Goal: Task Accomplishment & Management: Manage account settings

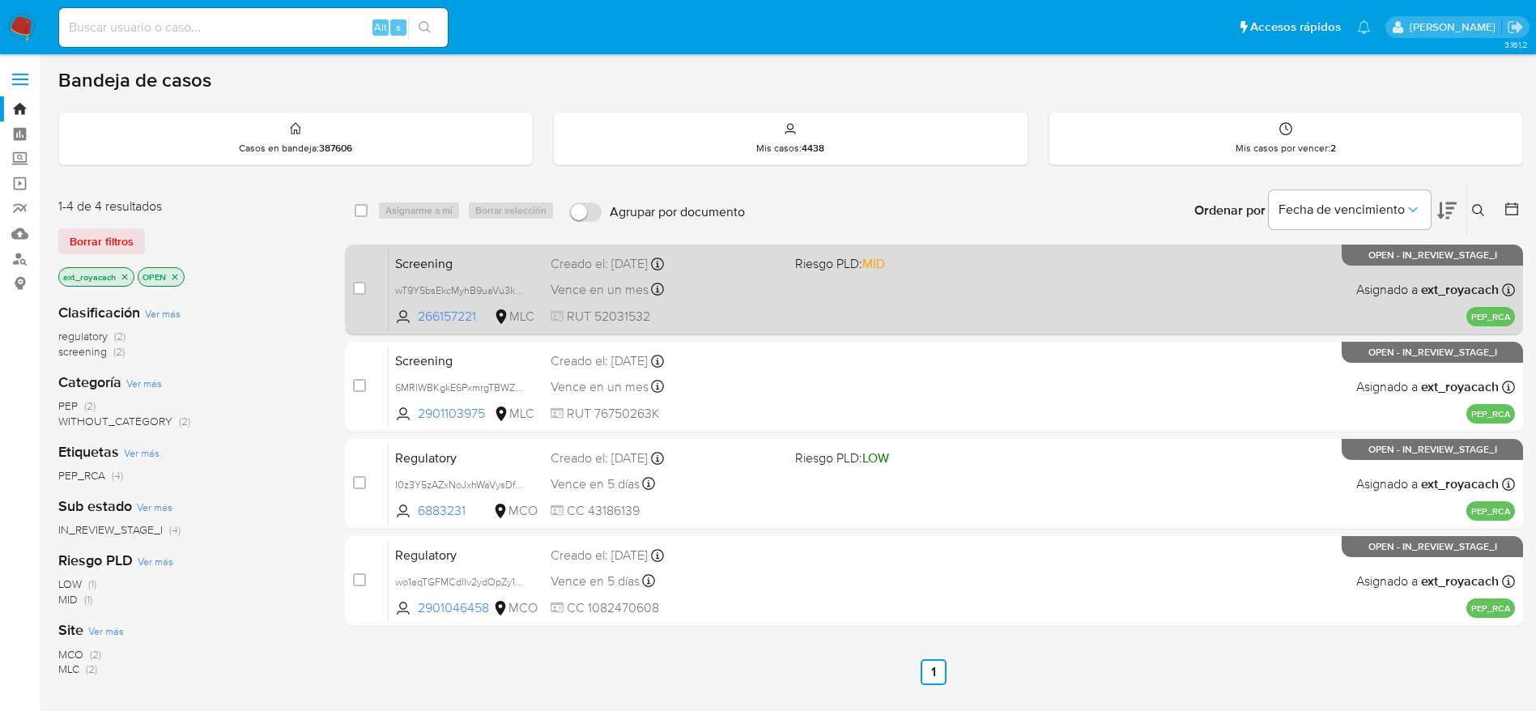
click at [379, 263] on div "case-item-checkbox No es posible asignar el caso" at bounding box center [371, 290] width 36 height 82
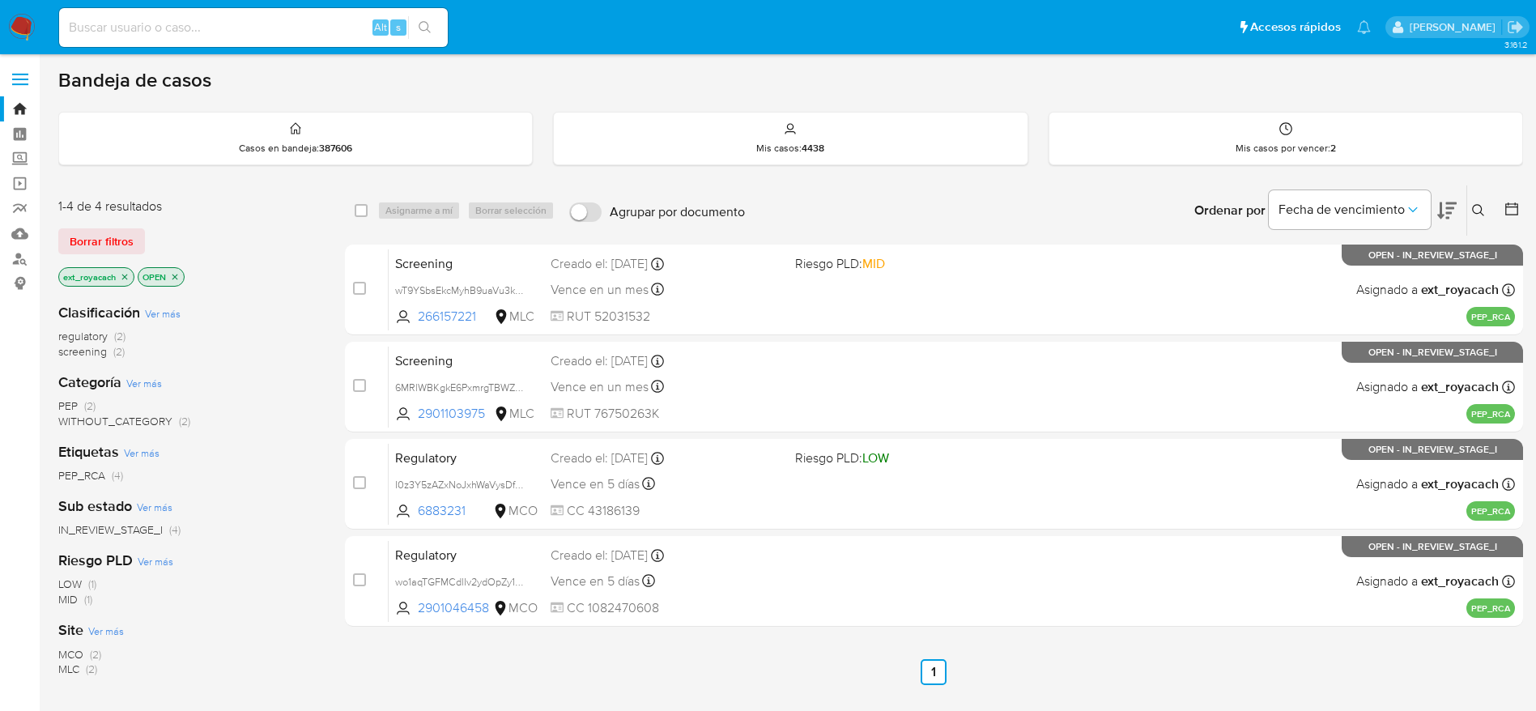
click at [1122, 675] on ul "Anterior 1 Siguiente" at bounding box center [934, 672] width 1178 height 26
click at [123, 282] on p "ext_royacach" at bounding box center [96, 277] width 75 height 18
click at [123, 279] on icon "close-filter" at bounding box center [125, 277] width 10 height 10
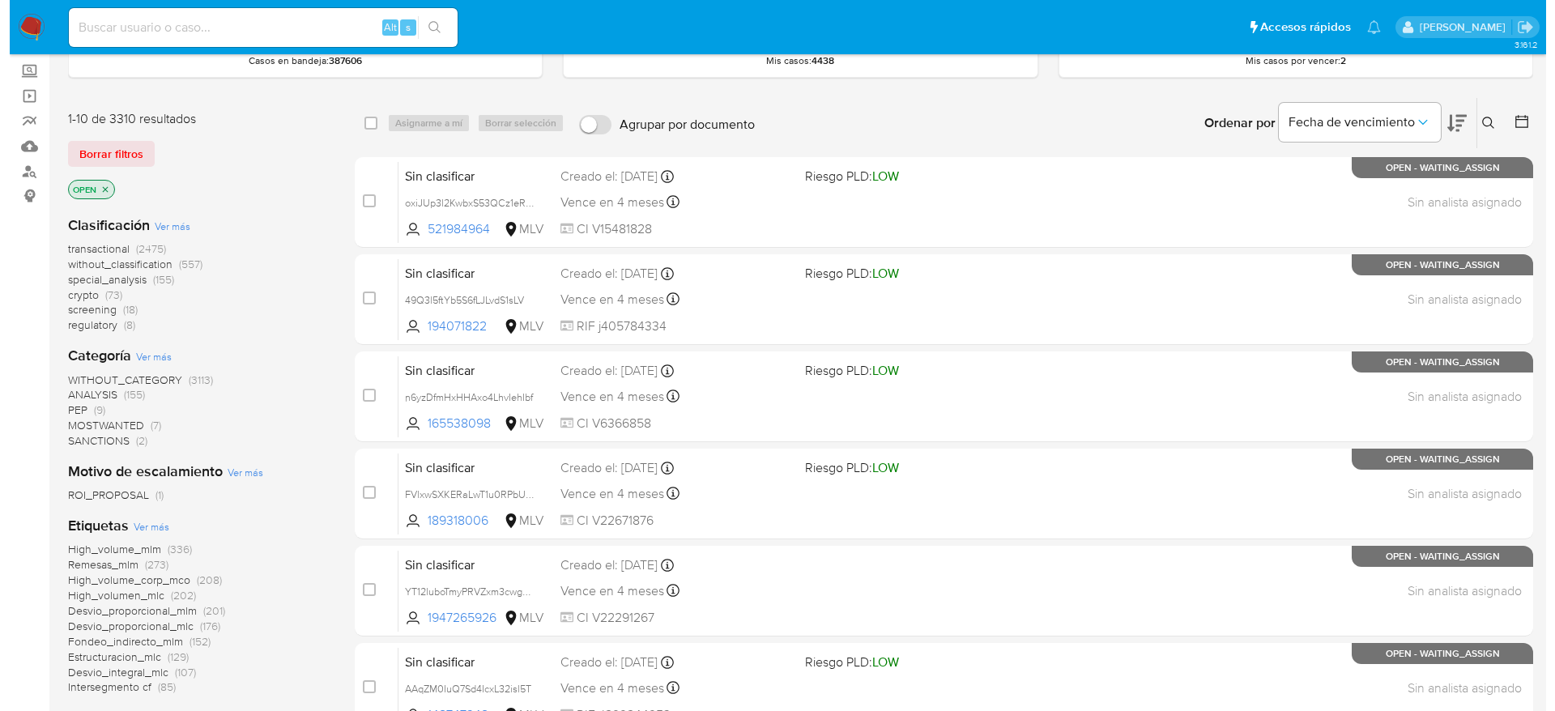
scroll to position [121, 0]
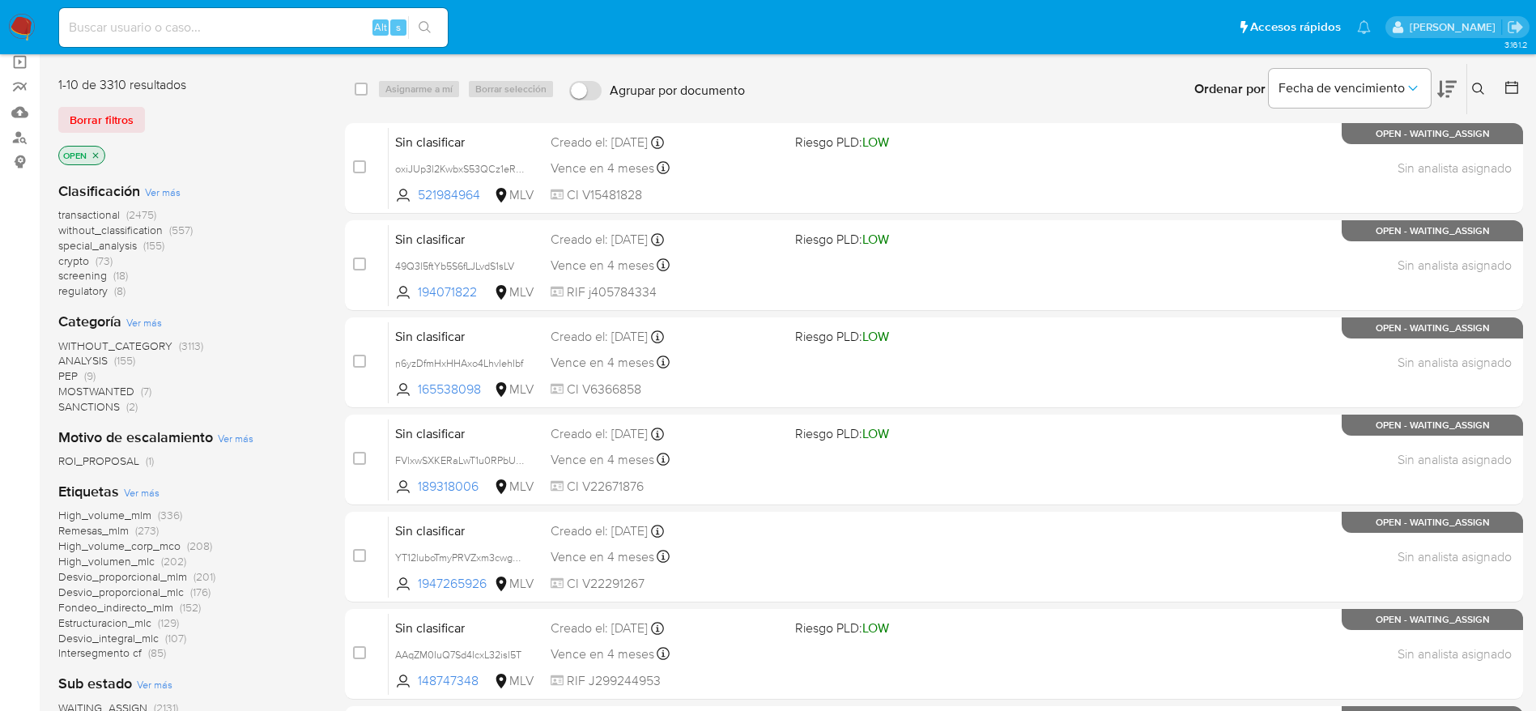
click at [109, 401] on span "SANCTIONS" at bounding box center [89, 406] width 62 height 16
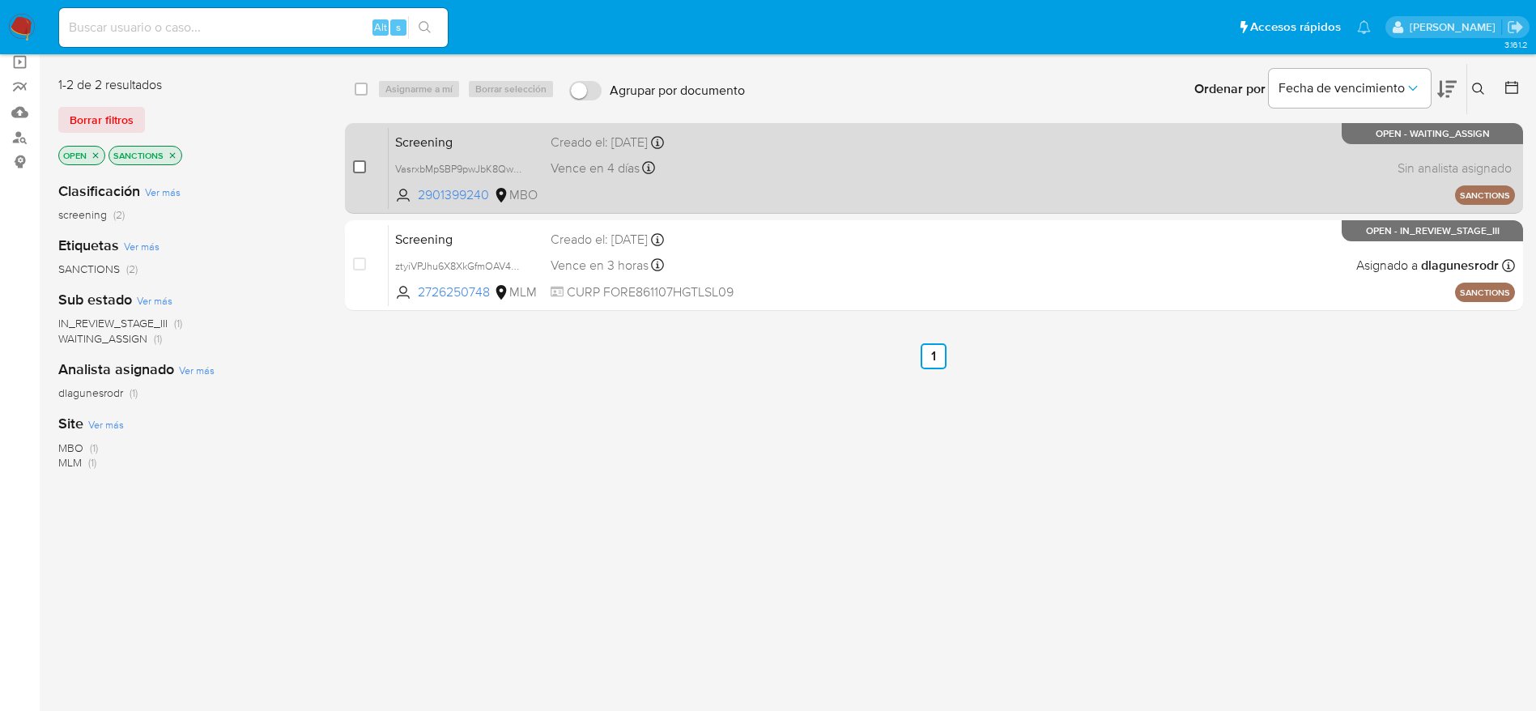
click at [356, 167] on input "checkbox" at bounding box center [359, 166] width 13 height 13
checkbox input "true"
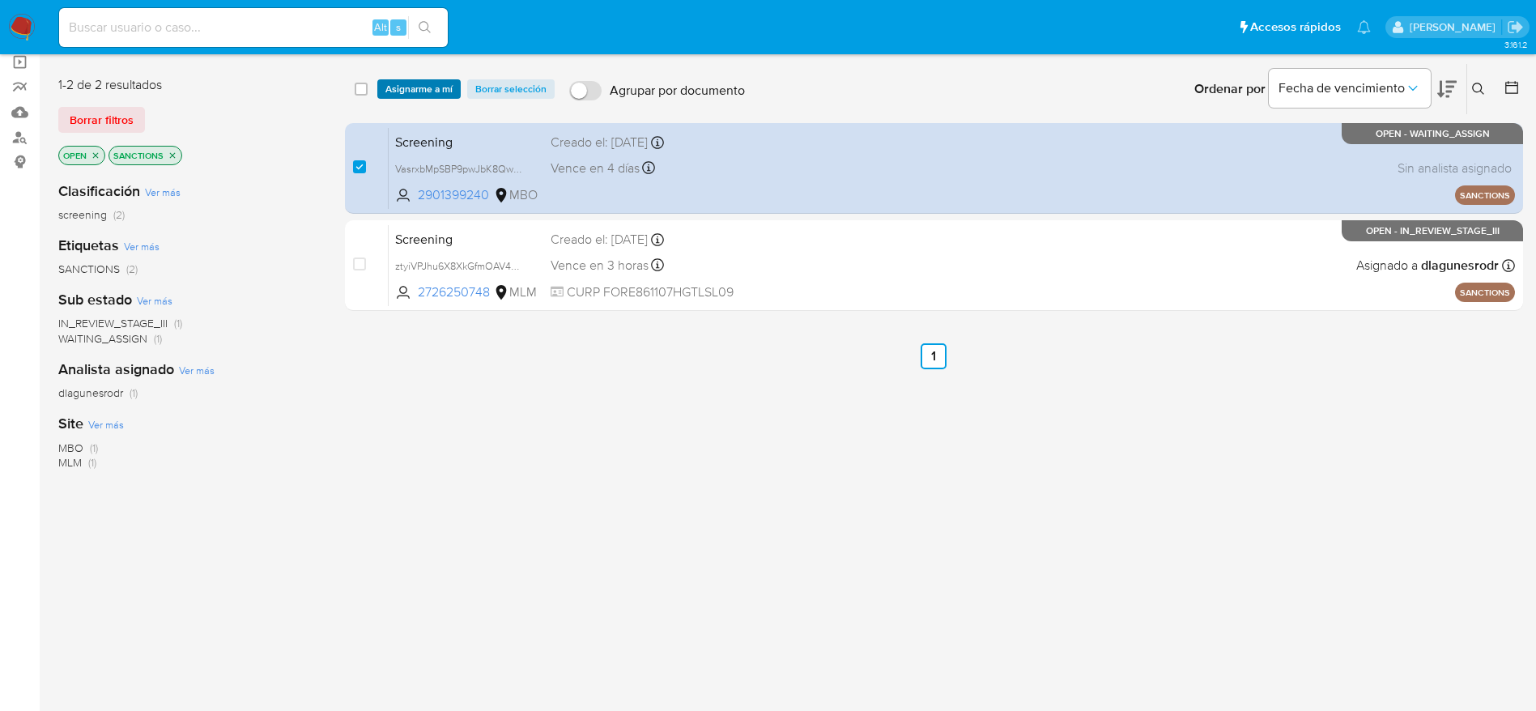
click at [428, 96] on span "Asignarme a mí" at bounding box center [419, 89] width 67 height 16
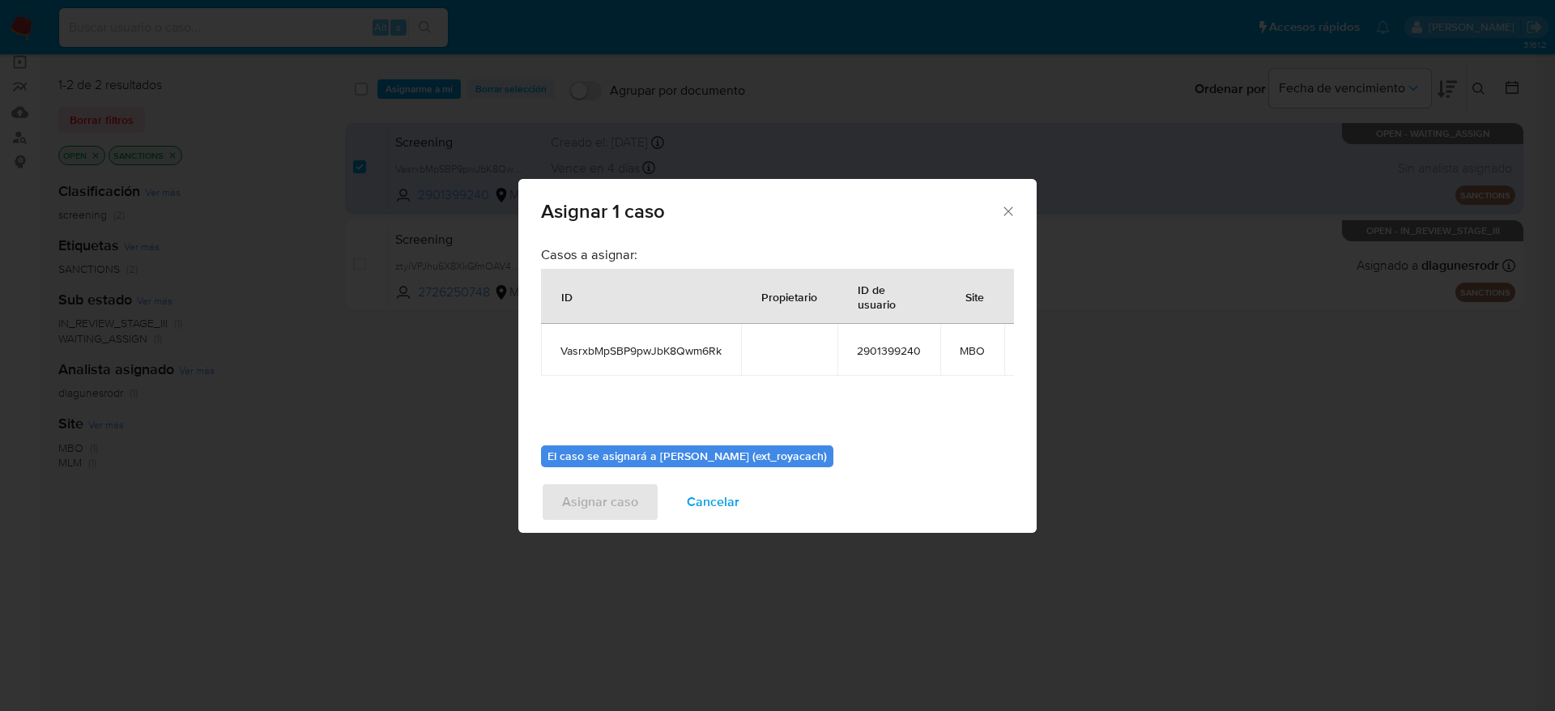
scroll to position [102, 0]
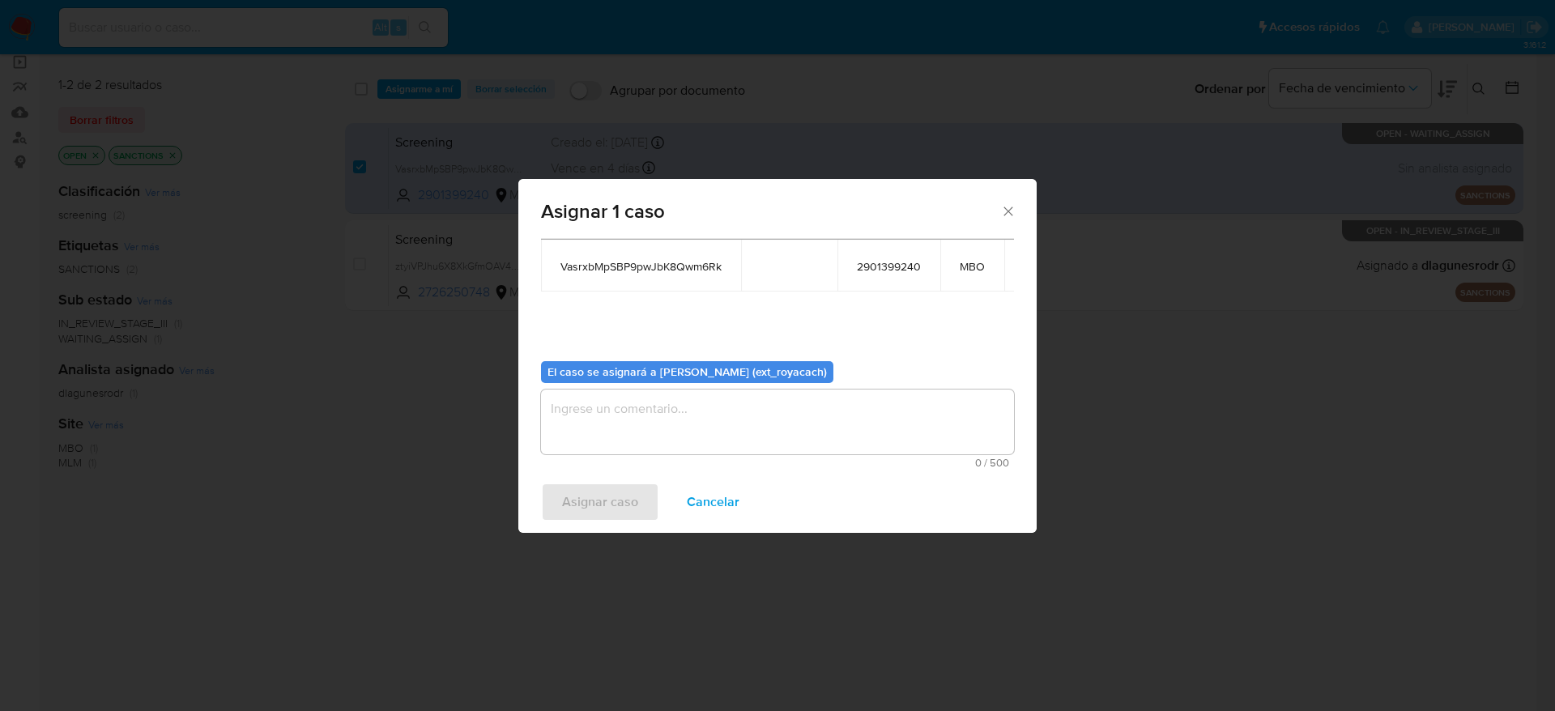
click at [756, 408] on textarea "assign-modal" at bounding box center [777, 422] width 473 height 65
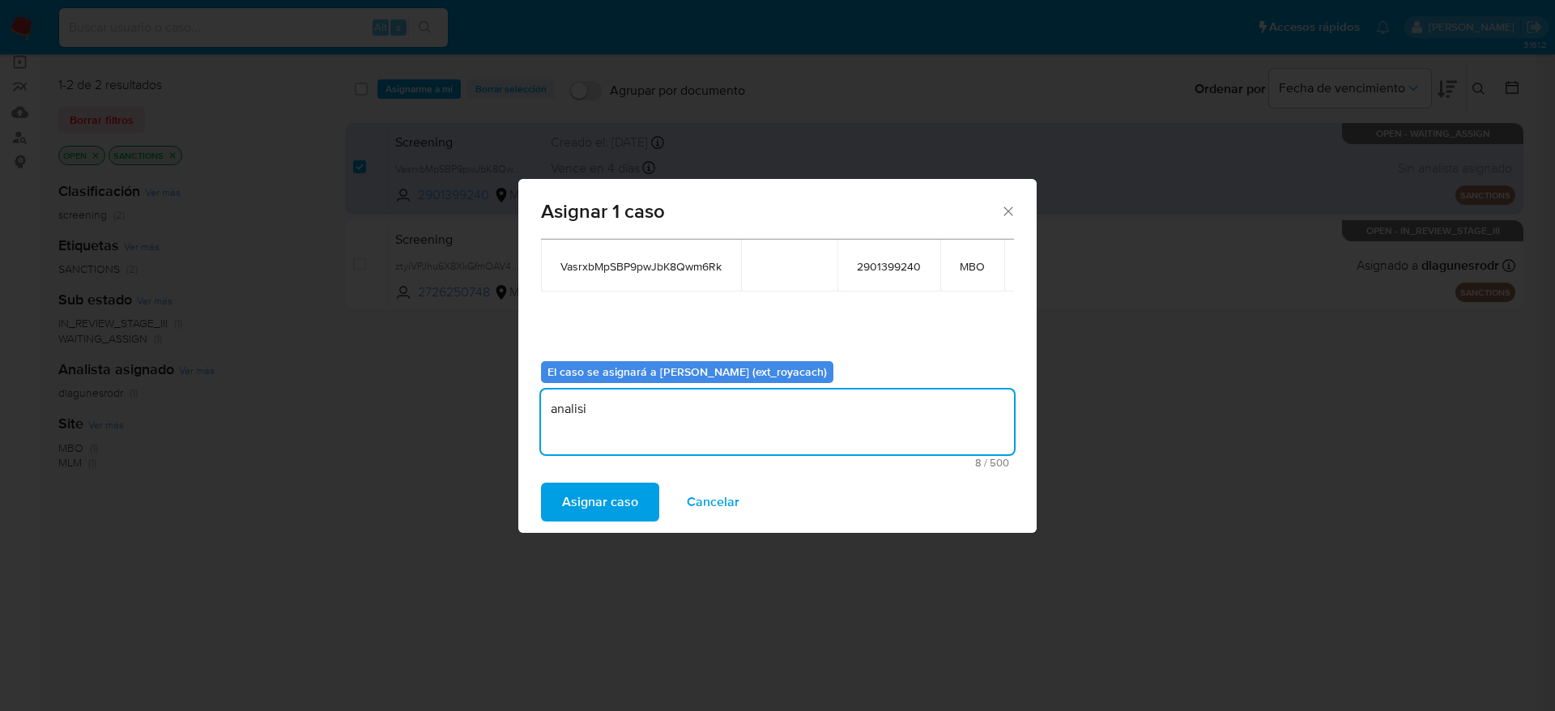
type textarea "analisi"
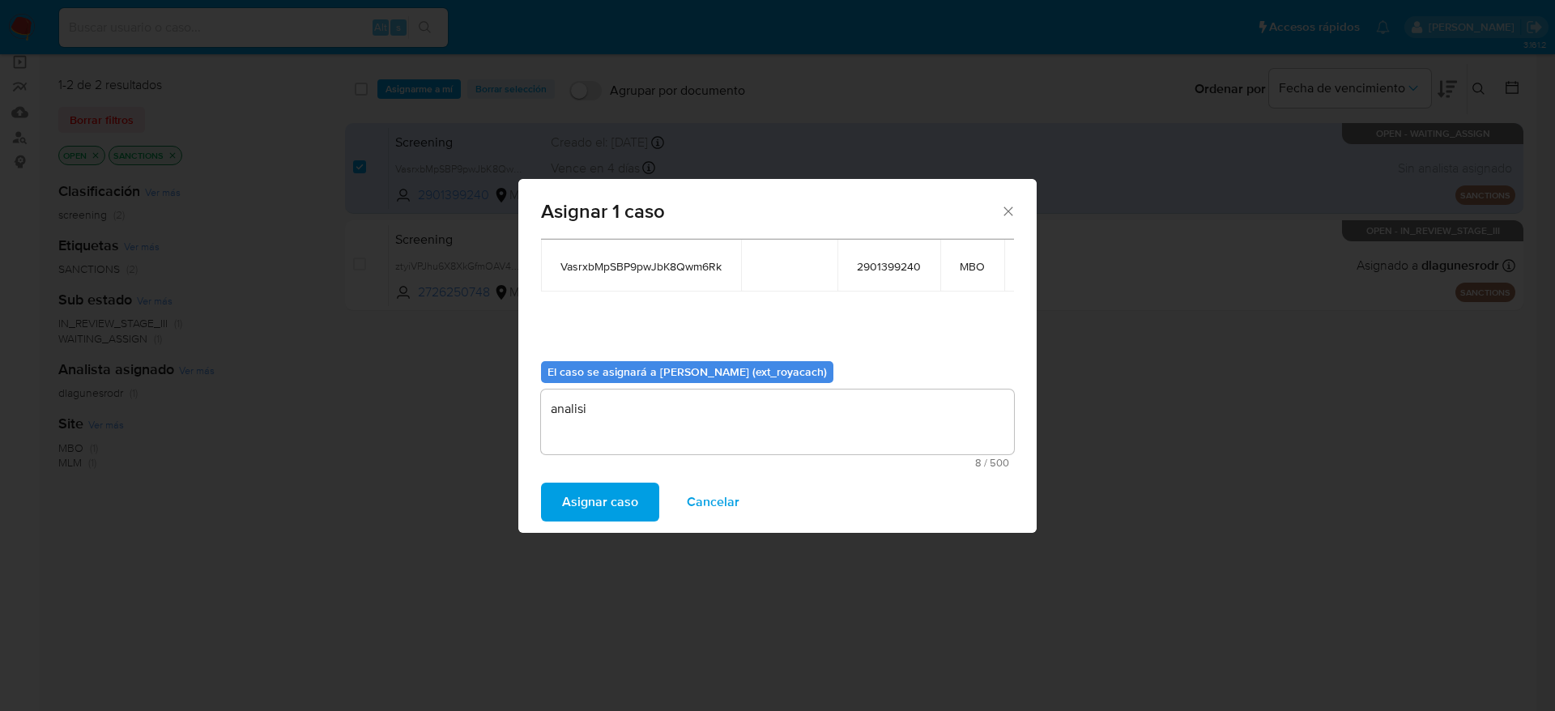
click at [599, 519] on span "Asignar caso" at bounding box center [600, 502] width 76 height 36
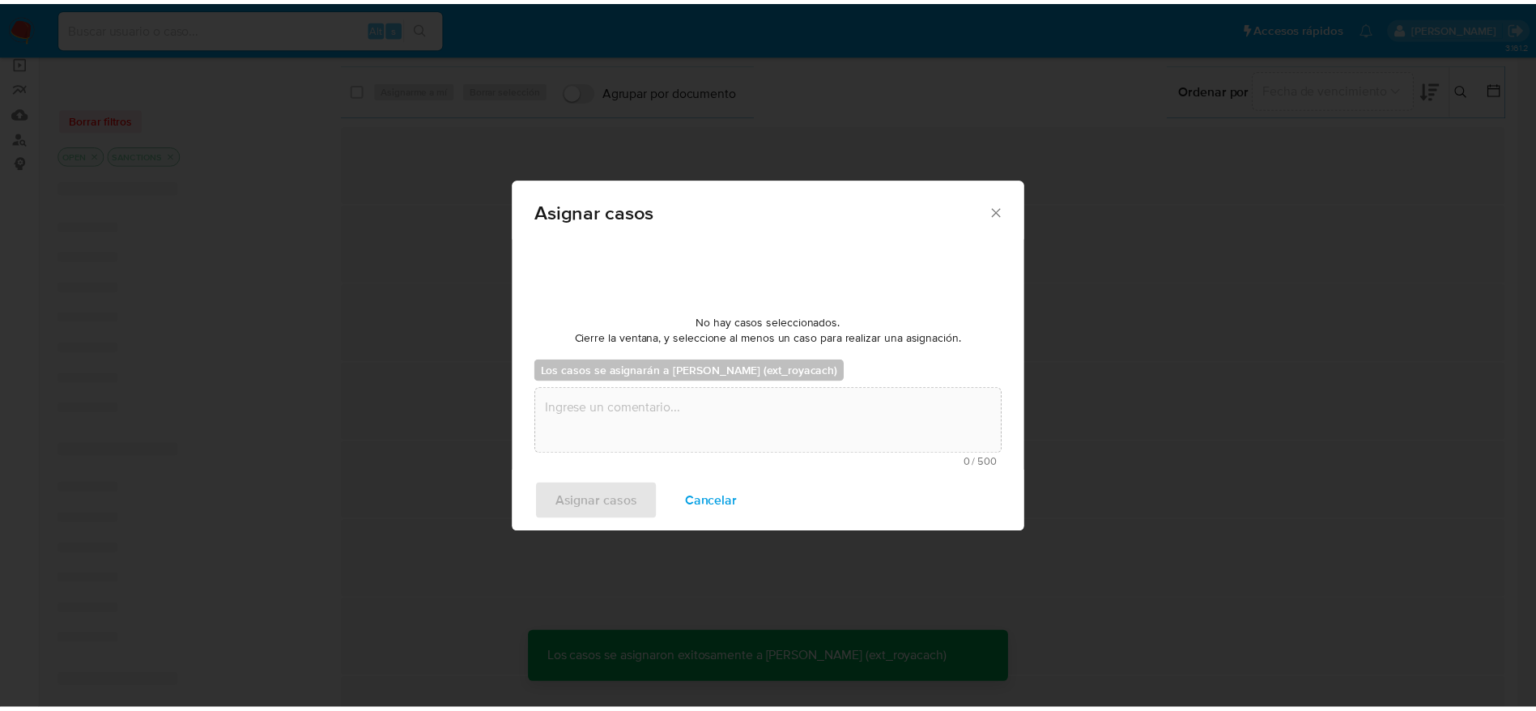
scroll to position [98, 0]
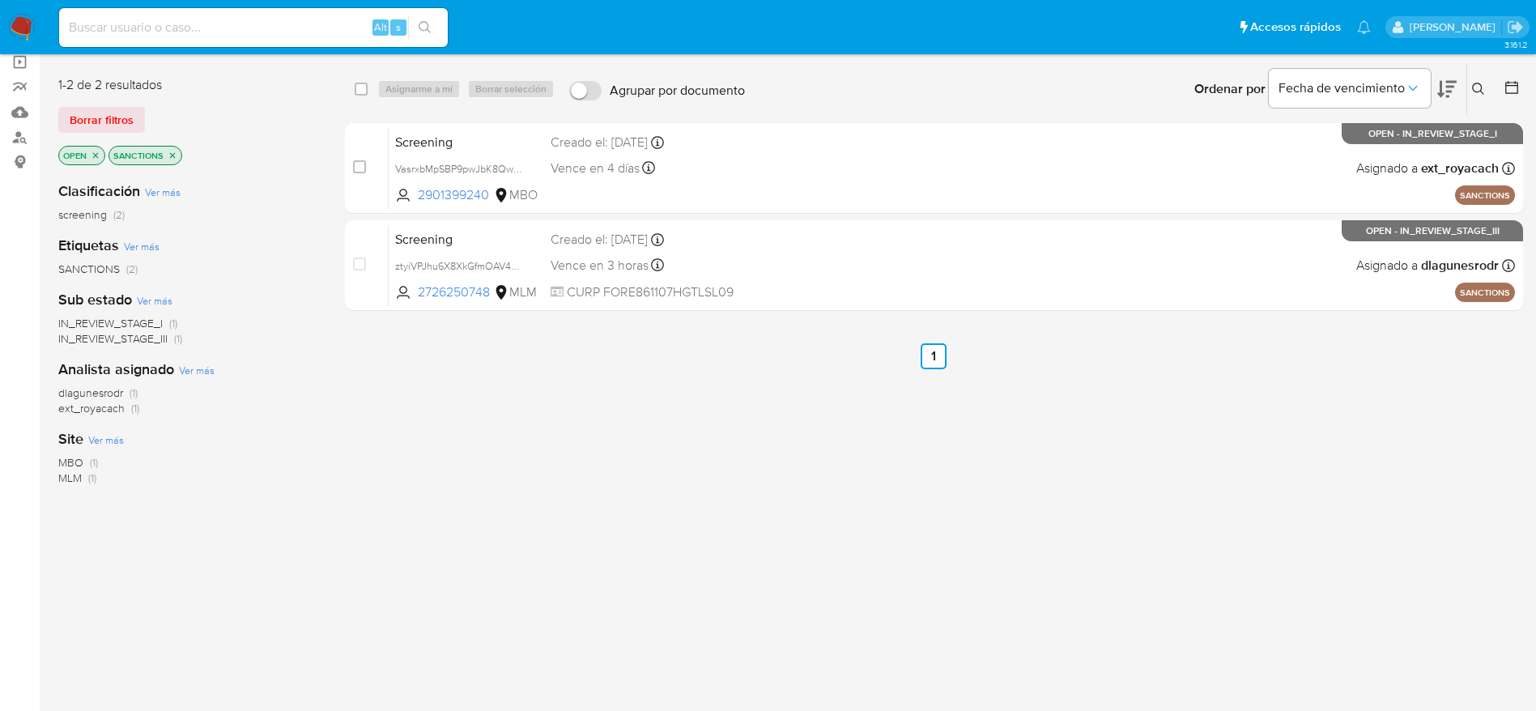
click at [27, 19] on img at bounding box center [22, 28] width 28 height 28
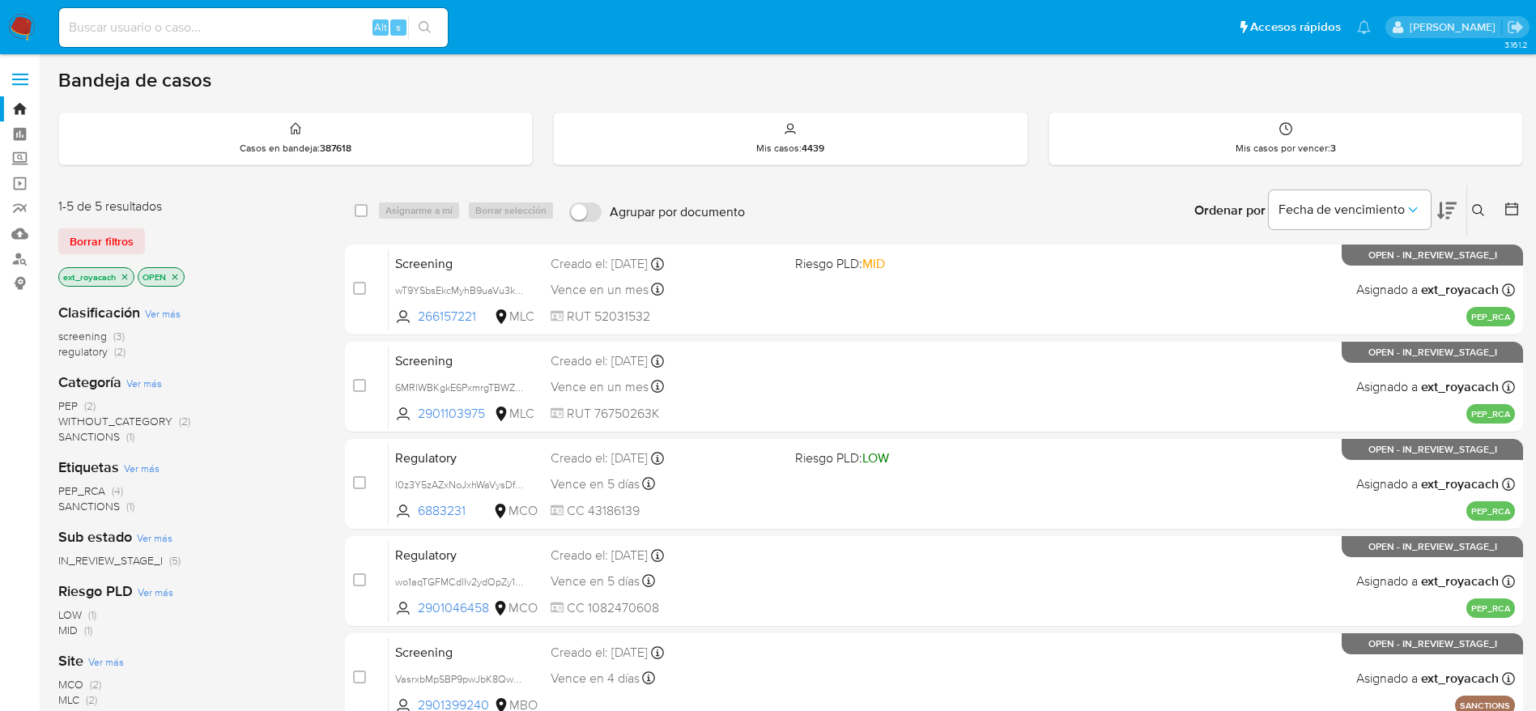
click at [112, 439] on span "SANCTIONS" at bounding box center [89, 436] width 62 height 16
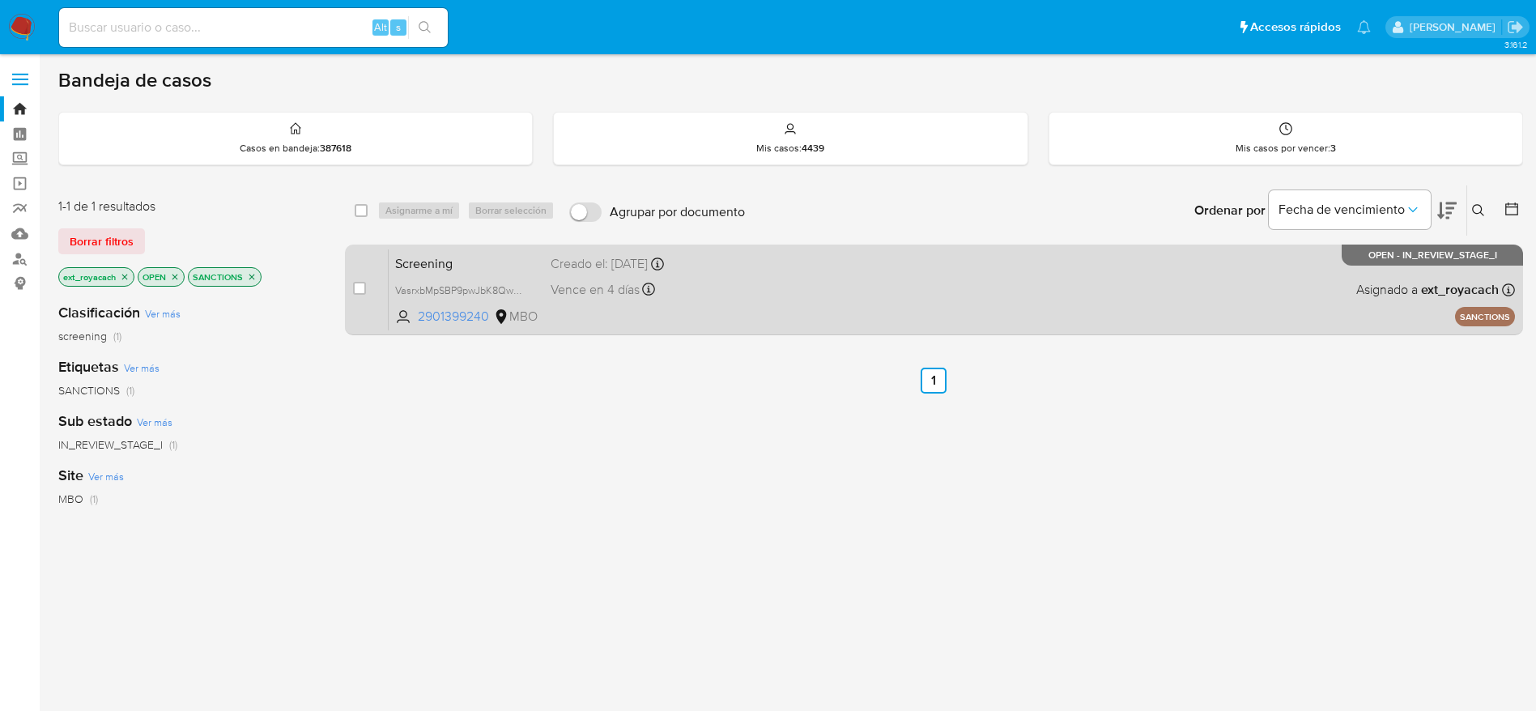
click at [903, 318] on div "Screening VasrxbMpSBP9pwJbK8Qwm6Rk 2901399240 MBO Creado el: [DATE] Creado el: …" at bounding box center [952, 290] width 1127 height 82
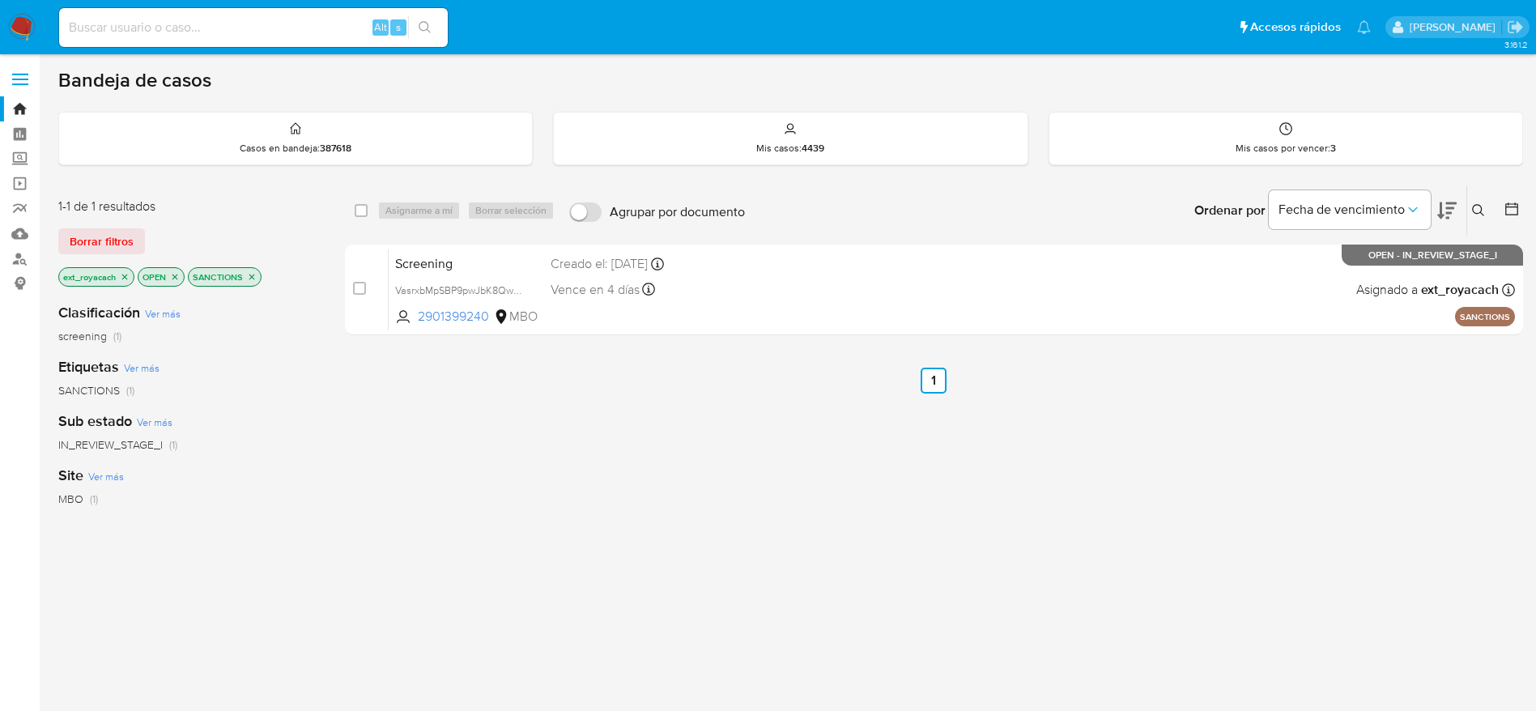
click at [176, 271] on p "OPEN" at bounding box center [160, 277] width 45 height 18
click at [173, 274] on icon "close-filter" at bounding box center [175, 277] width 10 height 10
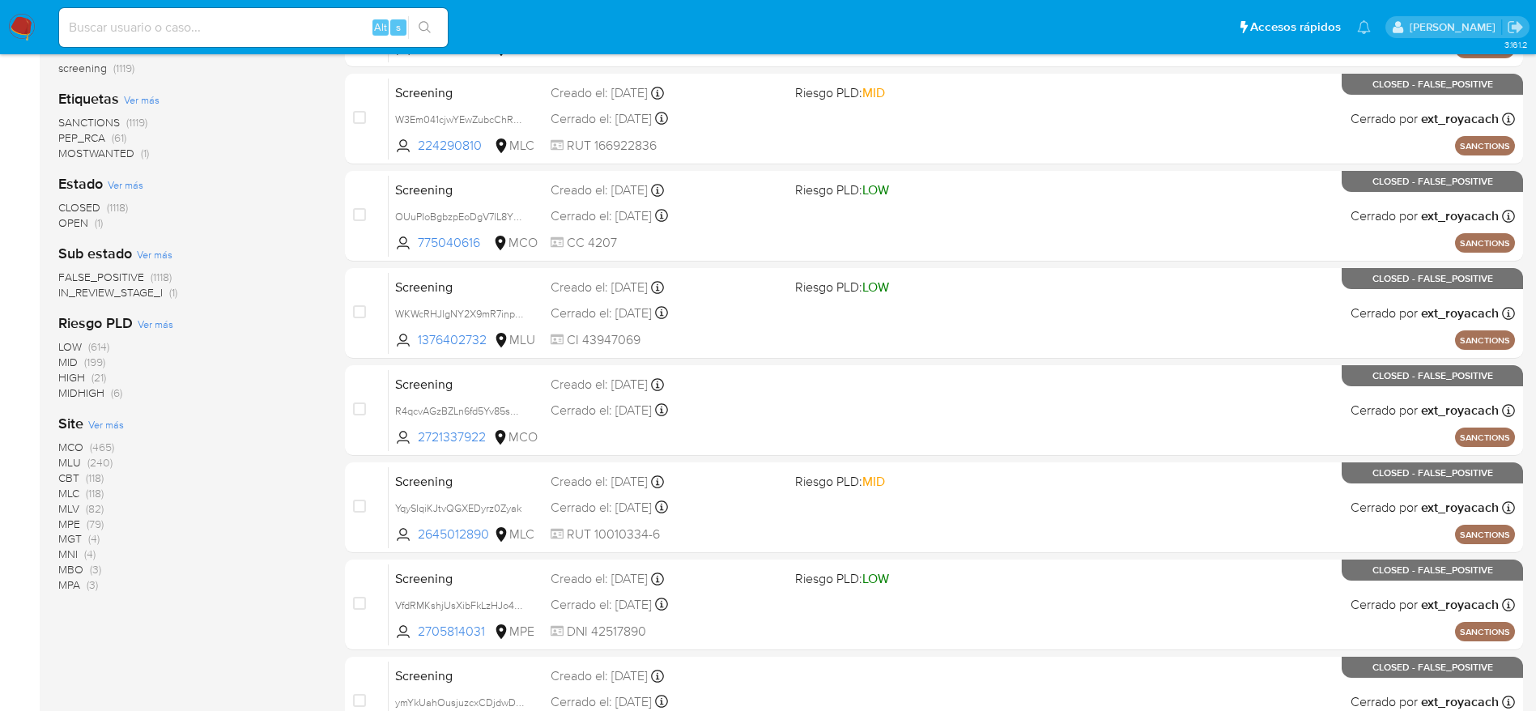
scroll to position [364, 0]
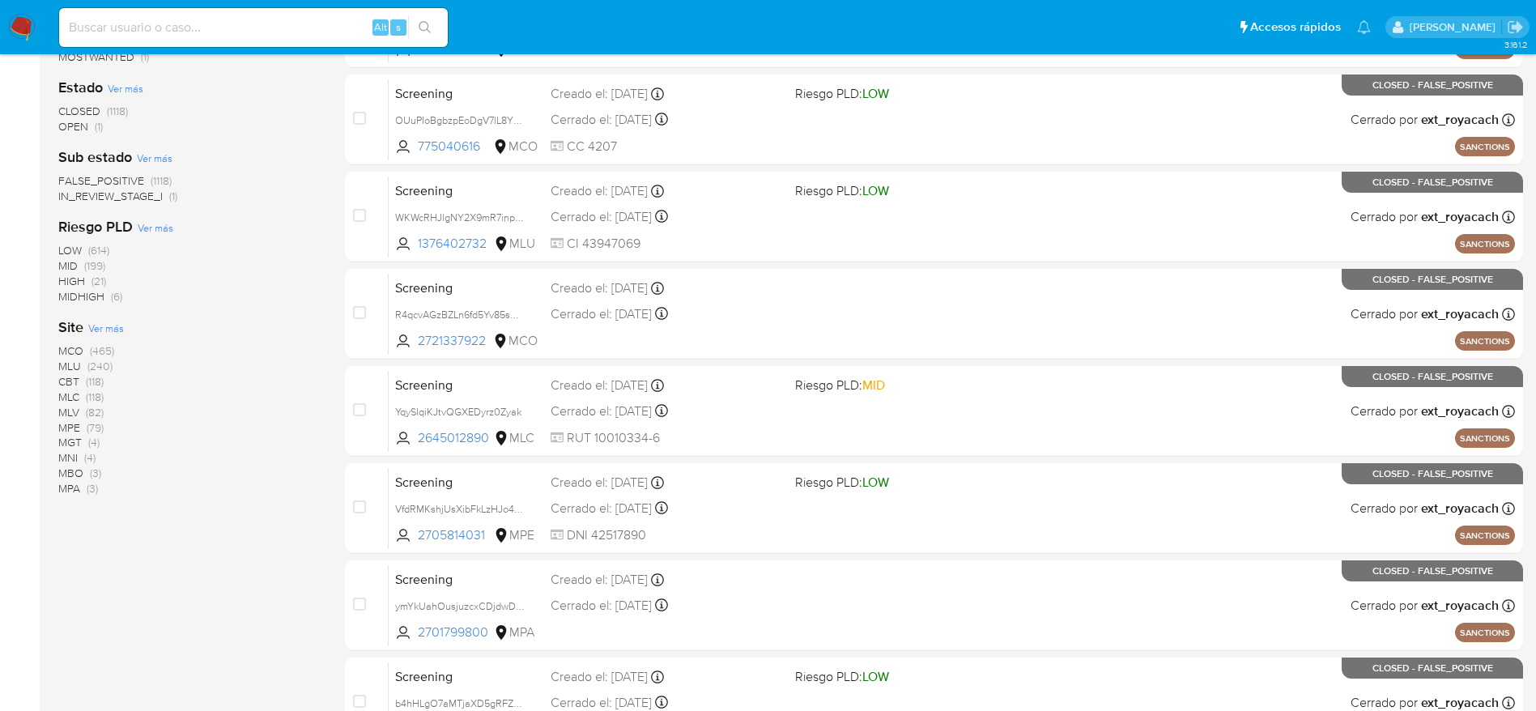
click at [106, 322] on span "Ver más" at bounding box center [106, 328] width 36 height 15
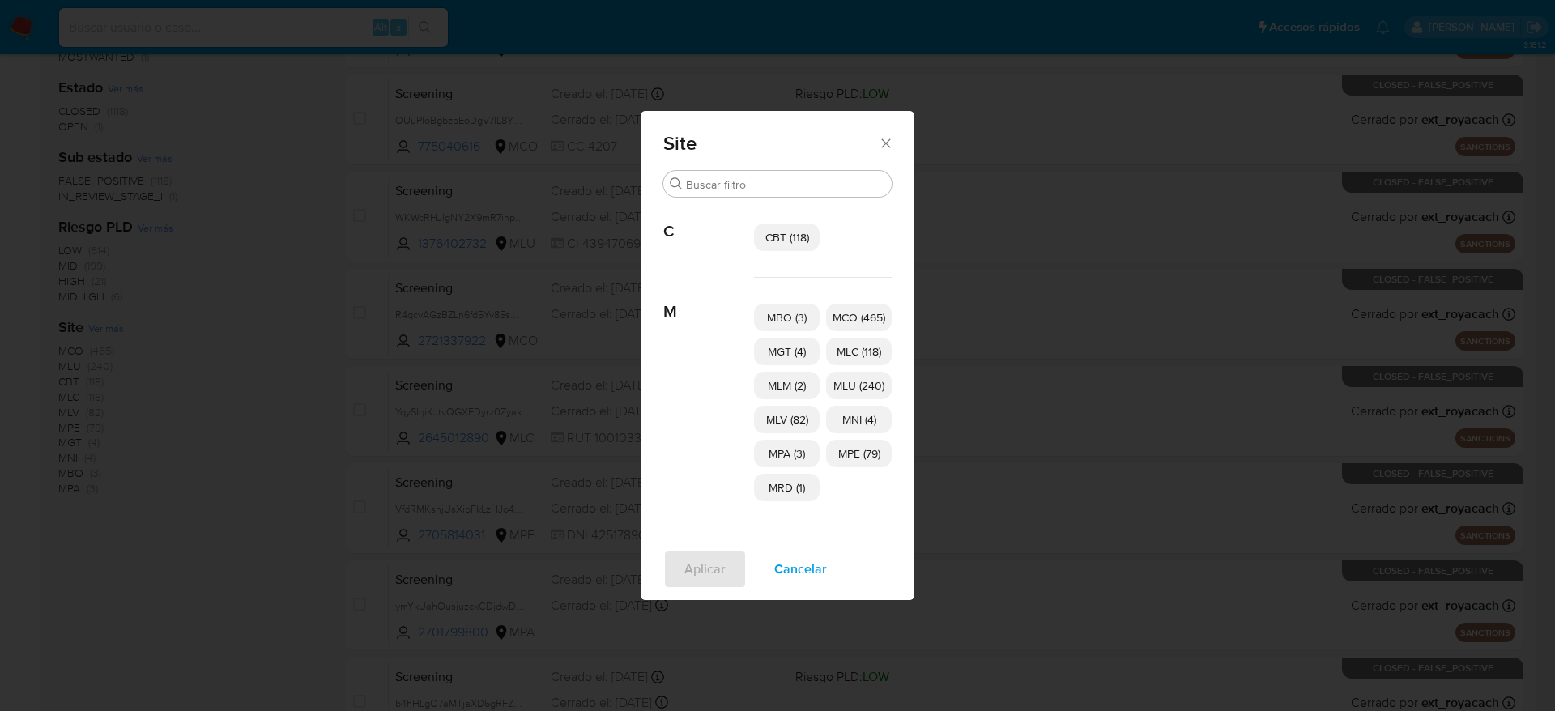
click at [805, 317] on span "MBO (3)" at bounding box center [787, 317] width 40 height 16
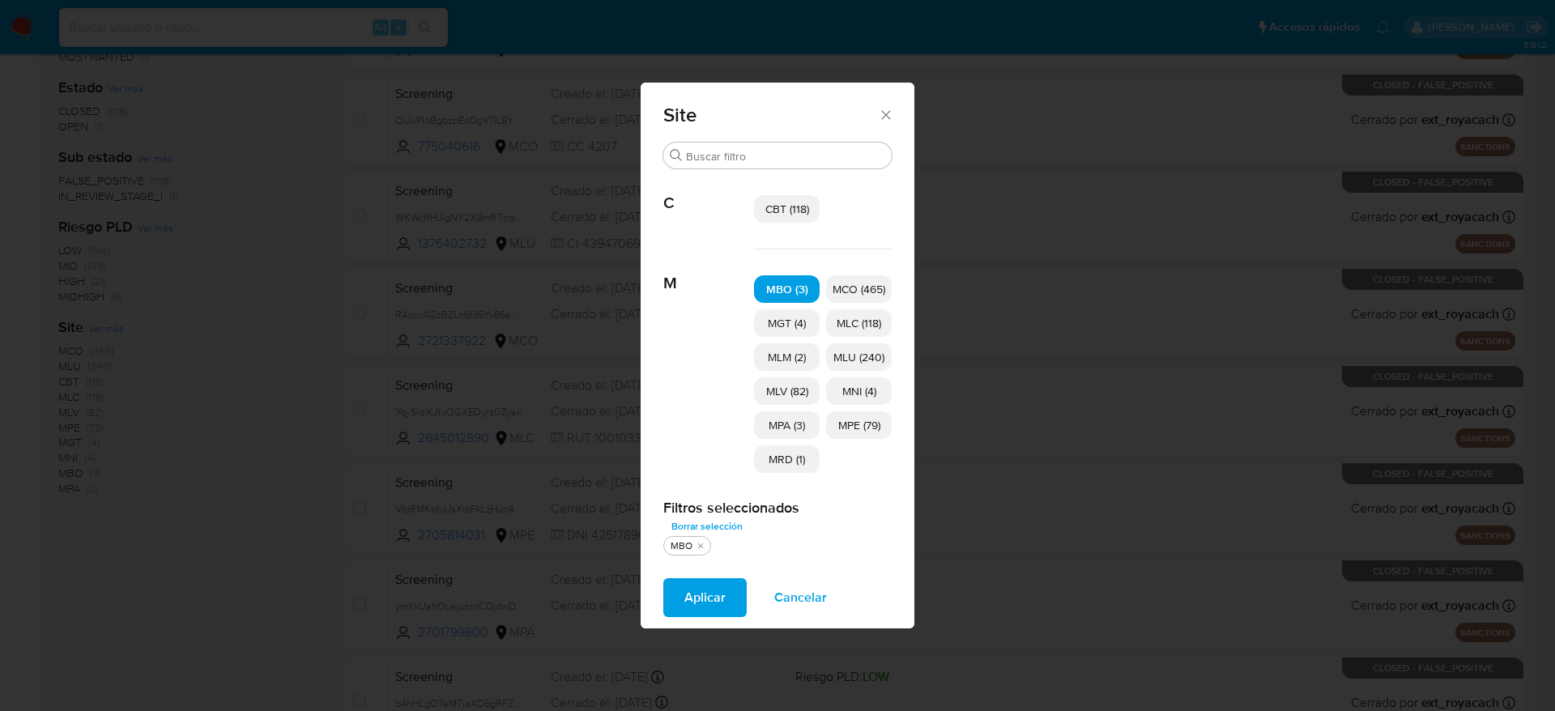
click at [739, 600] on button "Aplicar" at bounding box center [704, 597] width 83 height 39
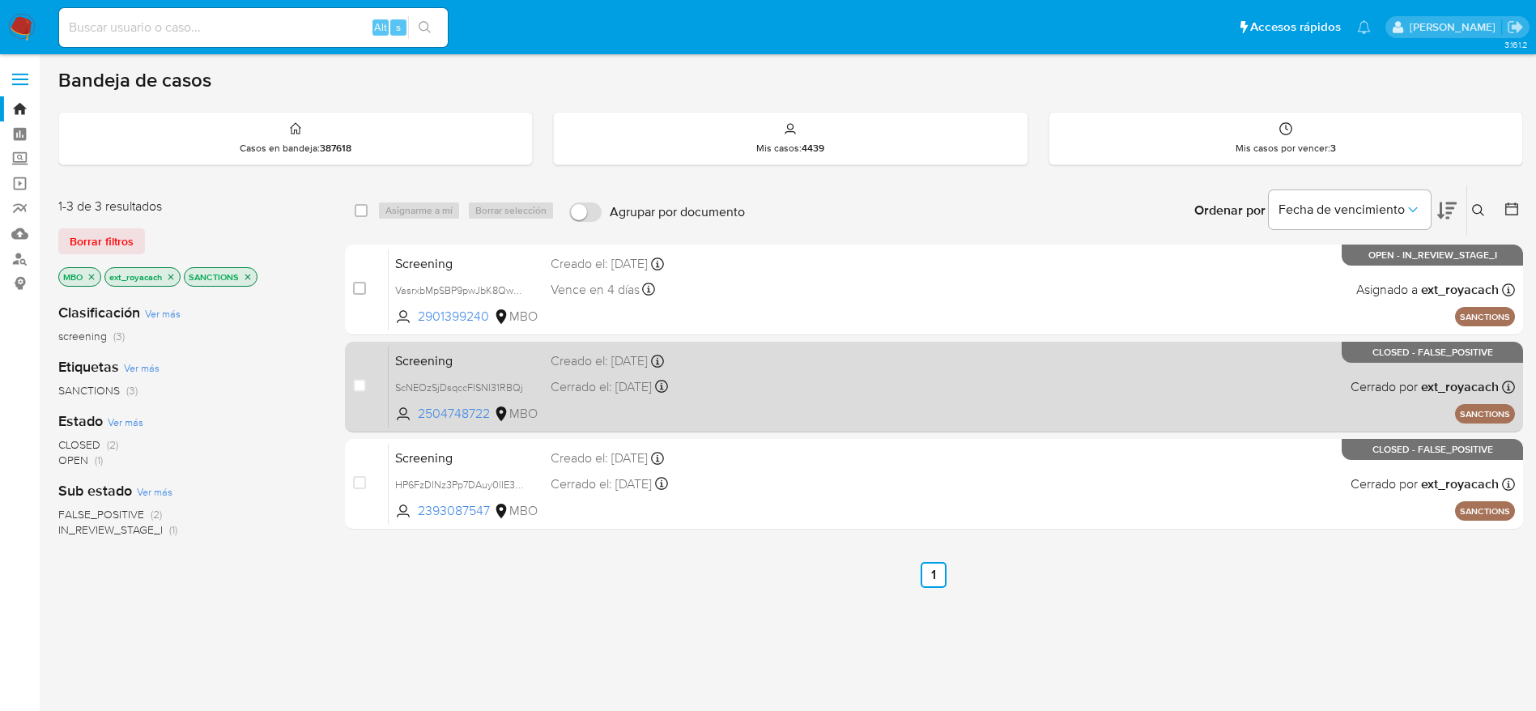
click at [711, 401] on div "Screening ScNEOzSjDsqccFlSNI31RBQj 2504748722 MBO Creado el: 17/06/2025 Creado …" at bounding box center [952, 387] width 1127 height 82
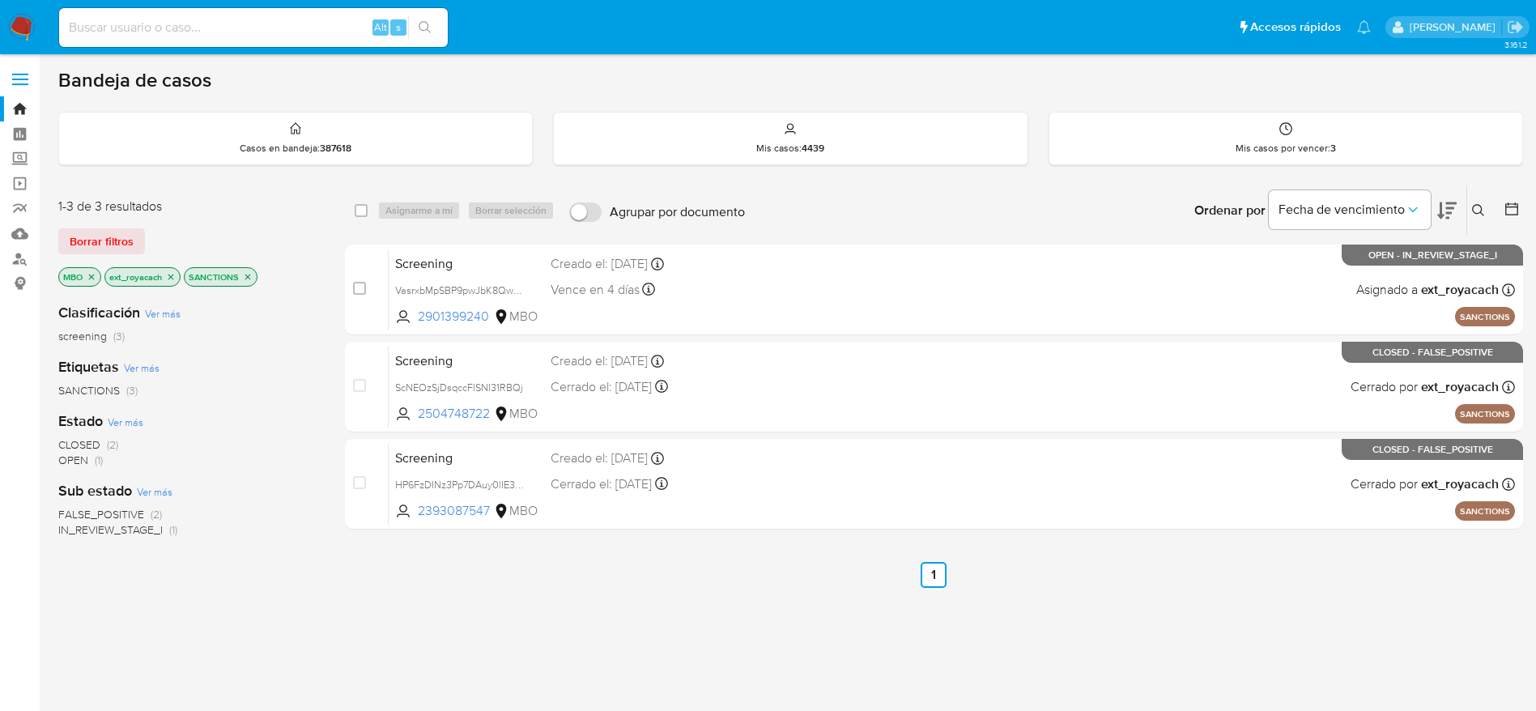
drag, startPoint x: 24, startPoint y: 22, endPoint x: 71, endPoint y: 15, distance: 47.4
click at [26, 22] on img at bounding box center [22, 28] width 28 height 28
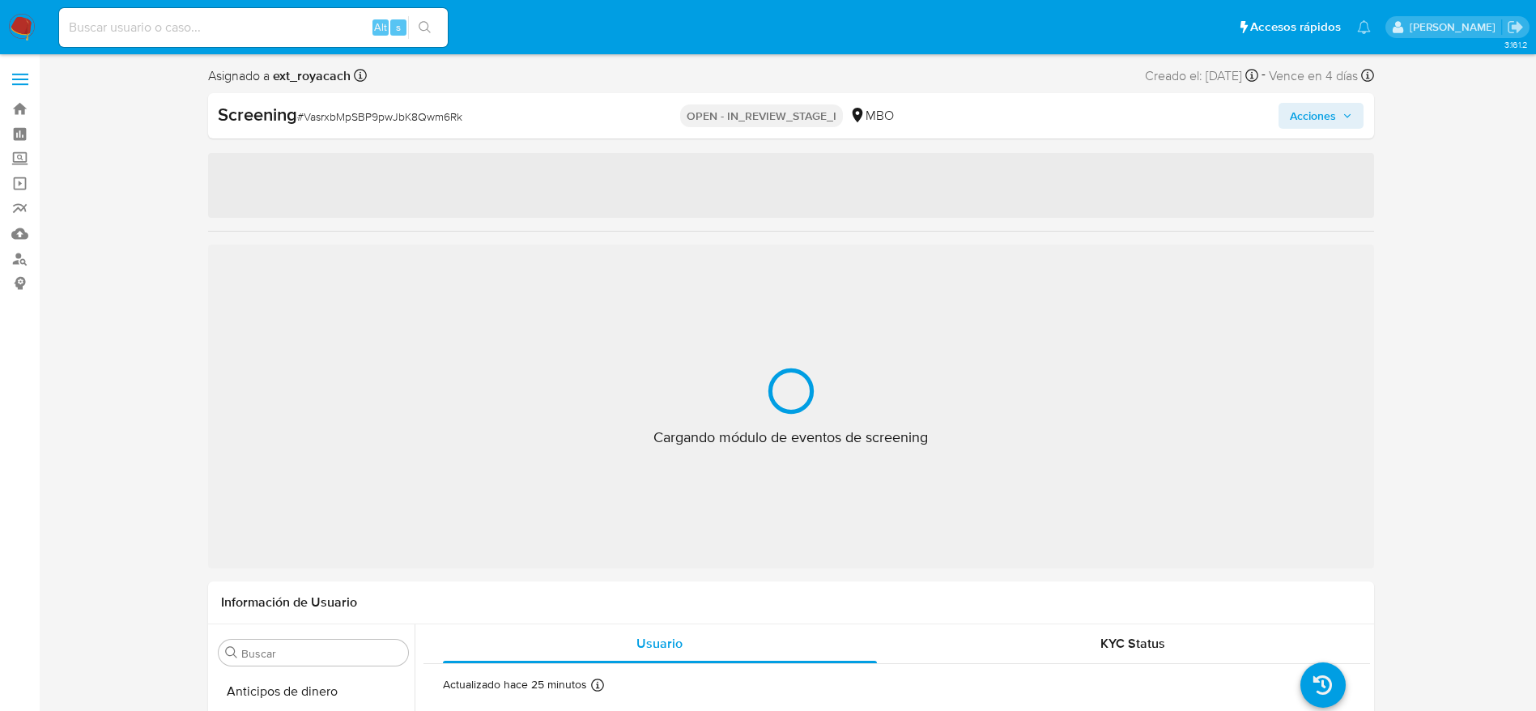
select select "10"
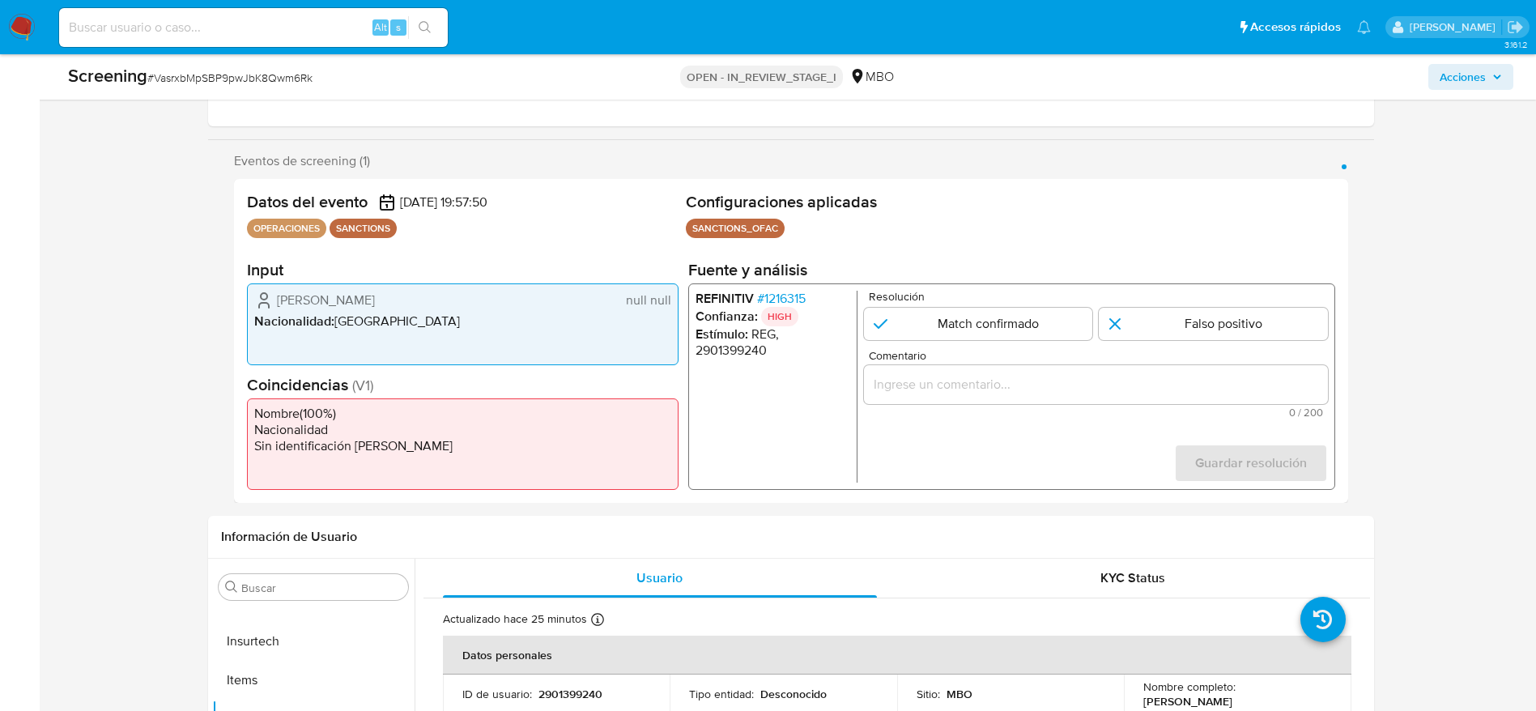
scroll to position [364, 0]
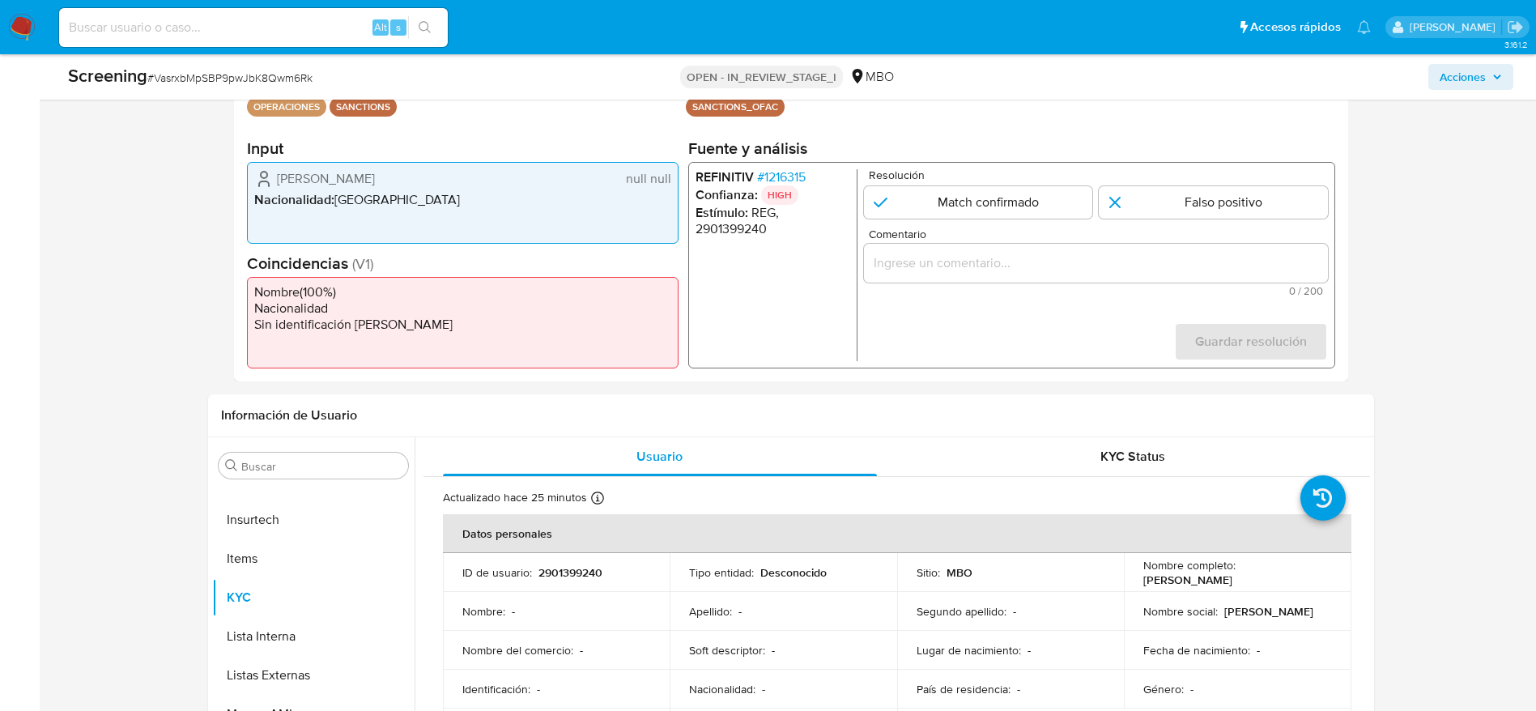
click at [787, 164] on div "REFINITIV # 1216315 Confianza: HIGH Estímulo : REG, 2901399240 Resolución Match…" at bounding box center [1011, 265] width 647 height 207
click at [787, 175] on span "# 1216315" at bounding box center [780, 177] width 49 height 16
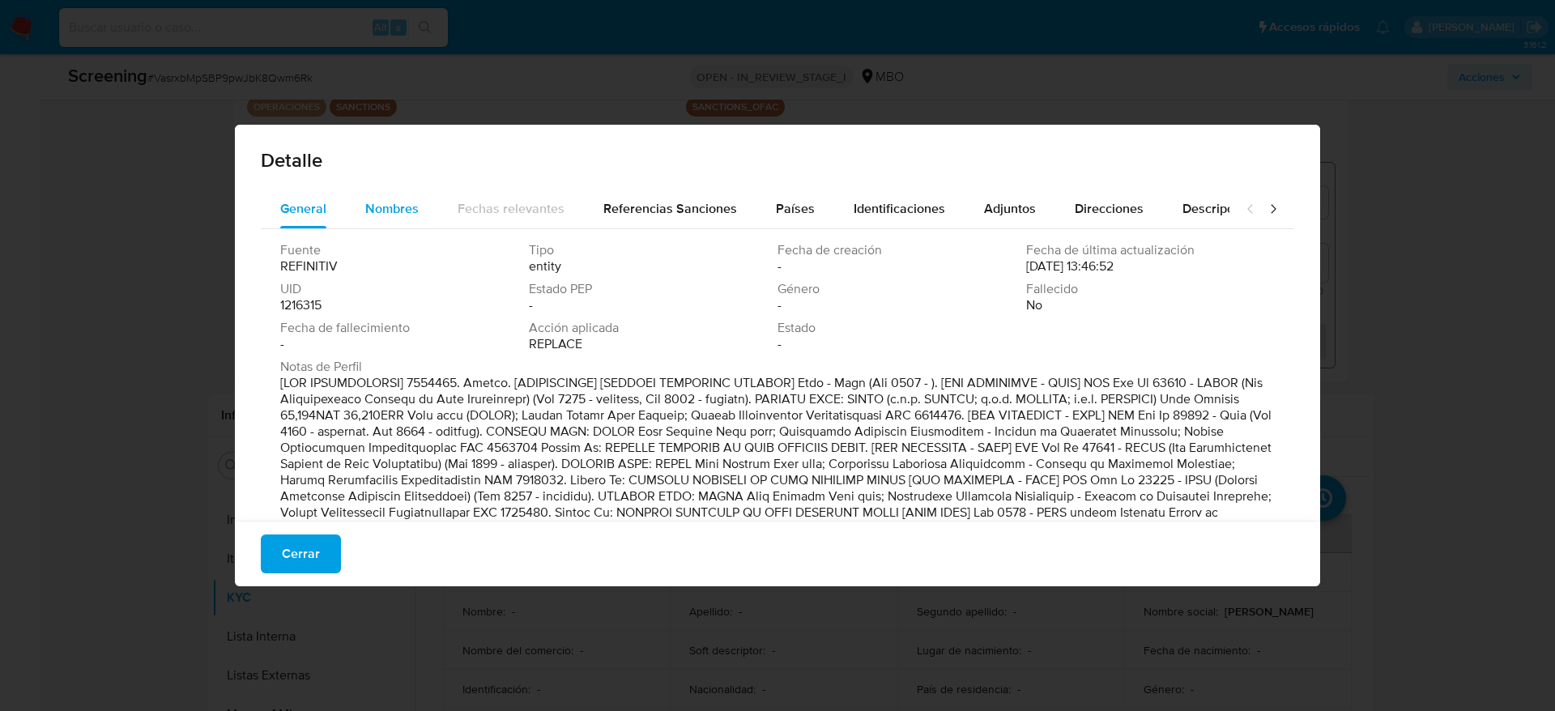
click at [383, 220] on div "Nombres" at bounding box center [391, 209] width 53 height 39
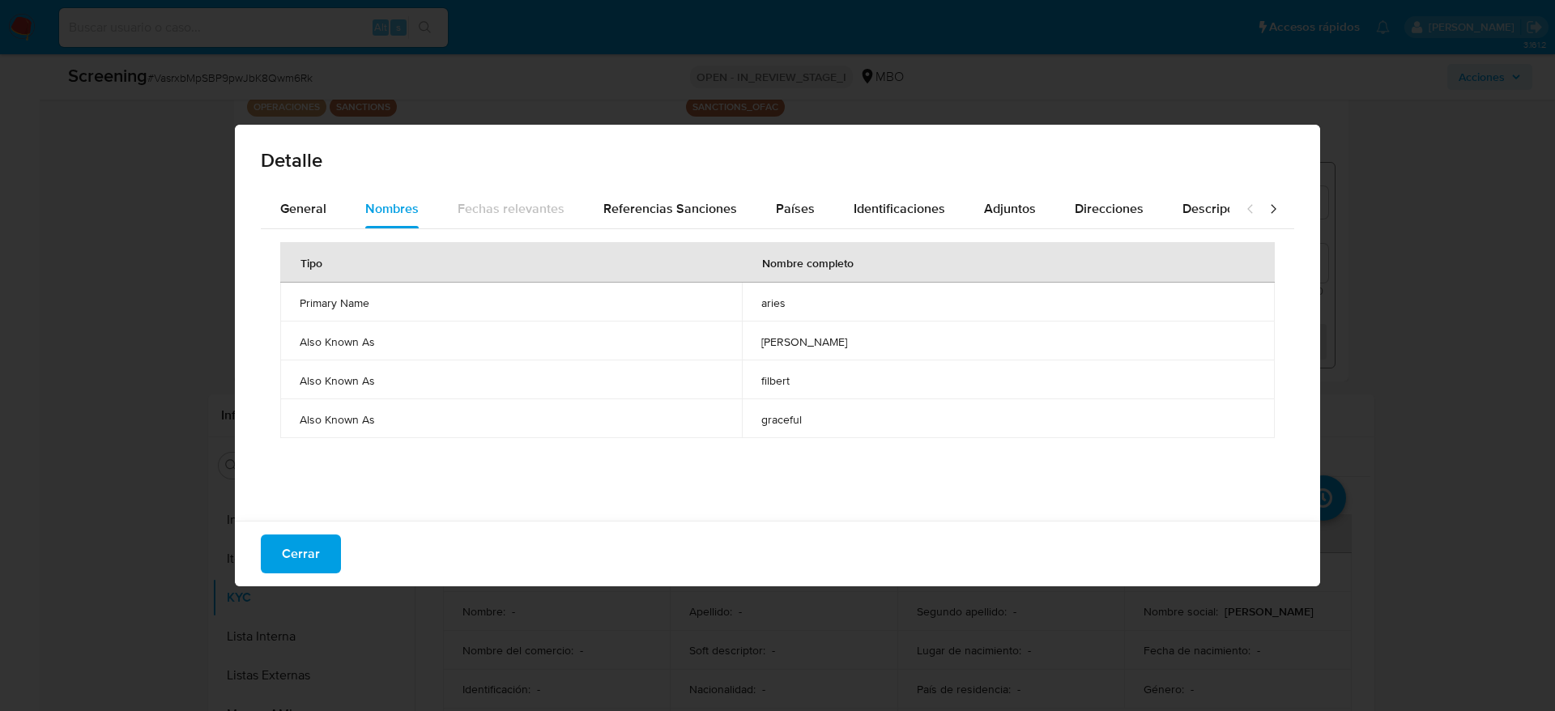
click at [285, 575] on div "Cerrar" at bounding box center [777, 554] width 1085 height 66
drag, startPoint x: 286, startPoint y: 553, endPoint x: 306, endPoint y: 526, distance: 34.2
click at [290, 552] on span "Cerrar" at bounding box center [301, 554] width 38 height 36
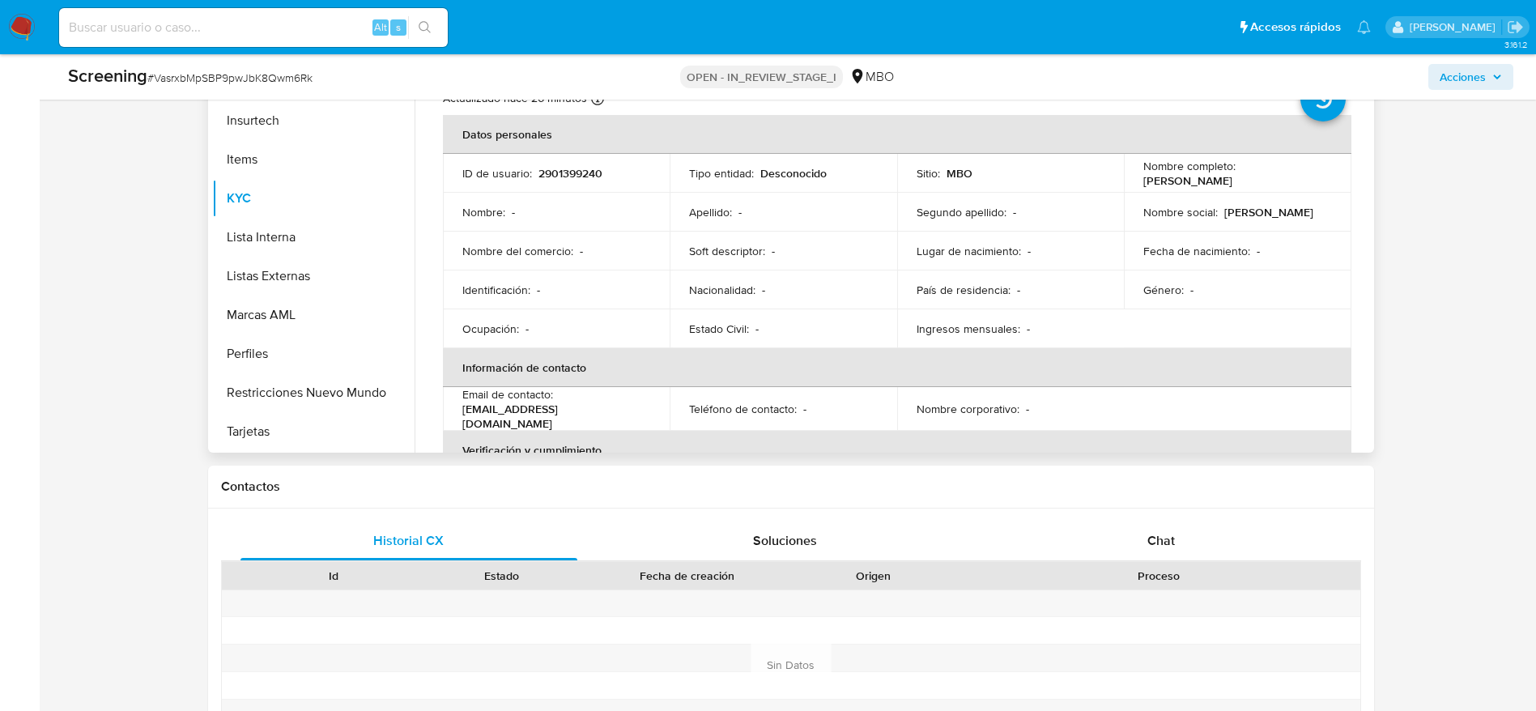
scroll to position [850, 0]
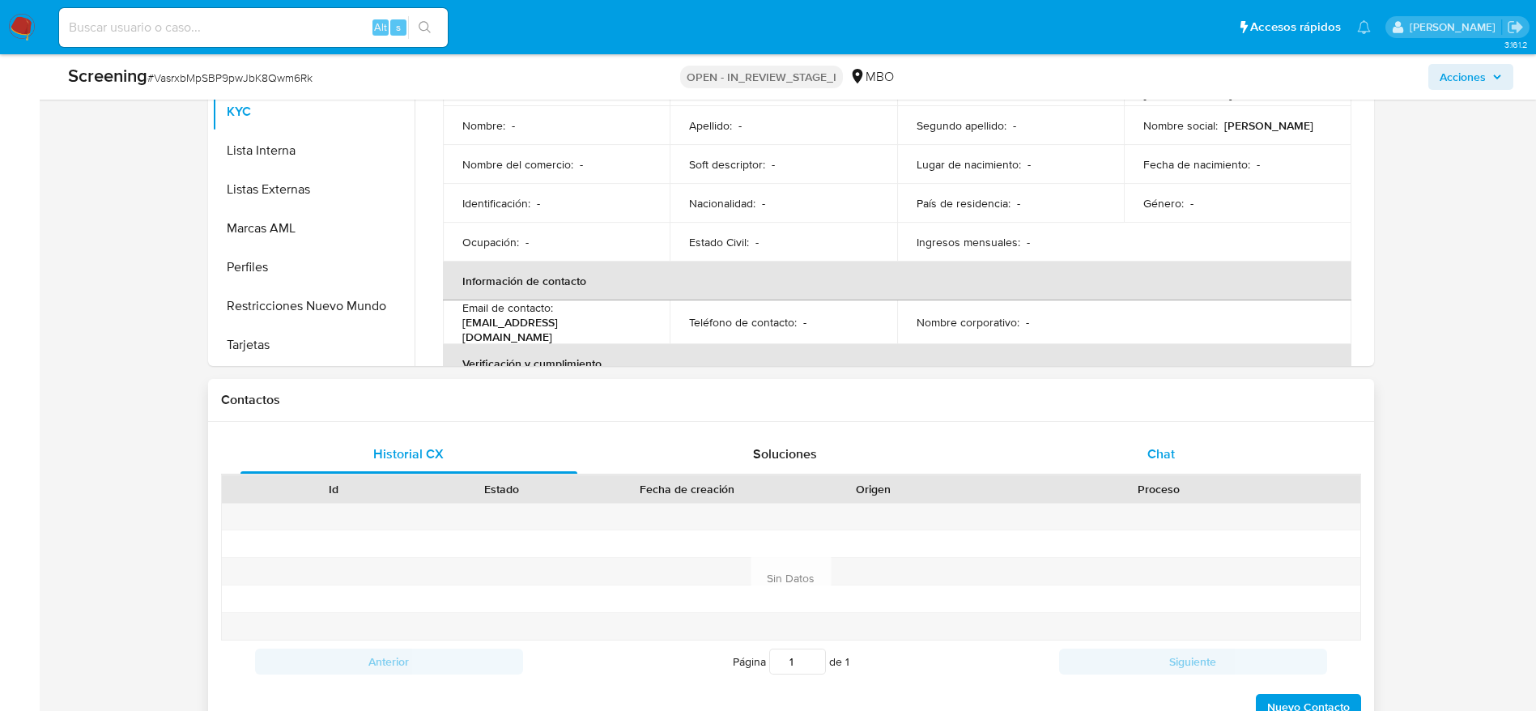
click at [1114, 439] on div "Chat" at bounding box center [1162, 454] width 338 height 39
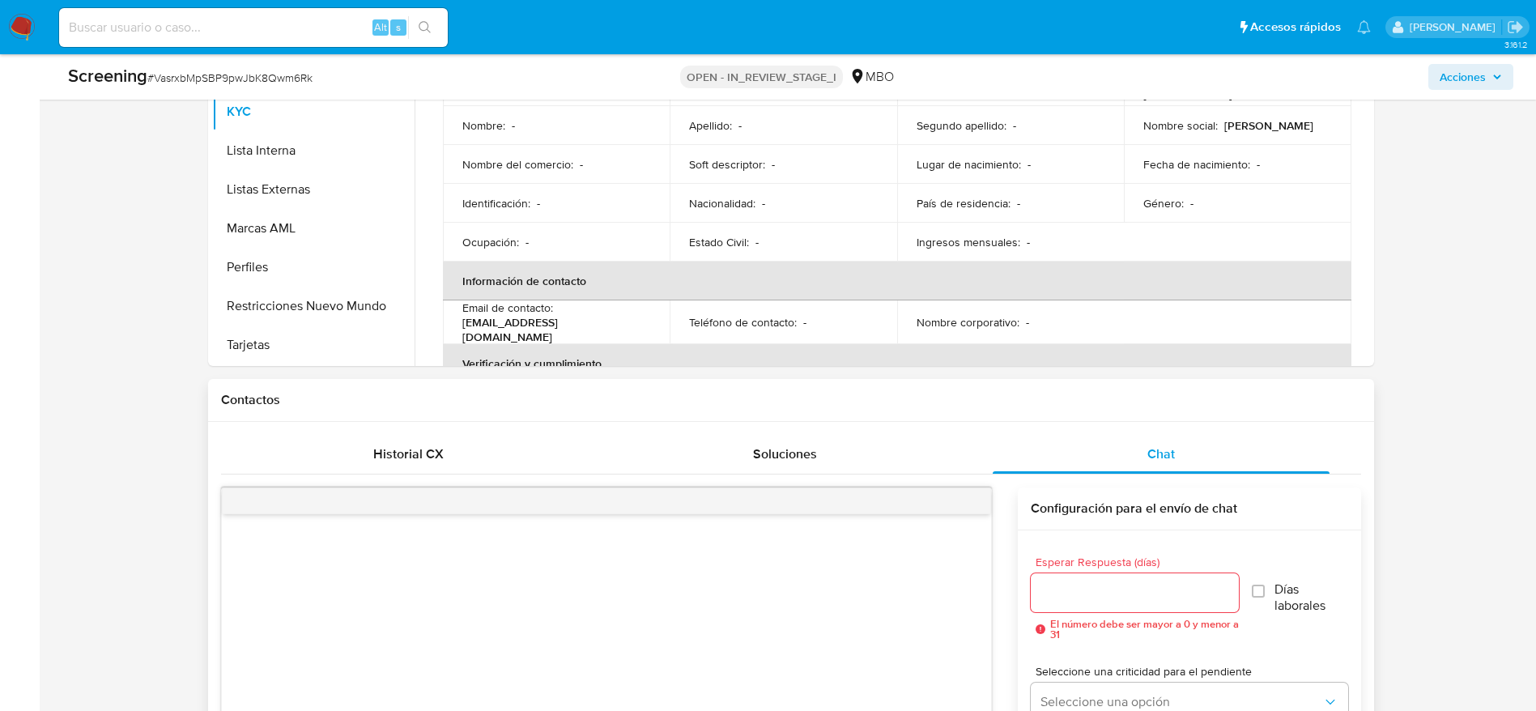
scroll to position [1093, 0]
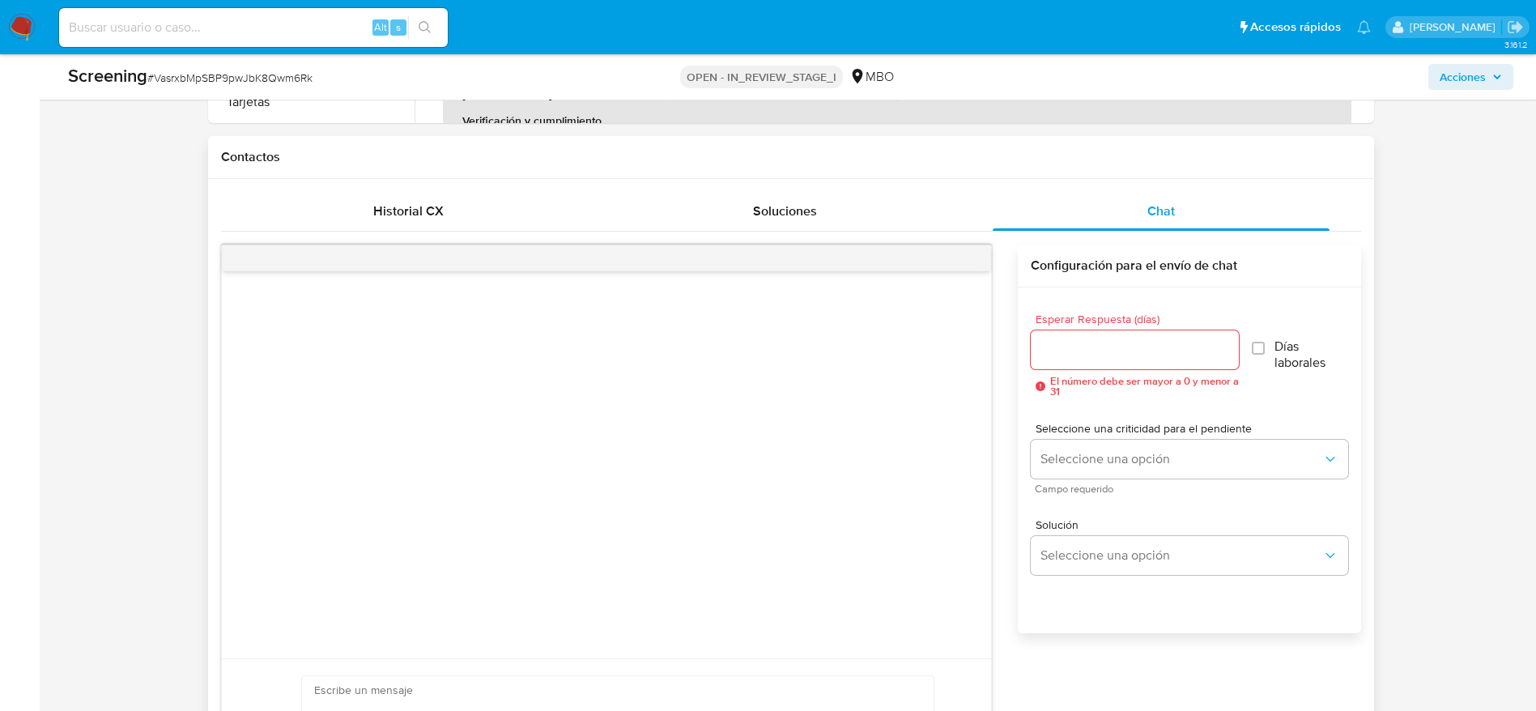
click at [1105, 372] on div "Esperar Respuesta (días) El número debe ser mayor a 0 y menor a 31" at bounding box center [1135, 354] width 208 height 83
click at [1108, 360] on input "Esperar Respuesta (días)" at bounding box center [1135, 349] width 208 height 21
type input "5"
click at [1304, 345] on span "Días laborales" at bounding box center [1309, 355] width 75 height 32
click at [1263, 345] on input "Días laborales" at bounding box center [1256, 348] width 13 height 13
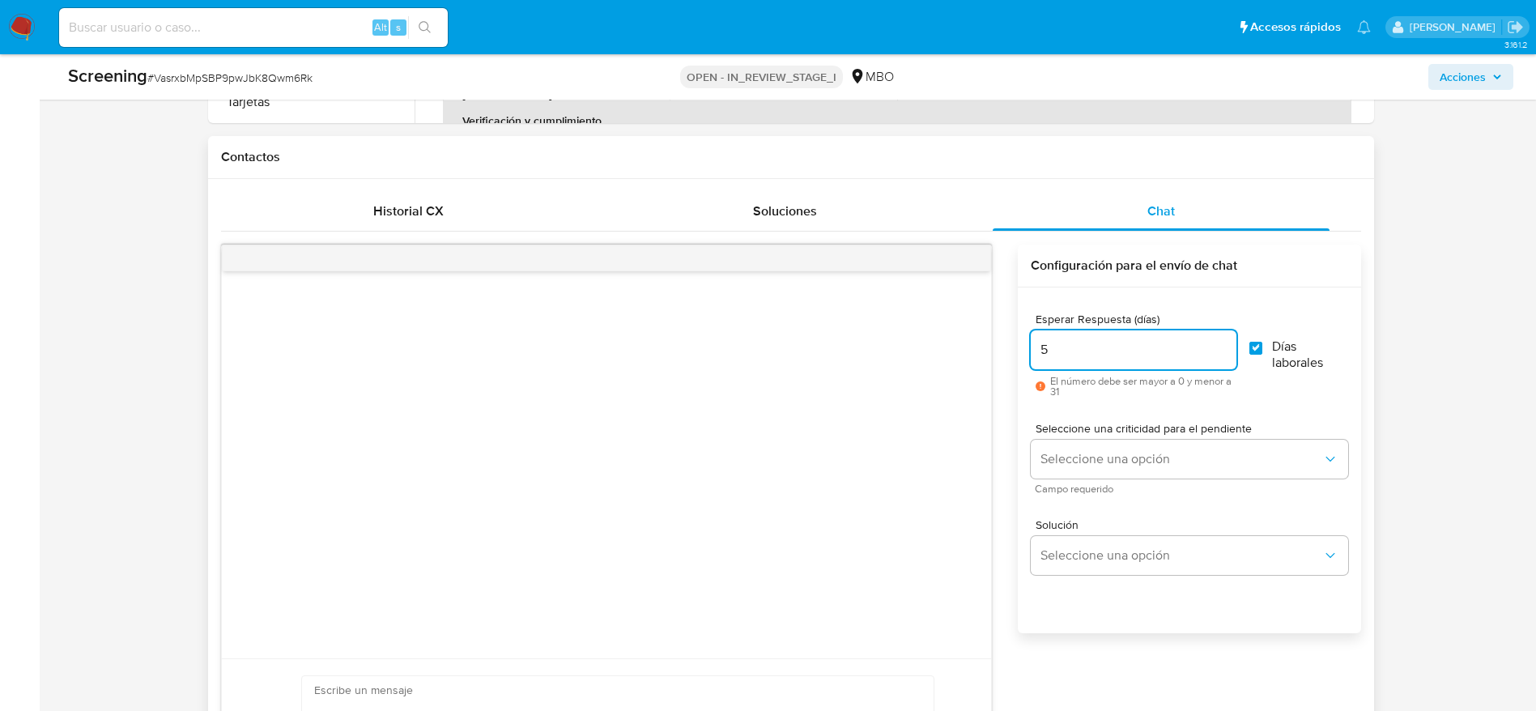
checkbox input "true"
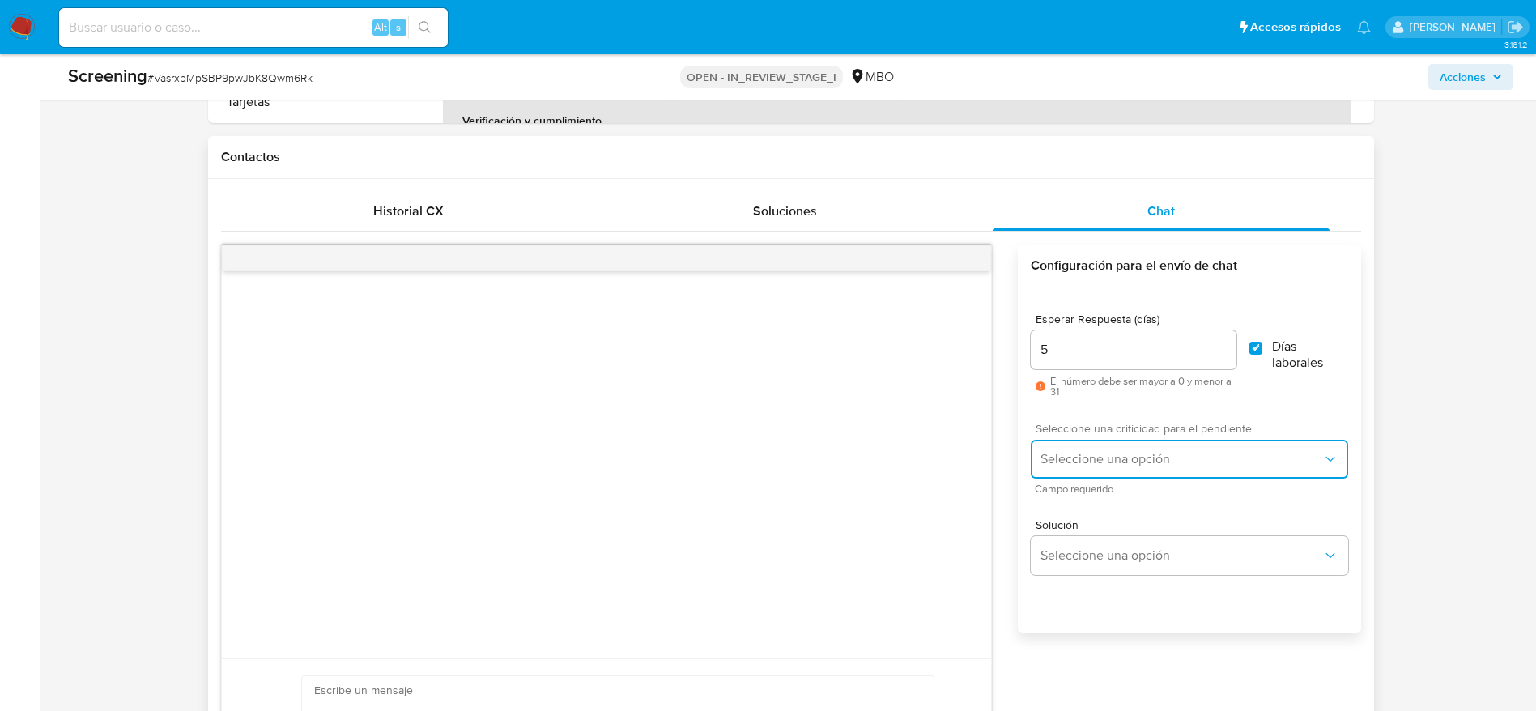
click at [1278, 454] on span "Seleccione una opción" at bounding box center [1181, 459] width 281 height 16
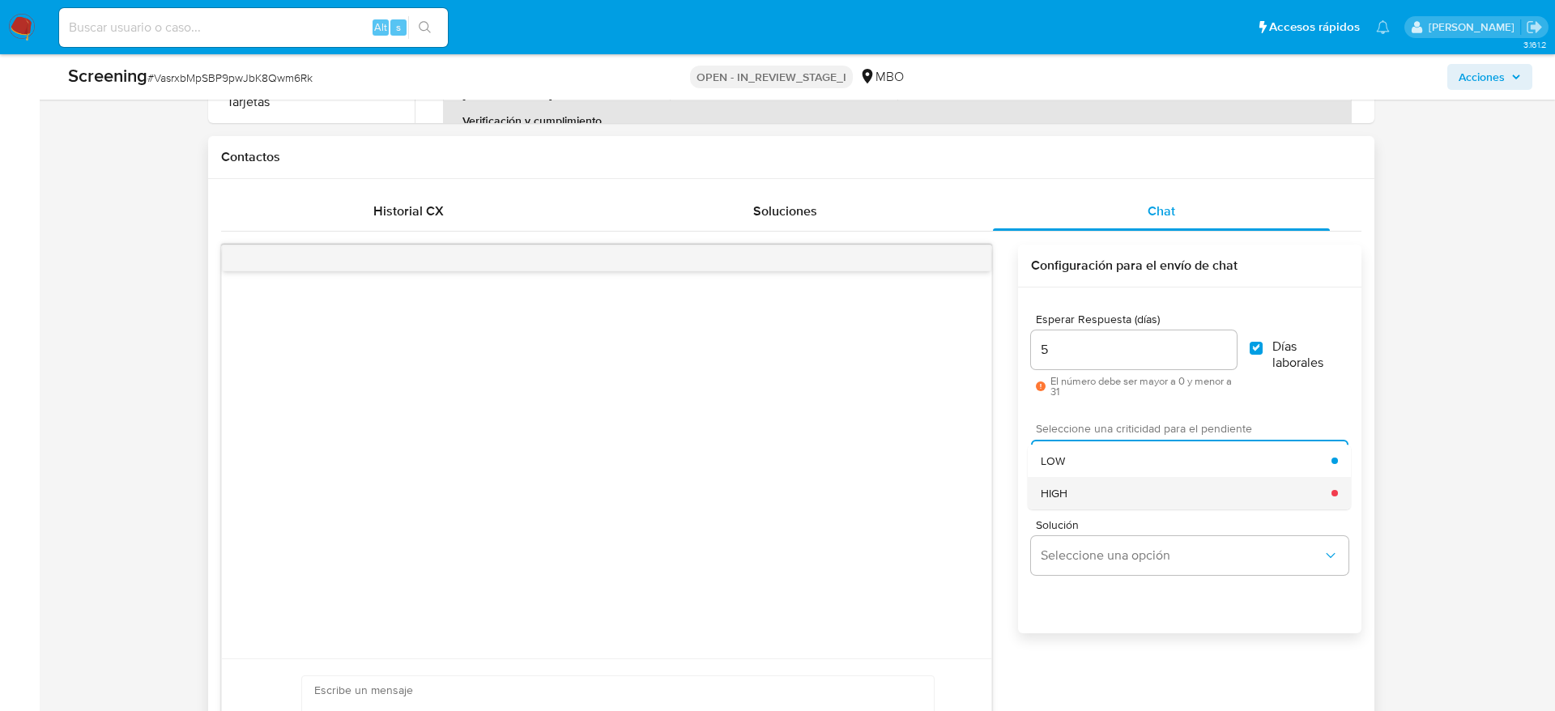
click at [1145, 489] on div "HIGH" at bounding box center [1186, 493] width 291 height 32
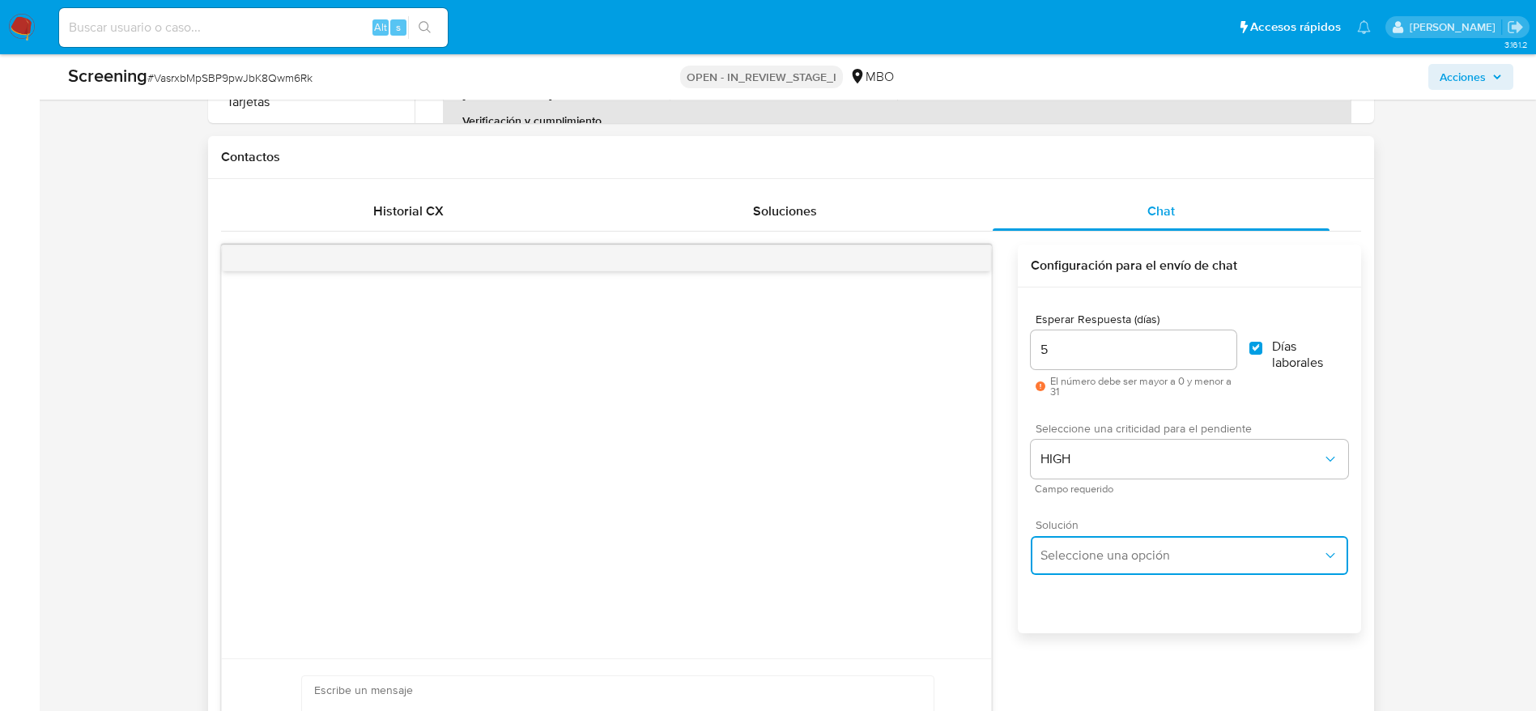
click at [1148, 556] on span "Seleccione una opción" at bounding box center [1181, 555] width 281 height 16
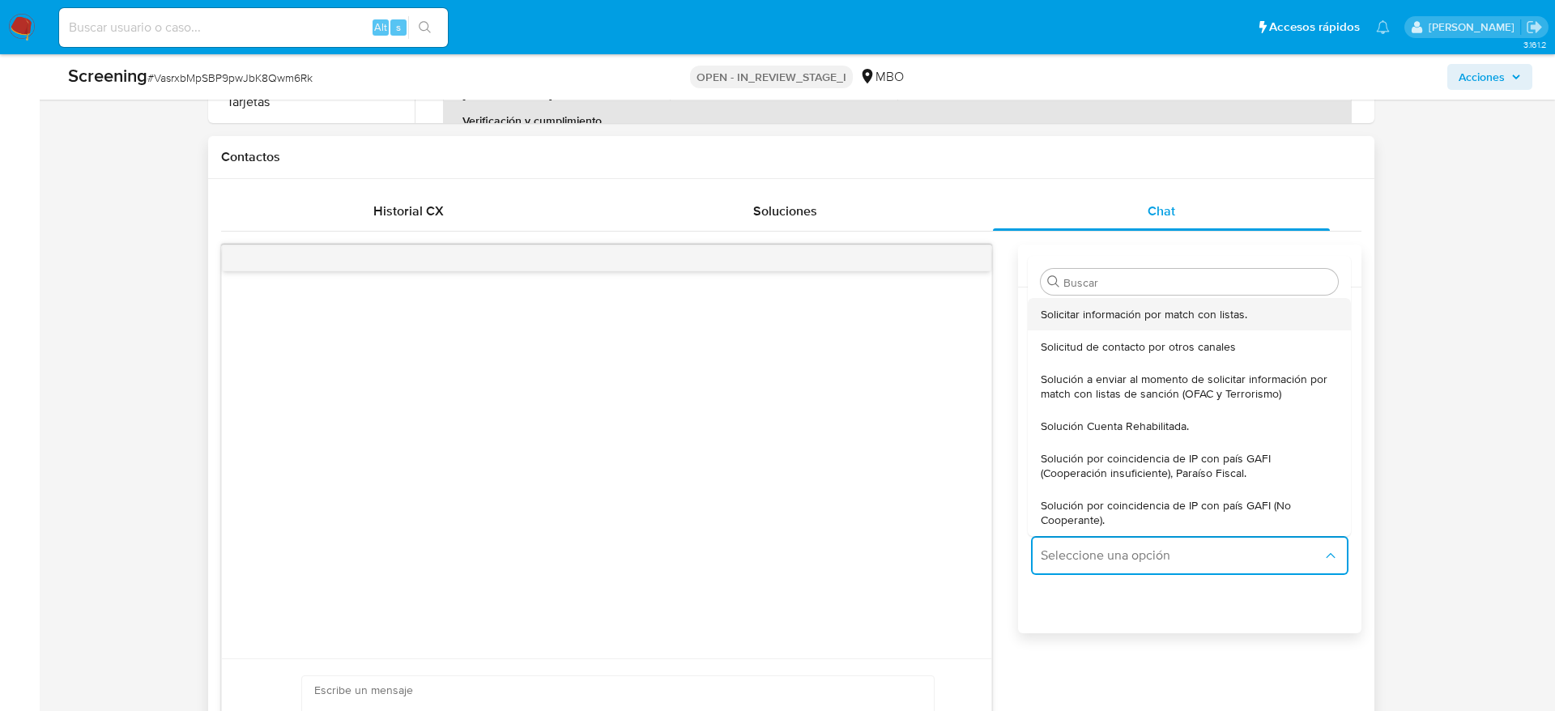
click at [1210, 319] on span "Solicitar información por match con listas." at bounding box center [1144, 314] width 207 height 15
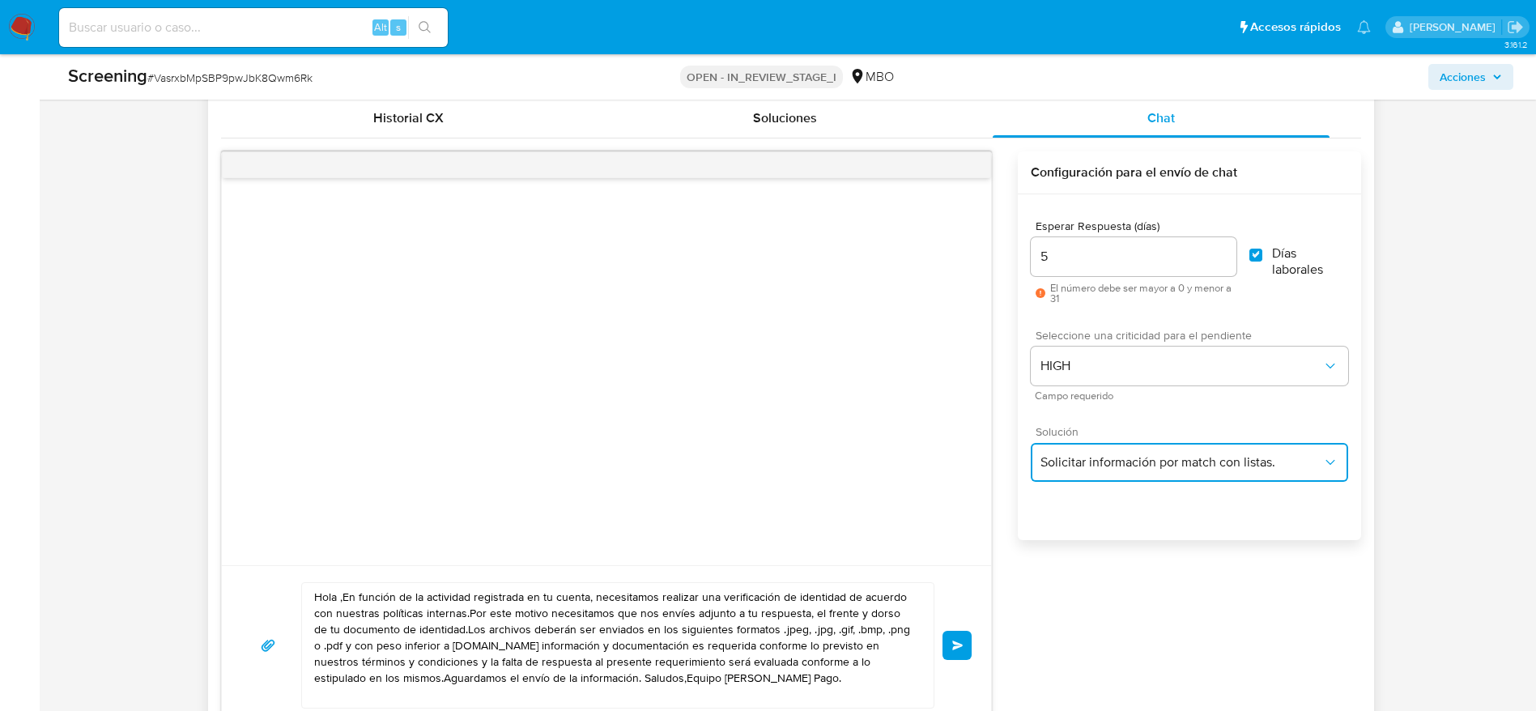
scroll to position [1215, 0]
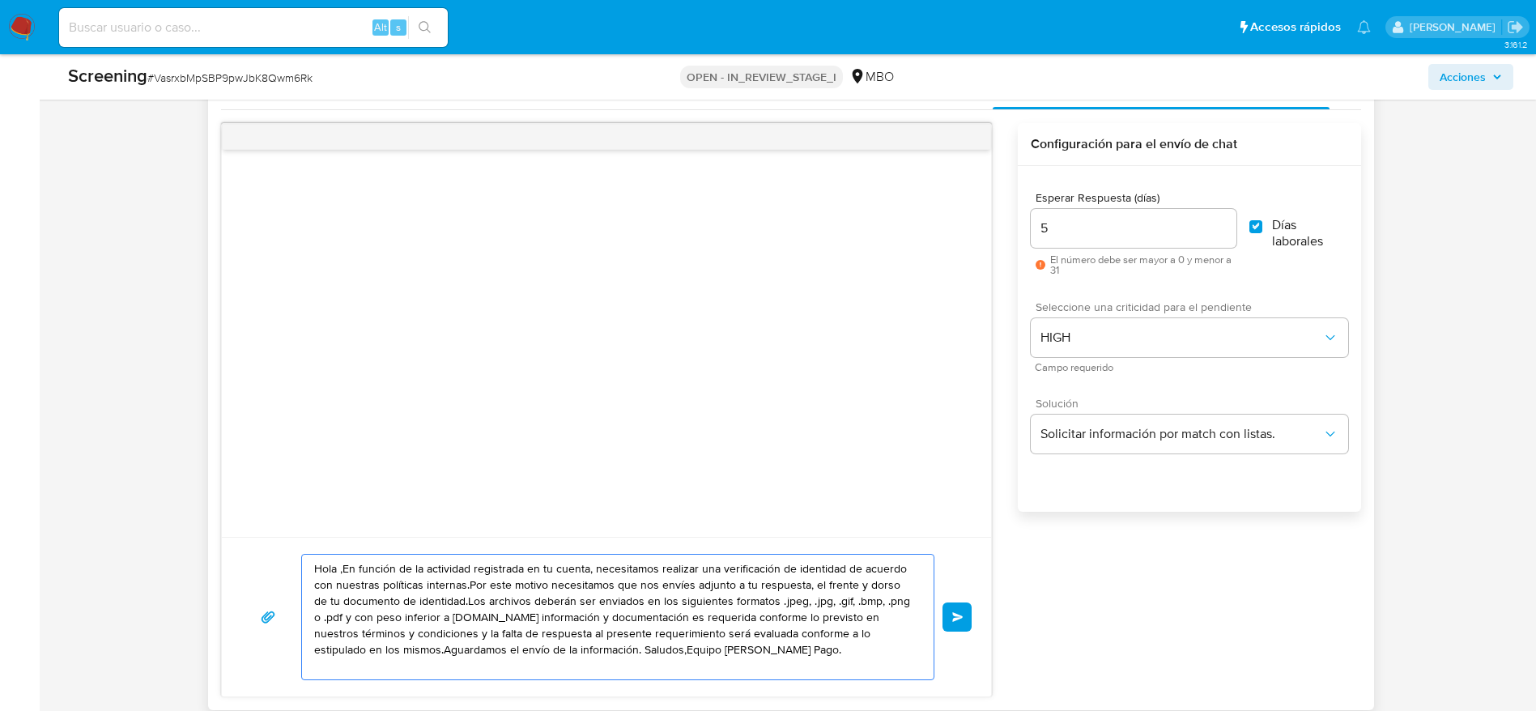
click at [447, 645] on textarea "Hola ,En función de la actividad registrada en tu cuenta, necesitamos realizar …" at bounding box center [614, 617] width 600 height 125
paste textarea "Saludos,Equipo de Mercado Pago."
click at [339, 574] on textarea "Hola ,En función de la actividad registrada en tu cuenta, necesitamos realizar …" at bounding box center [614, 617] width 600 height 125
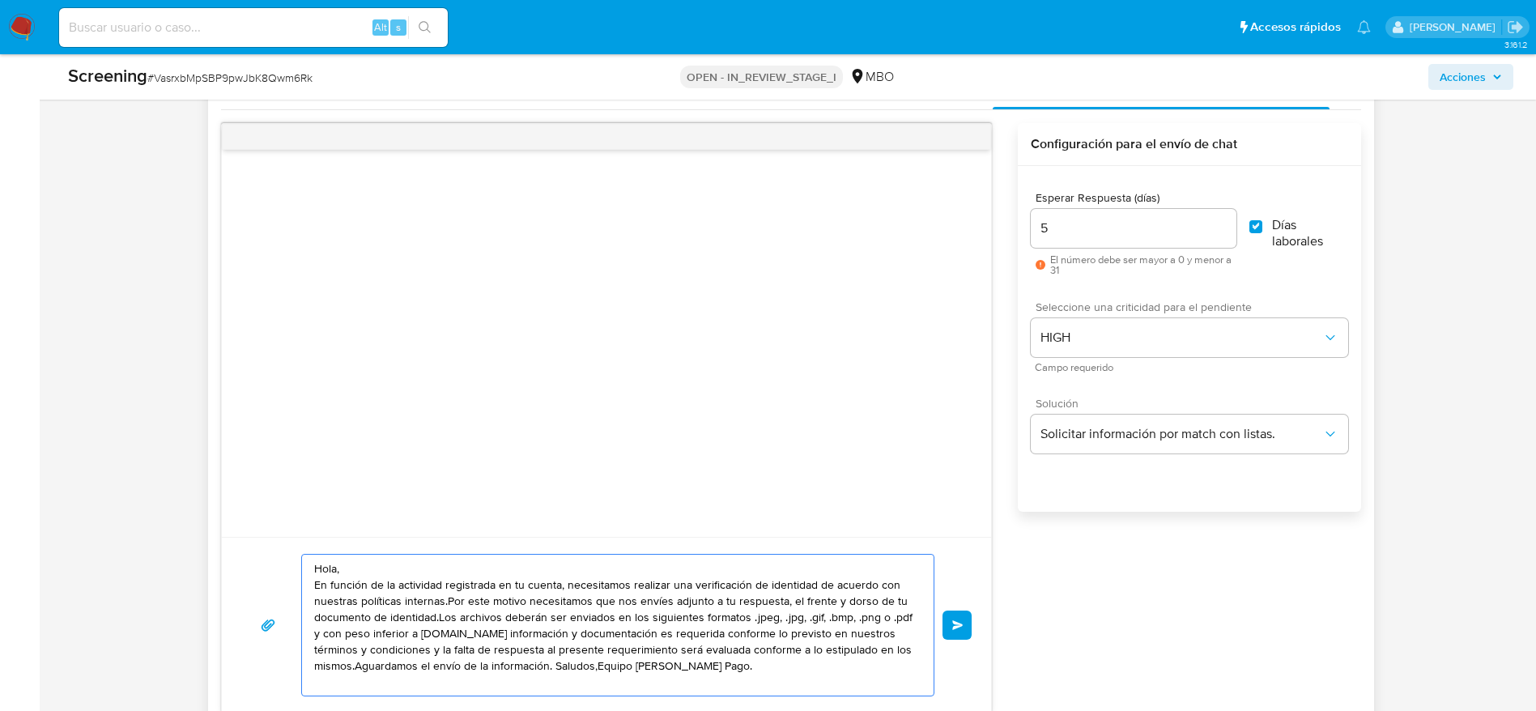
click at [437, 611] on textarea "Hola, En función de la actividad registrada en tu cuenta, necesitamos realizar …" at bounding box center [614, 625] width 600 height 141
click at [445, 631] on textarea "Hola, En función de la actividad registrada en tu cuenta, necesitamos realizar …" at bounding box center [614, 625] width 600 height 141
click at [514, 661] on textarea "Hola, En función de la actividad registrada en tu cuenta, necesitamos realizar …" at bounding box center [614, 625] width 600 height 141
type textarea "Hola, En función de la actividad registrada en tu cuenta, necesitamos realizar …"
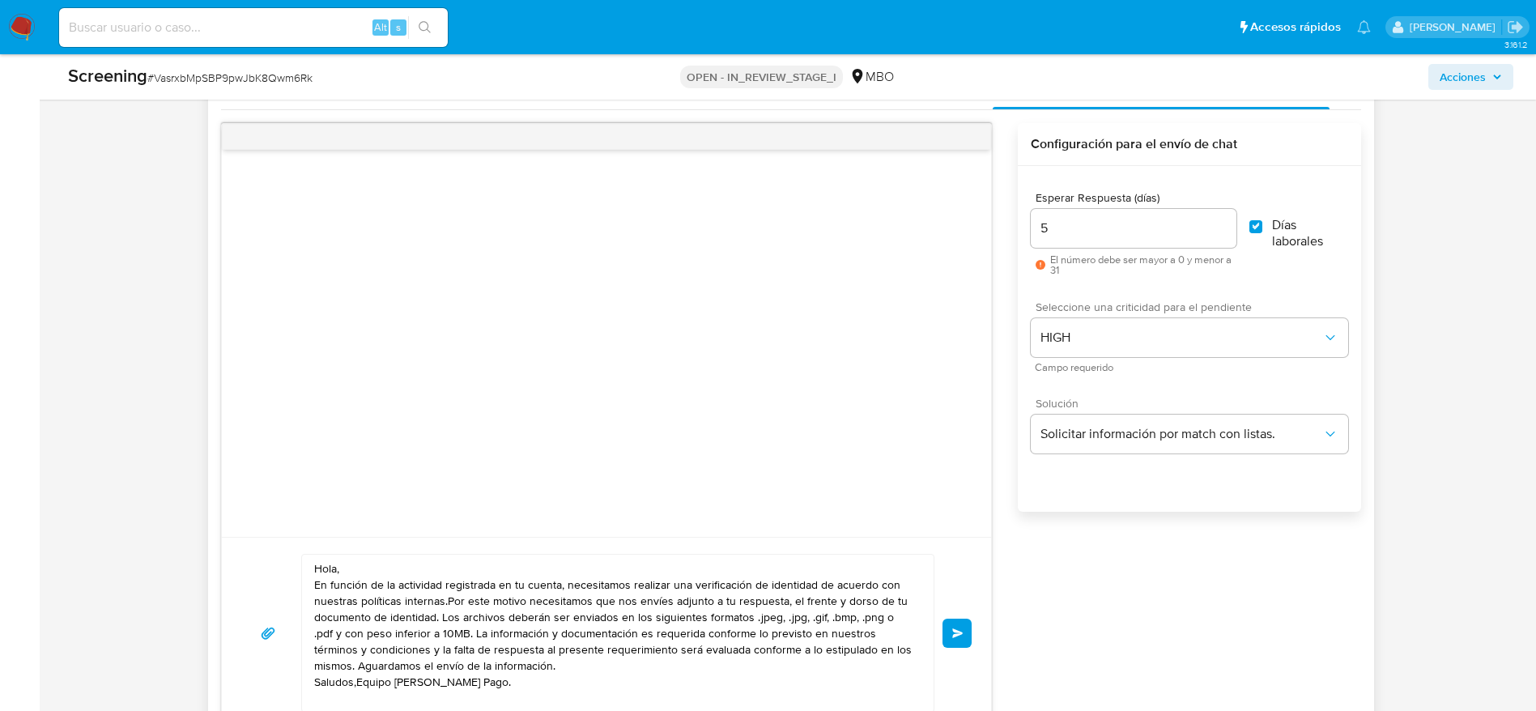
click at [970, 639] on button "Enviar" at bounding box center [957, 633] width 29 height 29
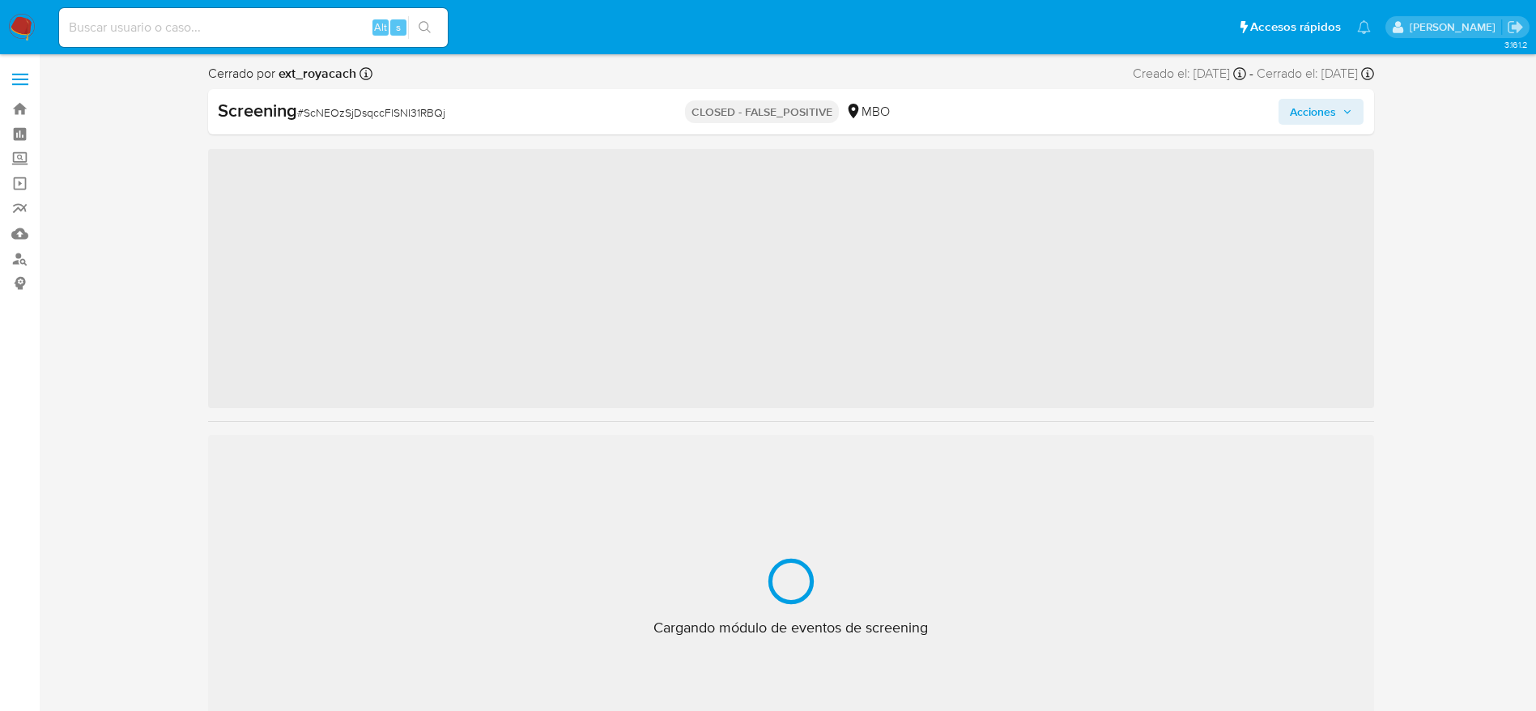
scroll to position [762, 0]
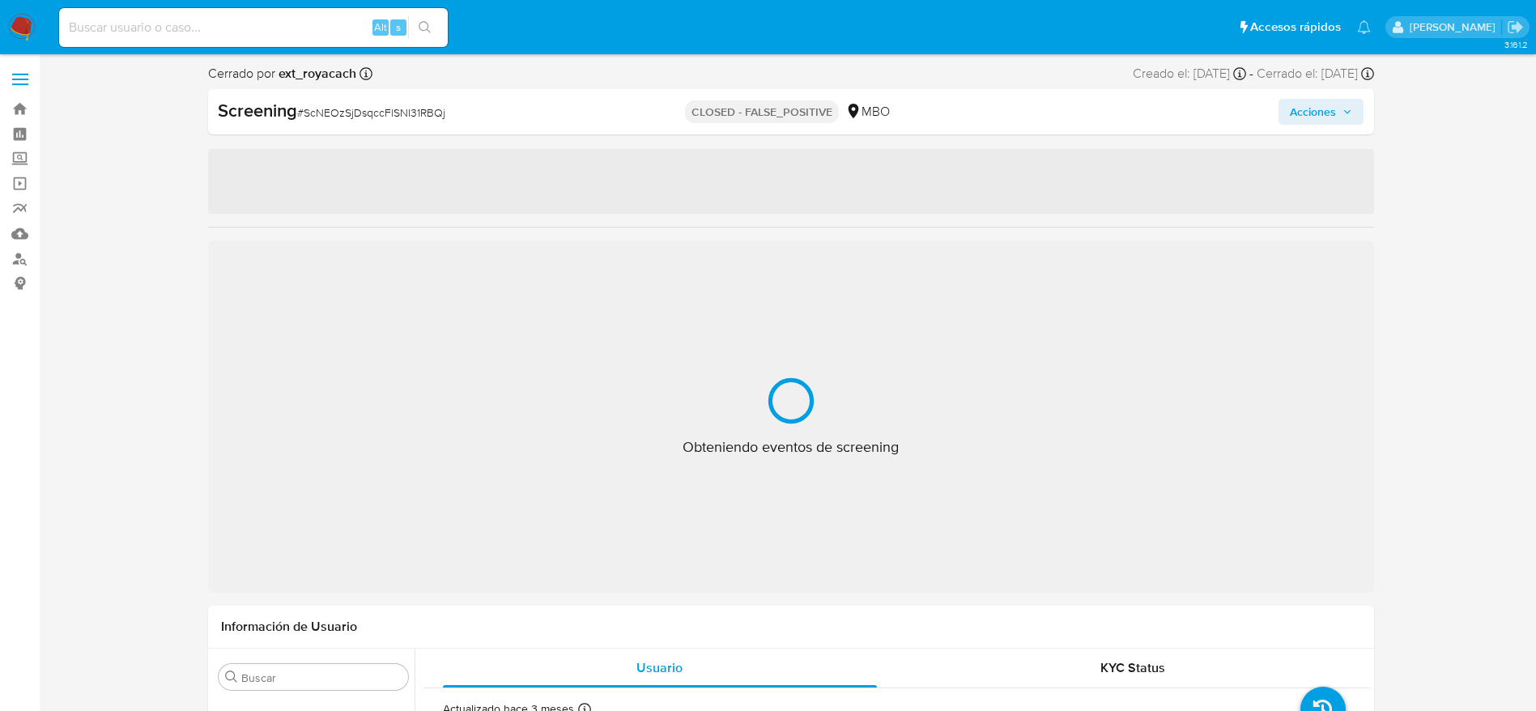
select select "10"
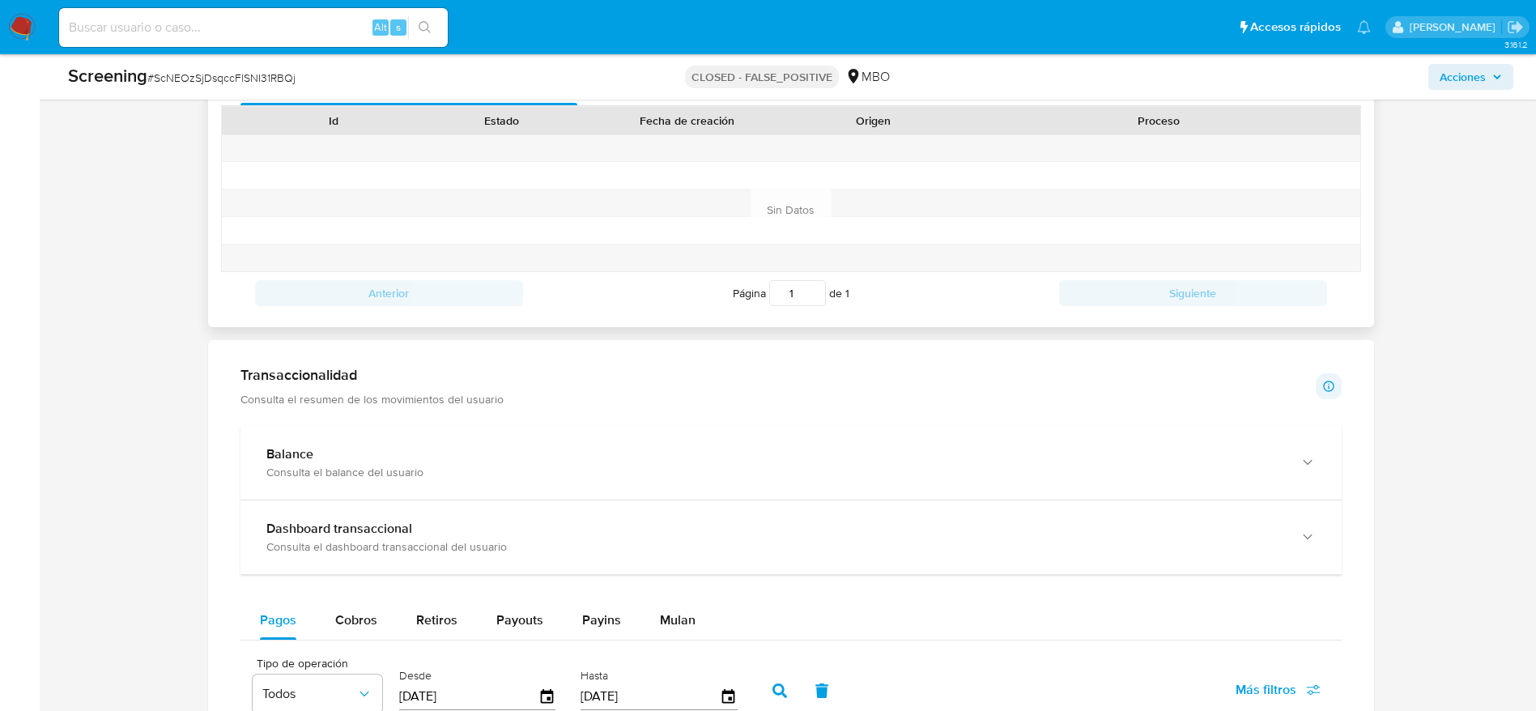
scroll to position [972, 0]
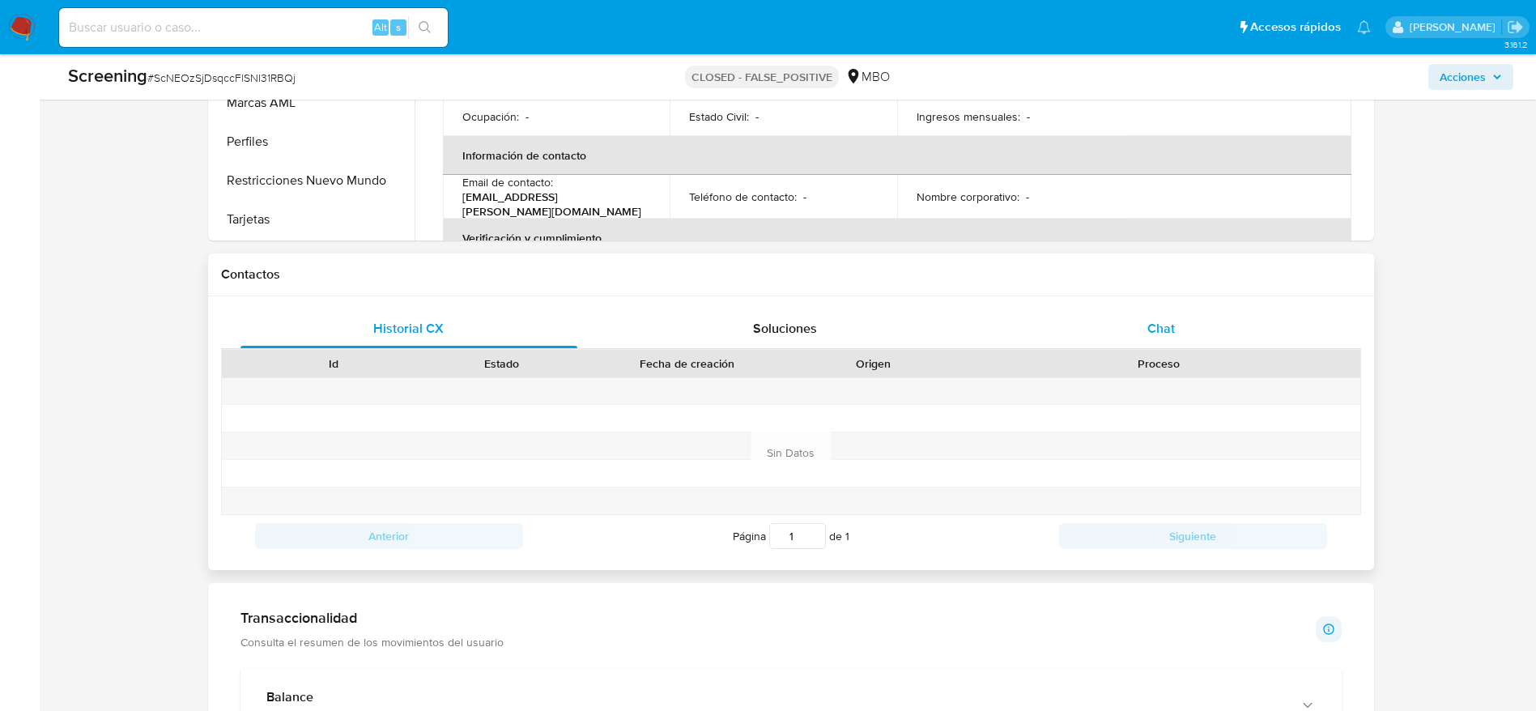
click at [1165, 338] on div "Chat" at bounding box center [1162, 328] width 338 height 39
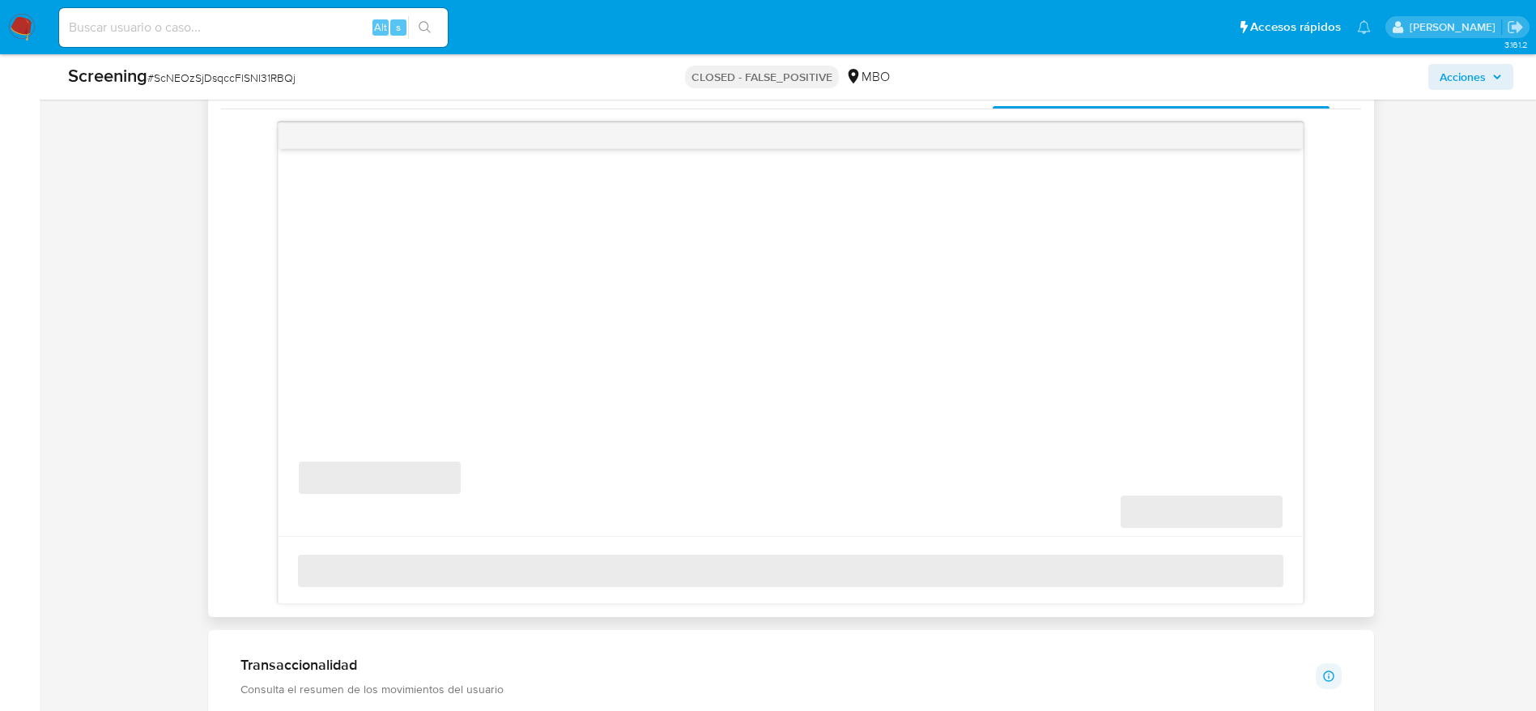
scroll to position [1215, 0]
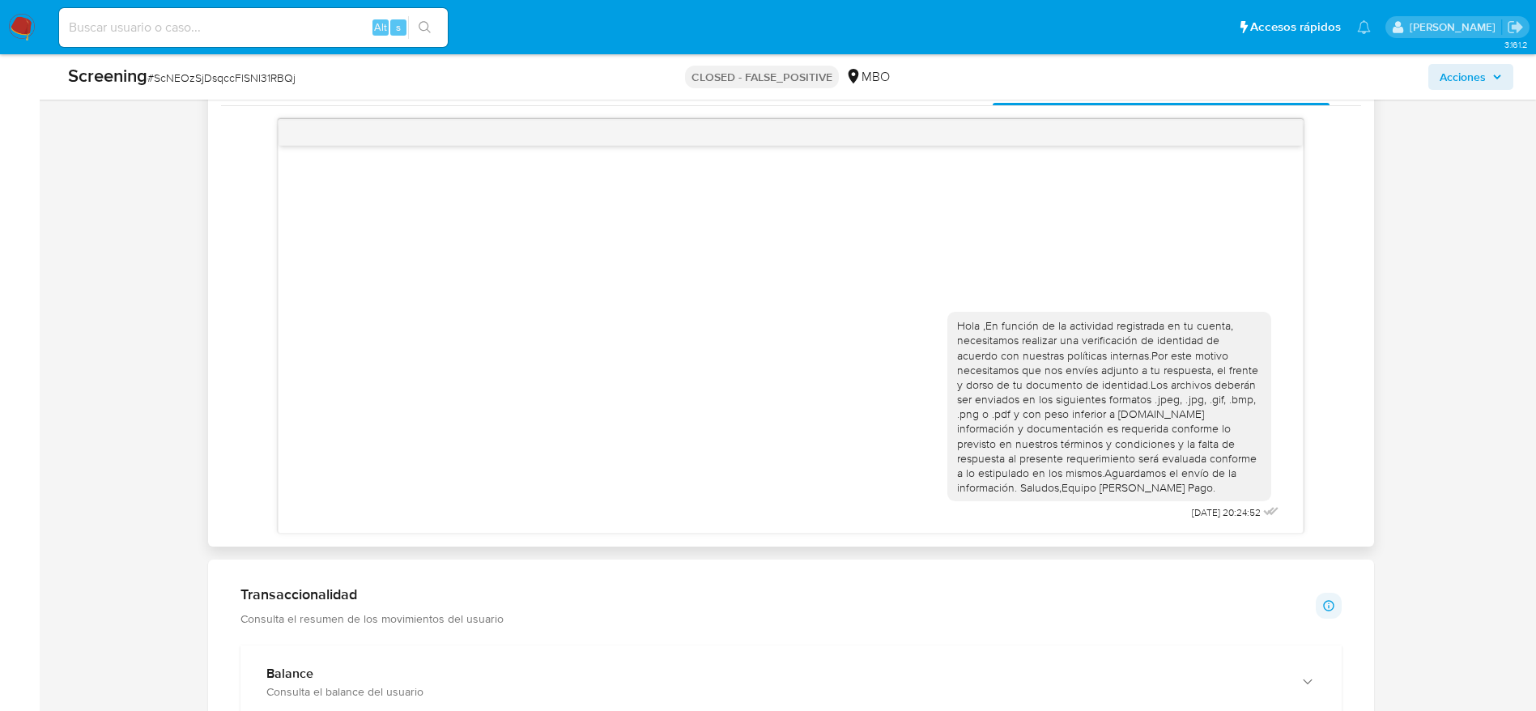
click at [1171, 391] on div "Hola ,En función de la actividad registrada en tu cuenta, necesitamos realizar …" at bounding box center [1109, 406] width 305 height 177
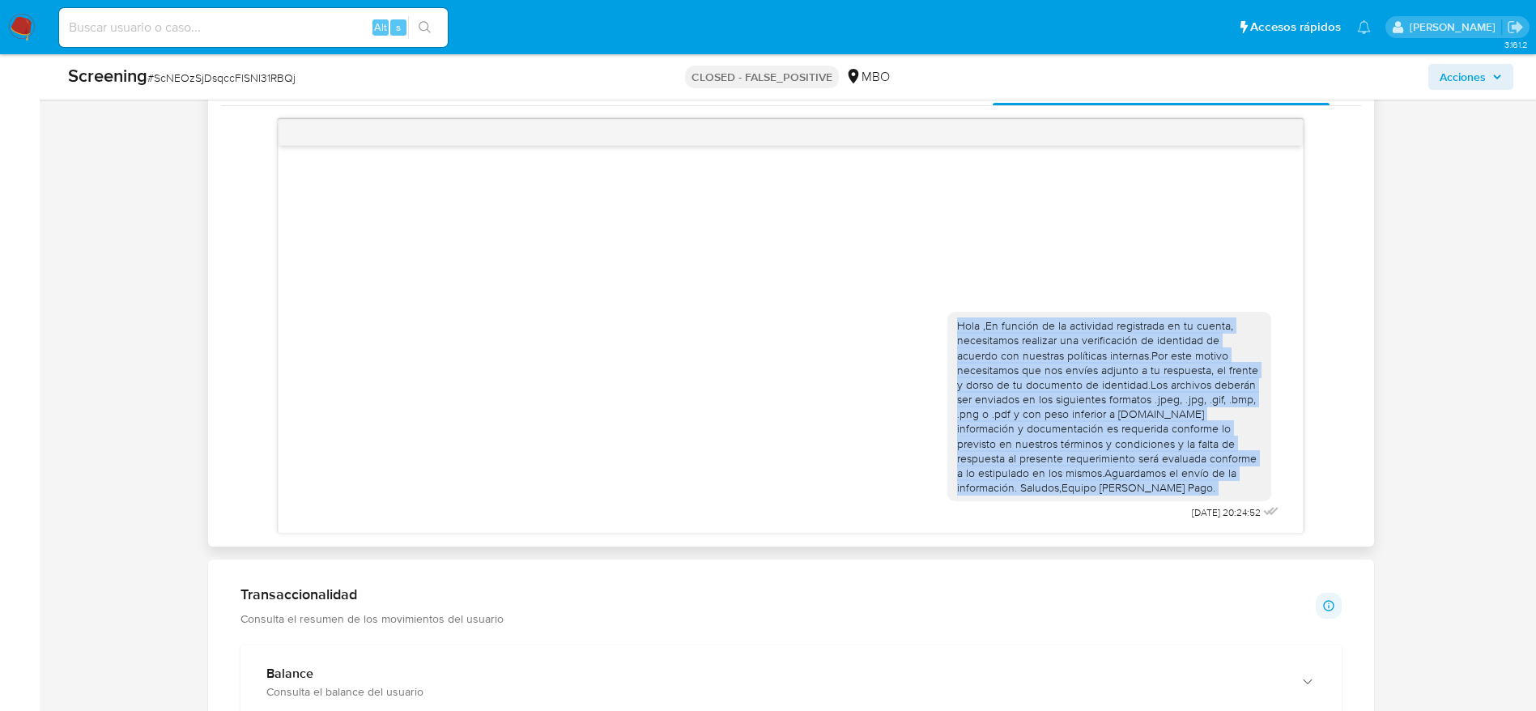
click at [1171, 391] on div "Hola ,En función de la actividad registrada en tu cuenta, necesitamos realizar …" at bounding box center [1109, 406] width 305 height 177
copy div "Hola ,En función de la actividad registrada en tu cuenta, necesitamos realizar …"
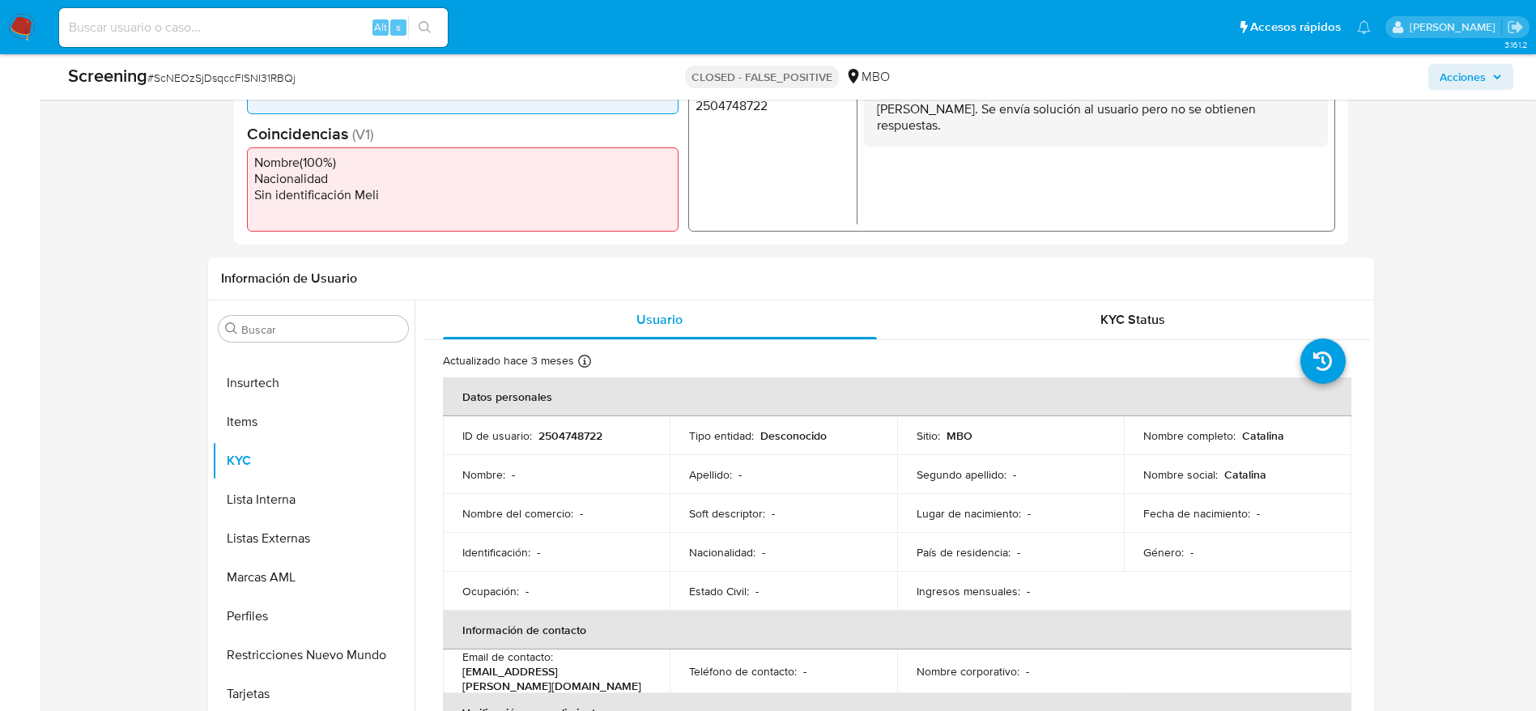
scroll to position [0, 0]
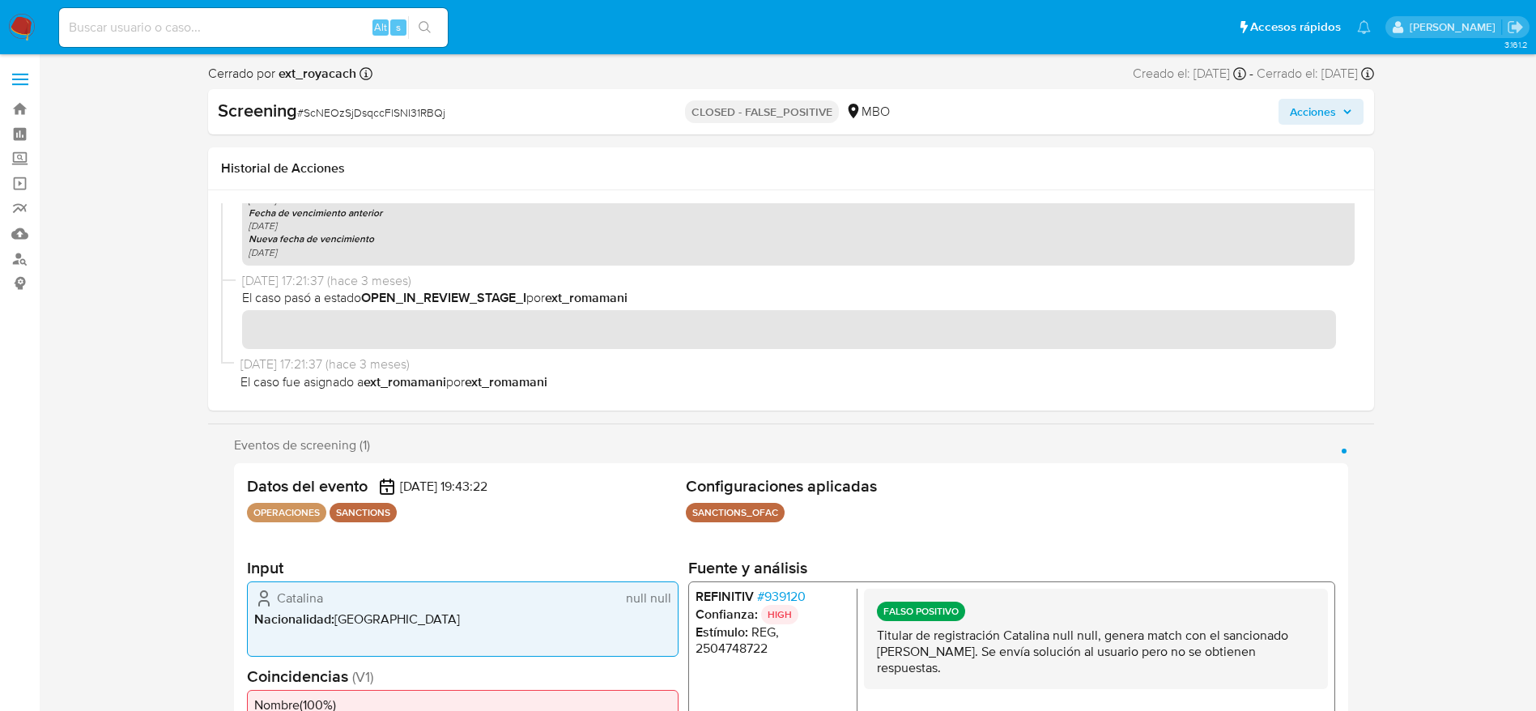
click at [348, 109] on span "# ScNEOzSjDsqccFlSNI31RBQj" at bounding box center [371, 112] width 148 height 16
copy span "ScNEOzSjDsqccFlSNI31RBQj"
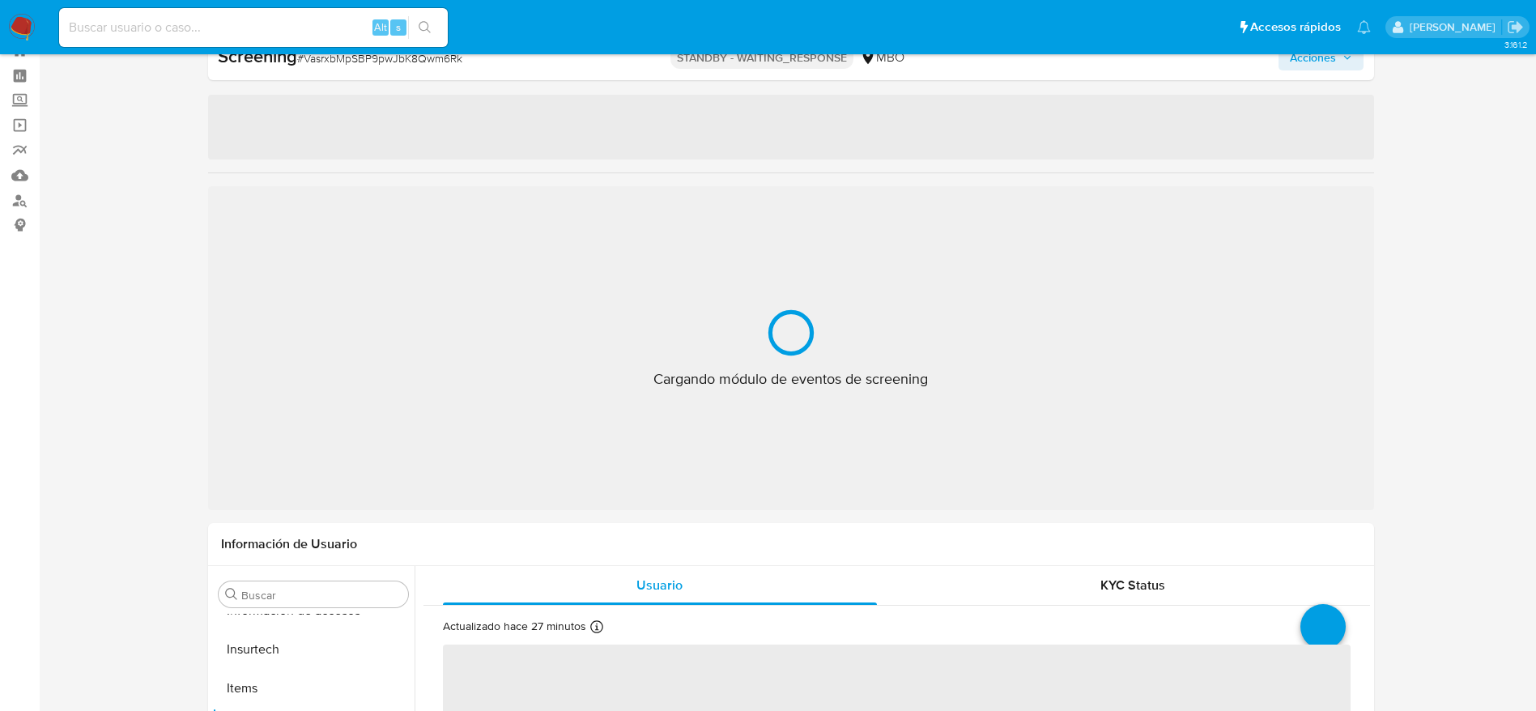
scroll to position [762, 0]
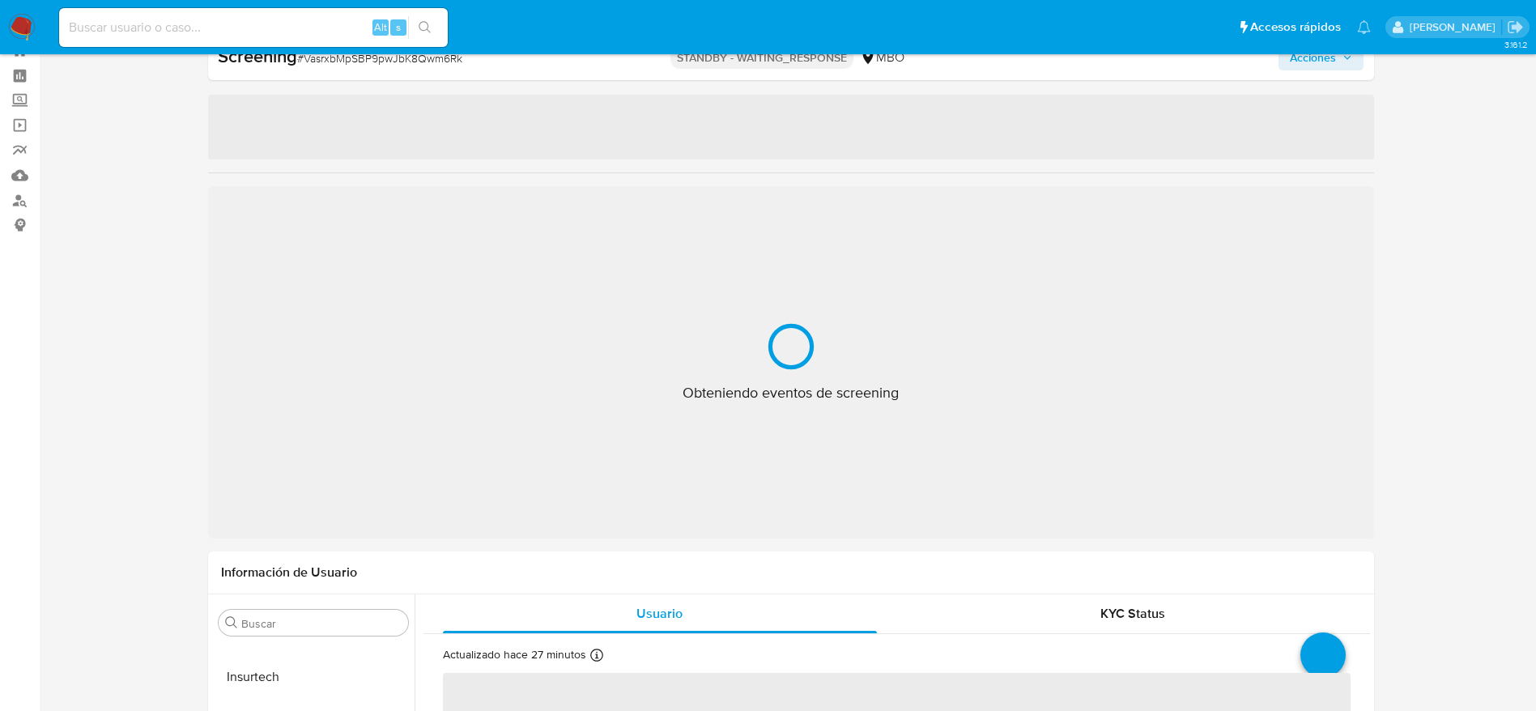
select select "10"
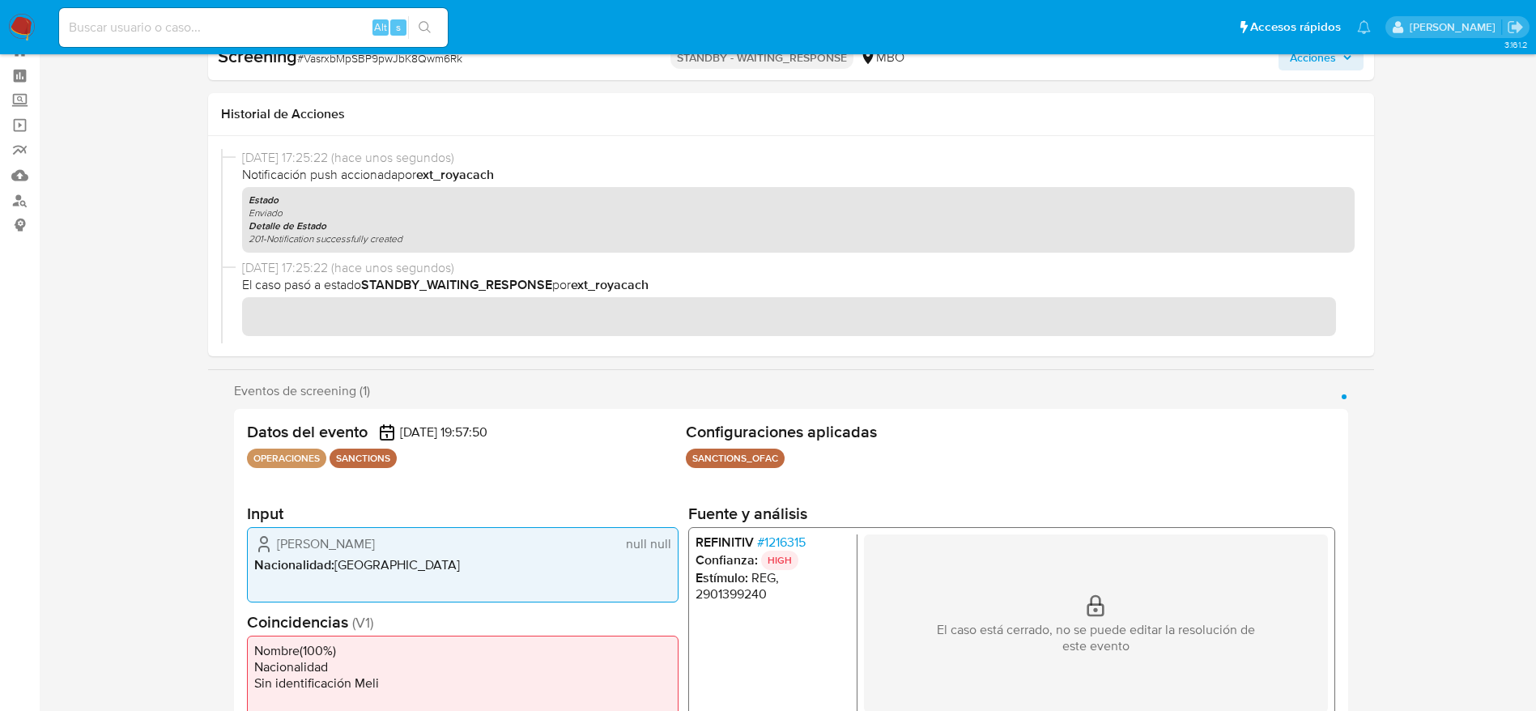
click at [349, 54] on span "# VasrxbMpSBP9pwJbK8Qwm6Rk" at bounding box center [379, 58] width 165 height 16
copy span "VasrxbMpSBP9pwJbK8Qwm6Rk"
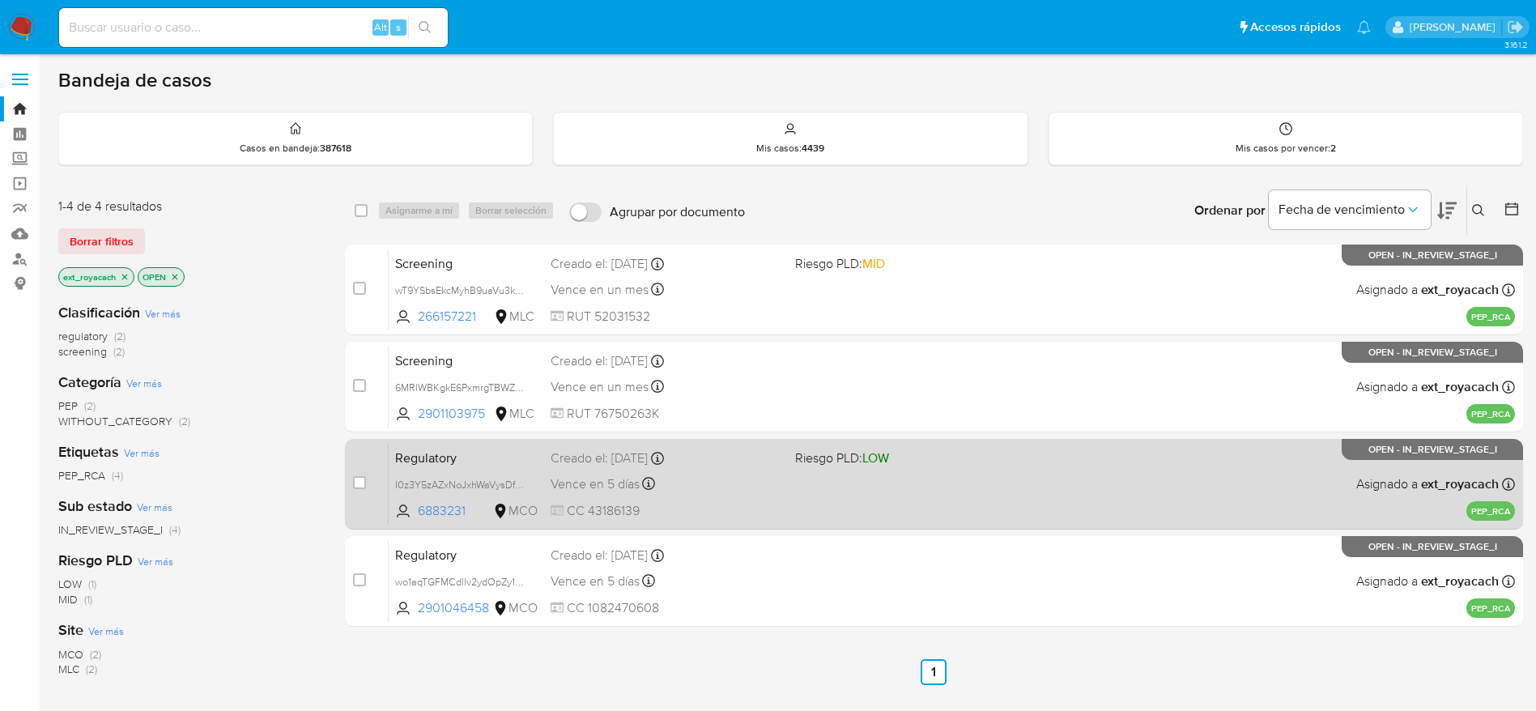
click at [684, 487] on div "Vence en 5 días Vence el 07/10/2025 15:04:29" at bounding box center [667, 484] width 232 height 22
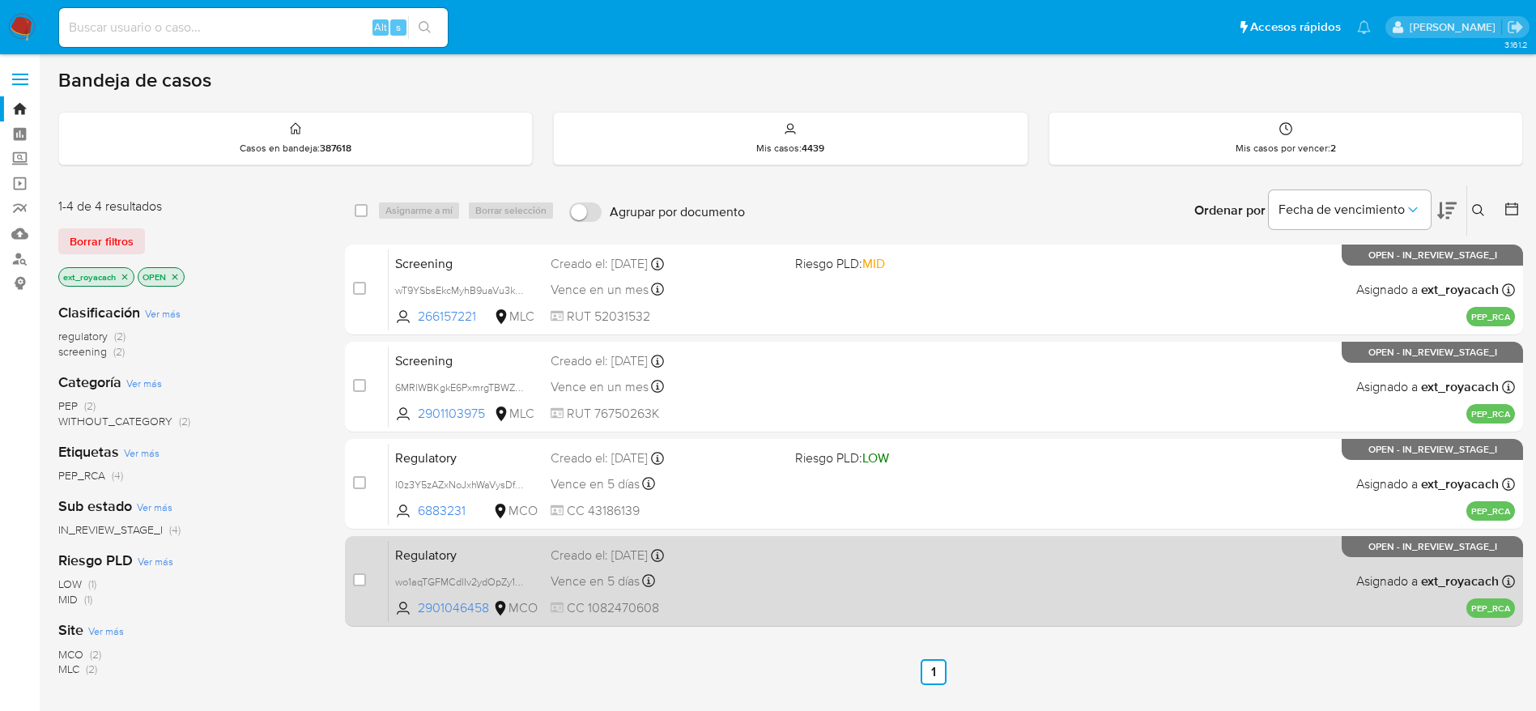
click at [624, 577] on span "Vence en 5 días" at bounding box center [595, 582] width 89 height 18
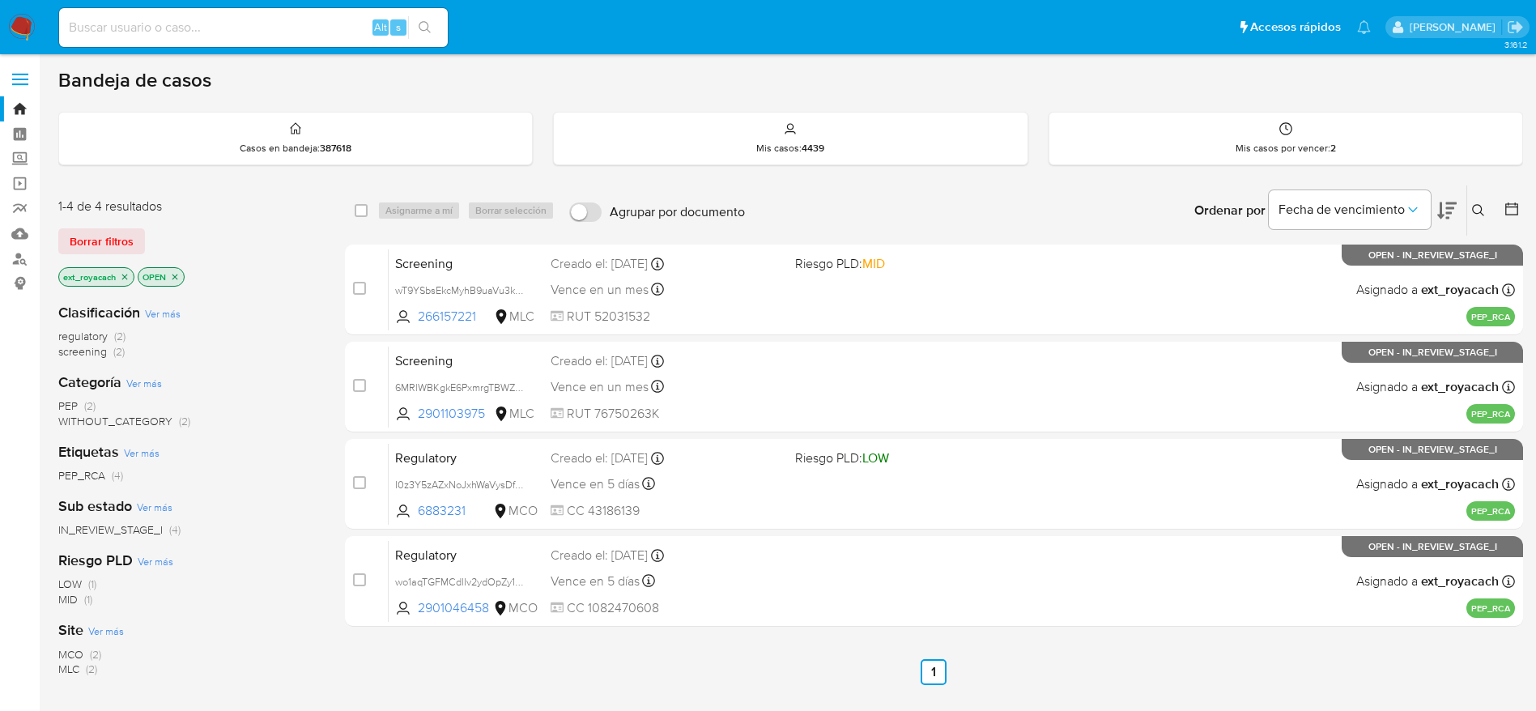
click at [14, 15] on img at bounding box center [22, 28] width 28 height 28
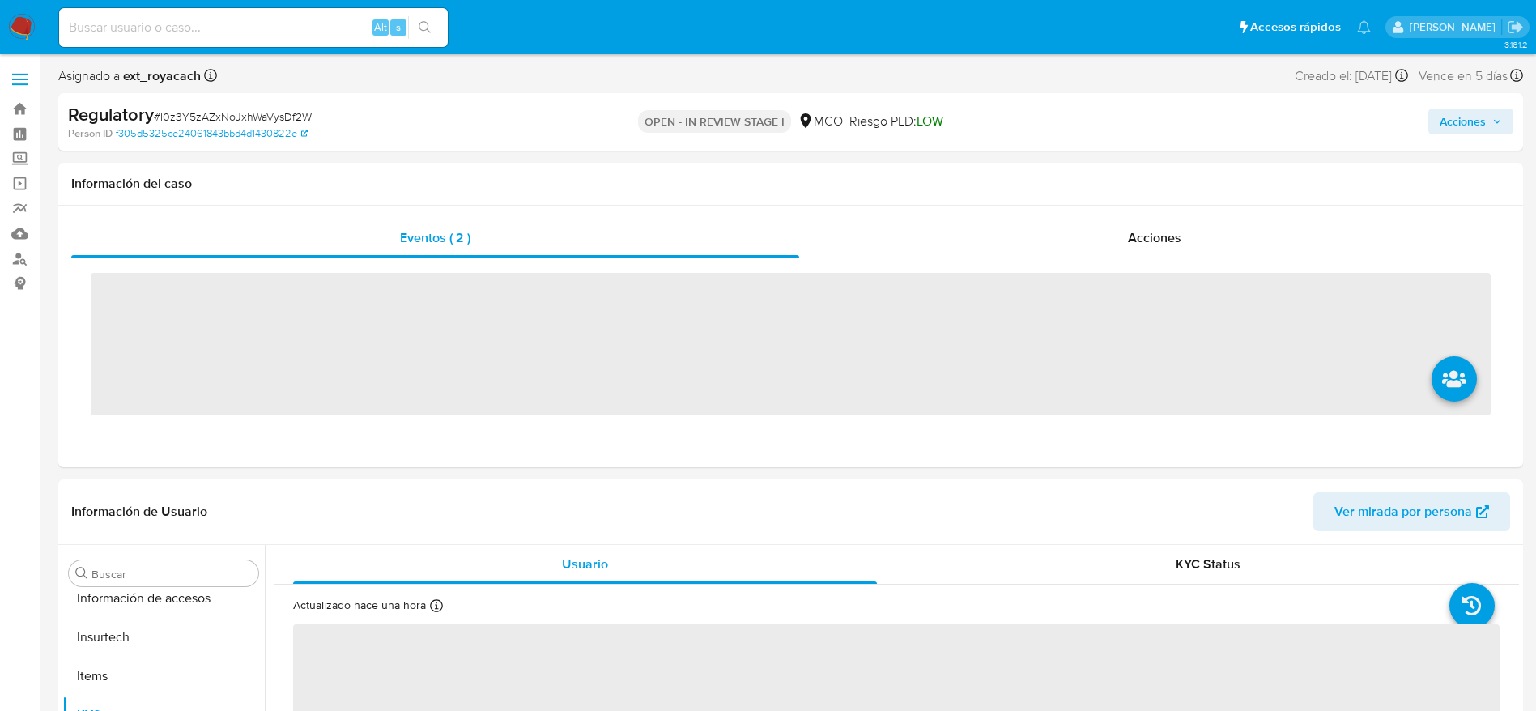
scroll to position [762, 0]
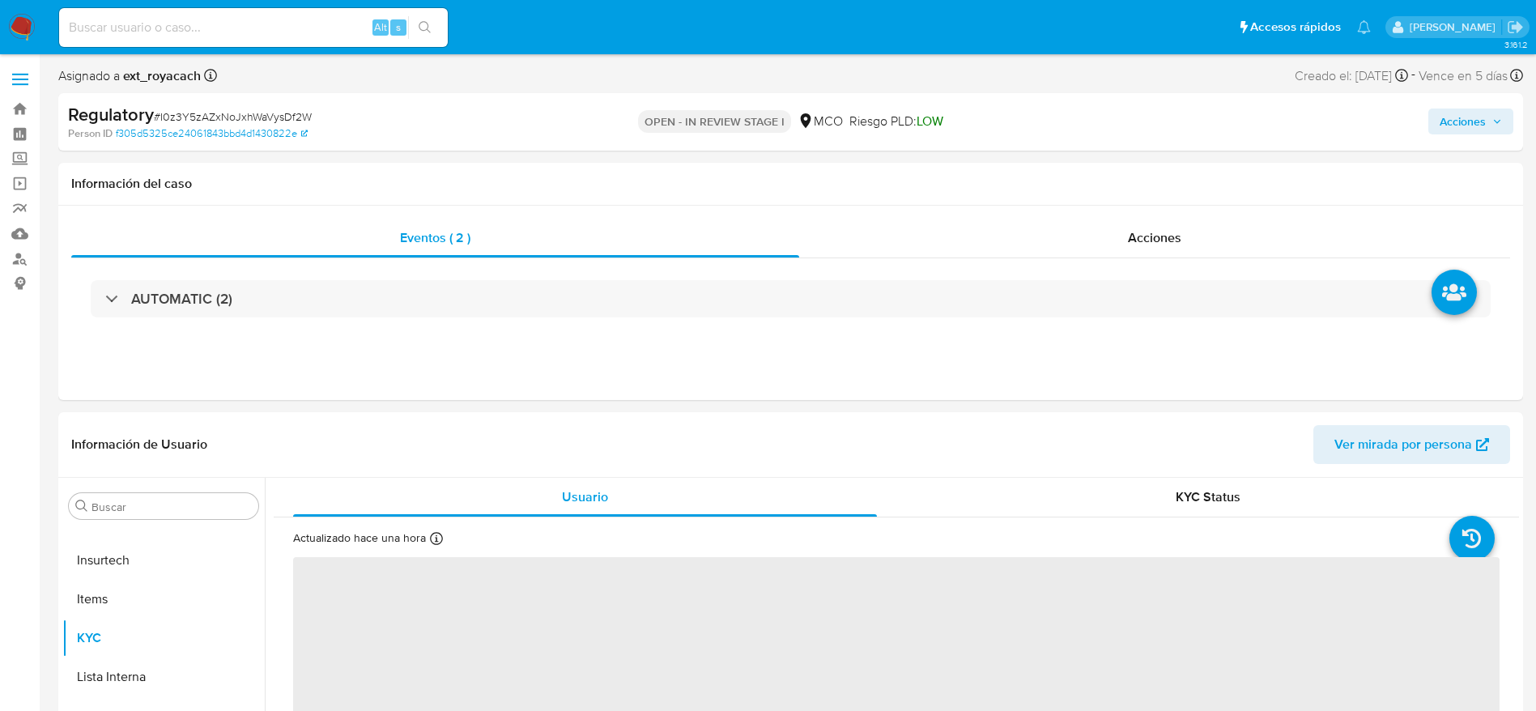
select select "10"
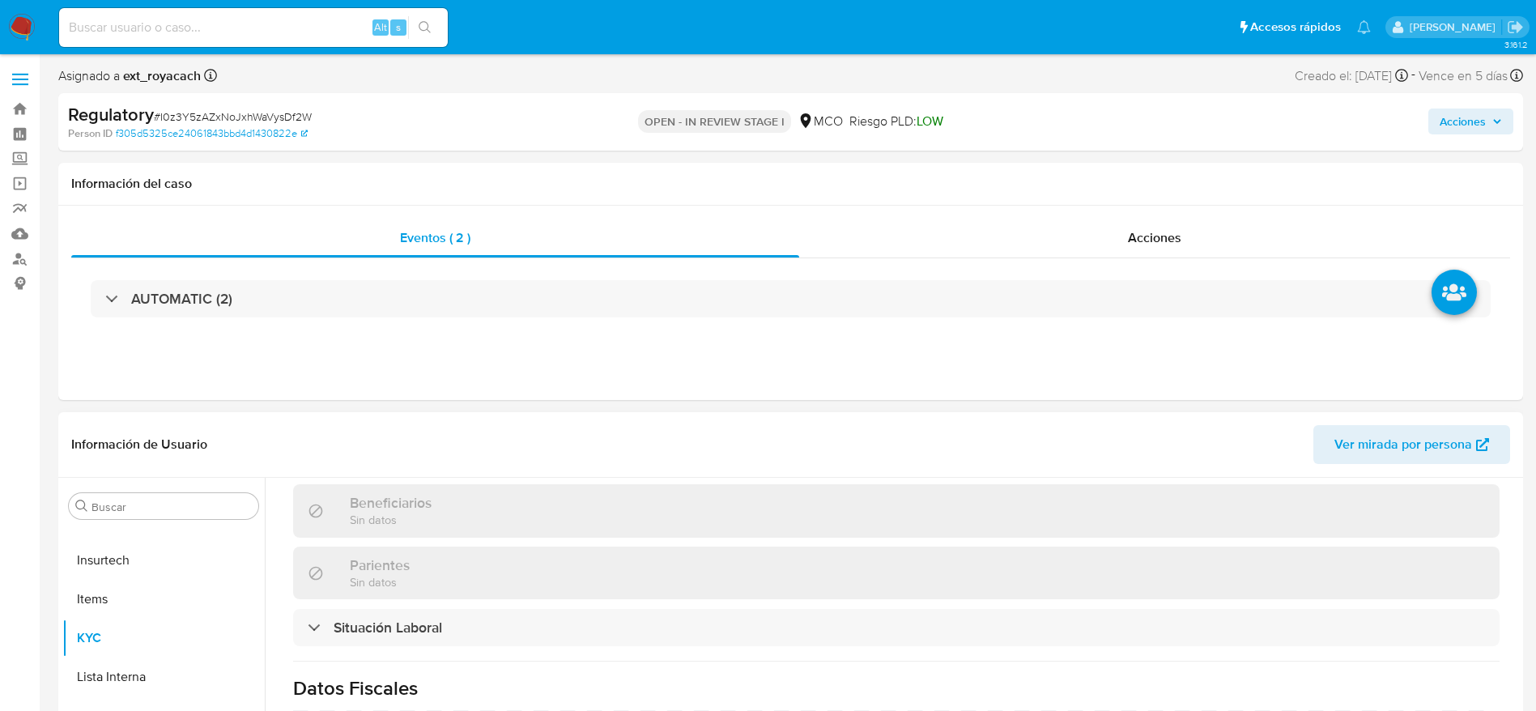
scroll to position [850, 0]
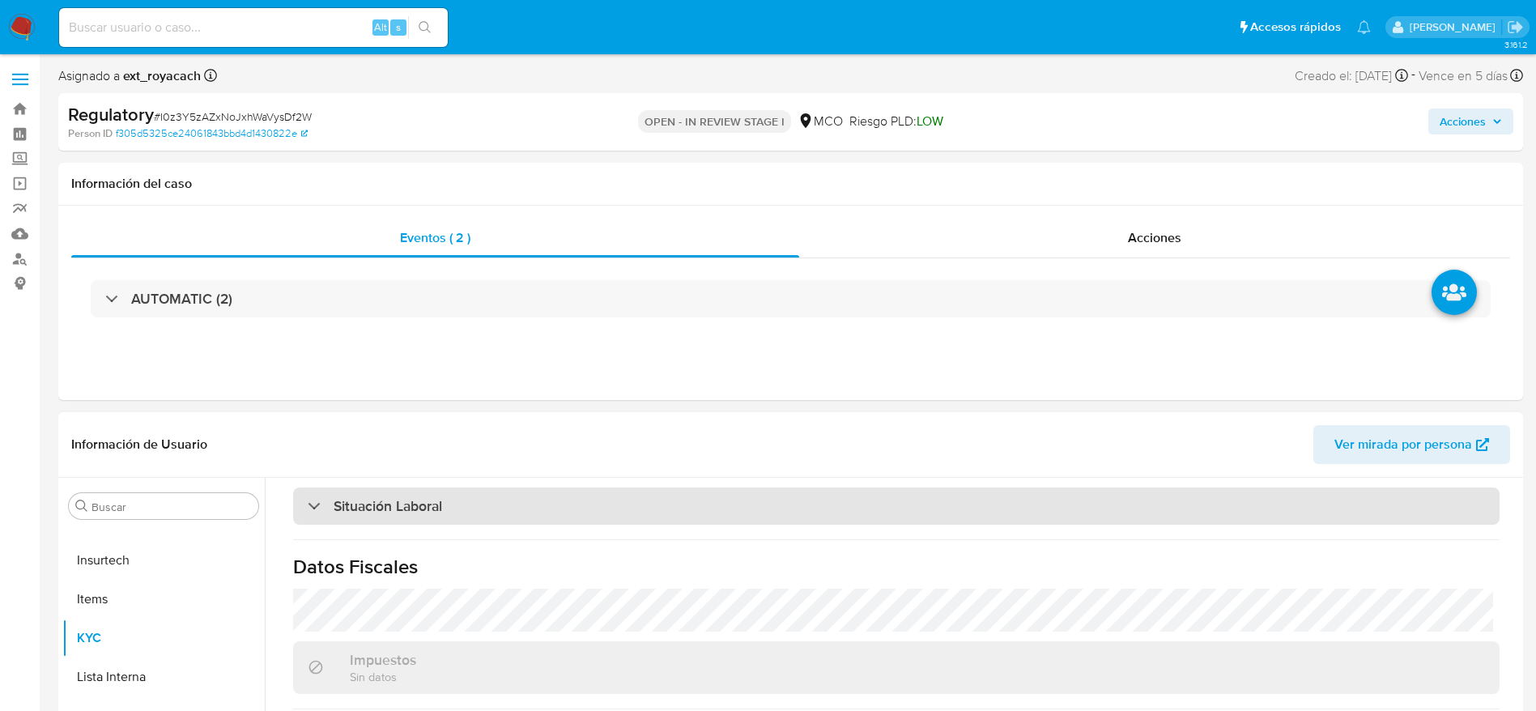
click at [585, 518] on div "Situación Laboral" at bounding box center [896, 506] width 1207 height 37
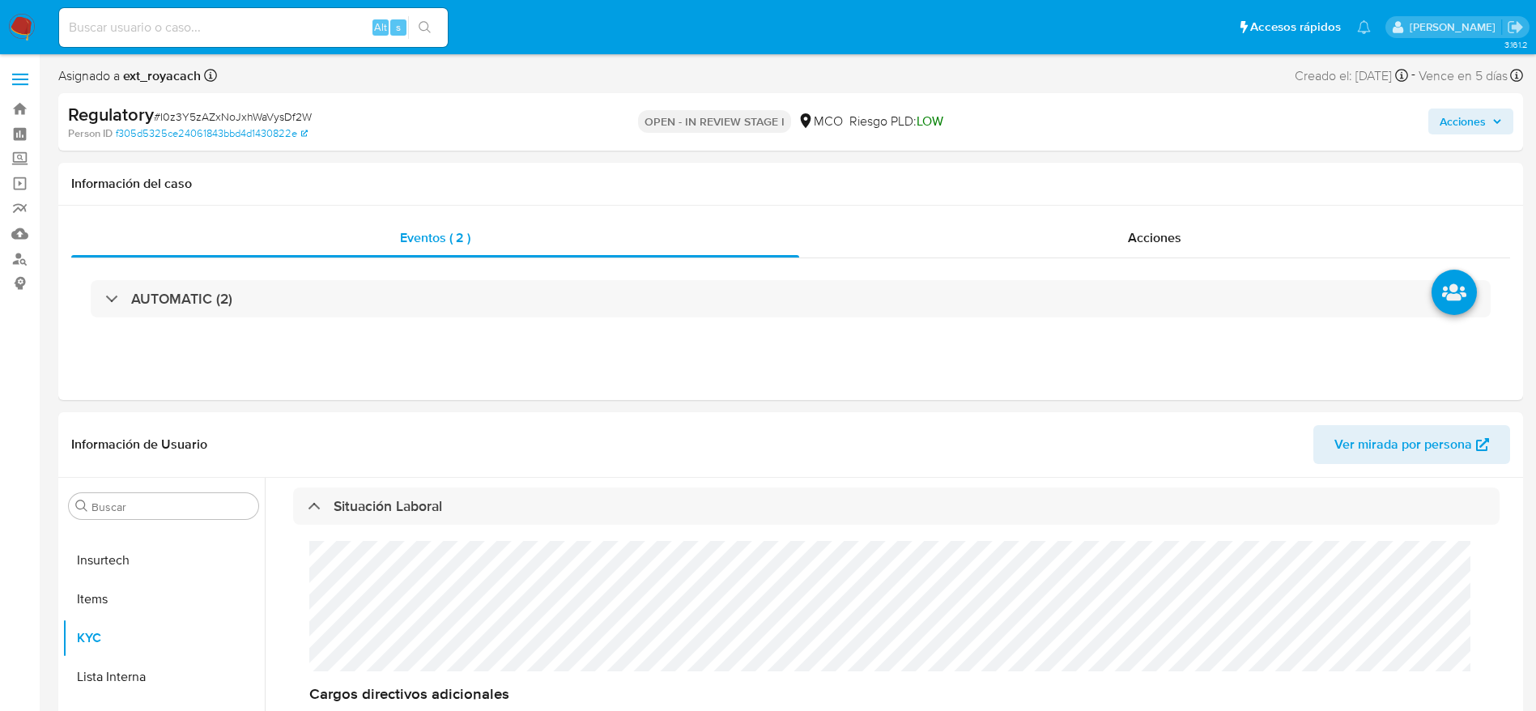
click at [207, 111] on span "# I0z3Y5zAZxNoJxhWaVysDf2W" at bounding box center [233, 117] width 158 height 16
copy span "I0z3Y5zAZxNoJxhWaVysDf2W"
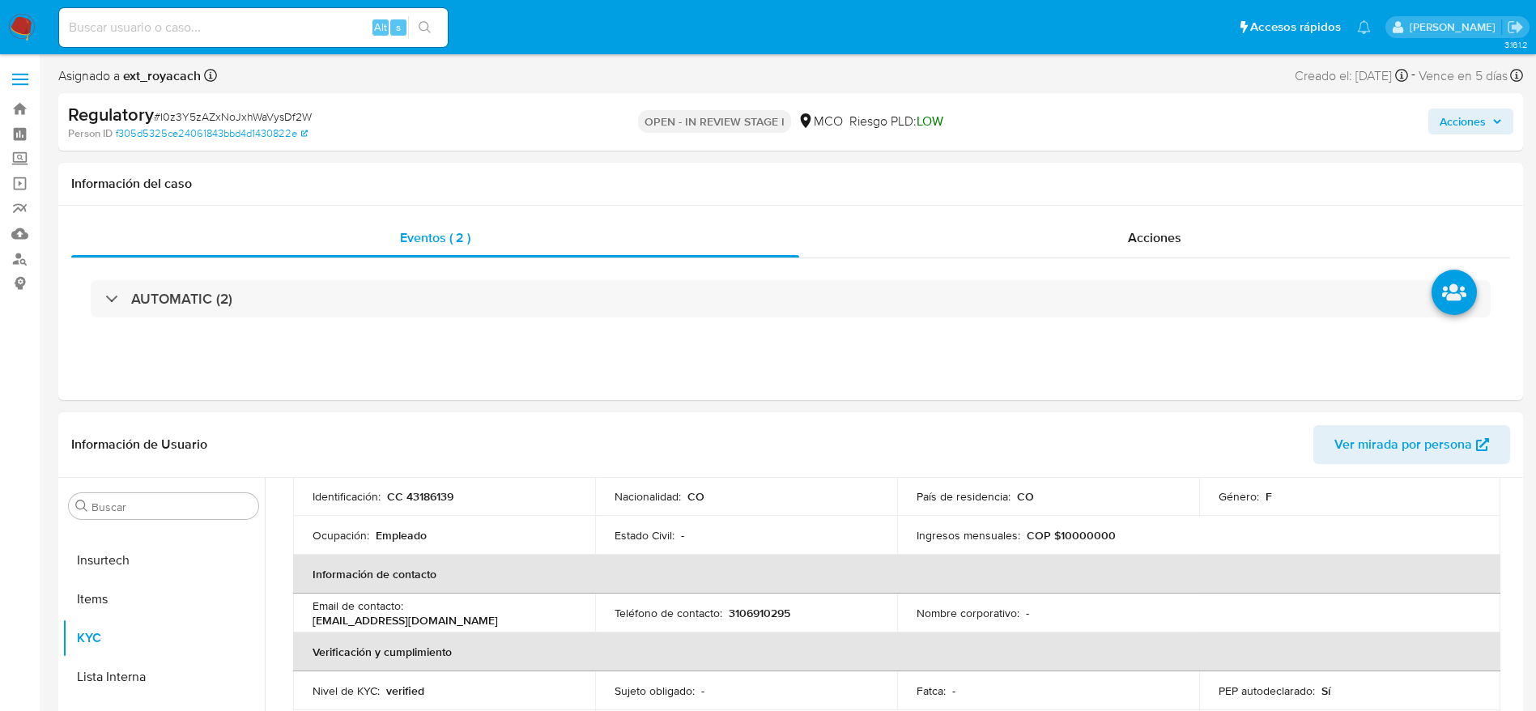
scroll to position [0, 0]
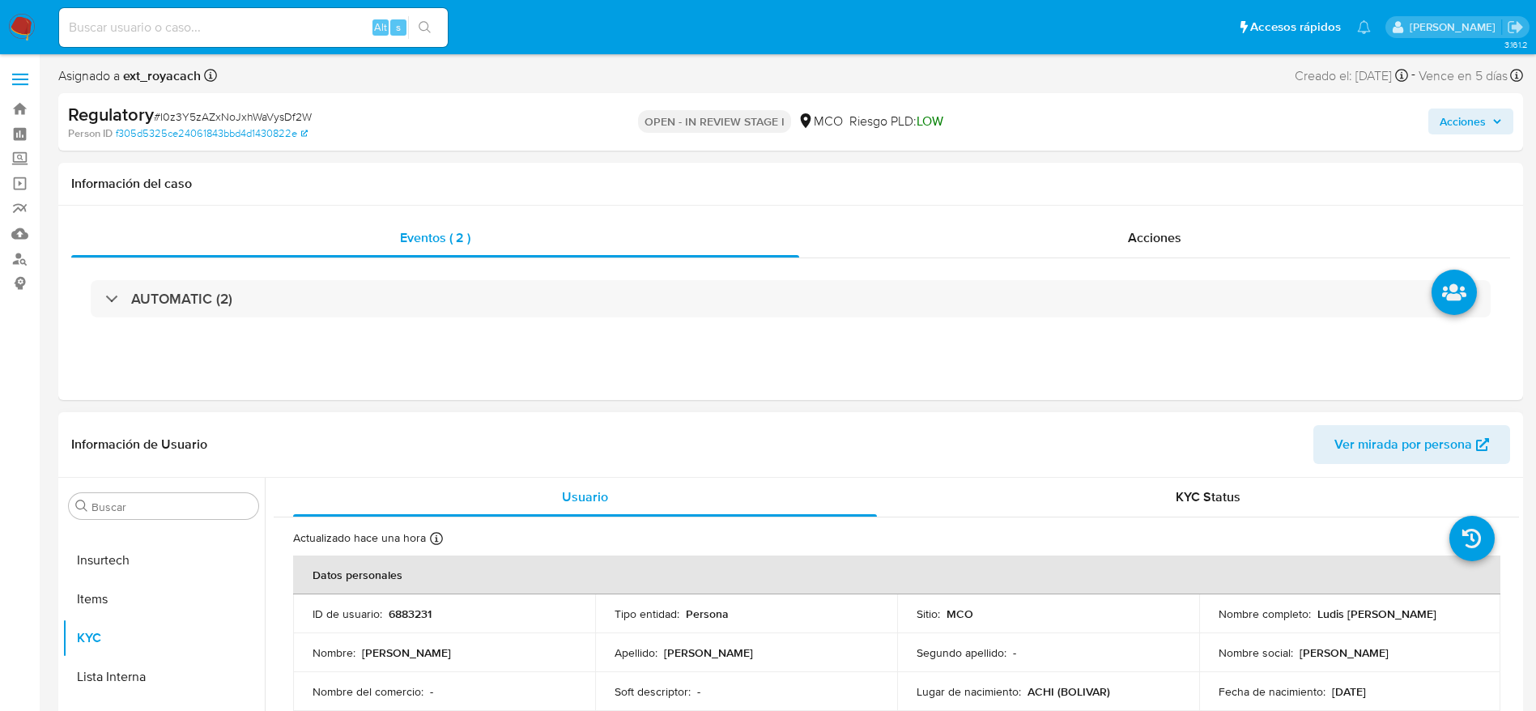
drag, startPoint x: 1314, startPoint y: 617, endPoint x: 1463, endPoint y: 619, distance: 149.8
click at [1463, 619] on div "Nombre completo : Ludis Elena Chavez Barrios" at bounding box center [1350, 614] width 263 height 15
copy p "Ludis Elena Chavez Barrios"
click at [204, 504] on input "Buscar" at bounding box center [172, 507] width 160 height 15
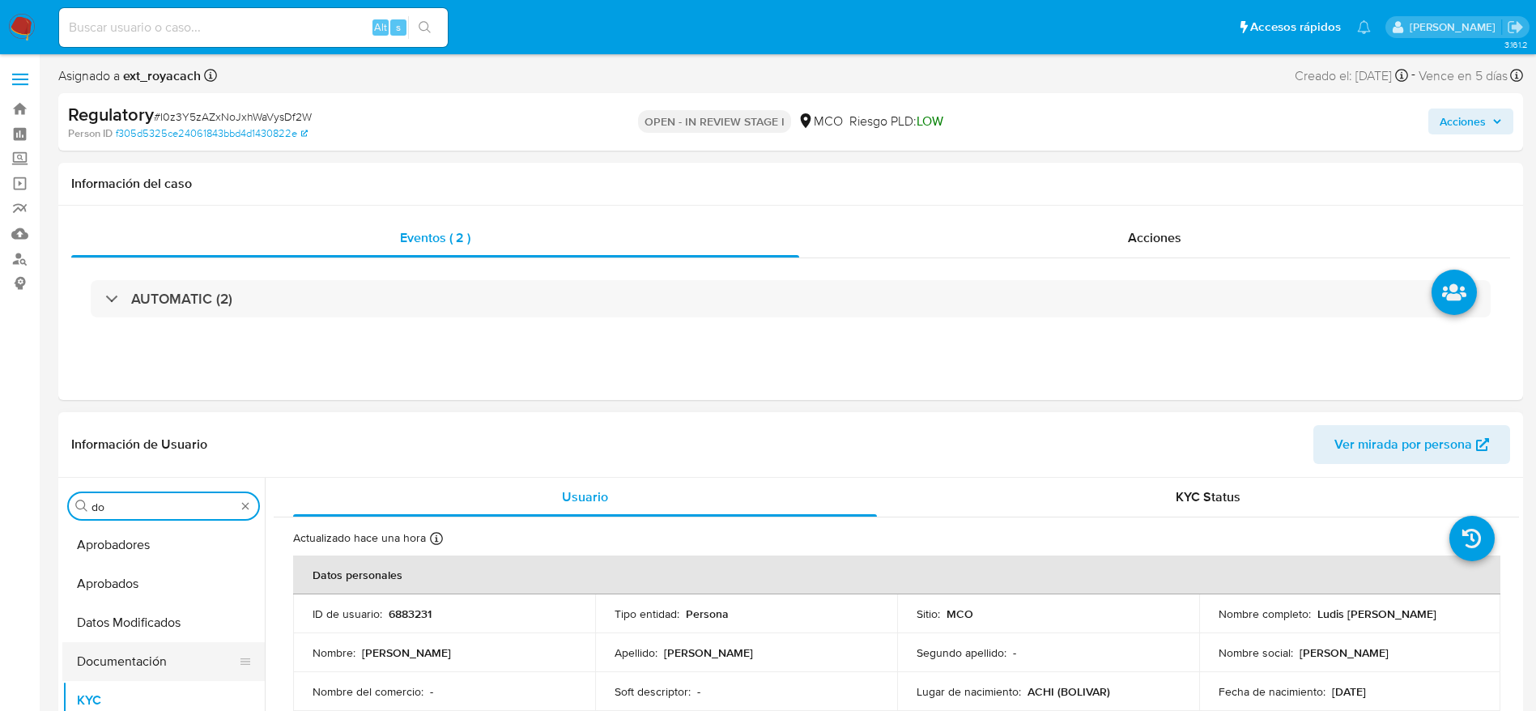
click at [165, 670] on button "Documentación" at bounding box center [157, 661] width 190 height 39
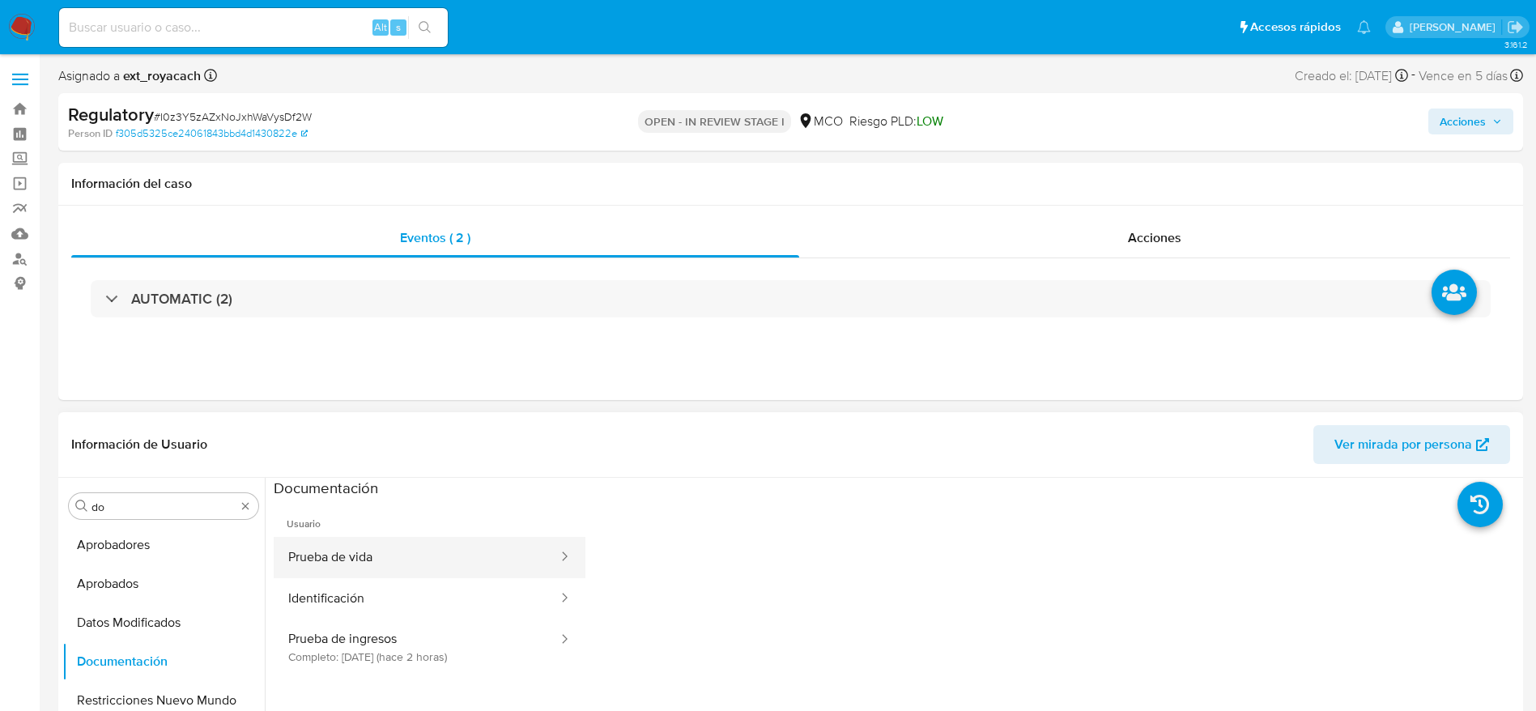
click at [415, 550] on button "Prueba de vida" at bounding box center [417, 557] width 286 height 41
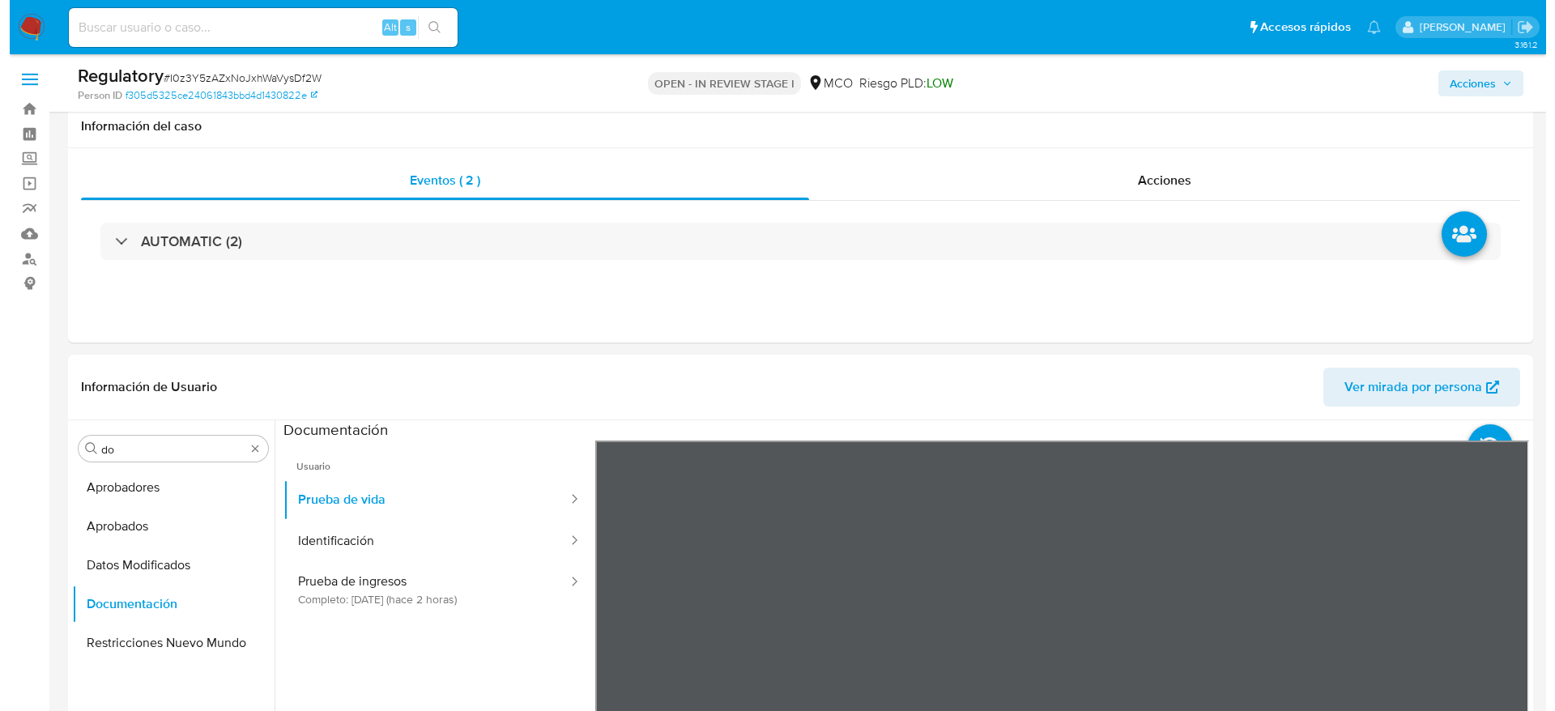
scroll to position [121, 0]
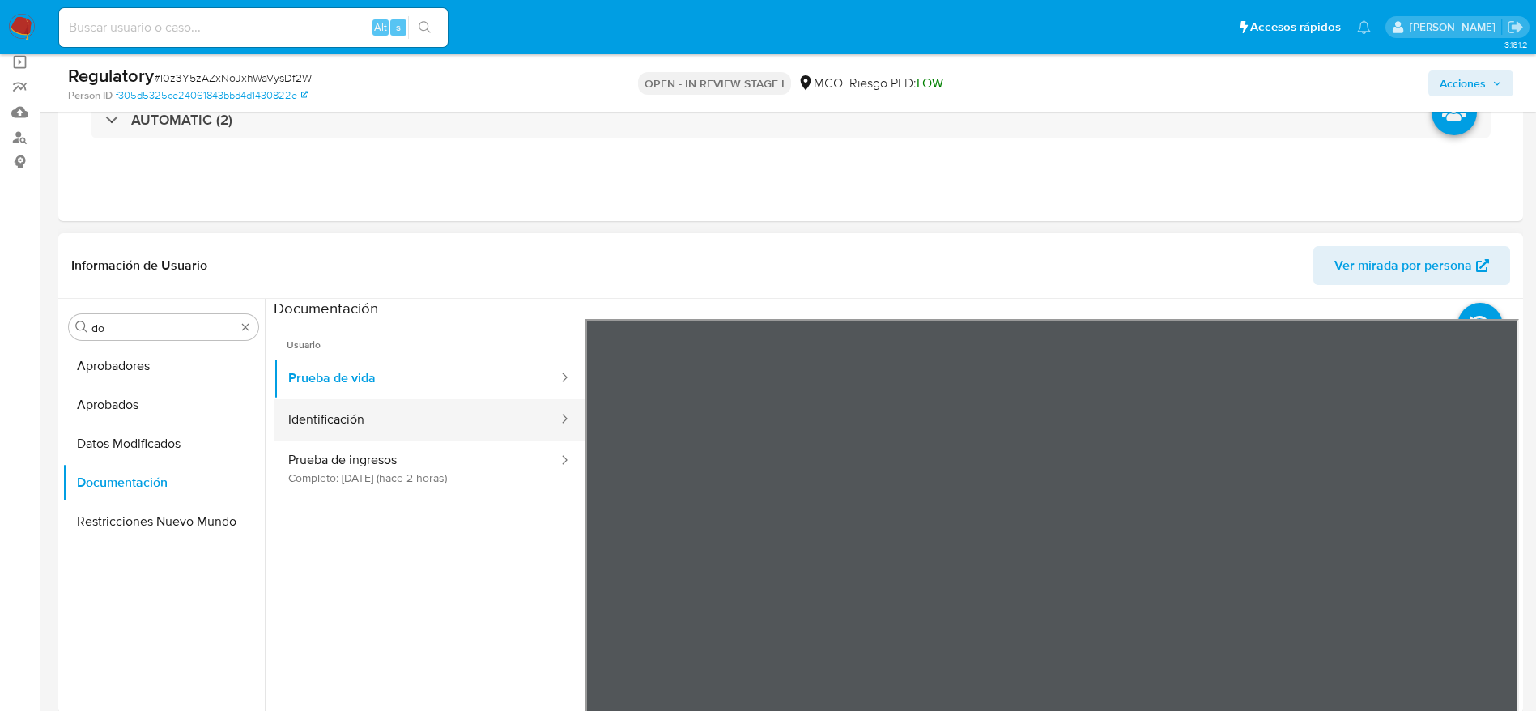
click at [364, 431] on button "Identificación" at bounding box center [417, 419] width 286 height 41
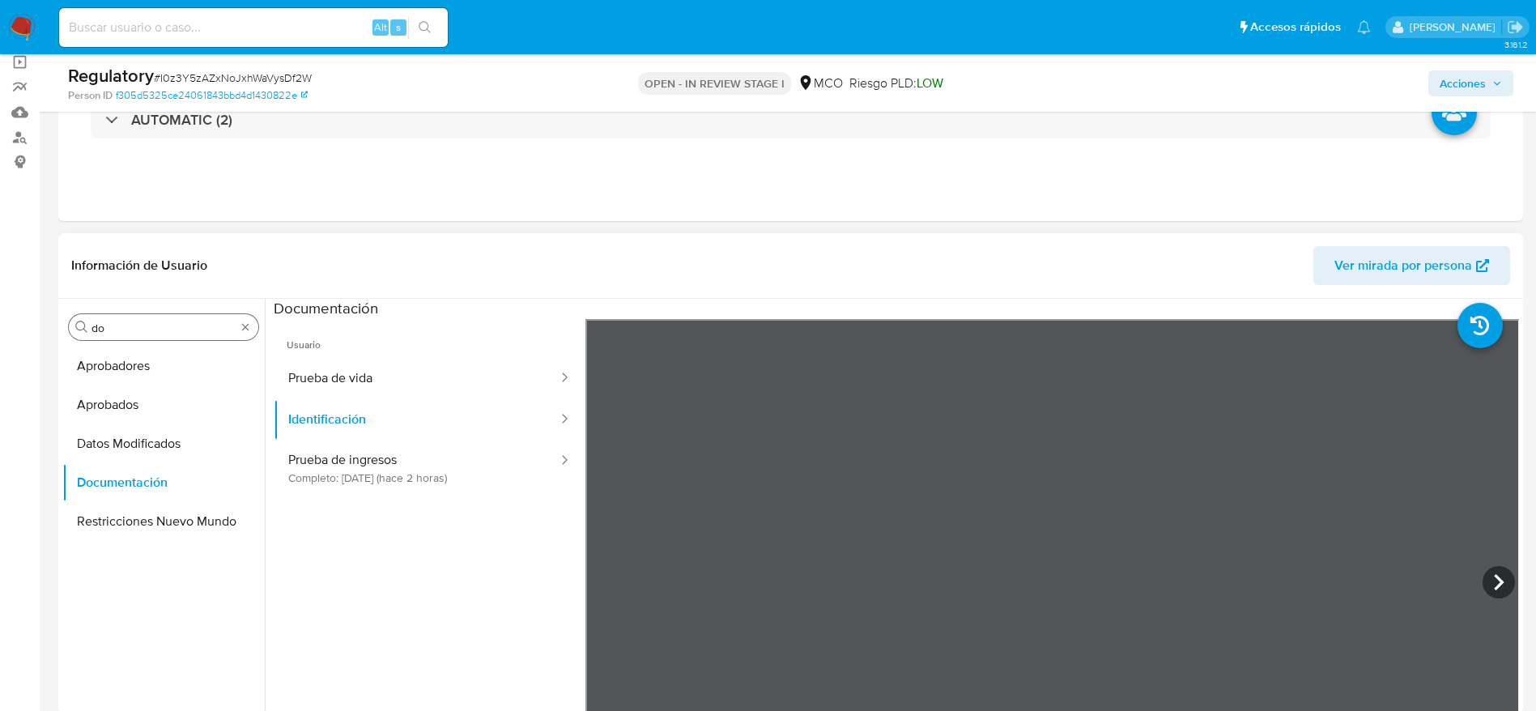
click at [145, 330] on input "do" at bounding box center [164, 328] width 144 height 15
click at [140, 412] on button "KYC" at bounding box center [157, 405] width 190 height 39
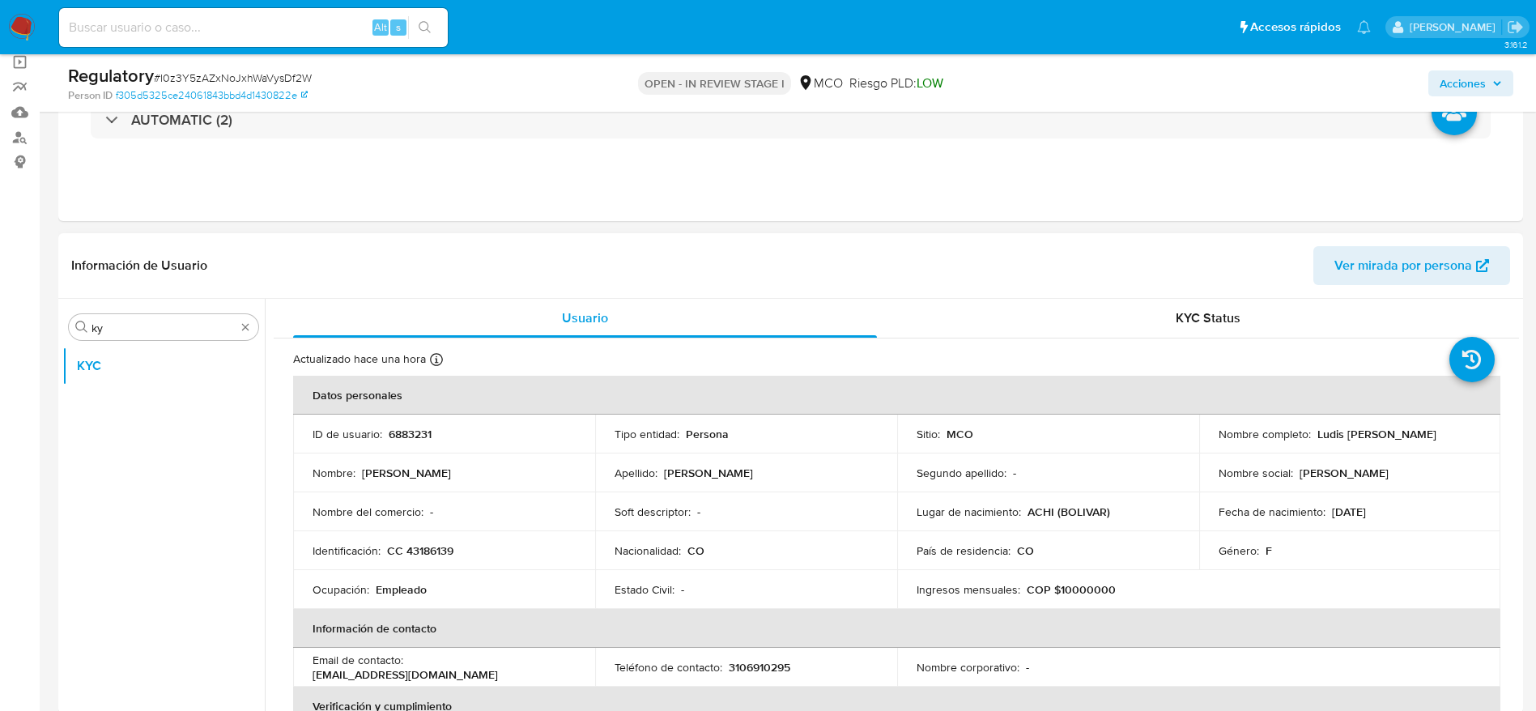
click at [431, 543] on p "CC 43186139" at bounding box center [420, 550] width 66 height 15
click at [431, 545] on p "CC 43186139" at bounding box center [420, 550] width 66 height 15
copy p "43186139"
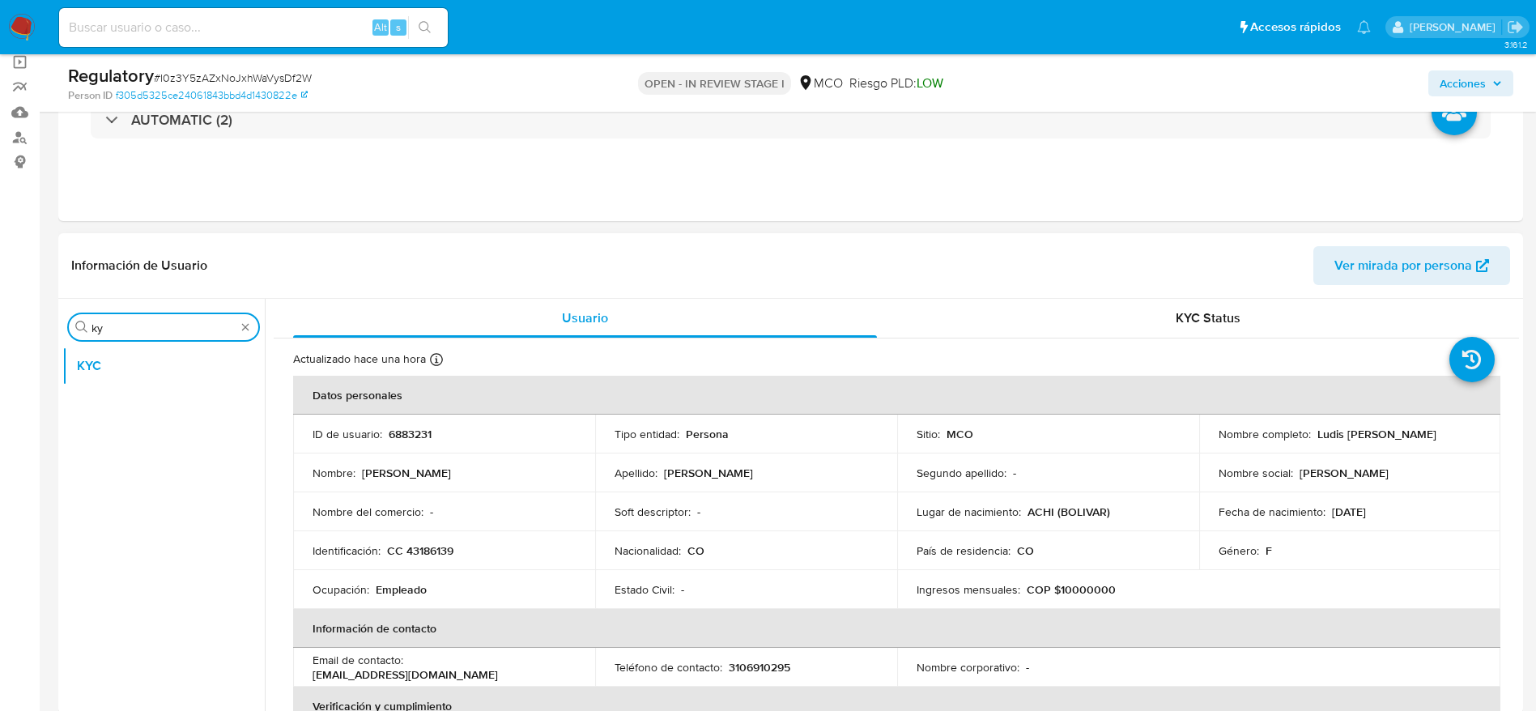
click at [130, 322] on input "ky" at bounding box center [164, 328] width 144 height 15
type input "lista"
click at [122, 391] on button "Lista Interna" at bounding box center [157, 405] width 190 height 39
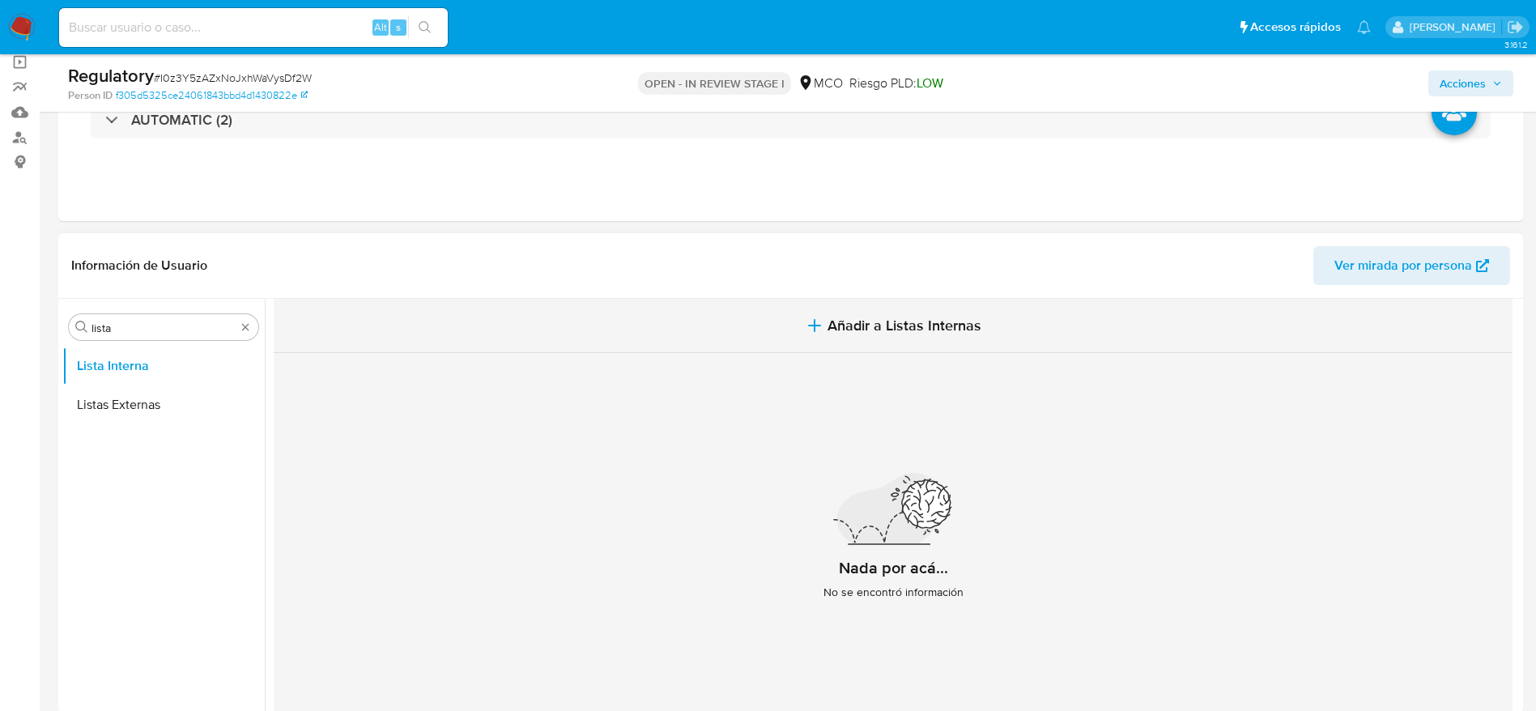
click at [817, 343] on button "Añadir a Listas Internas" at bounding box center [893, 326] width 1239 height 54
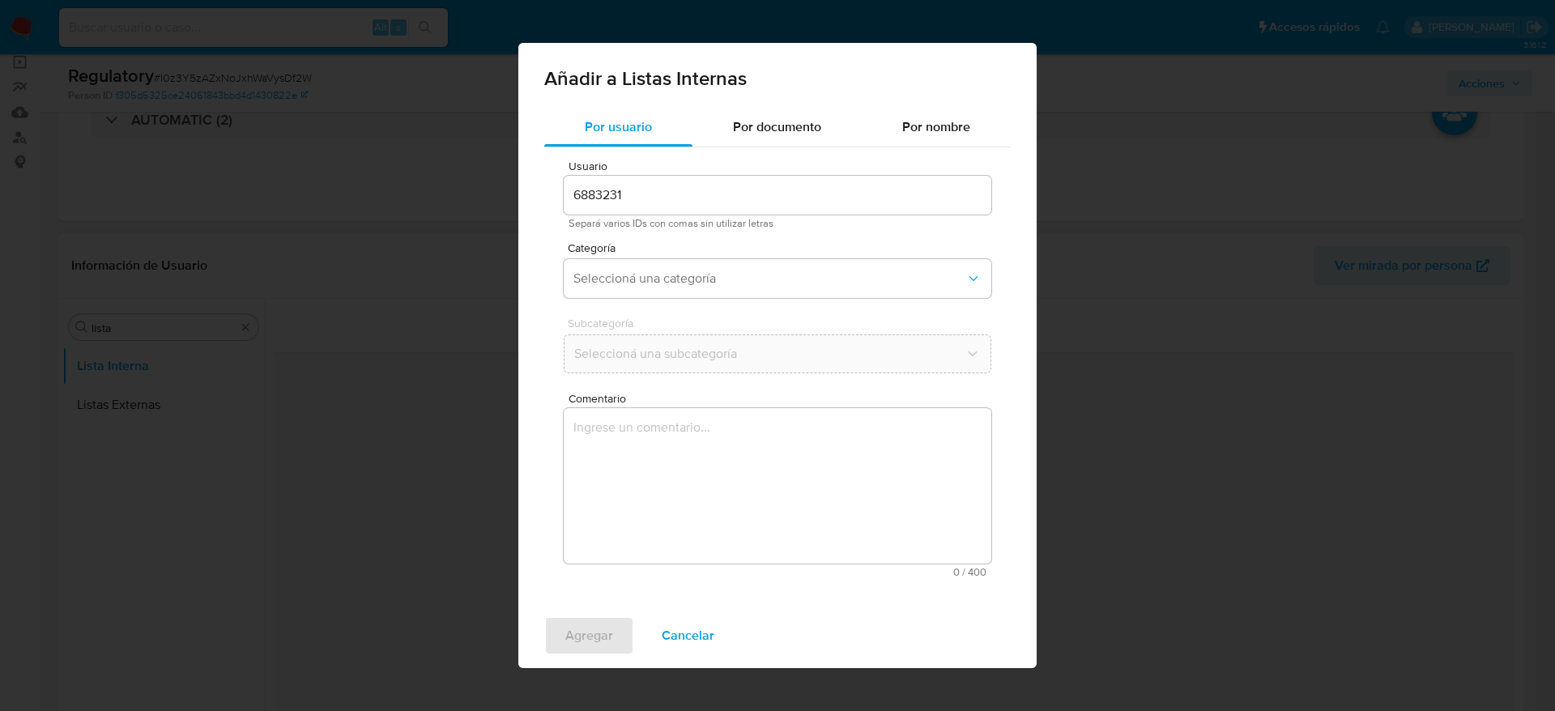
click at [724, 539] on textarea "Comentario" at bounding box center [778, 485] width 428 height 155
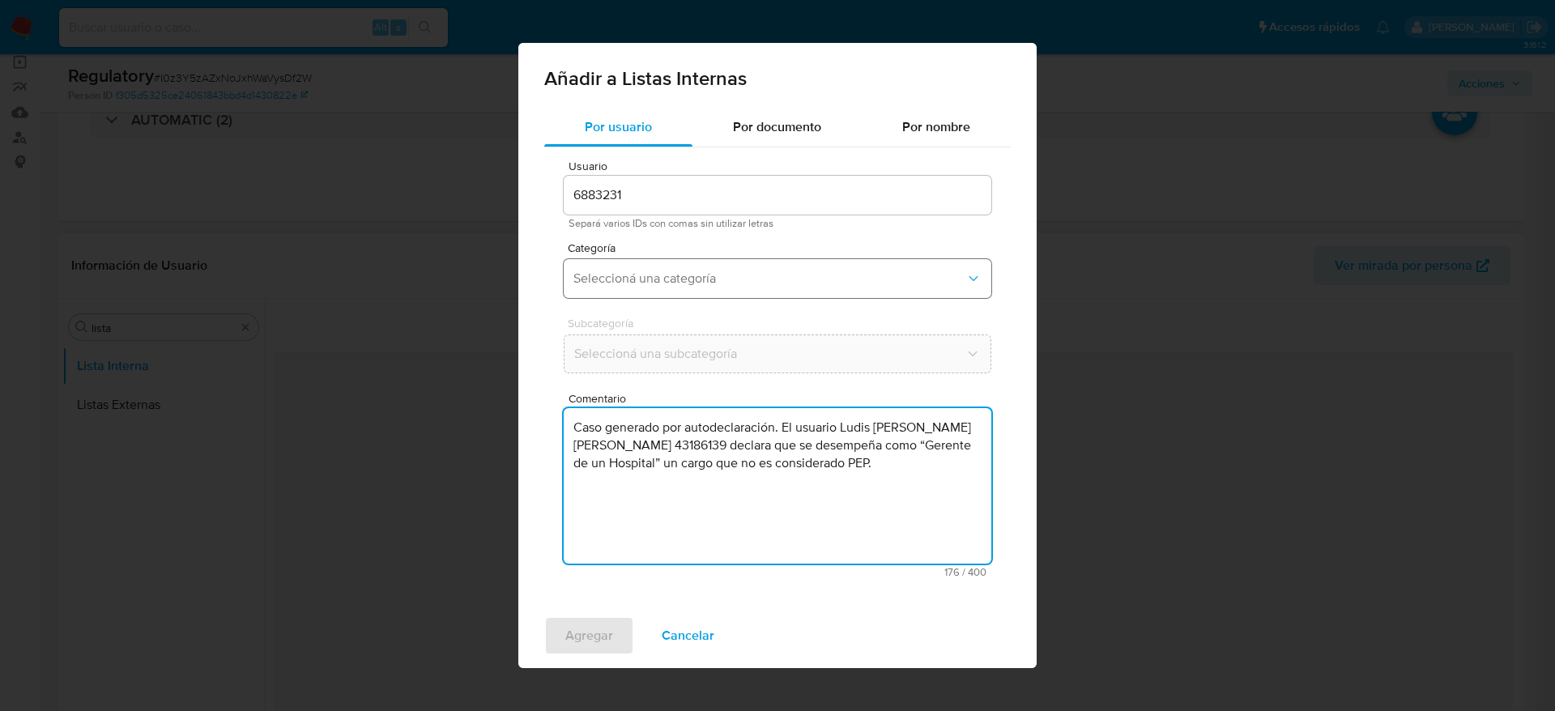
type textarea "Caso generado por autodeclaración. El usuario Ludis Elena Chavez Barrios,CC 431…"
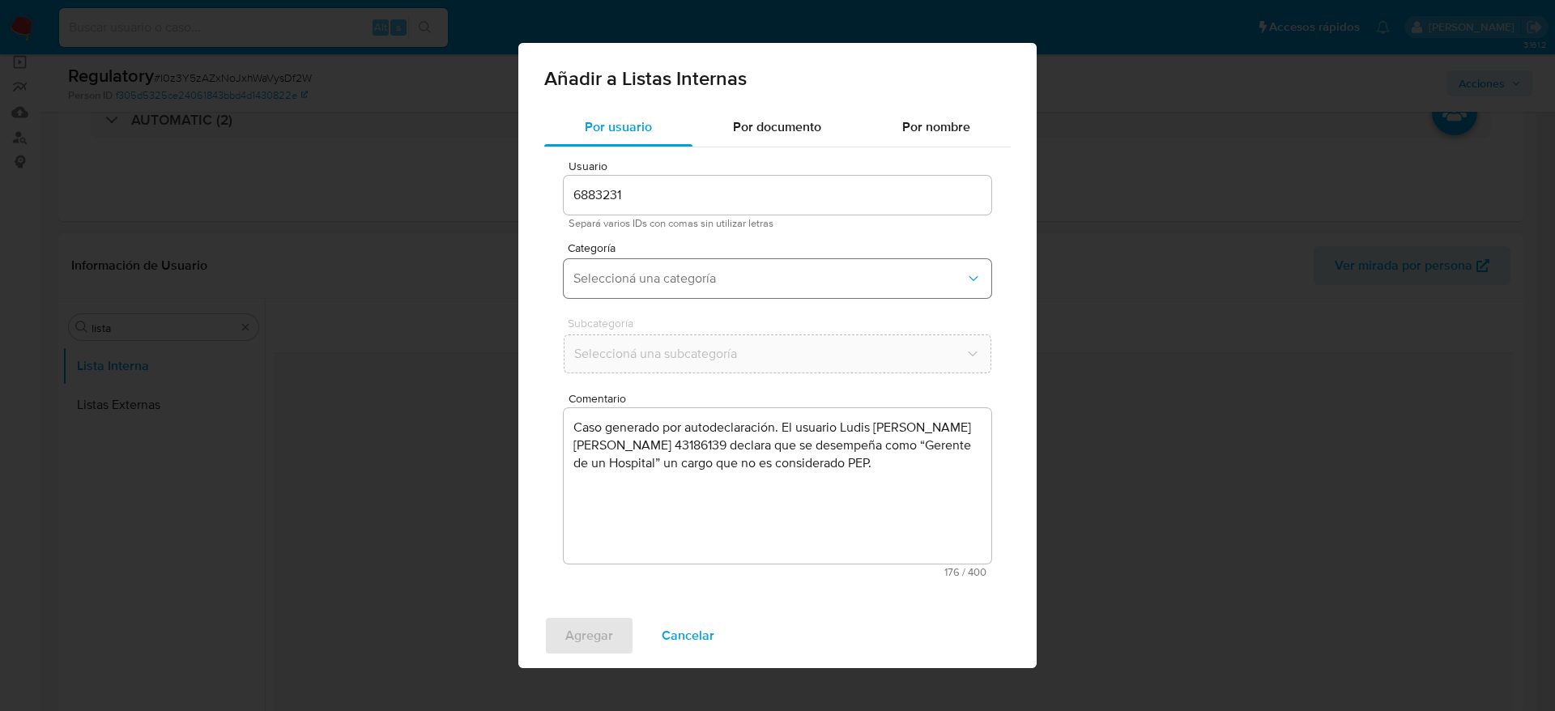
click at [683, 286] on span "Seleccioná una categoría" at bounding box center [769, 279] width 392 height 16
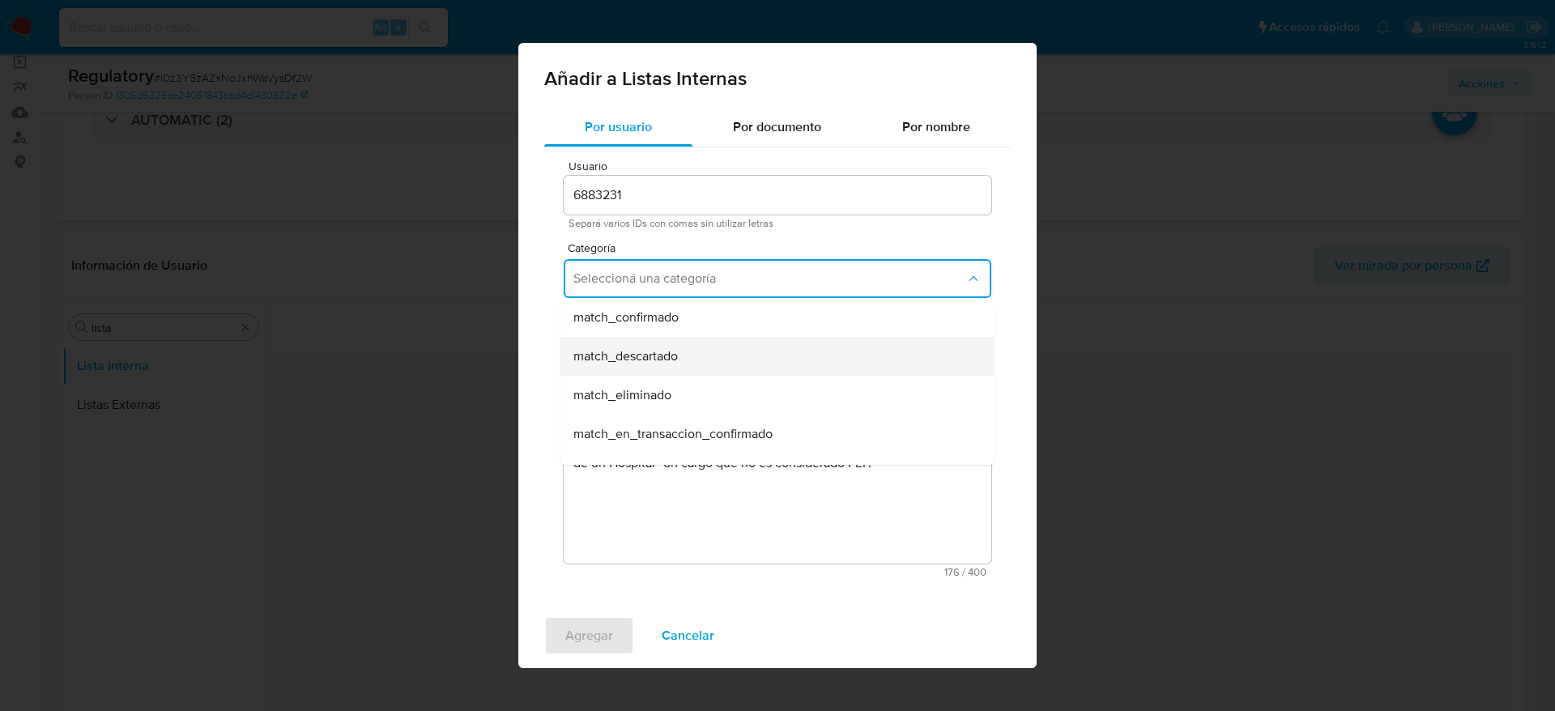
click at [665, 359] on span "match_descartado" at bounding box center [625, 356] width 104 height 16
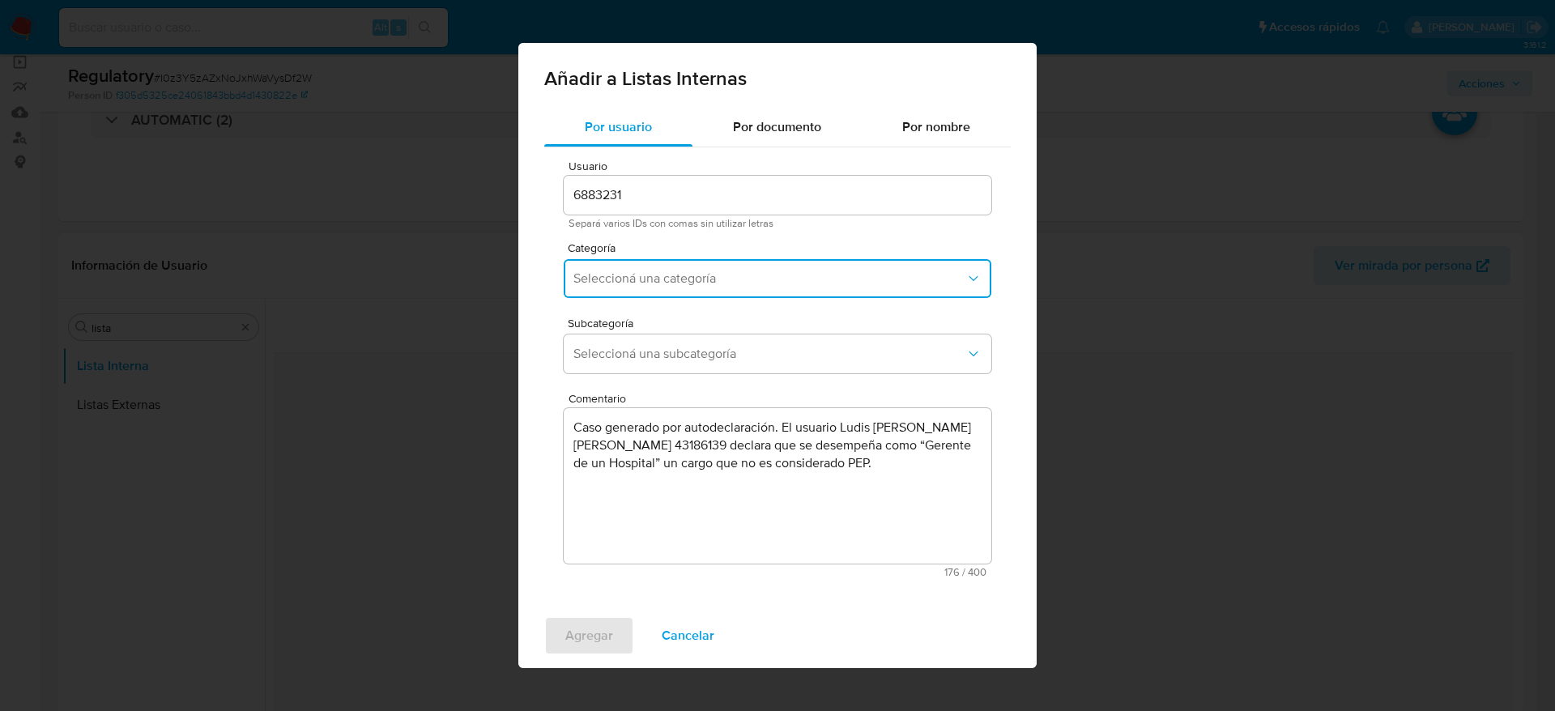
click at [665, 359] on span "Seleccioná una subcategoría" at bounding box center [769, 354] width 392 height 16
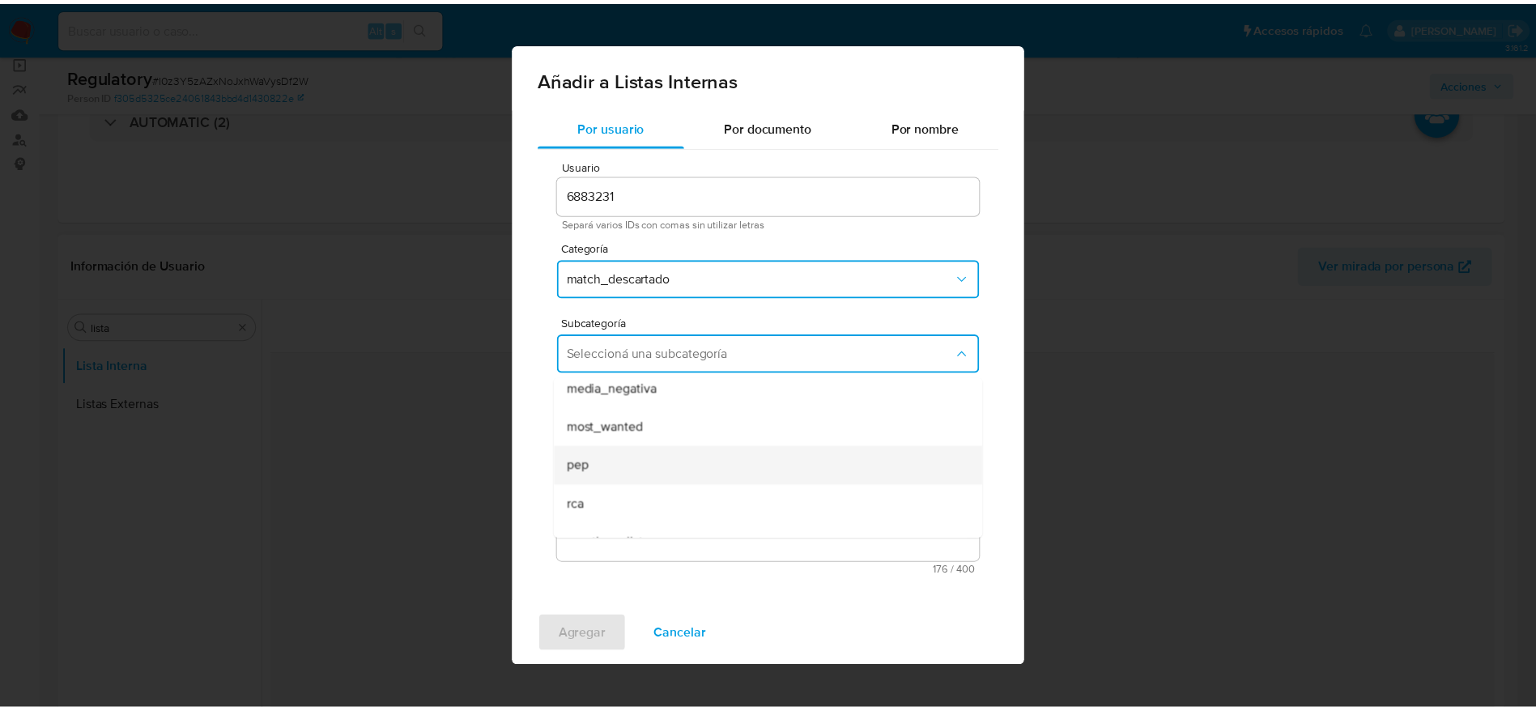
scroll to position [110, 0]
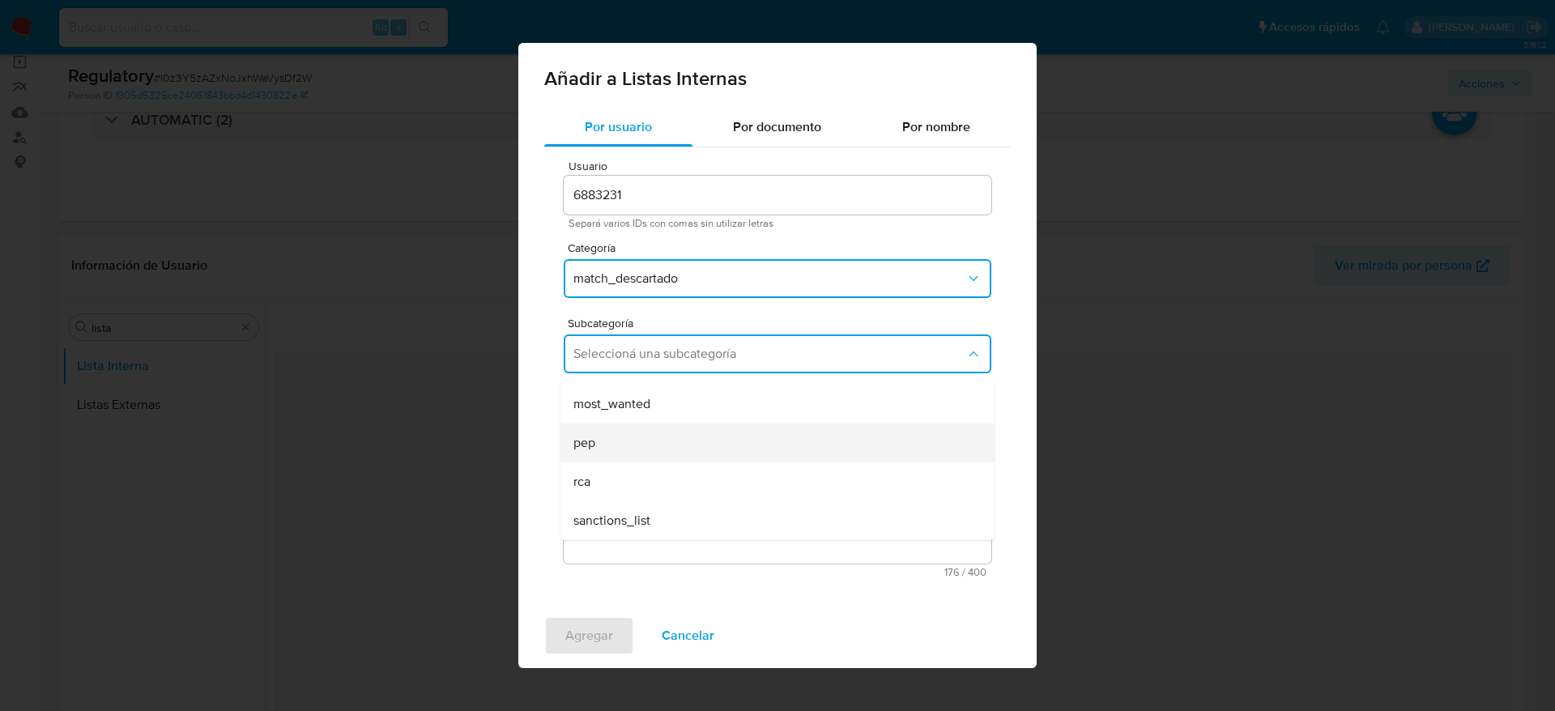
click at [643, 436] on div "pep" at bounding box center [772, 443] width 398 height 39
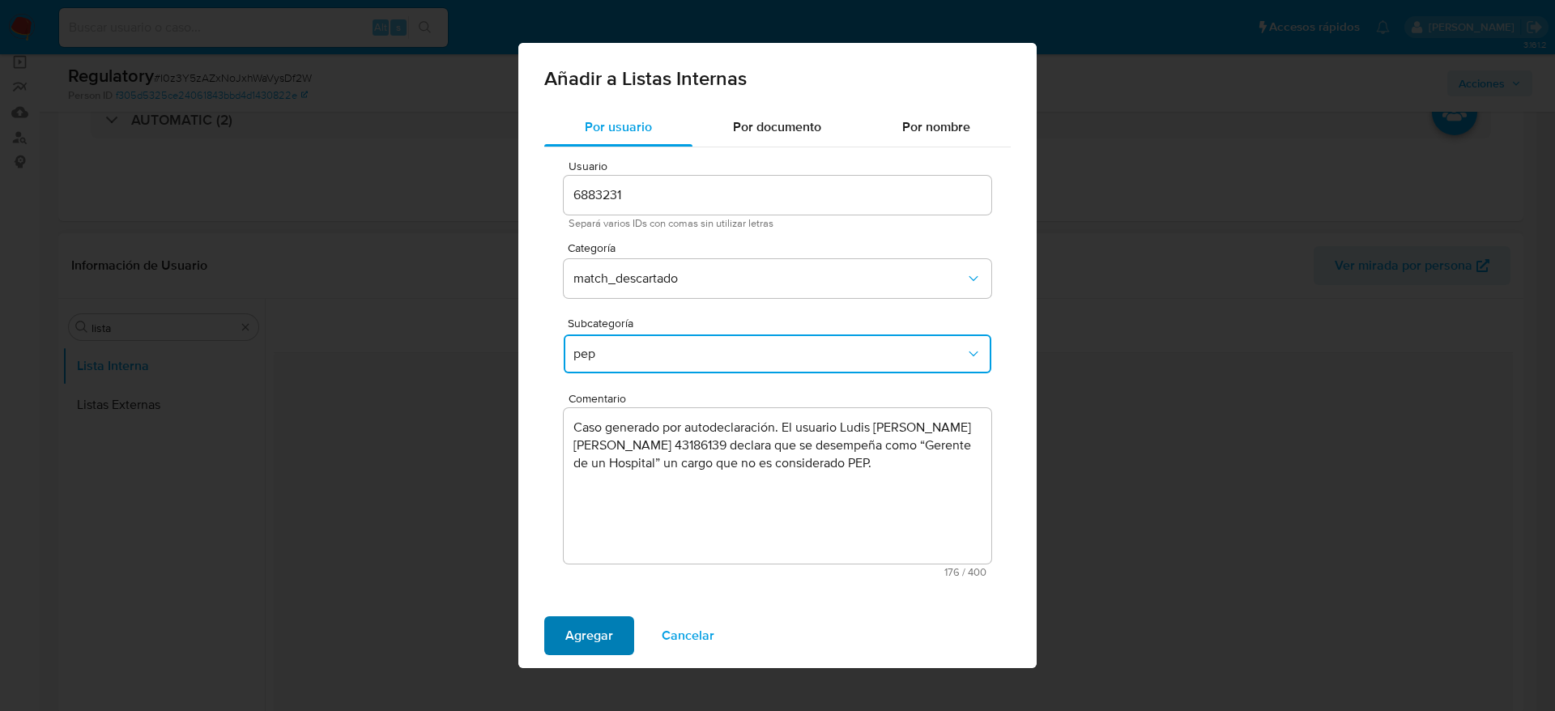
click at [599, 643] on span "Agregar" at bounding box center [589, 636] width 48 height 36
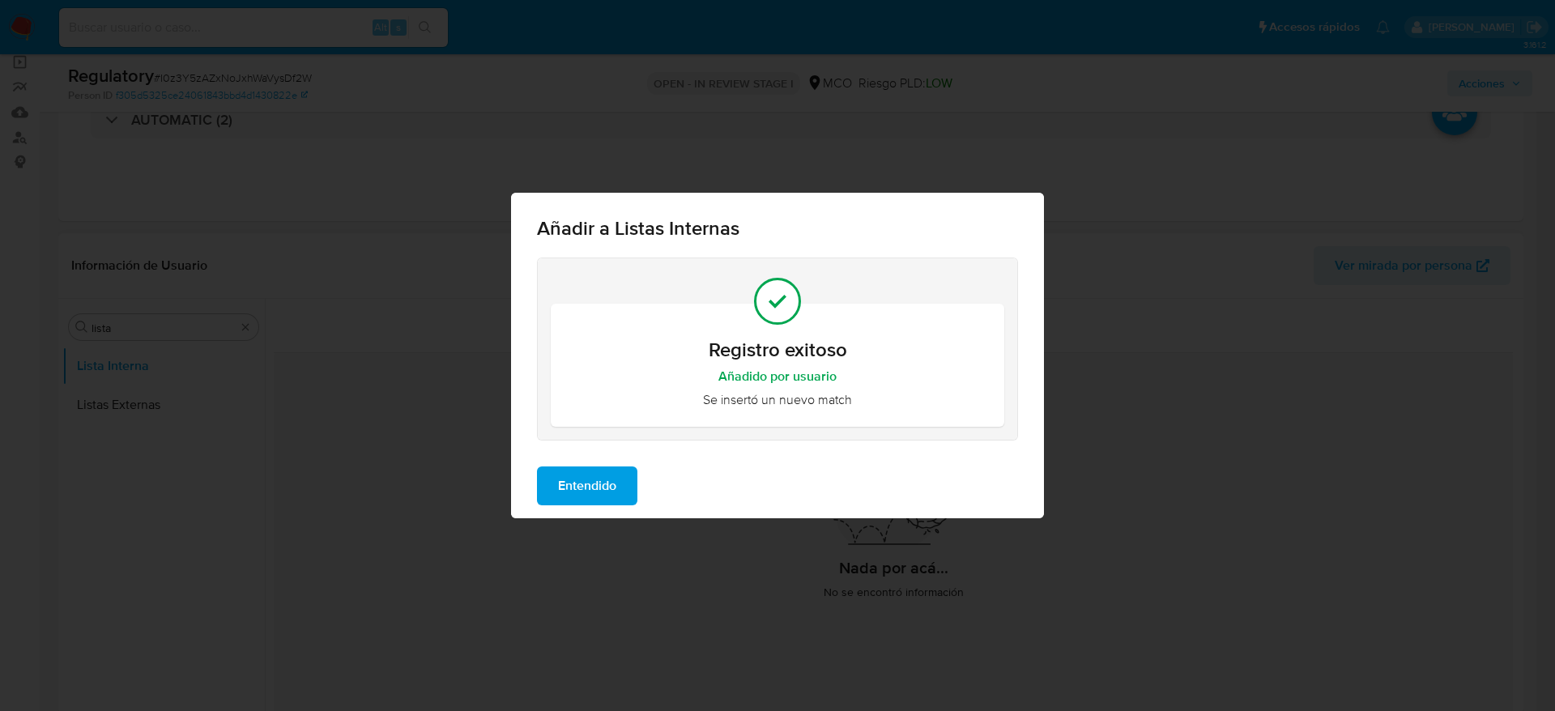
click at [627, 495] on button "Entendido" at bounding box center [587, 485] width 100 height 39
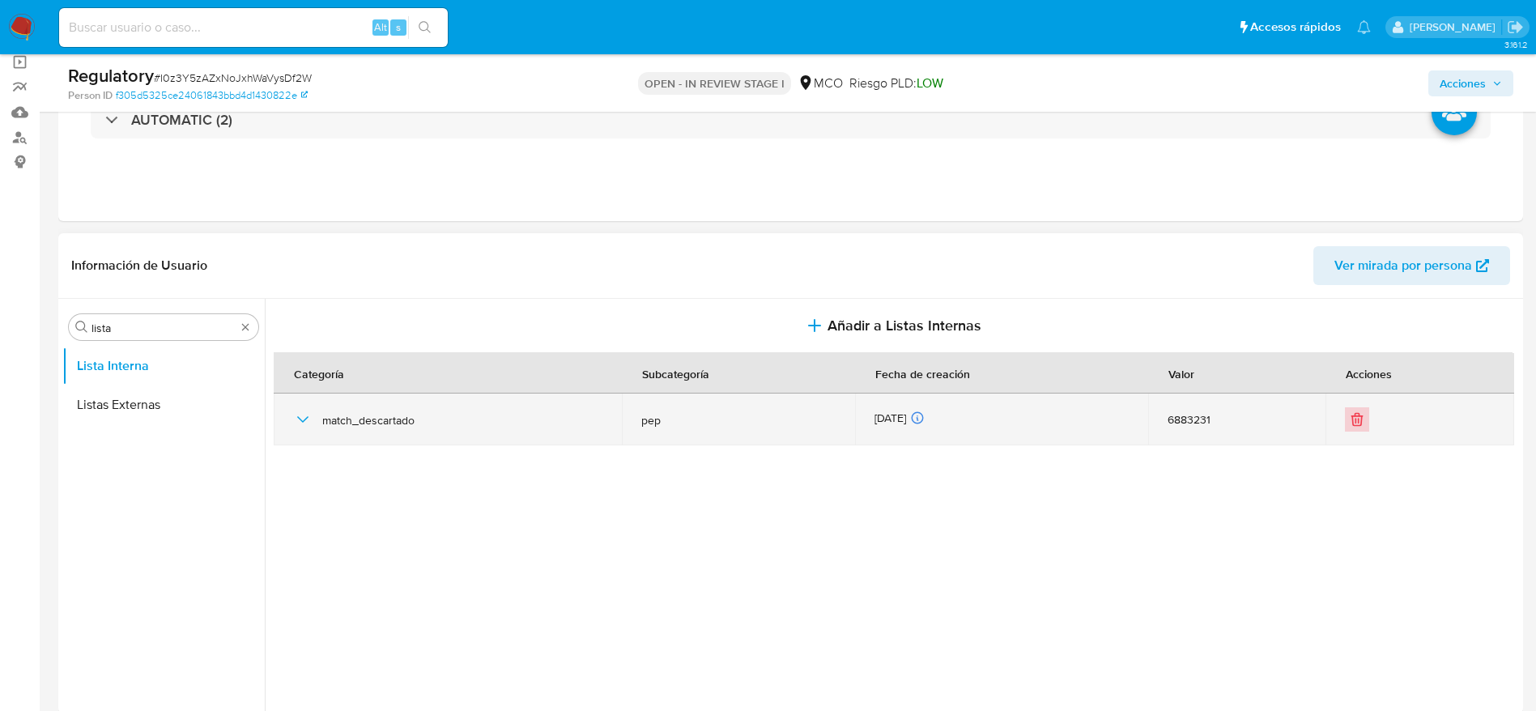
click at [1345, 420] on button "Eliminar" at bounding box center [1357, 419] width 24 height 24
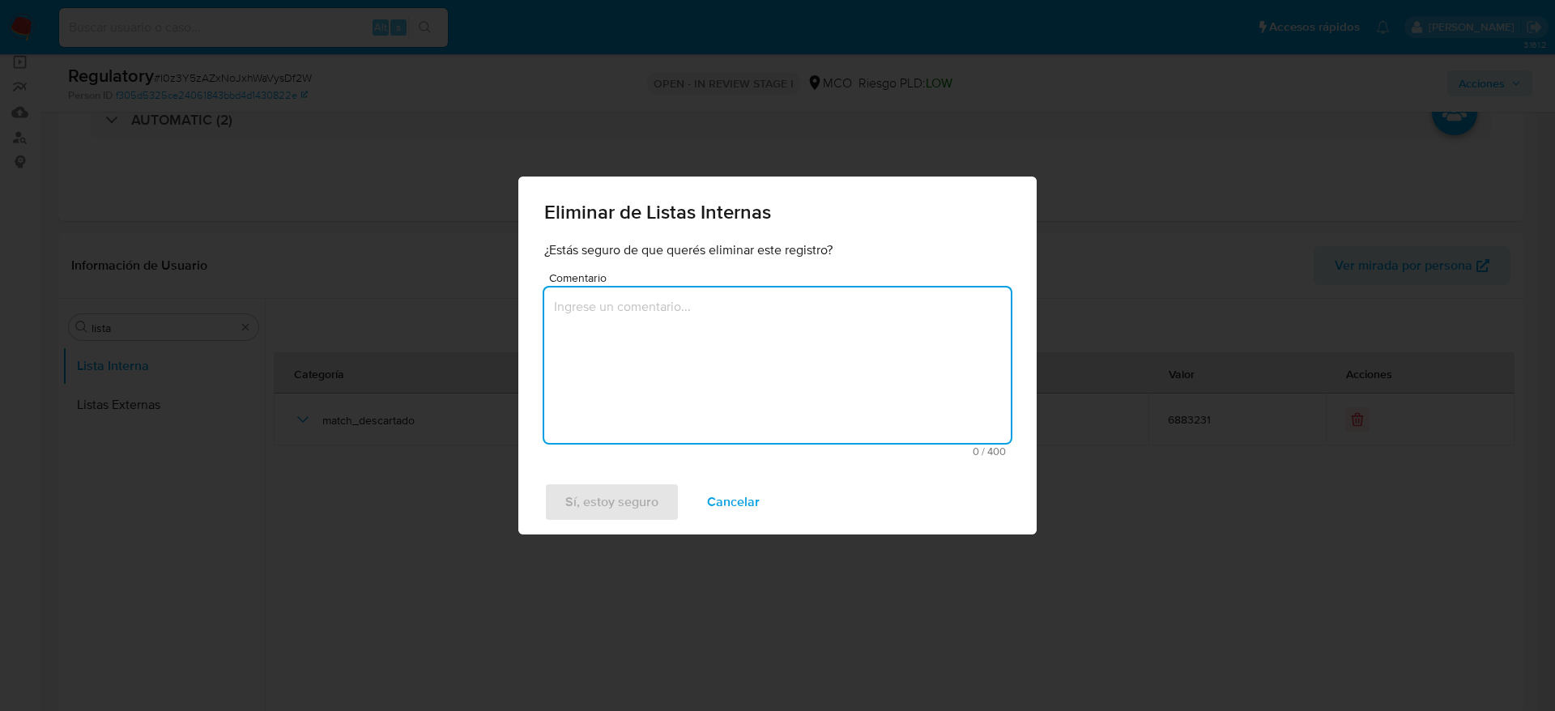
click at [1349, 426] on div "Eliminar de Listas Internas ¿Estás seguro de que querés eliminar este registro?…" at bounding box center [777, 355] width 1555 height 711
click at [777, 326] on textarea "Comentario" at bounding box center [777, 365] width 466 height 155
type textarea "a"
type textarea "e"
type textarea "actualizacion de lista"
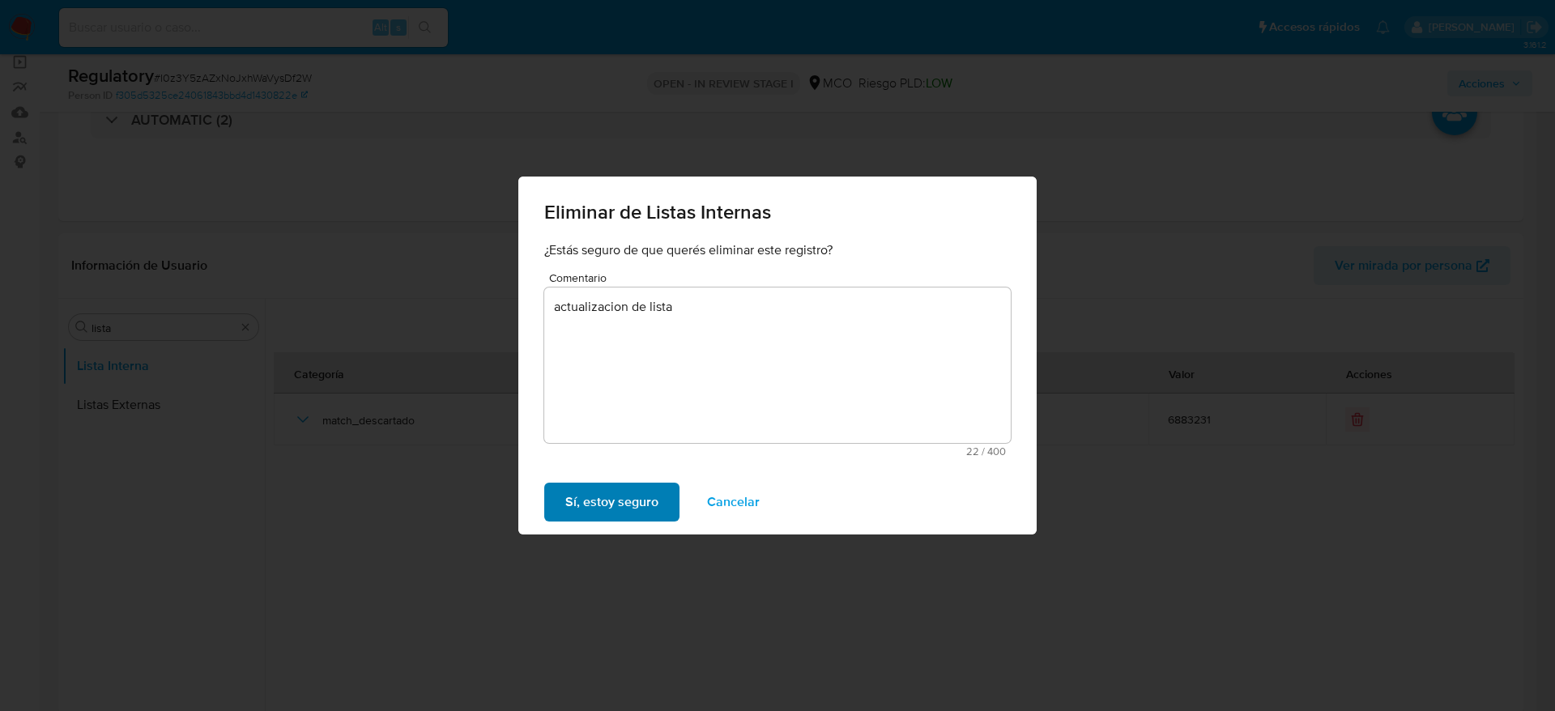
click at [595, 501] on span "Sí, estoy seguro" at bounding box center [611, 502] width 93 height 36
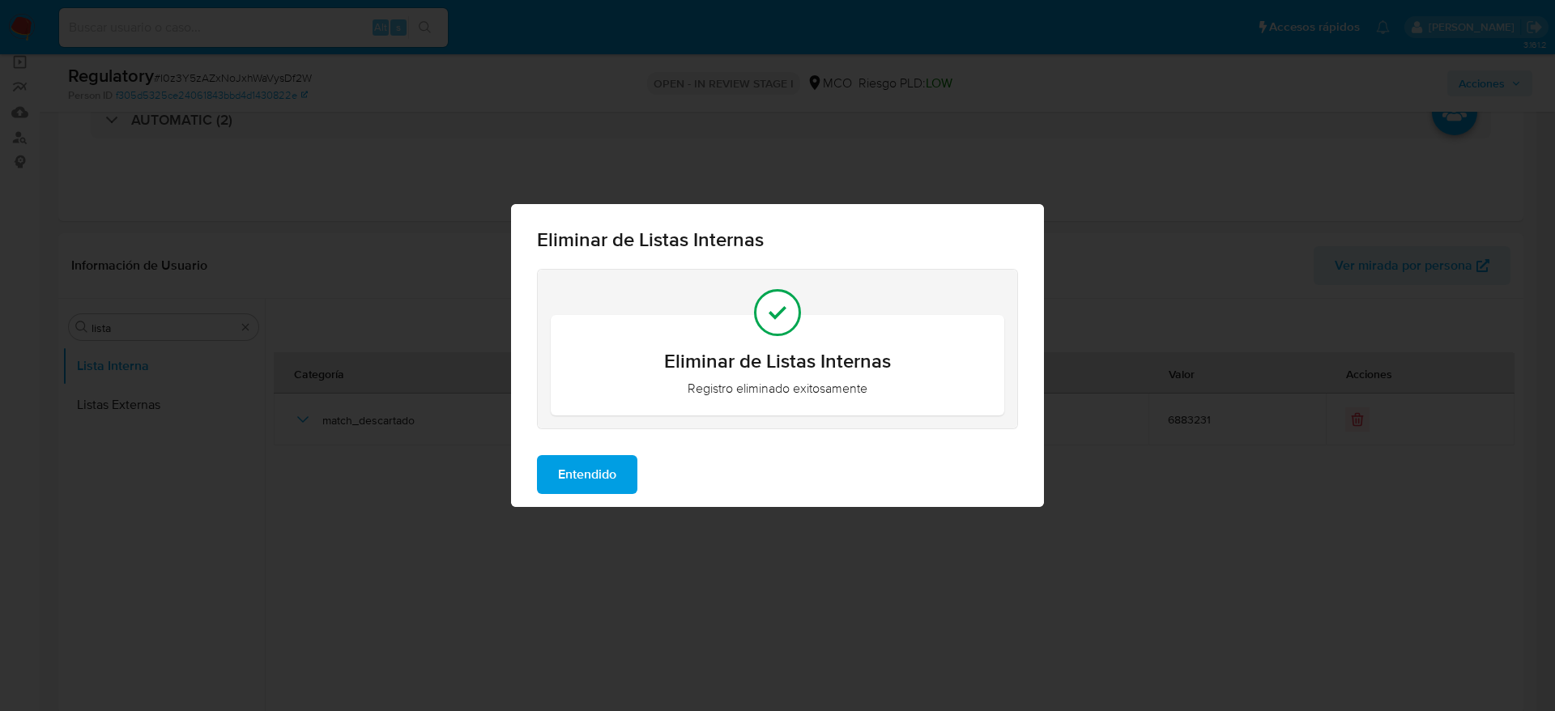
click at [577, 485] on span "Entendido" at bounding box center [587, 475] width 58 height 36
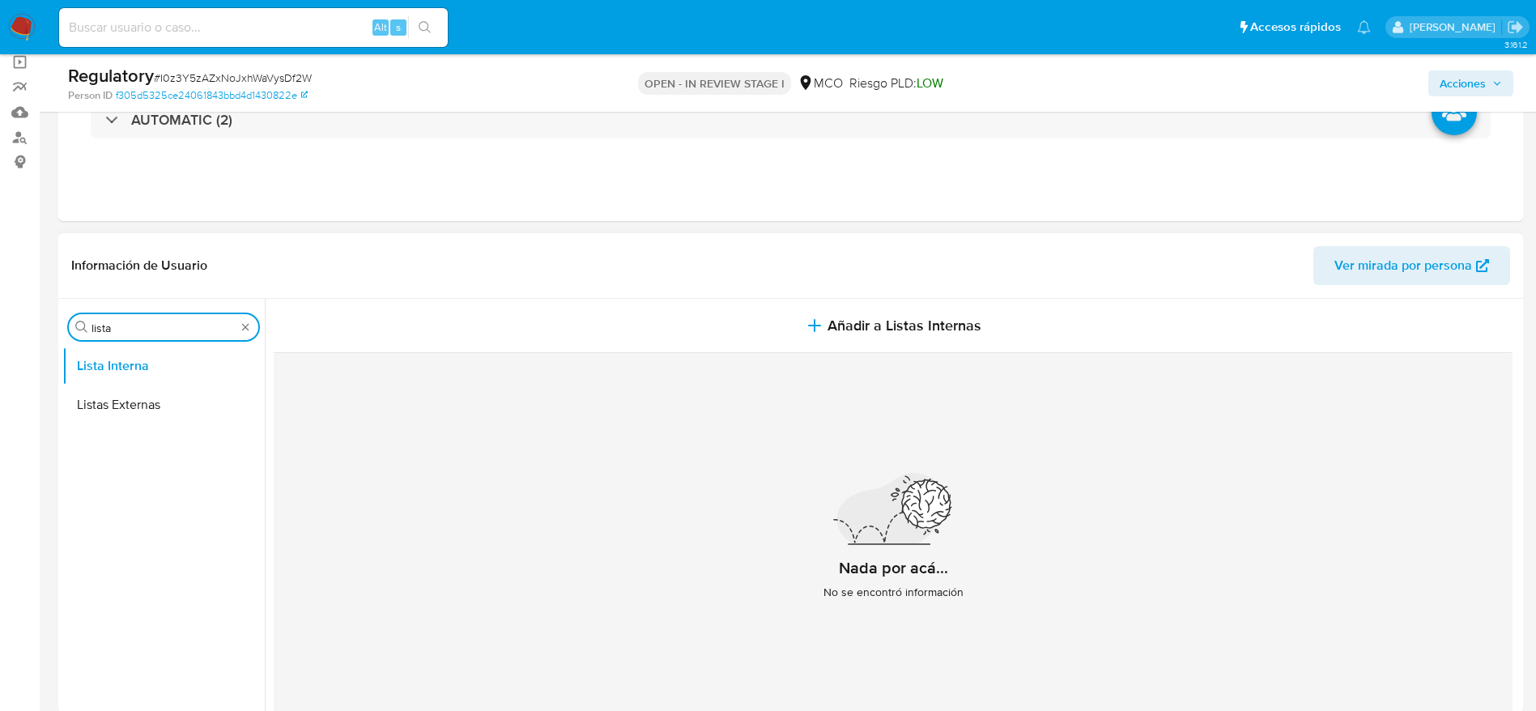
click at [127, 325] on input "lista" at bounding box center [164, 328] width 144 height 15
type input "l"
type input "y"
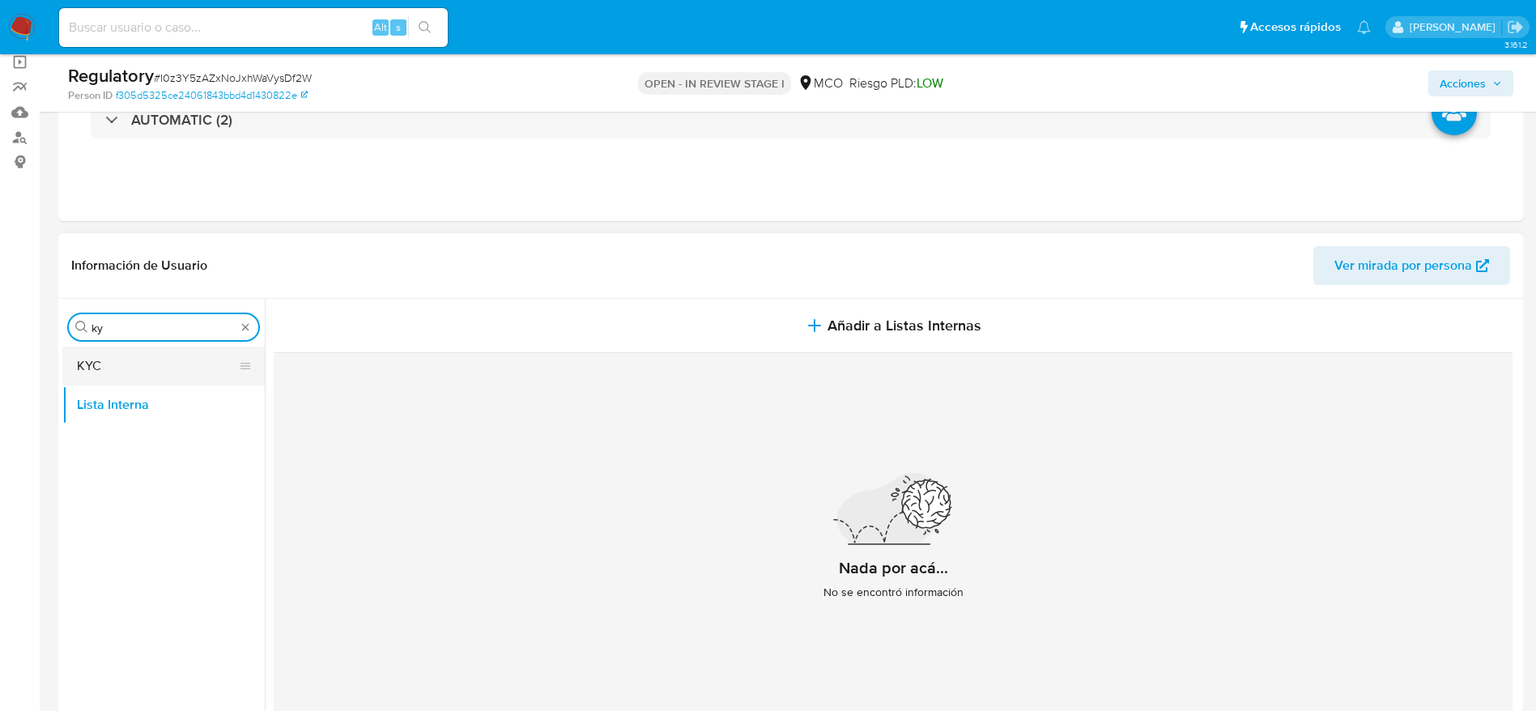
click at [148, 361] on button "KYC" at bounding box center [157, 366] width 190 height 39
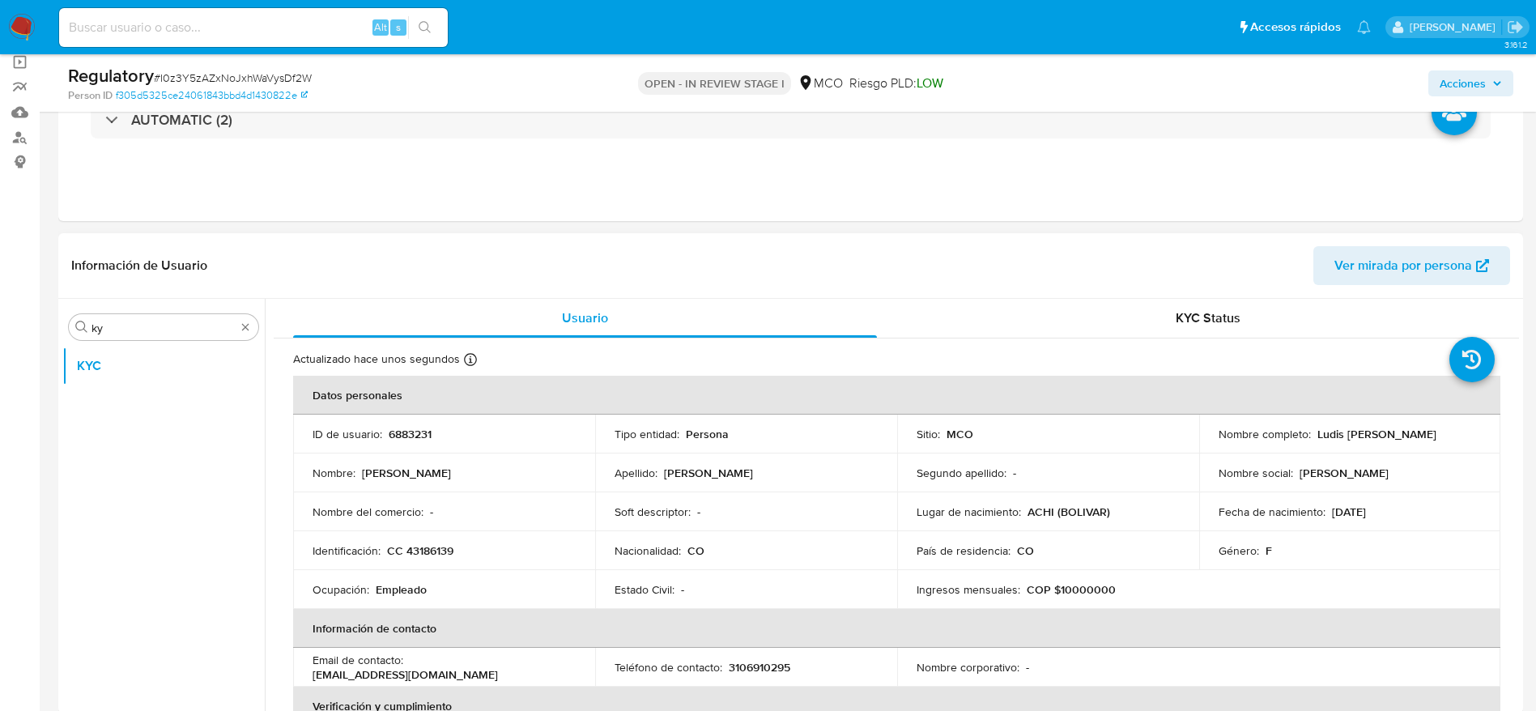
drag, startPoint x: 1313, startPoint y: 431, endPoint x: 1472, endPoint y: 437, distance: 159.6
click at [1472, 437] on div "Nombre completo : Ludis Elena Chavez Barrios" at bounding box center [1350, 434] width 263 height 15
copy p "Ludis Elena Chavez Barrios"
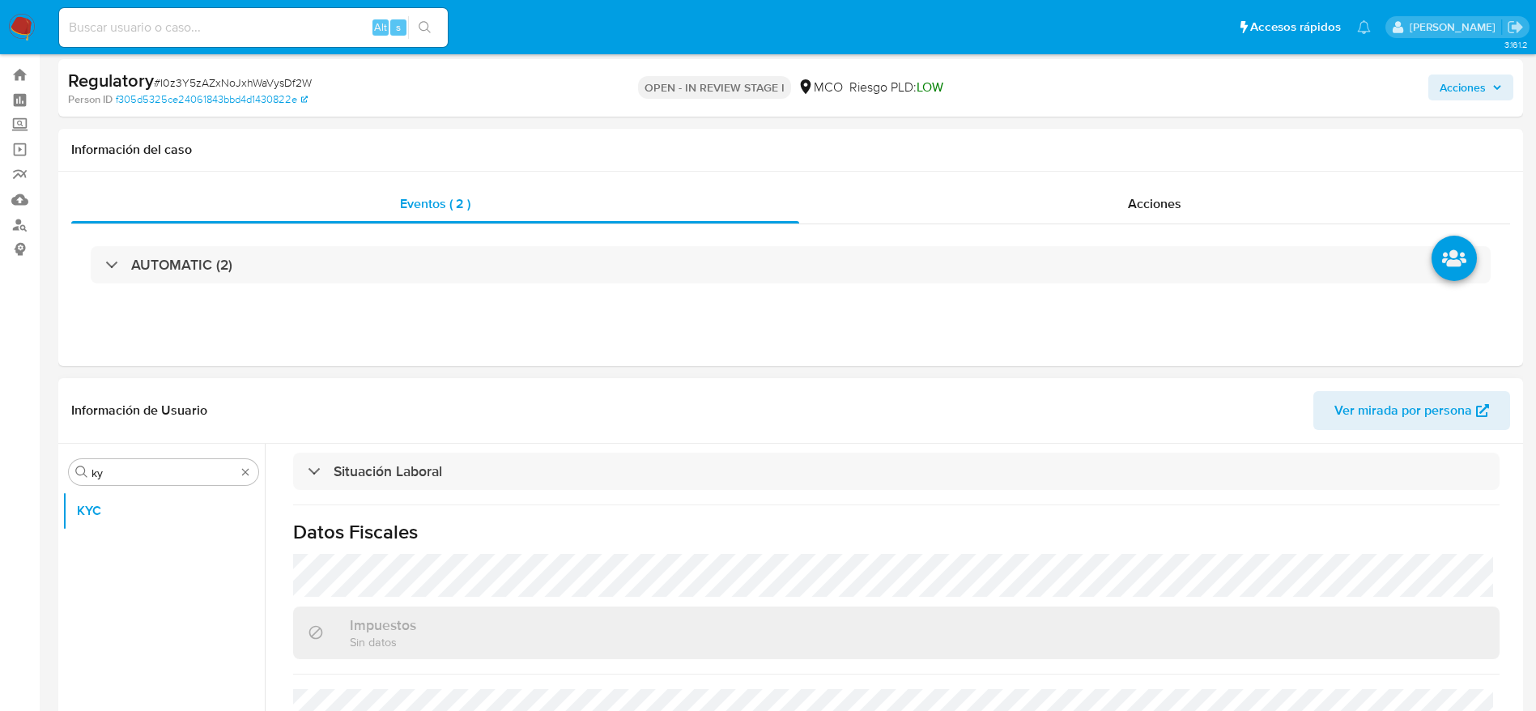
scroll to position [0, 0]
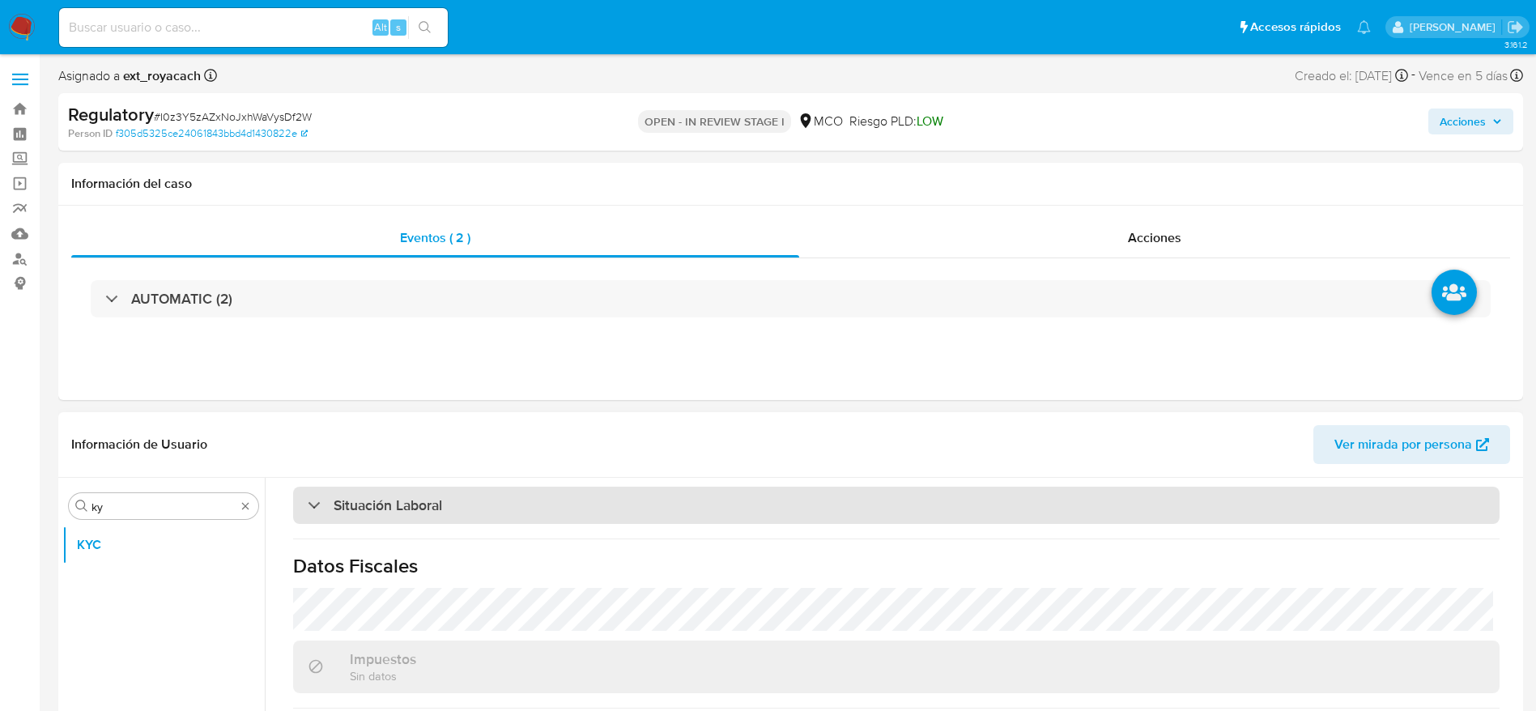
click at [548, 512] on div "Situación Laboral" at bounding box center [896, 505] width 1207 height 37
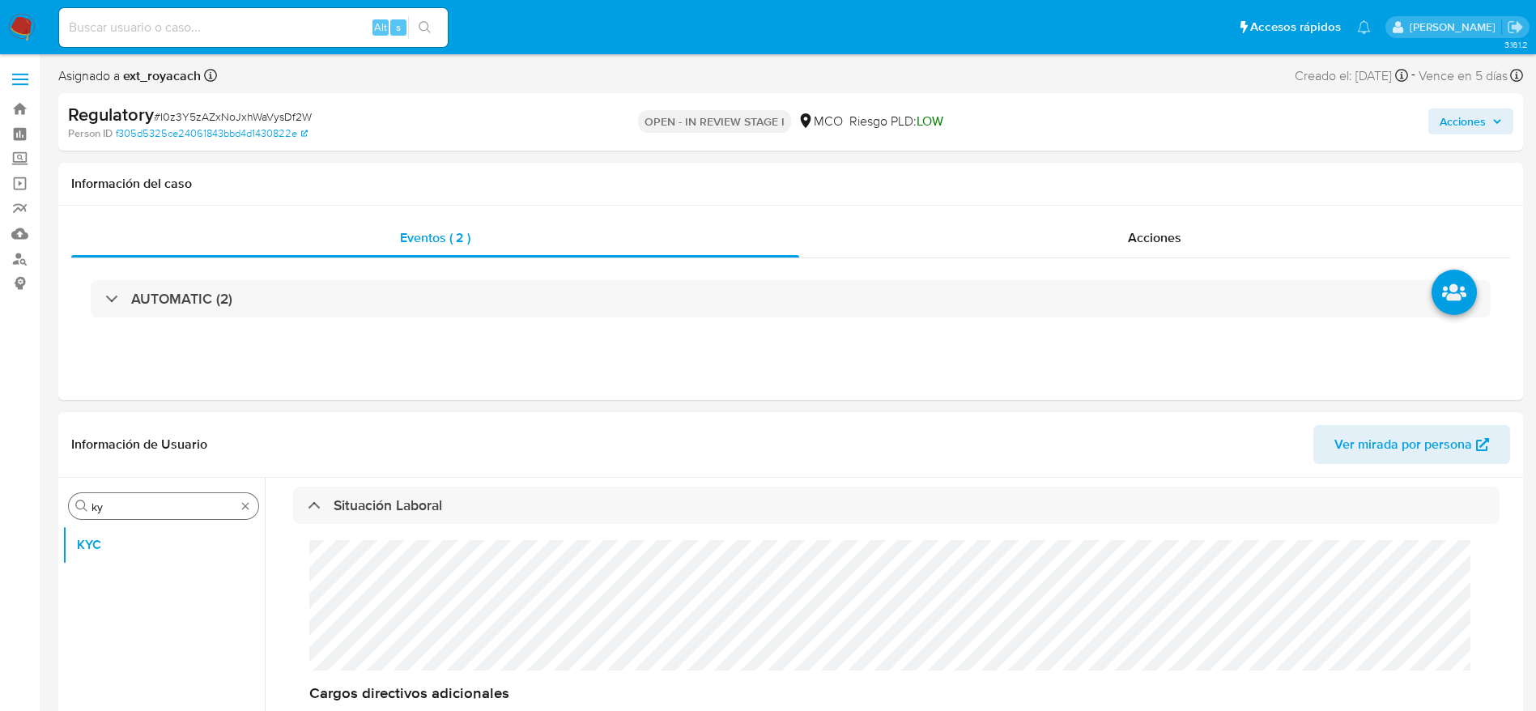
click at [153, 509] on input "ky" at bounding box center [164, 507] width 144 height 15
type input "arc"
click at [103, 552] on button "Archivos adjuntos" at bounding box center [157, 545] width 190 height 39
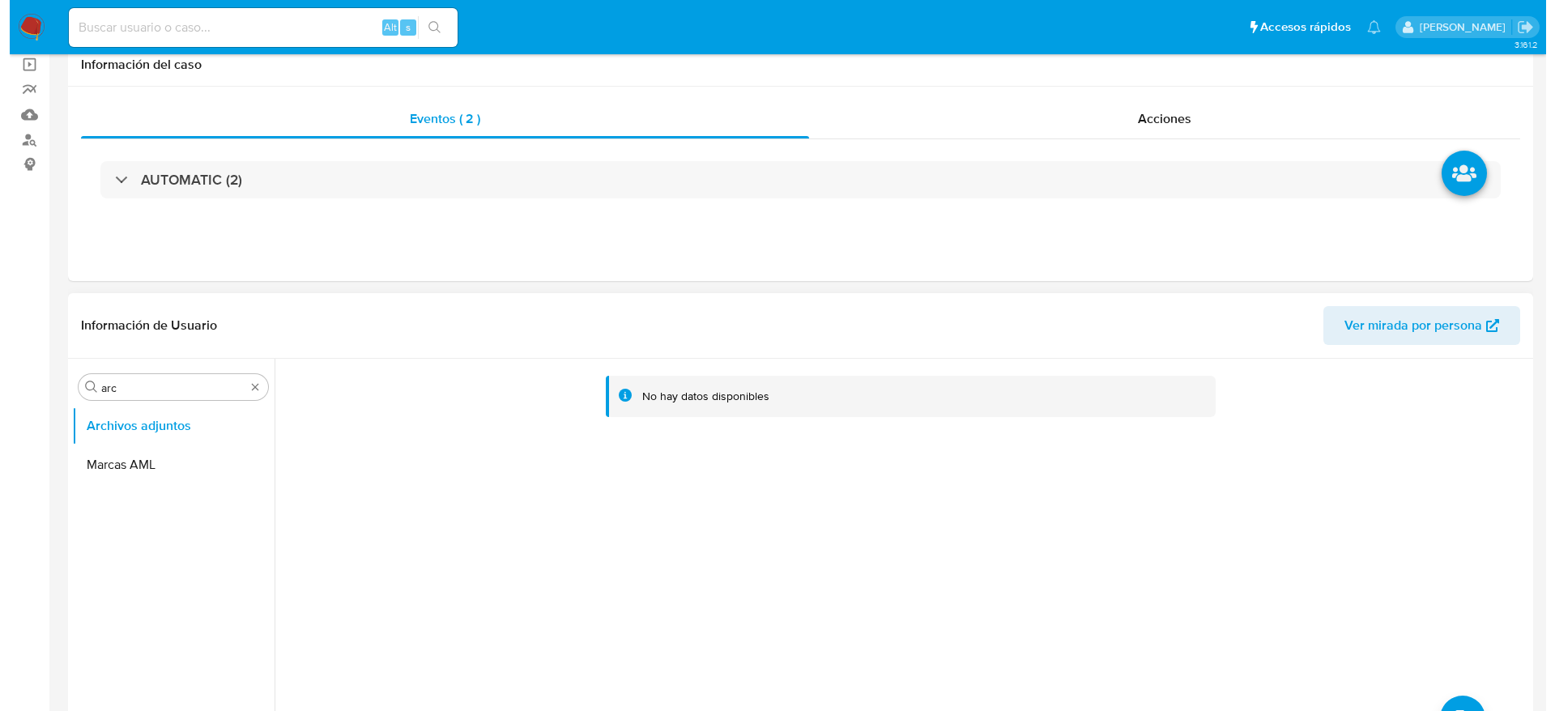
scroll to position [121, 0]
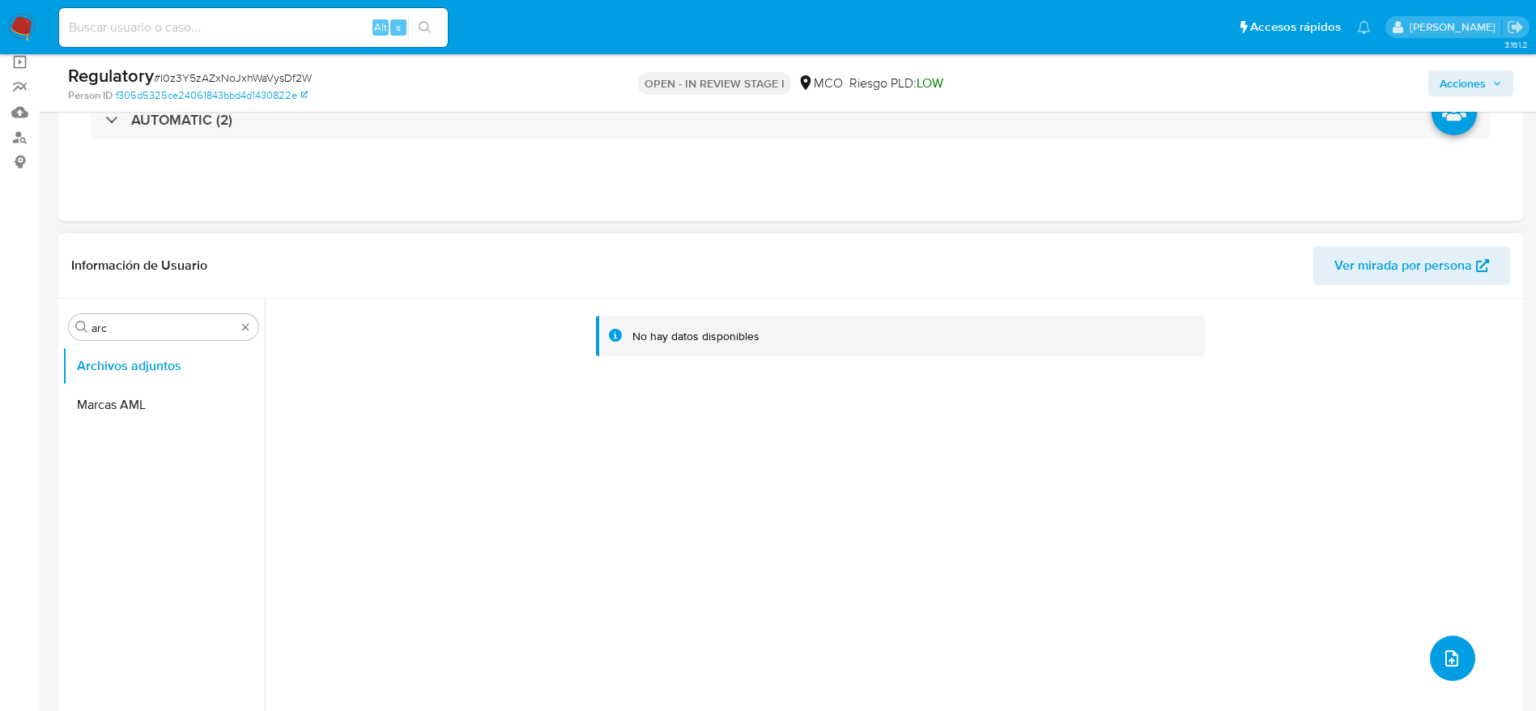
click at [1462, 655] on button "upload-file" at bounding box center [1452, 658] width 45 height 45
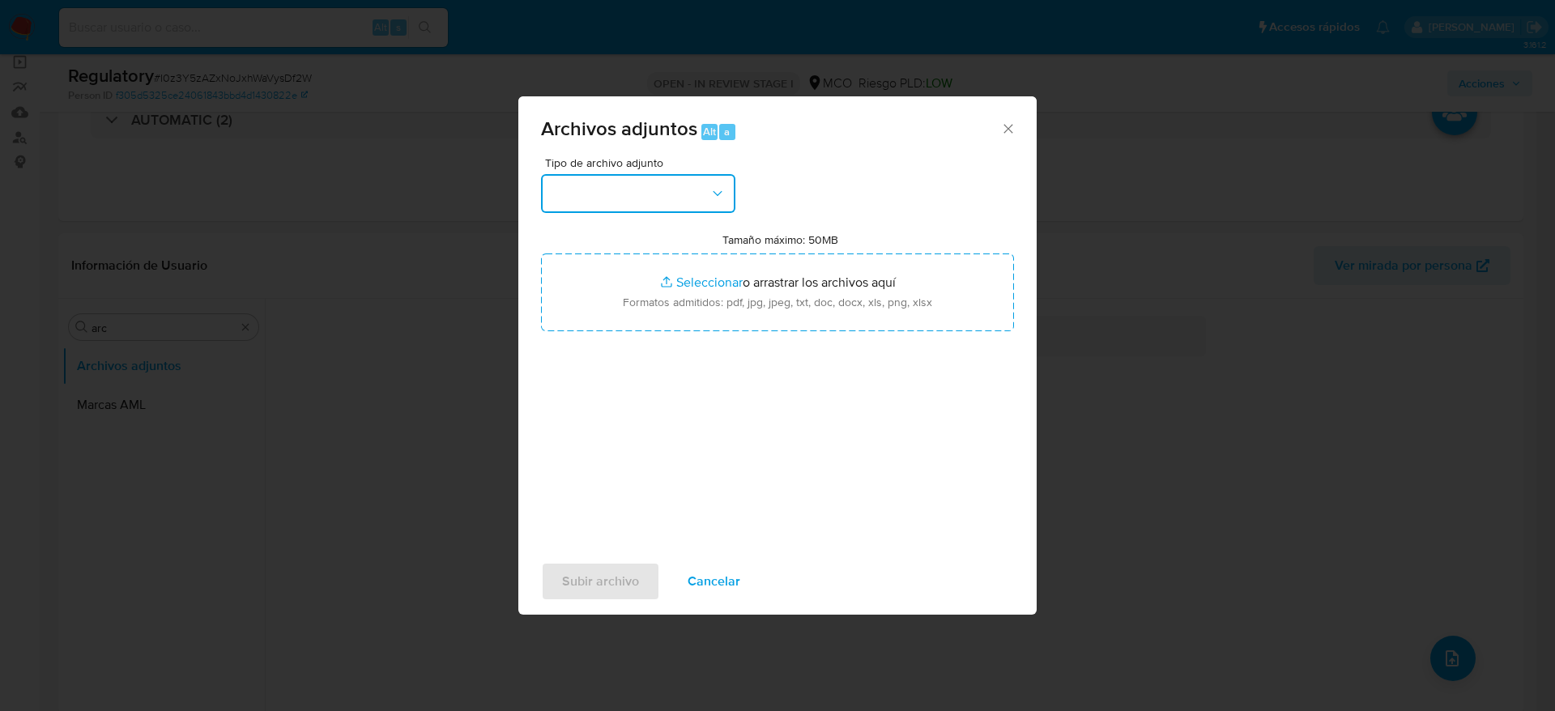
click at [556, 191] on button "button" at bounding box center [638, 193] width 194 height 39
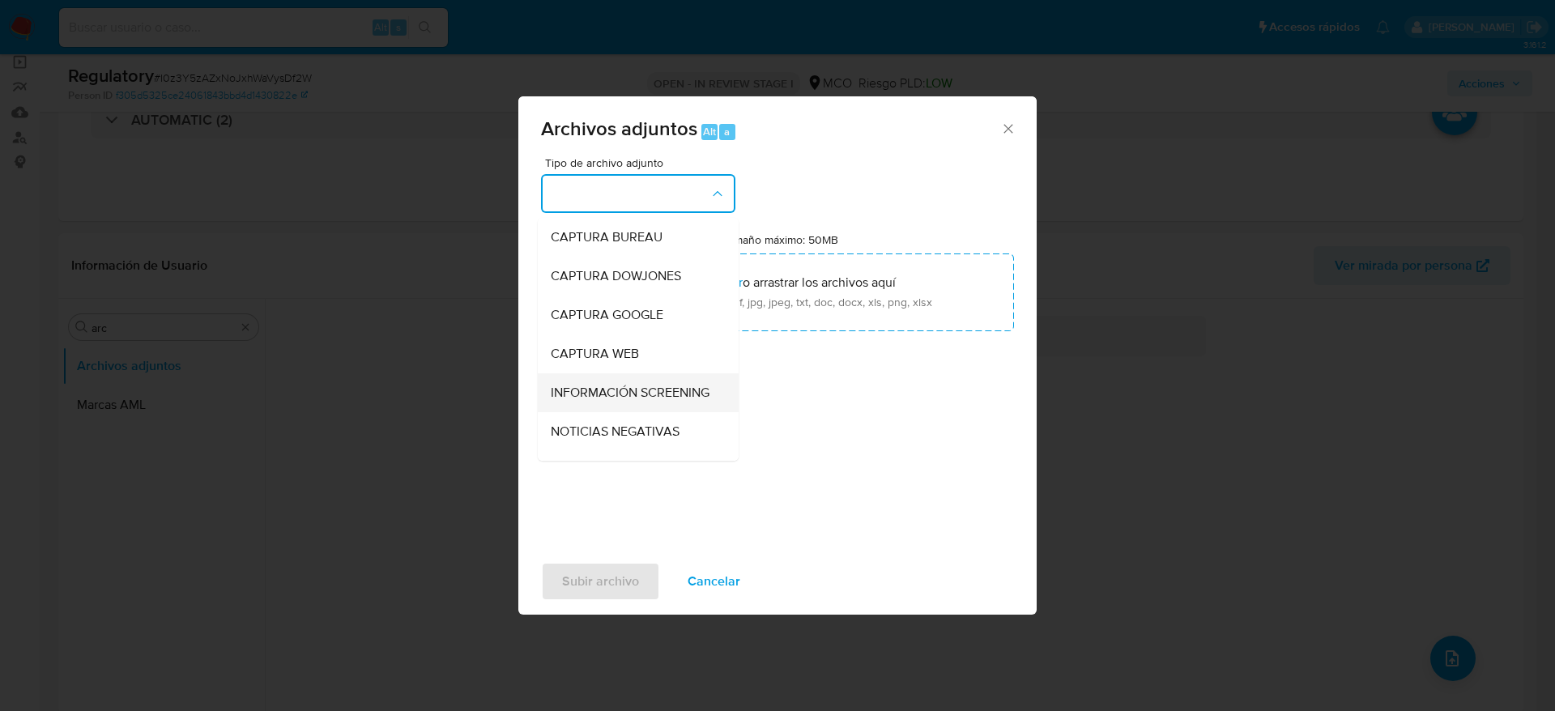
click at [634, 397] on span "INFORMACIÓN SCREENING" at bounding box center [630, 393] width 159 height 16
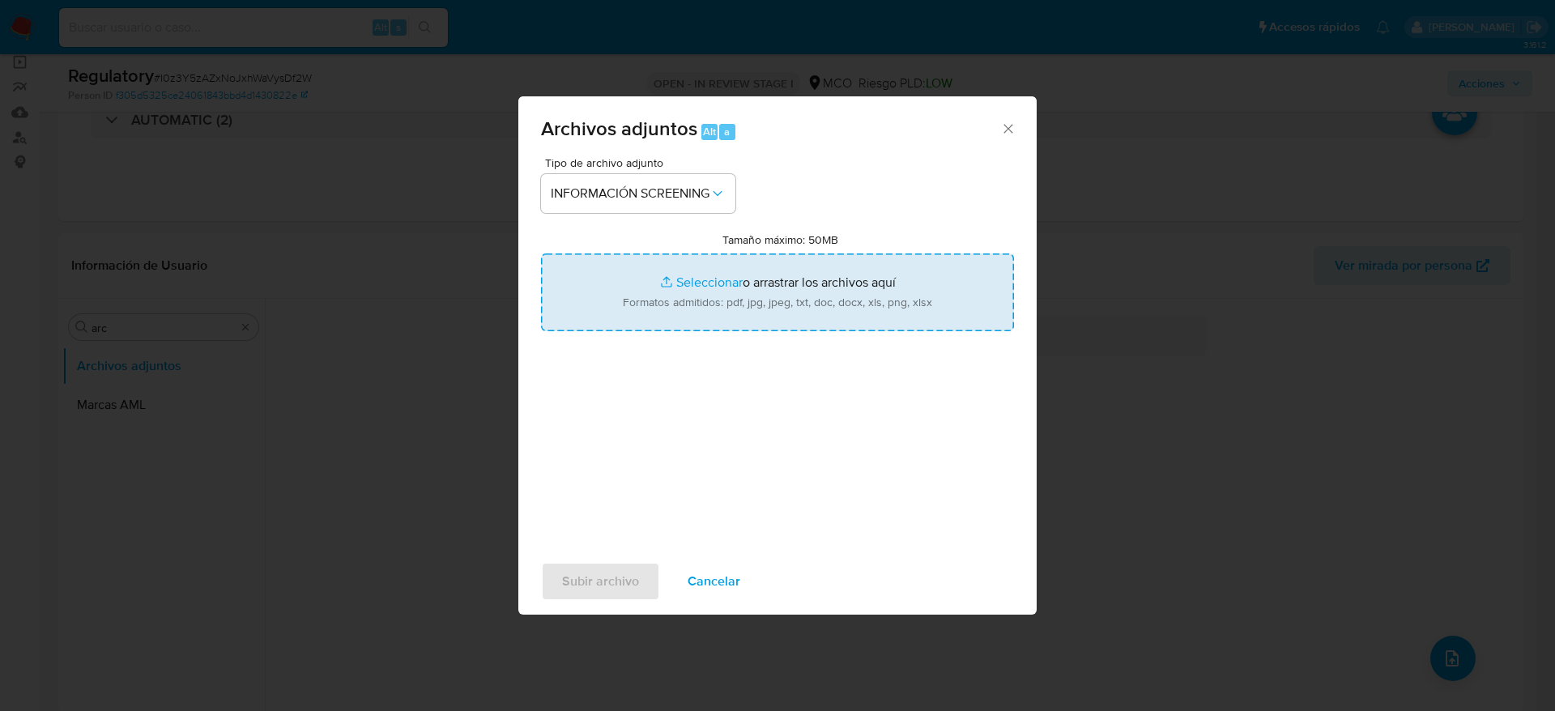
click at [650, 308] on input "Tamaño máximo: 50MB Seleccionar archivos" at bounding box center [777, 292] width 473 height 78
type input "C:\fakepath\_Ludis Elena Chavez Barrios_ lavado de dinero - Buscar con Google.p…"
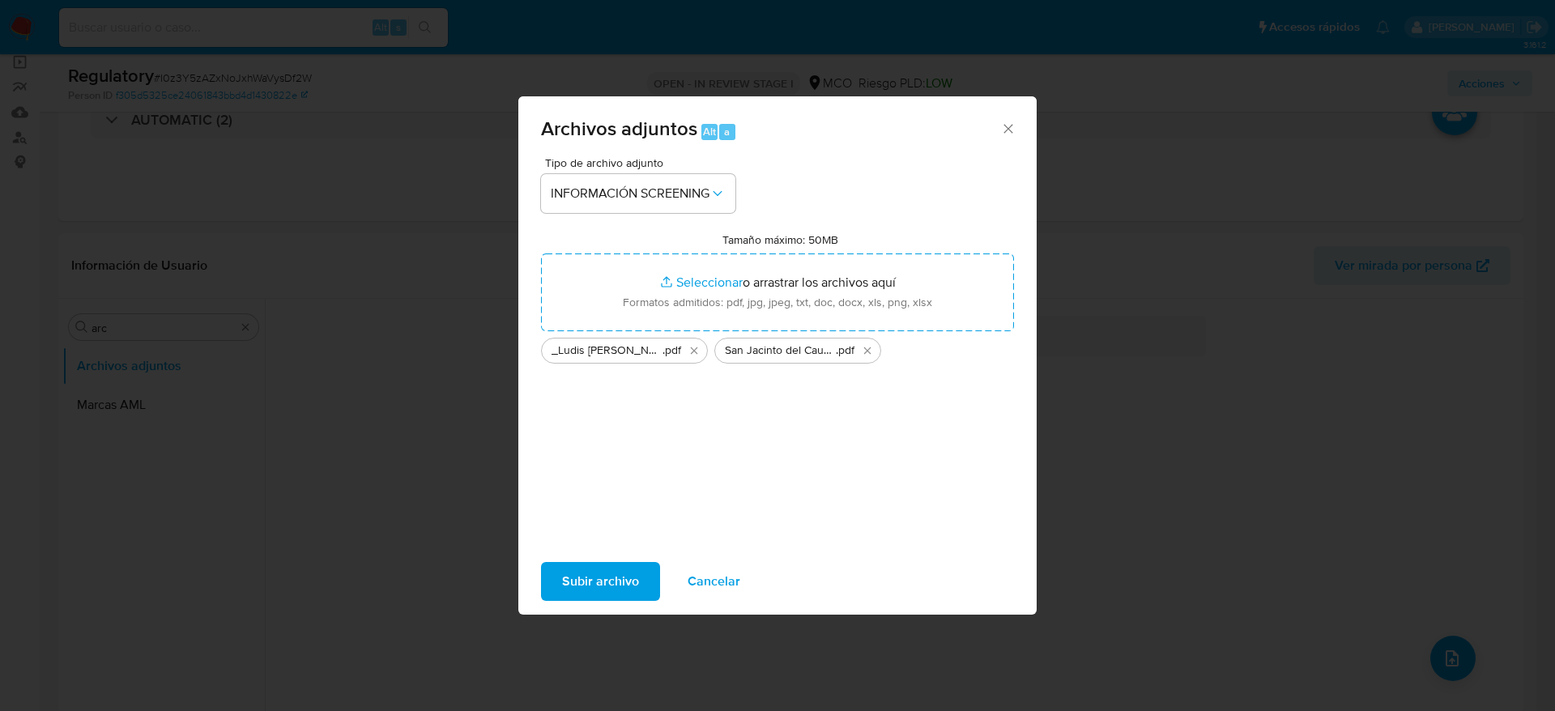
click at [607, 588] on span "Subir archivo" at bounding box center [600, 582] width 77 height 36
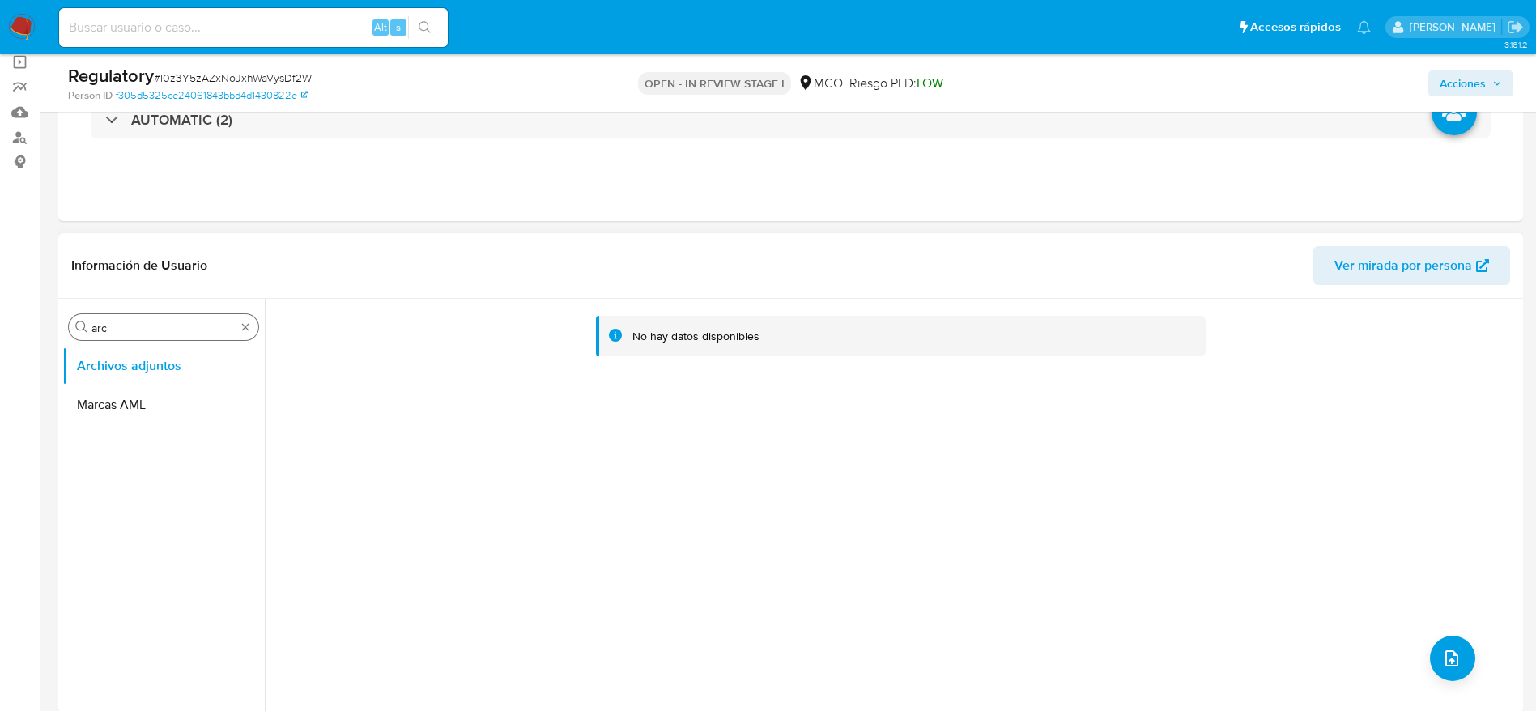
click at [151, 318] on div "Buscar arc" at bounding box center [164, 327] width 190 height 26
click at [151, 324] on input "arc" at bounding box center [164, 328] width 144 height 15
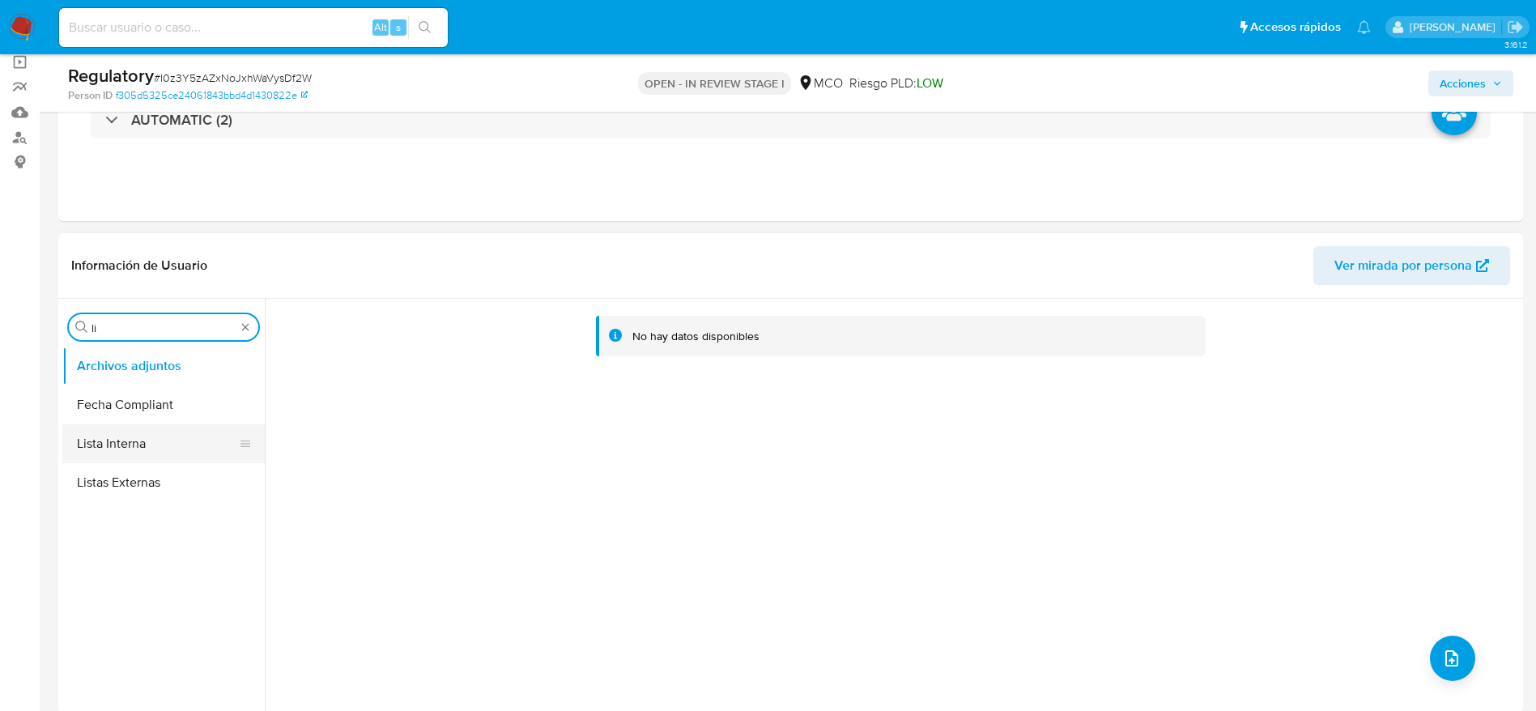
type input "li"
click at [97, 441] on button "Lista Interna" at bounding box center [157, 443] width 190 height 39
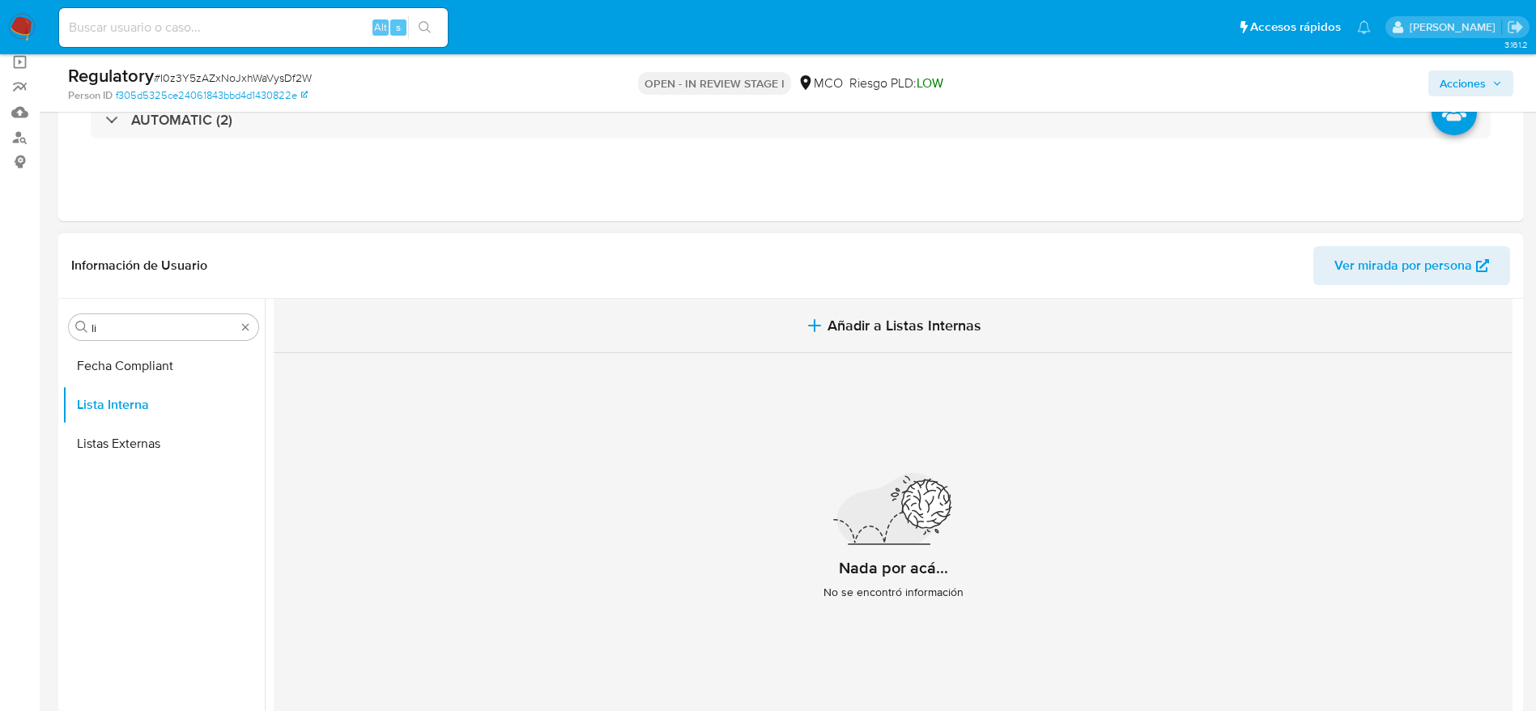
click at [912, 329] on span "Añadir a Listas Internas" at bounding box center [905, 326] width 154 height 18
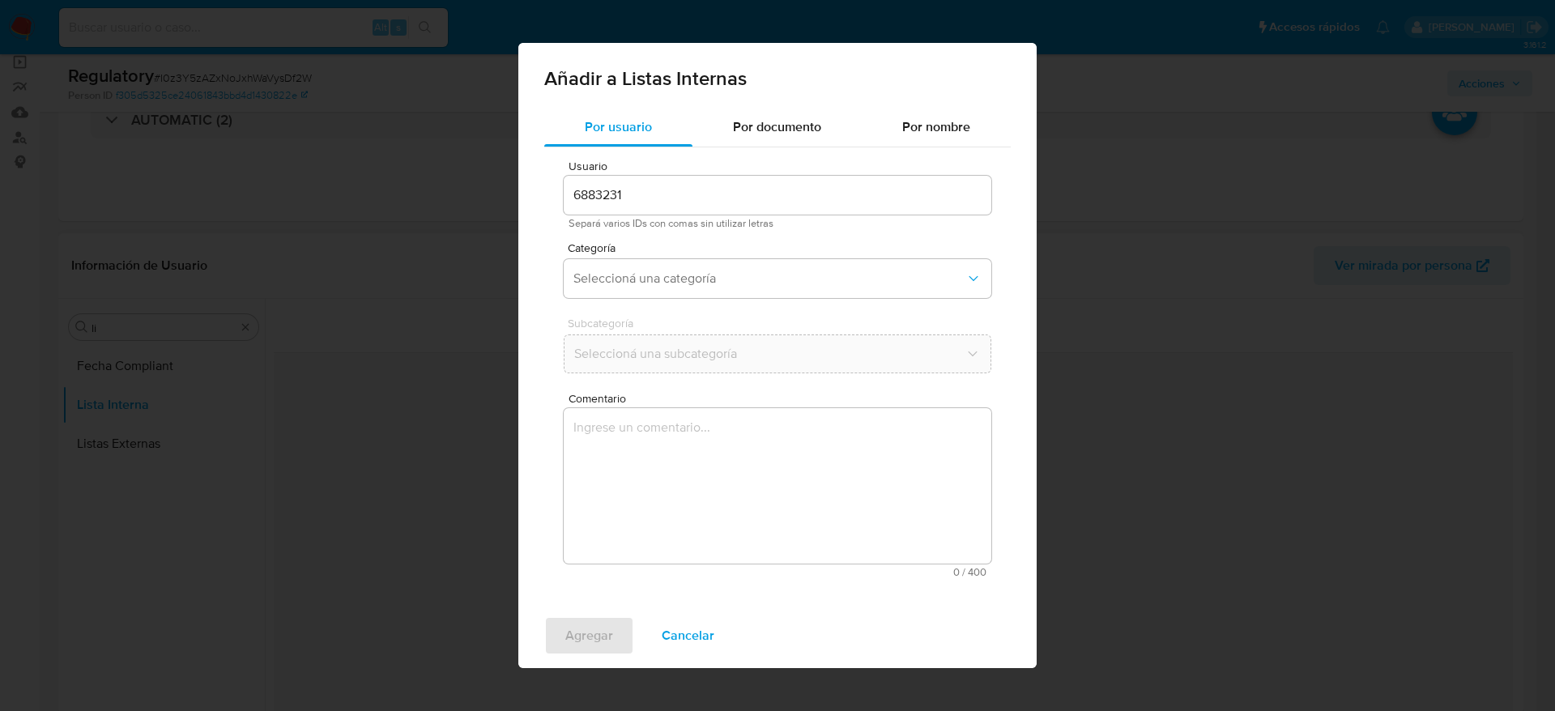
click at [795, 484] on textarea "Comentario" at bounding box center [778, 485] width 428 height 155
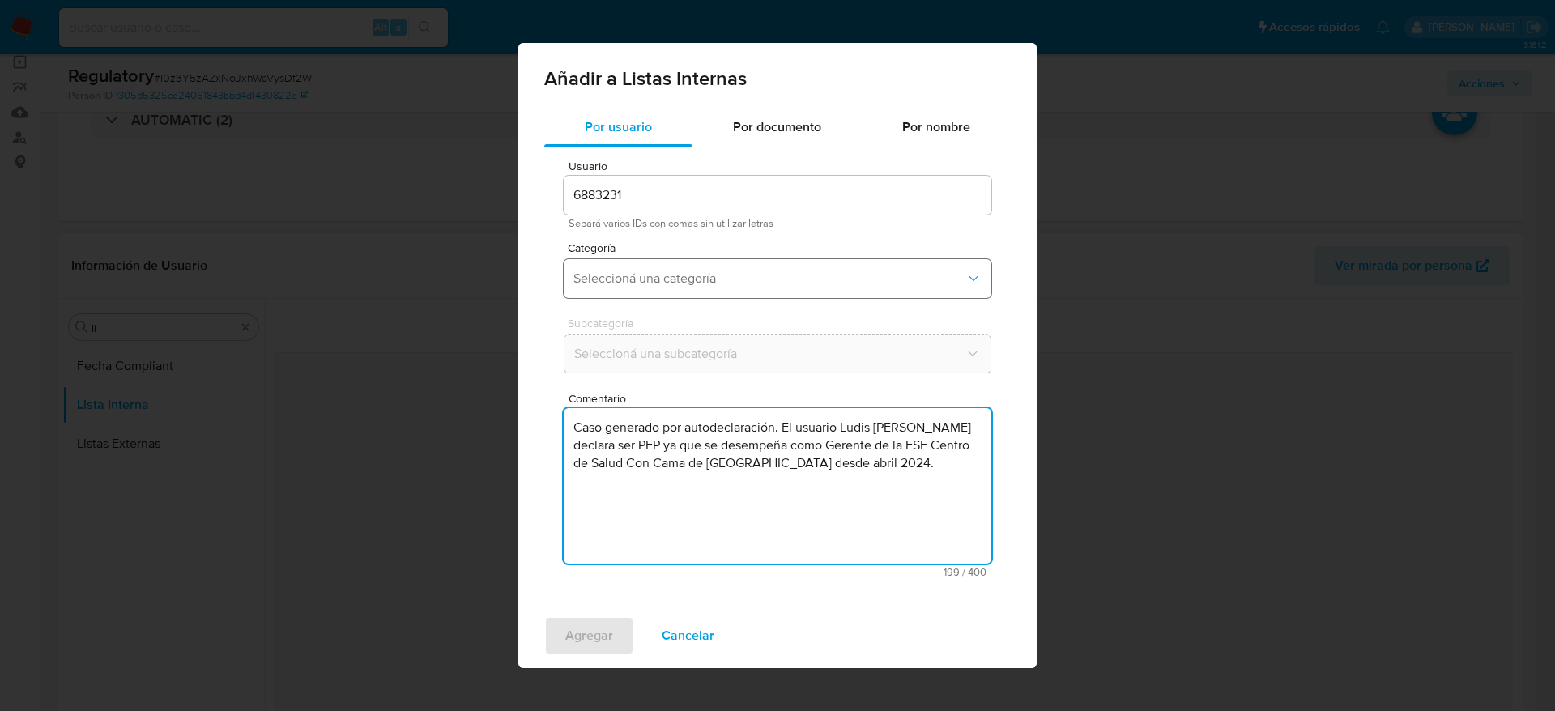
type textarea "Caso generado por autodeclaración. El usuario Ludis Elena Chavez Barrios declar…"
click at [801, 295] on button "Seleccioná una categoría" at bounding box center [778, 278] width 428 height 39
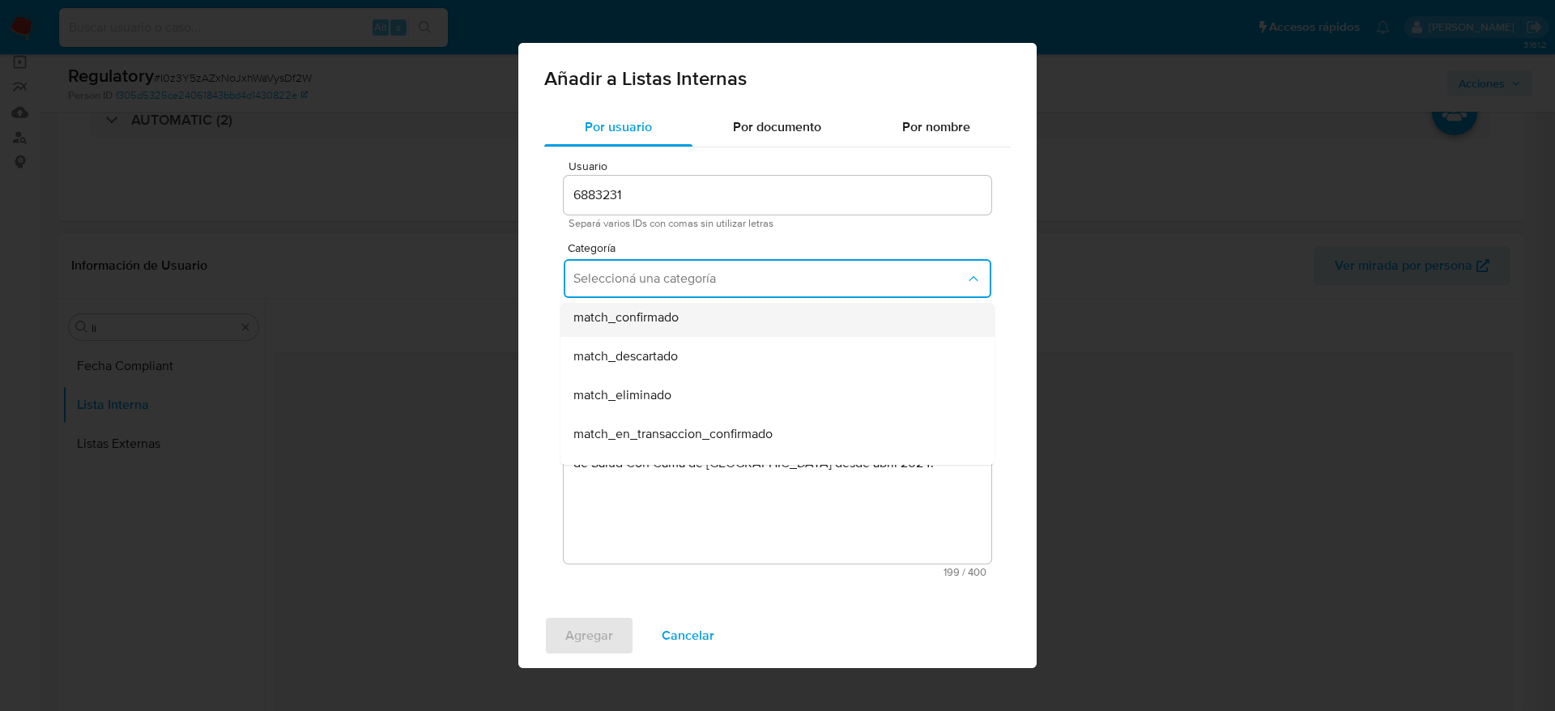
click at [697, 313] on div "match_confirmado" at bounding box center [772, 317] width 398 height 39
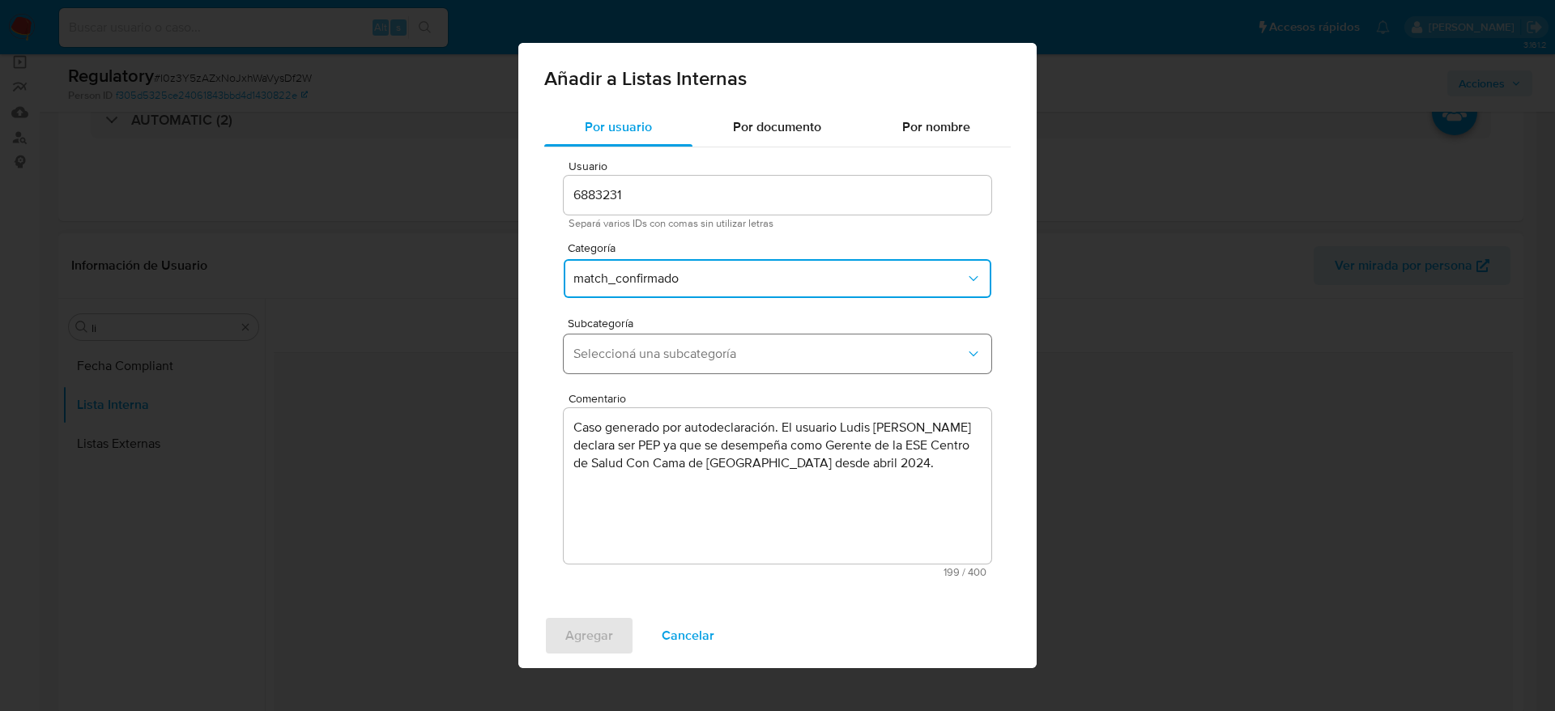
click at [692, 359] on span "Seleccioná una subcategoría" at bounding box center [769, 354] width 392 height 16
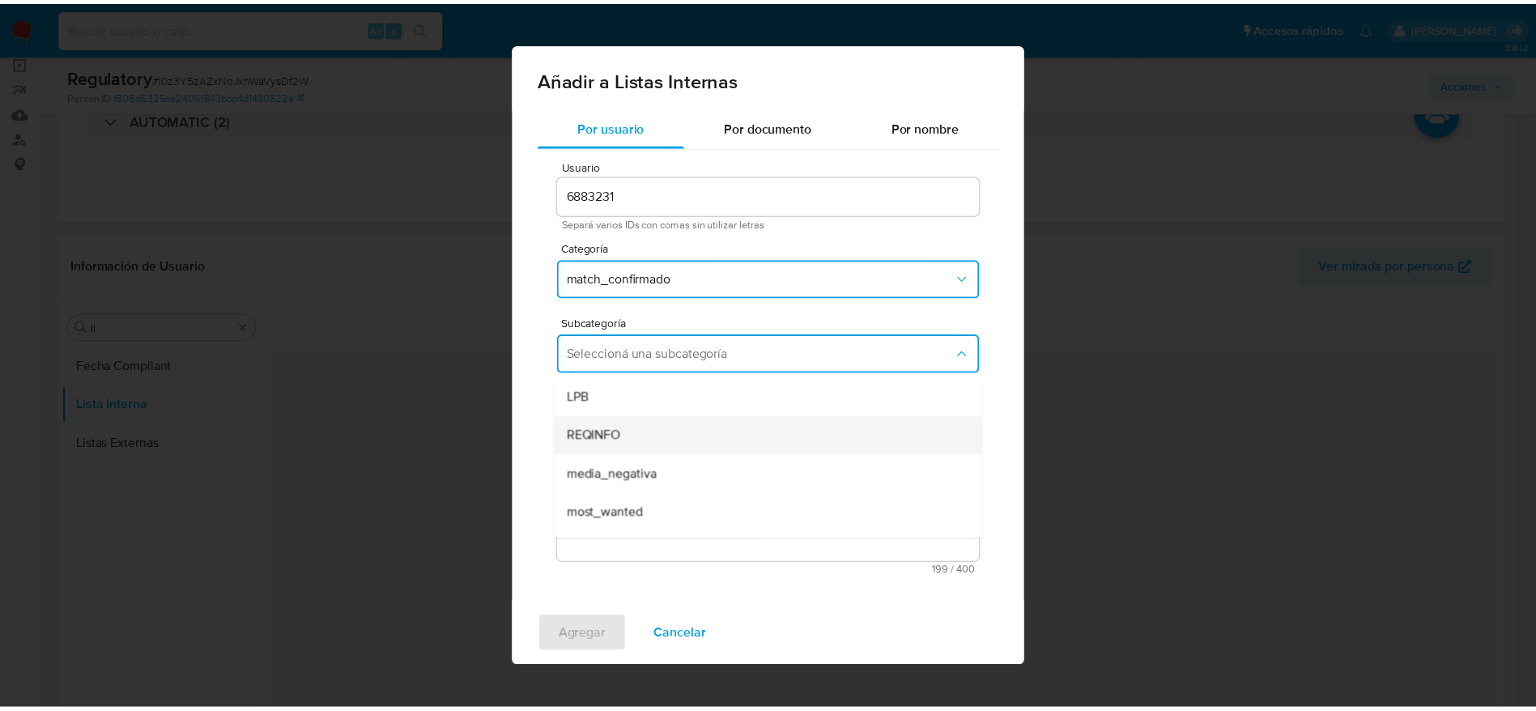
scroll to position [110, 0]
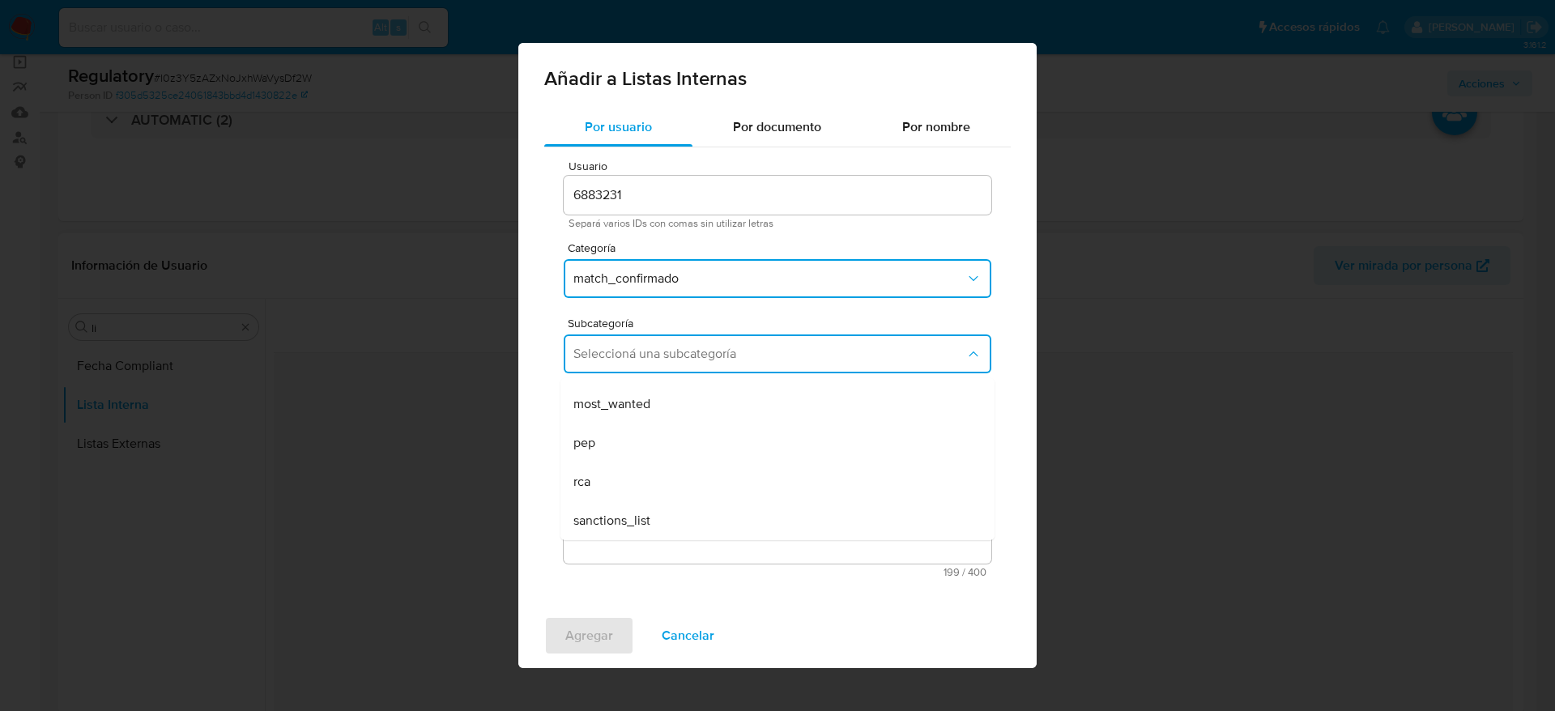
click at [674, 430] on div "pep" at bounding box center [772, 443] width 398 height 39
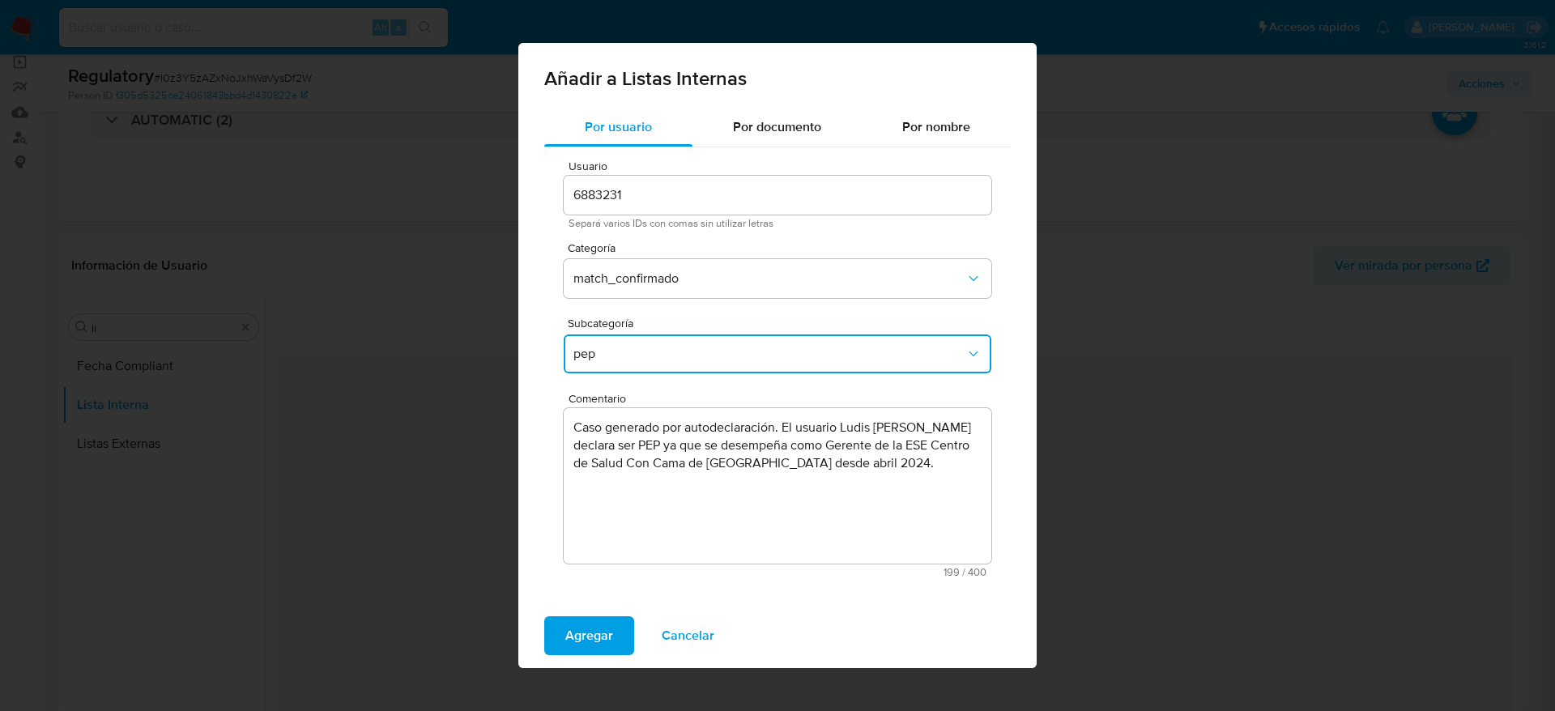
drag, startPoint x: 569, startPoint y: 665, endPoint x: 577, endPoint y: 655, distance: 12.1
click at [568, 667] on div "Agregar Cancelar" at bounding box center [777, 635] width 518 height 65
click at [600, 596] on div "Por usuario Por documento Por nombre Usuario 6883231 Separá varios IDs con coma…" at bounding box center [777, 356] width 518 height 496
click at [601, 627] on span "Agregar" at bounding box center [589, 636] width 48 height 36
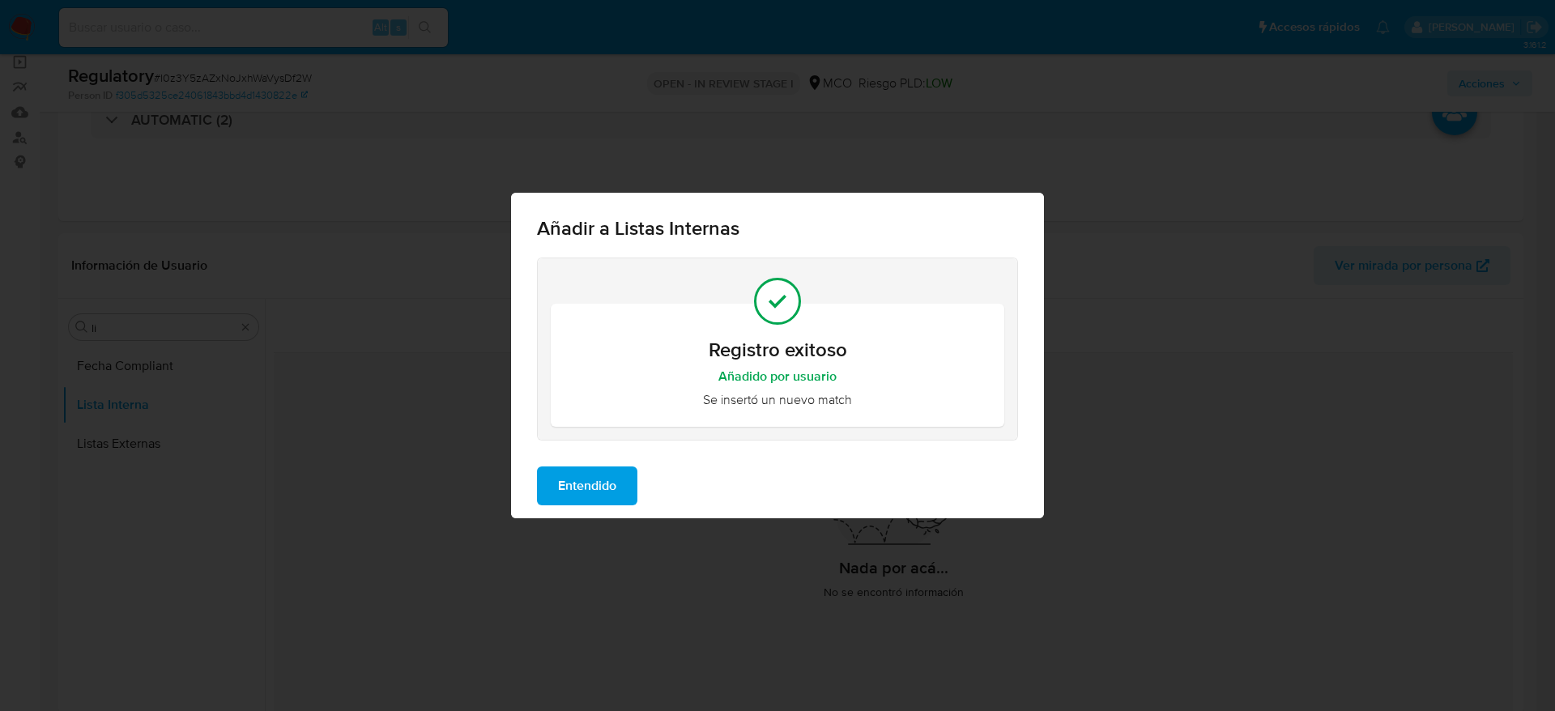
click at [594, 493] on span "Entendido" at bounding box center [587, 486] width 58 height 36
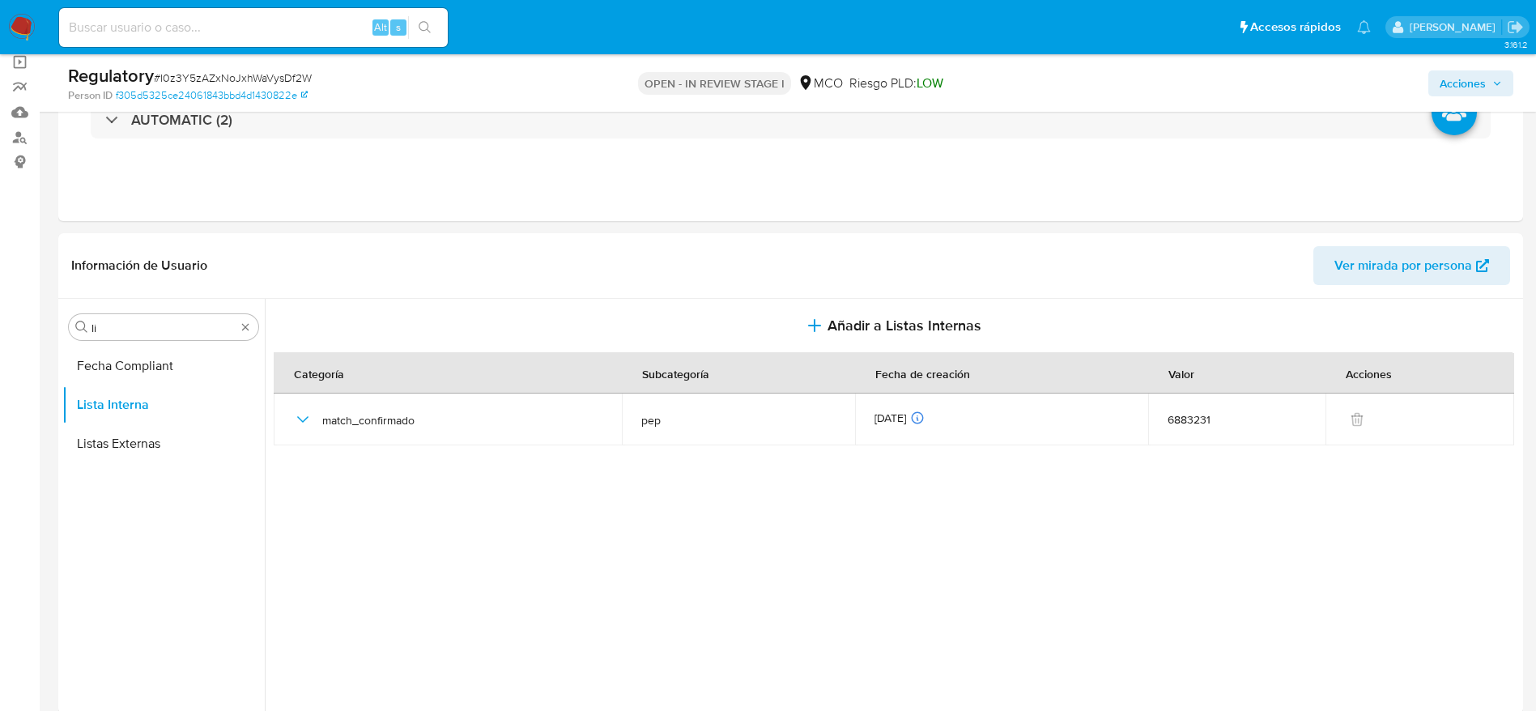
click at [1488, 90] on span "Acciones" at bounding box center [1471, 83] width 62 height 23
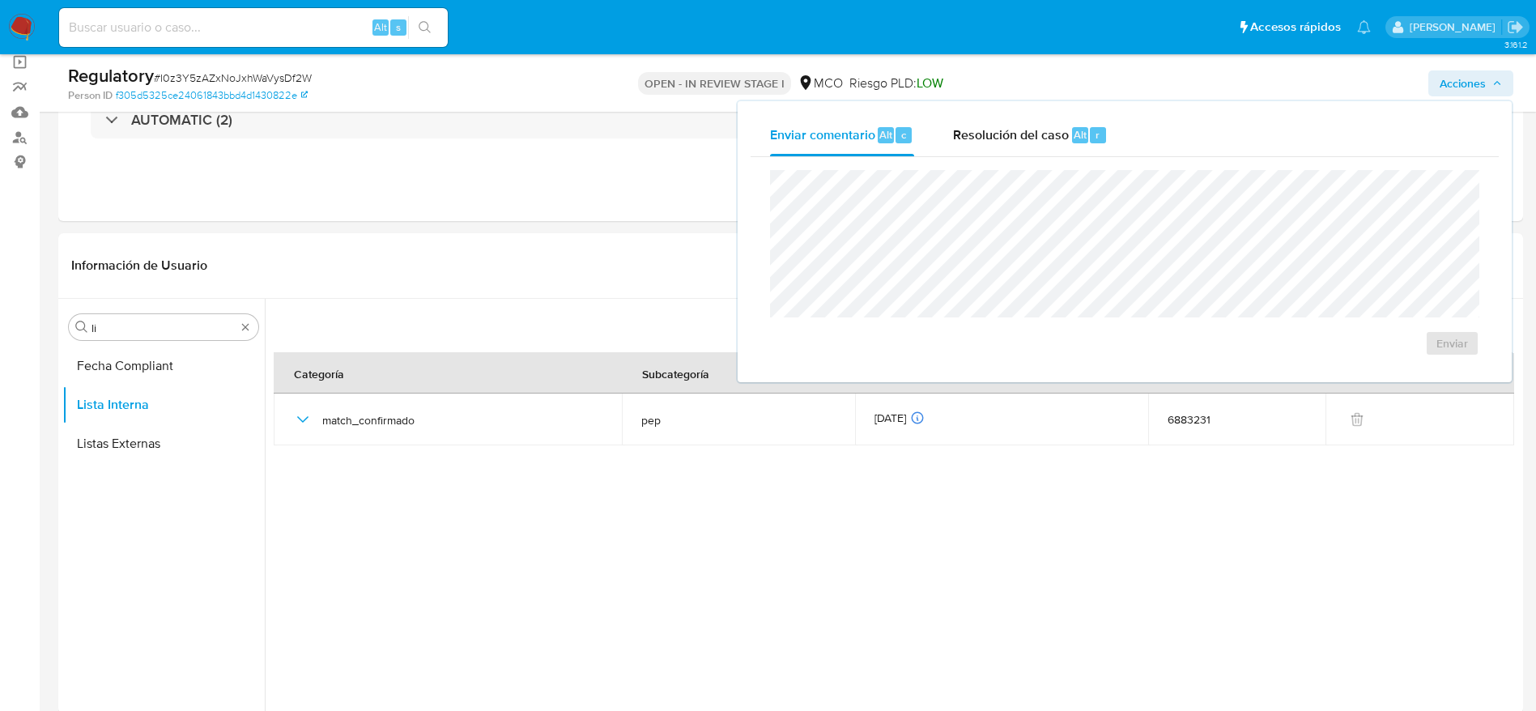
drag, startPoint x: 977, startPoint y: 140, endPoint x: 979, endPoint y: 164, distance: 24.4
click at [978, 138] on span "Resolución del caso" at bounding box center [1011, 134] width 116 height 19
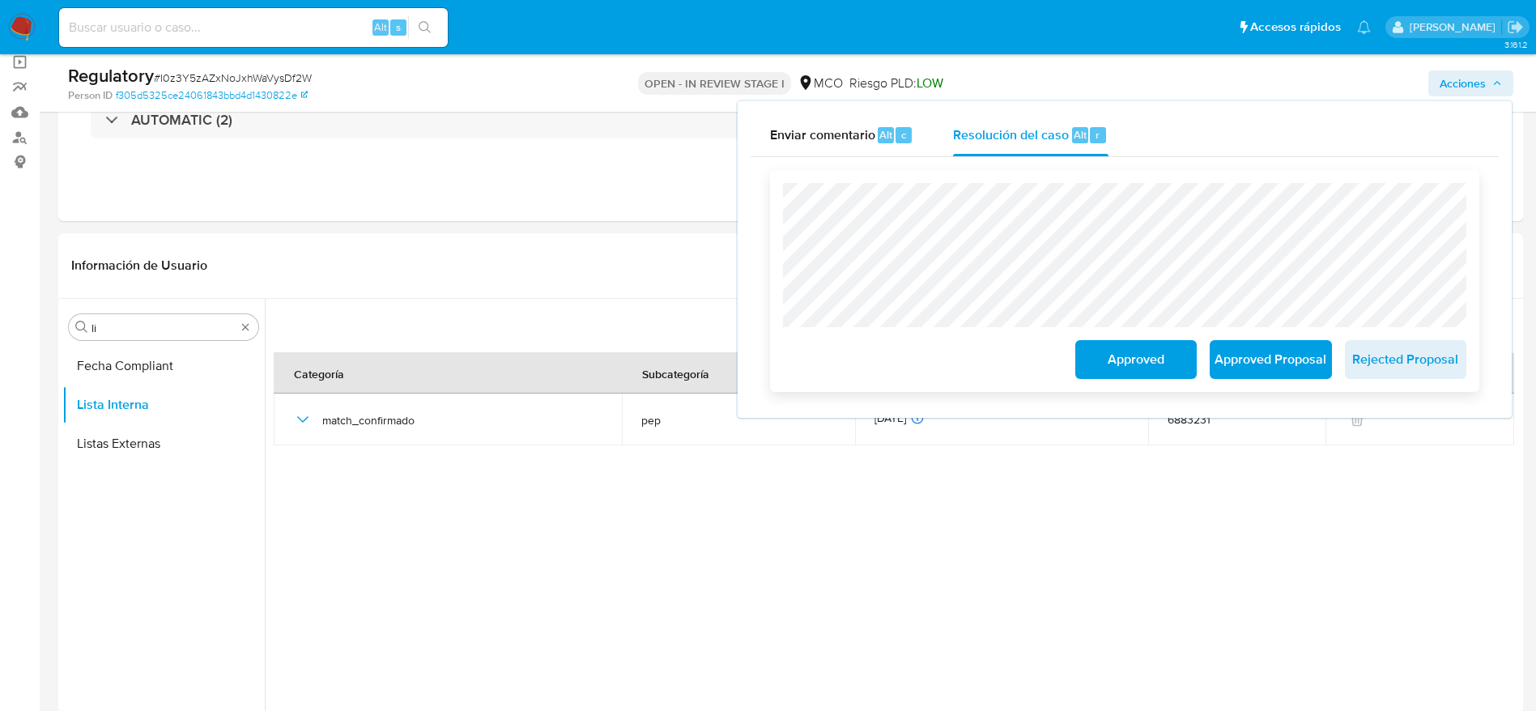
click at [1306, 359] on span "Approved Proposal" at bounding box center [1270, 360] width 79 height 36
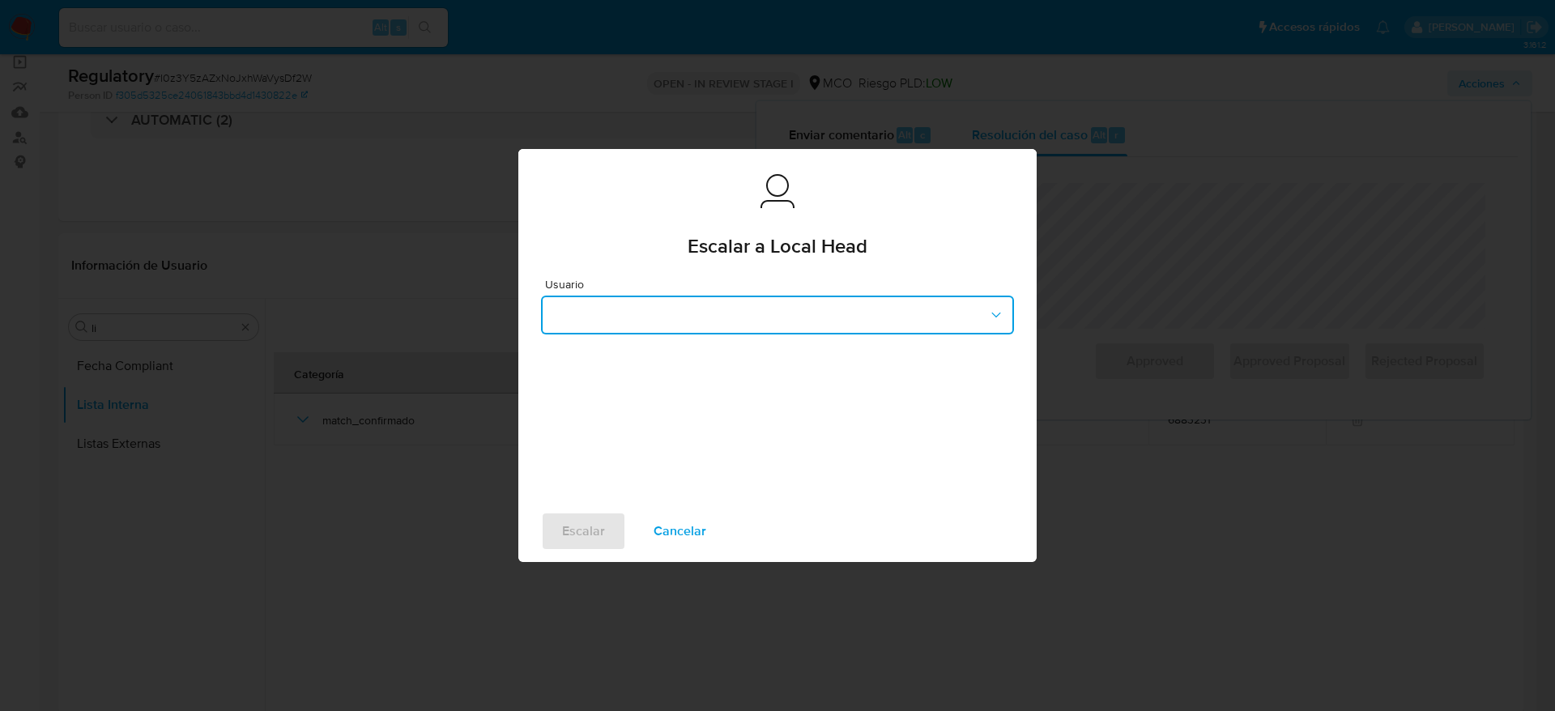
click at [603, 296] on button "button" at bounding box center [777, 315] width 473 height 39
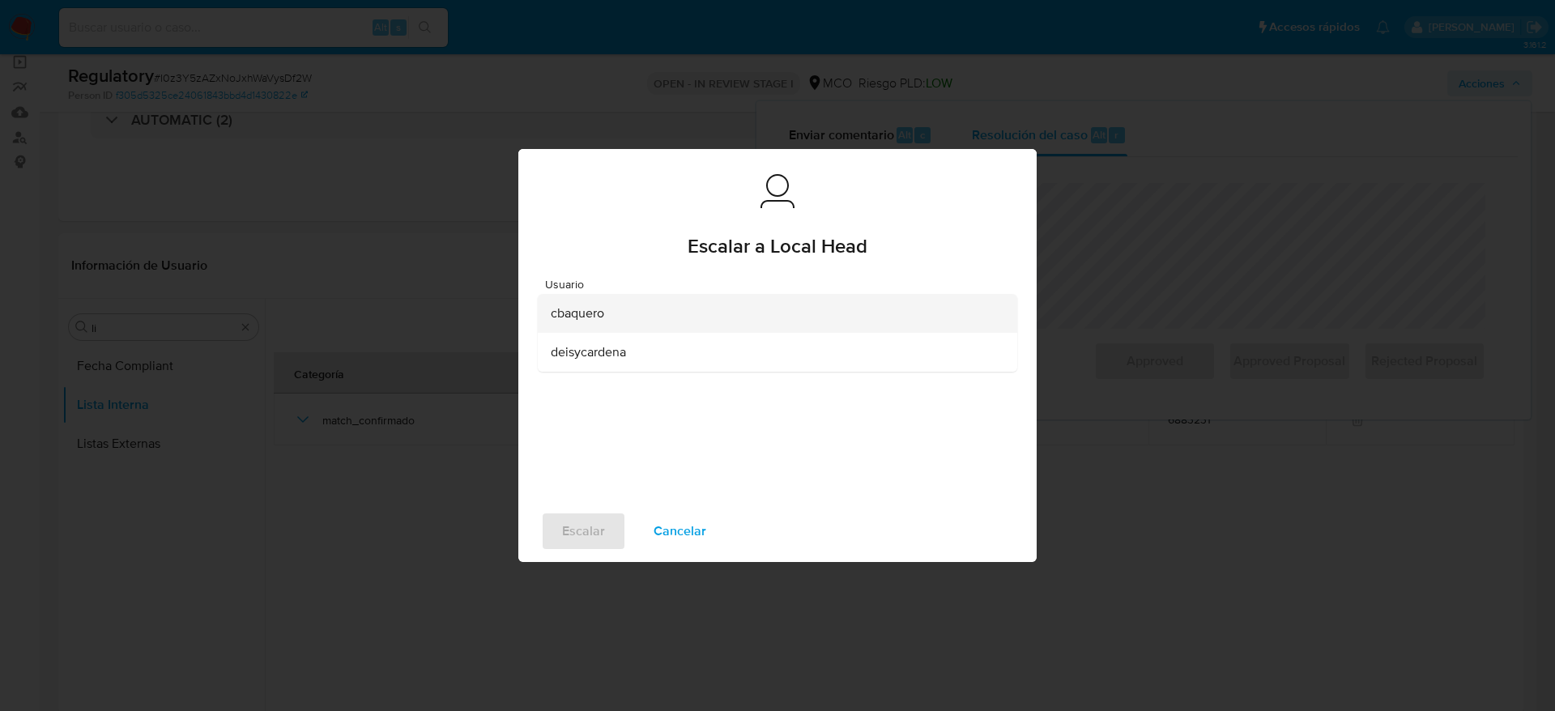
click at [602, 315] on span "cbaquero" at bounding box center [577, 313] width 53 height 16
click at [564, 526] on span "Escalar" at bounding box center [583, 531] width 43 height 36
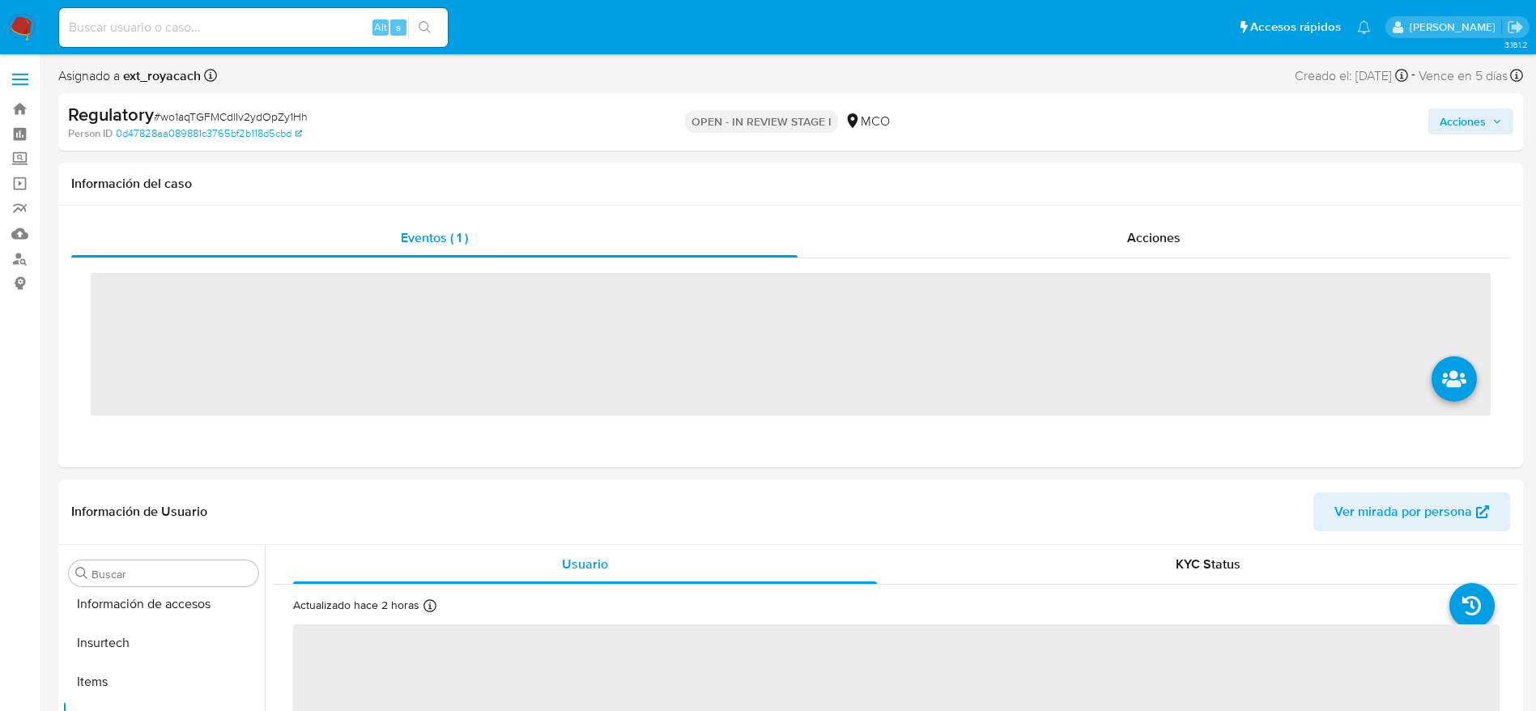
scroll to position [762, 0]
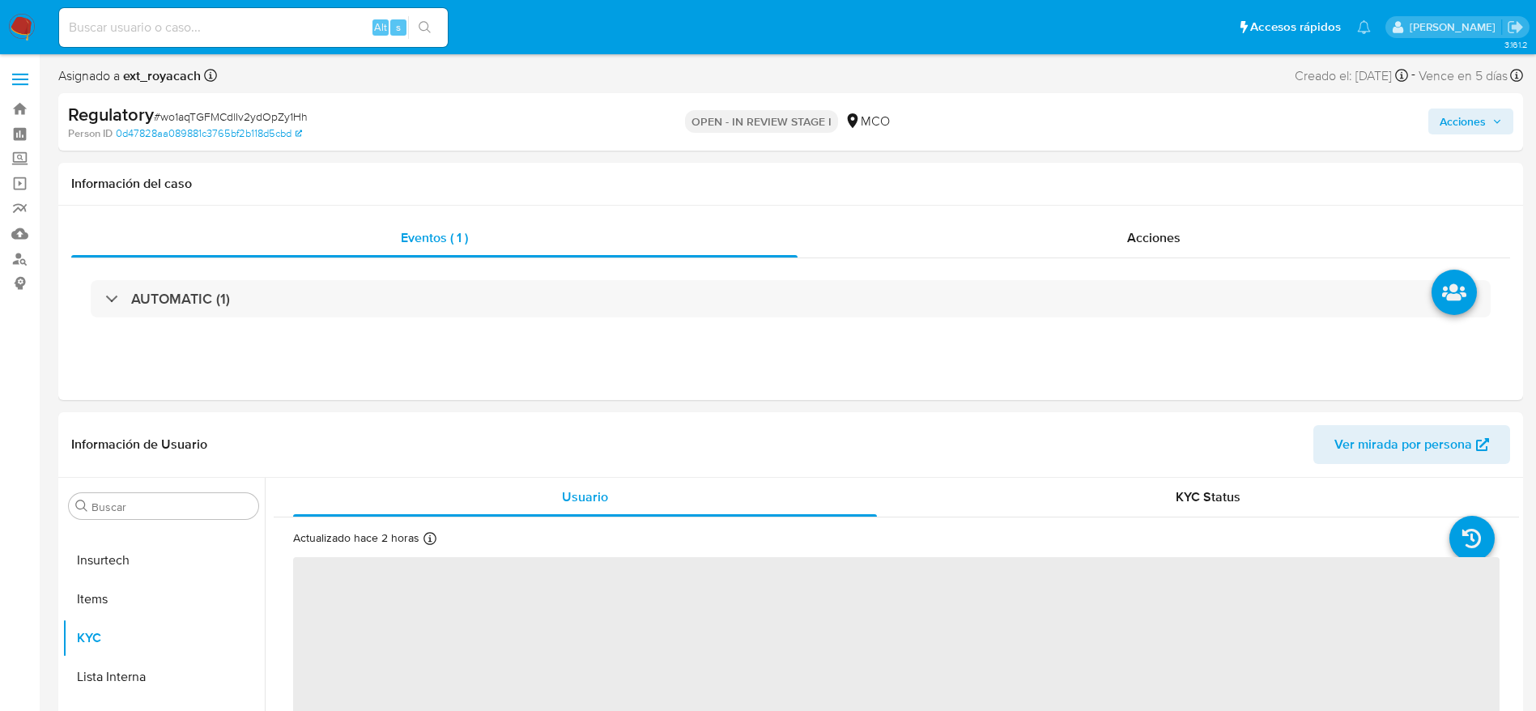
select select "10"
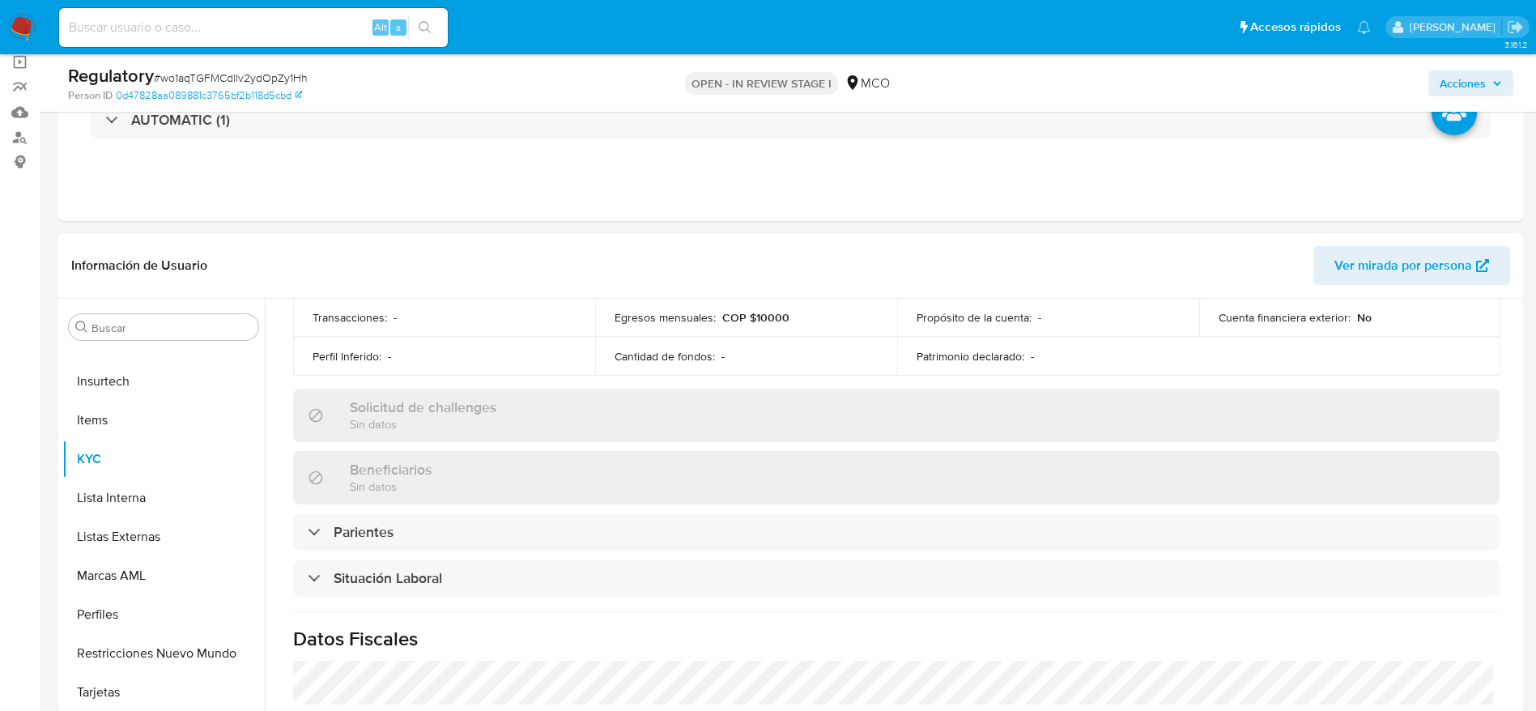
scroll to position [607, 0]
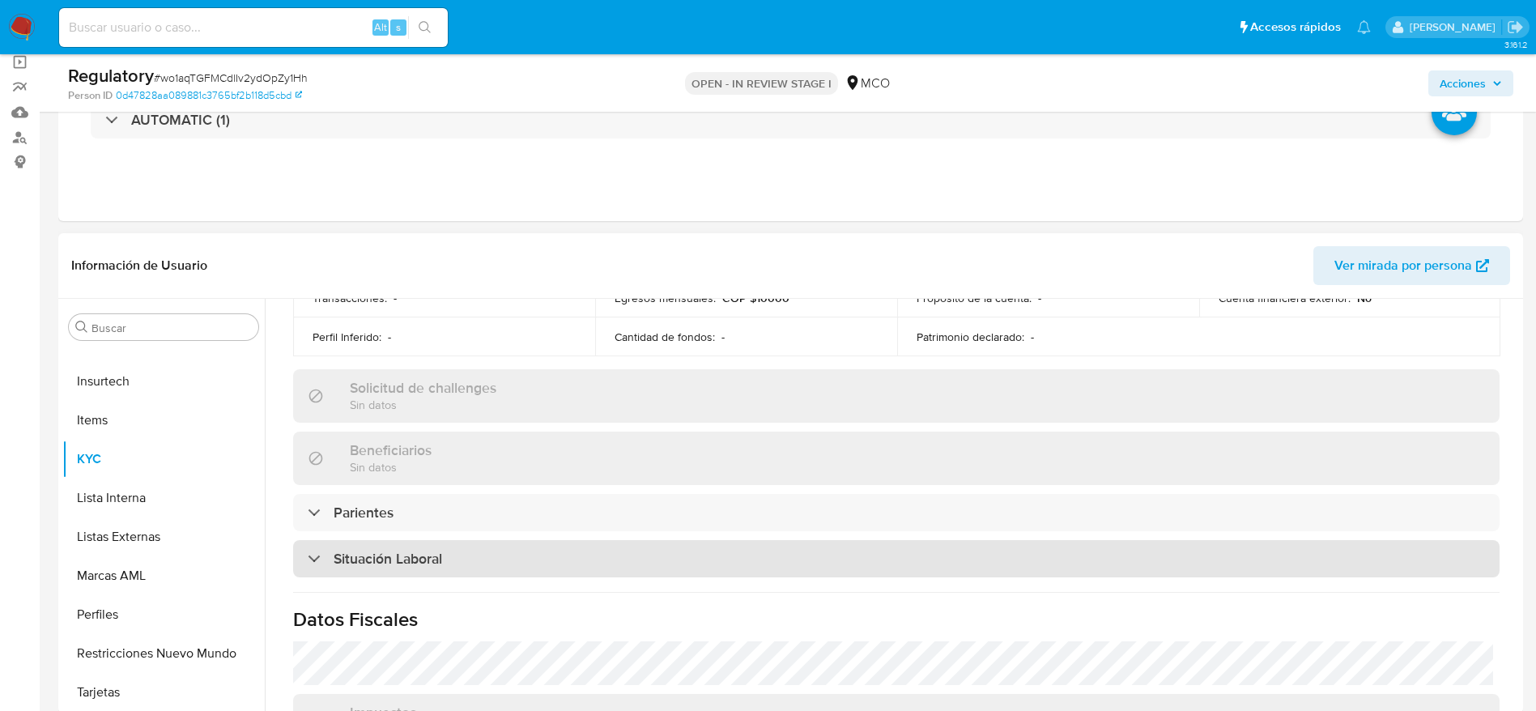
click at [424, 558] on h3 "Situación Laboral" at bounding box center [388, 559] width 109 height 18
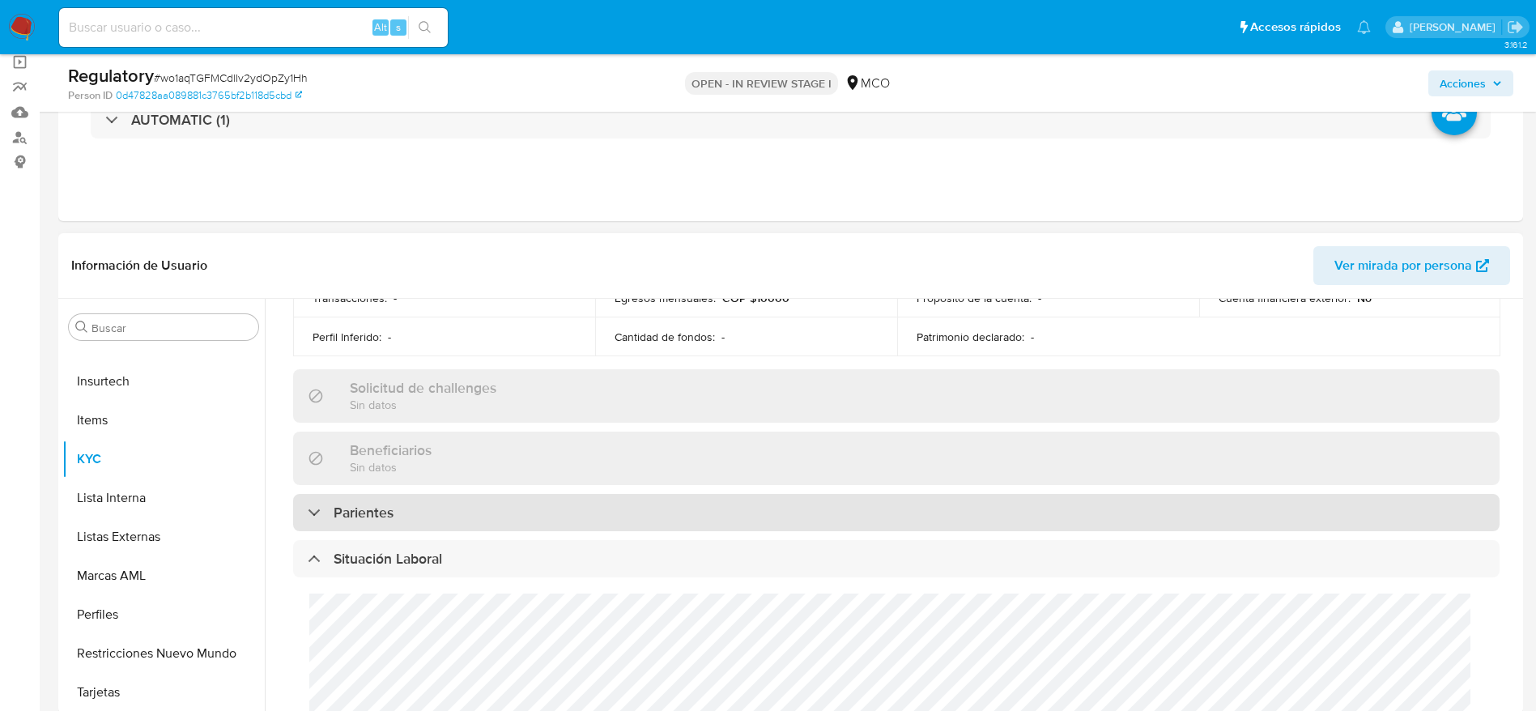
click at [466, 513] on div "Parientes" at bounding box center [896, 512] width 1207 height 37
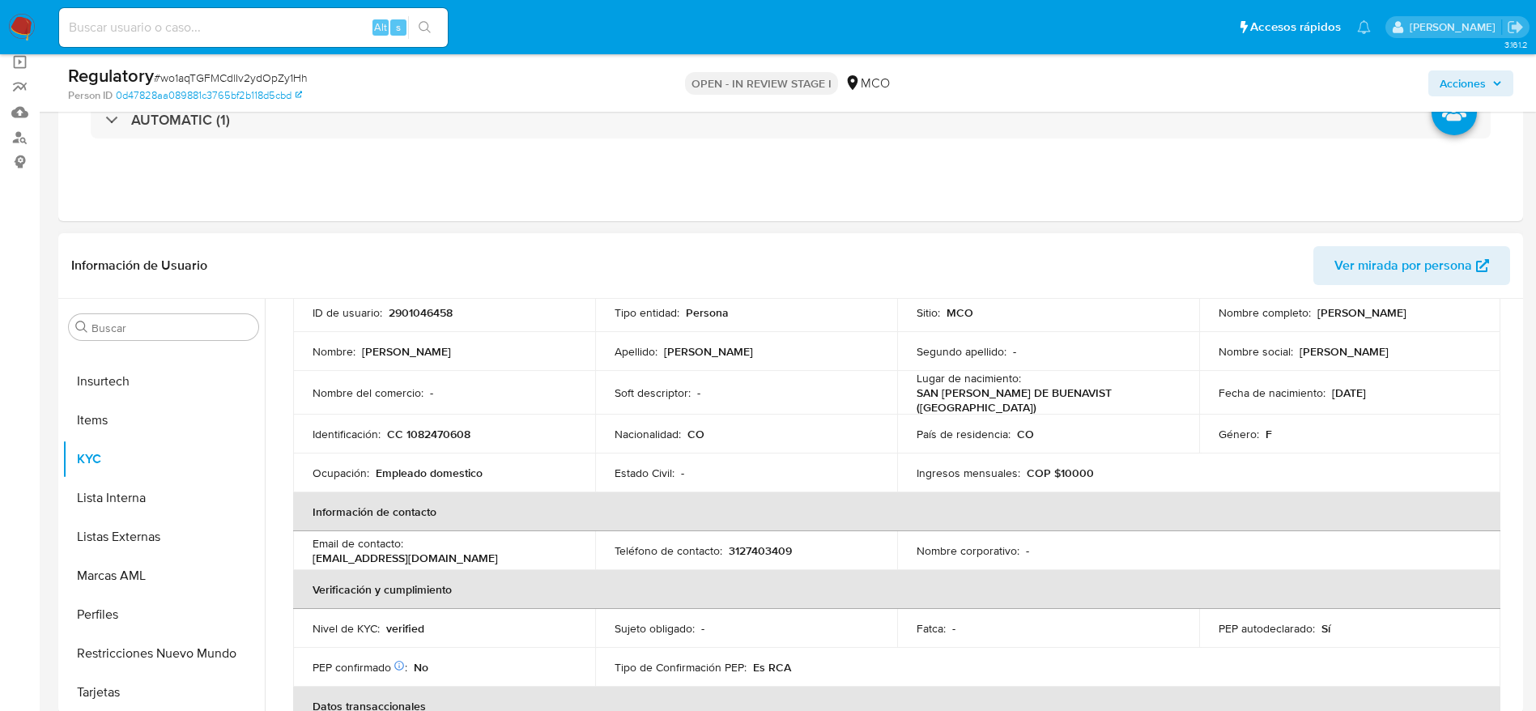
scroll to position [0, 0]
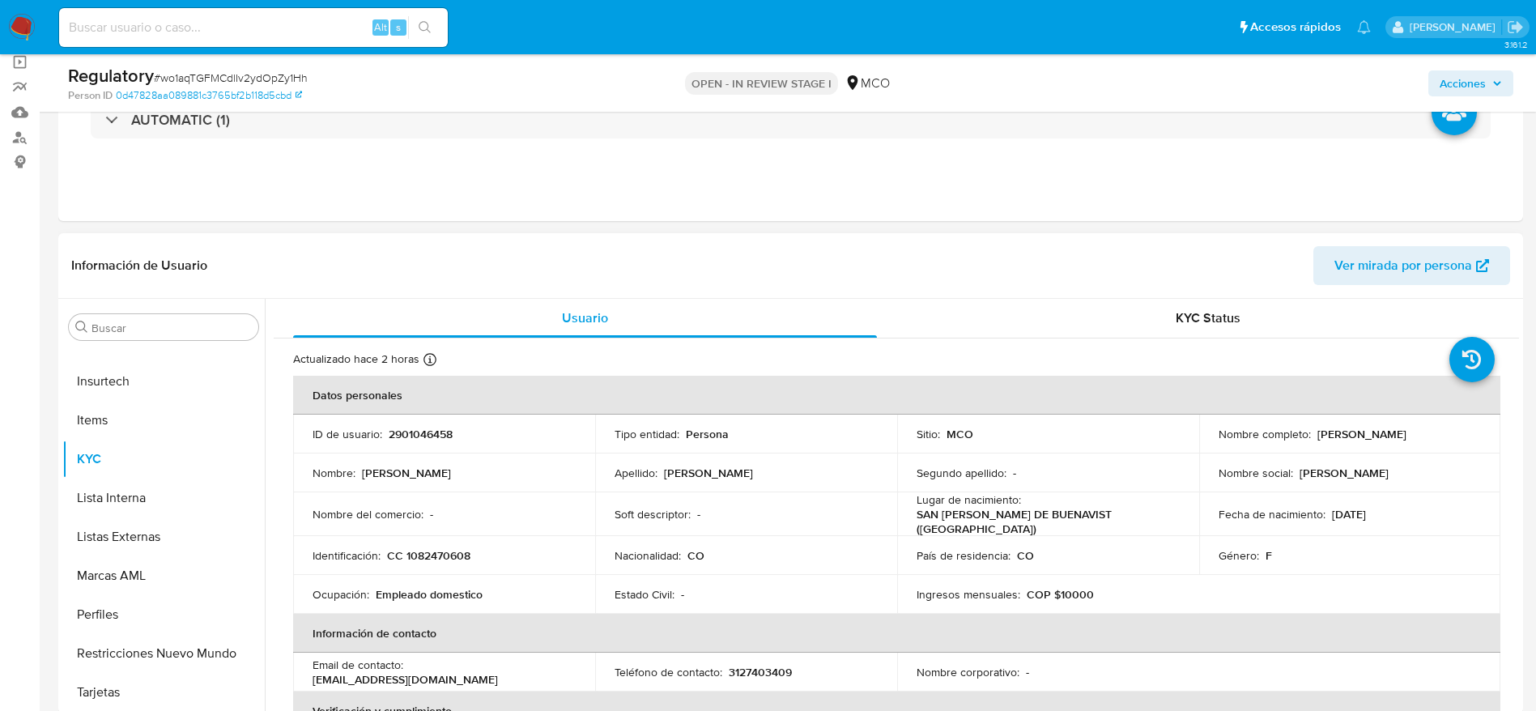
drag, startPoint x: 1191, startPoint y: 449, endPoint x: 1358, endPoint y: 451, distance: 167.7
click at [1358, 451] on tr "ID de usuario : 2901046458 Tipo entidad : Persona Sitio : MCO Nombre completo :…" at bounding box center [897, 434] width 1208 height 39
click at [1365, 441] on p "Shaira Alejandra Rangel Herrera" at bounding box center [1362, 434] width 89 height 15
drag, startPoint x: 1386, startPoint y: 444, endPoint x: 1203, endPoint y: 441, distance: 183.0
click at [1203, 441] on td "Nombre completo : Shaira Alejandra Rangel Herrera" at bounding box center [1350, 434] width 302 height 39
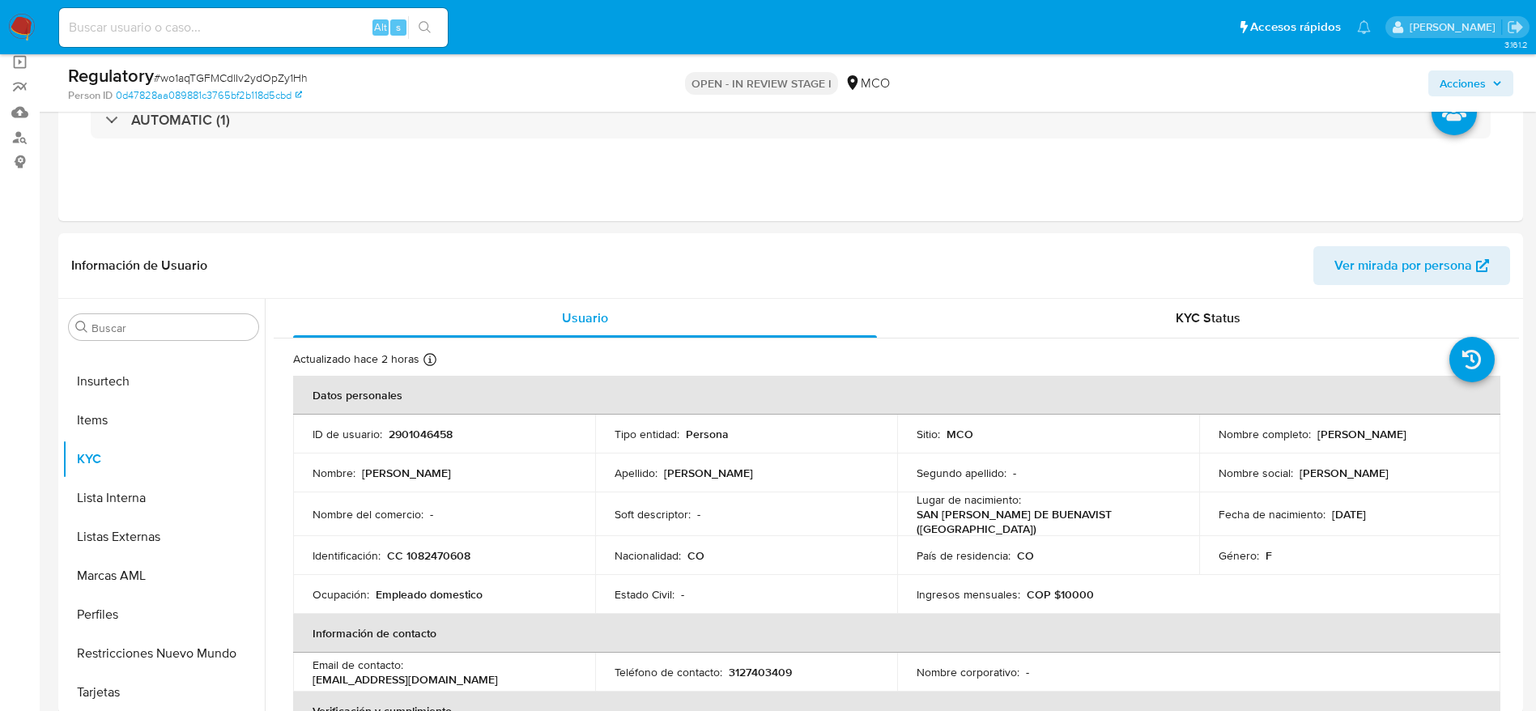
copy p "Shaira Alejandra Rangel Herrera"
click at [438, 559] on td "Identificación : CC 1082470608" at bounding box center [444, 555] width 302 height 39
click at [439, 558] on td "Identificación : CC 1082470608" at bounding box center [444, 555] width 302 height 39
click at [440, 555] on p "CC 1082470608" at bounding box center [428, 555] width 83 height 15
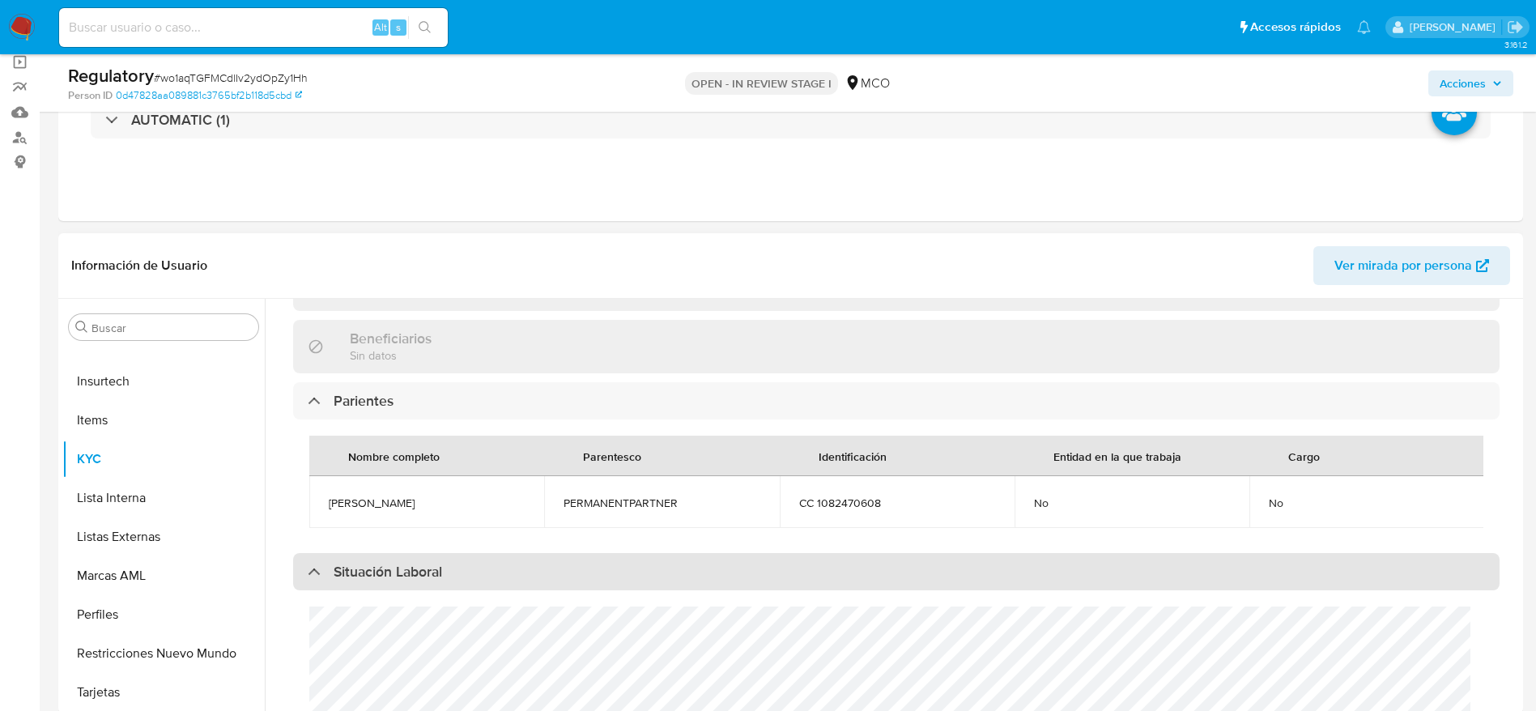
scroll to position [729, 0]
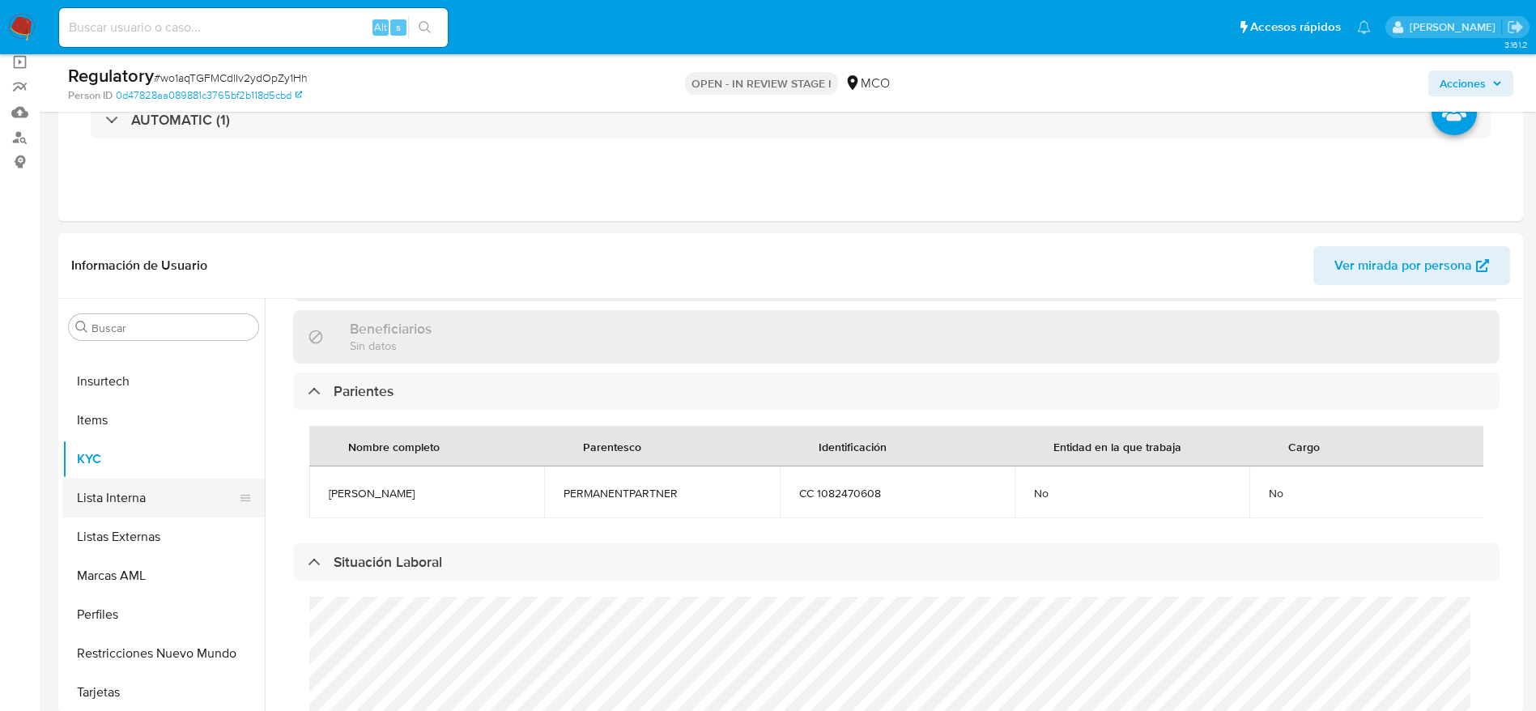
click at [113, 511] on button "Lista Interna" at bounding box center [157, 498] width 190 height 39
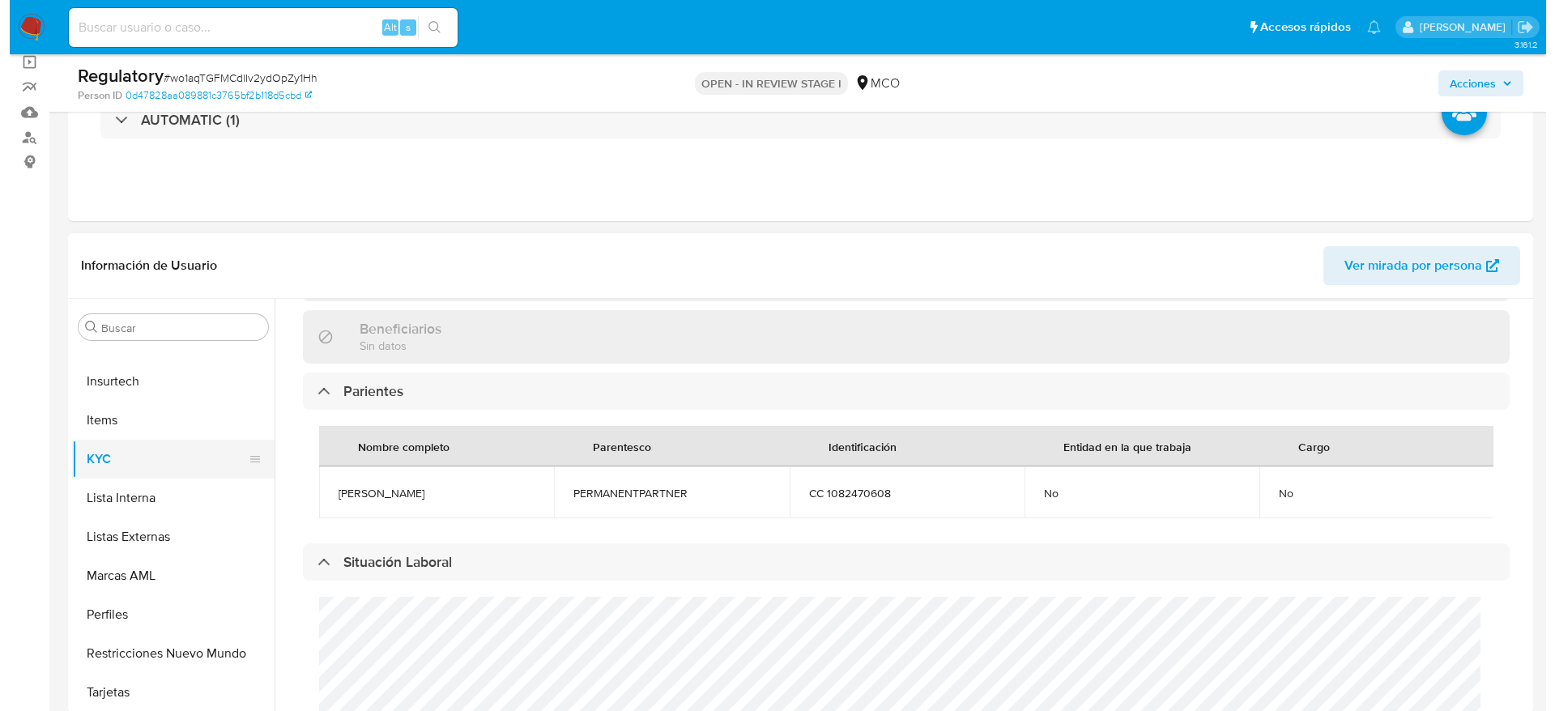
scroll to position [0, 0]
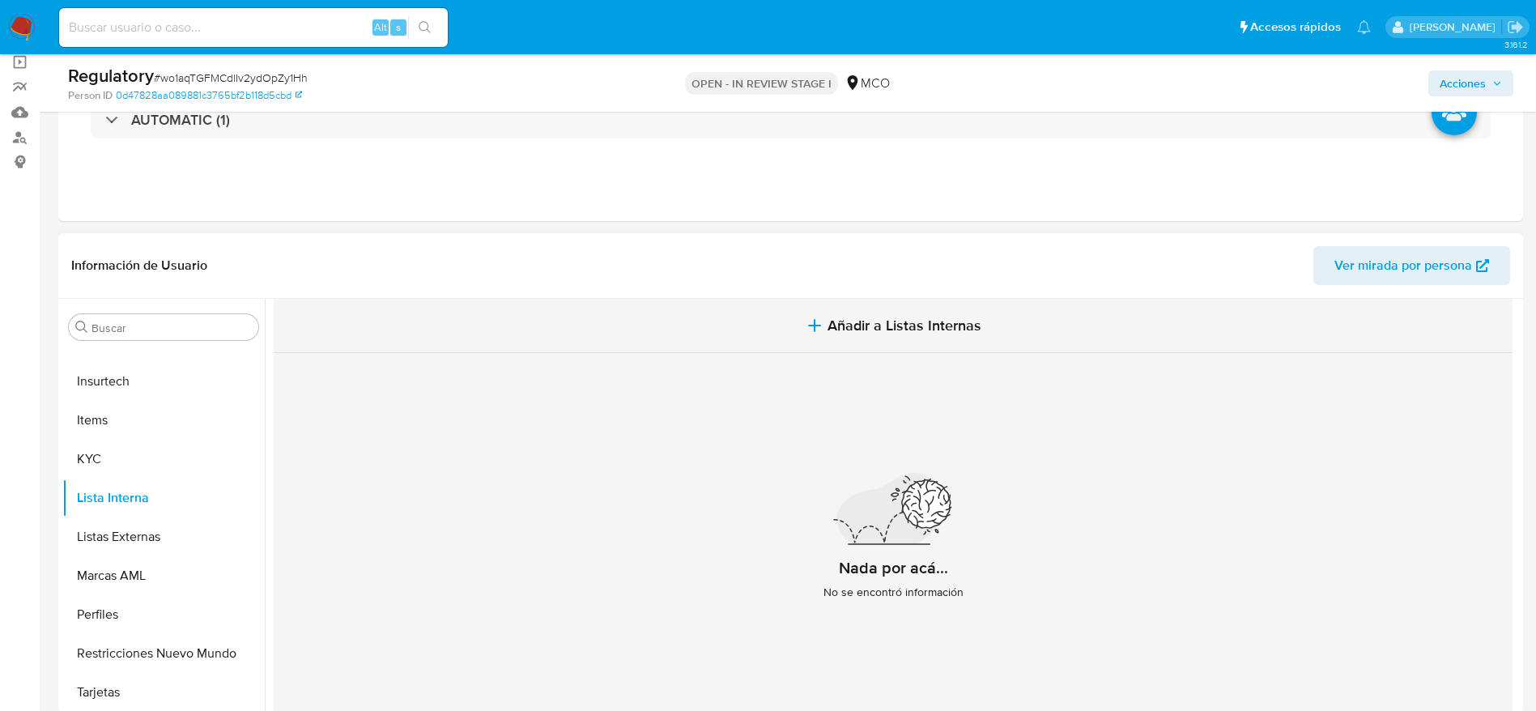
click at [797, 321] on button "Añadir a Listas Internas" at bounding box center [893, 326] width 1239 height 54
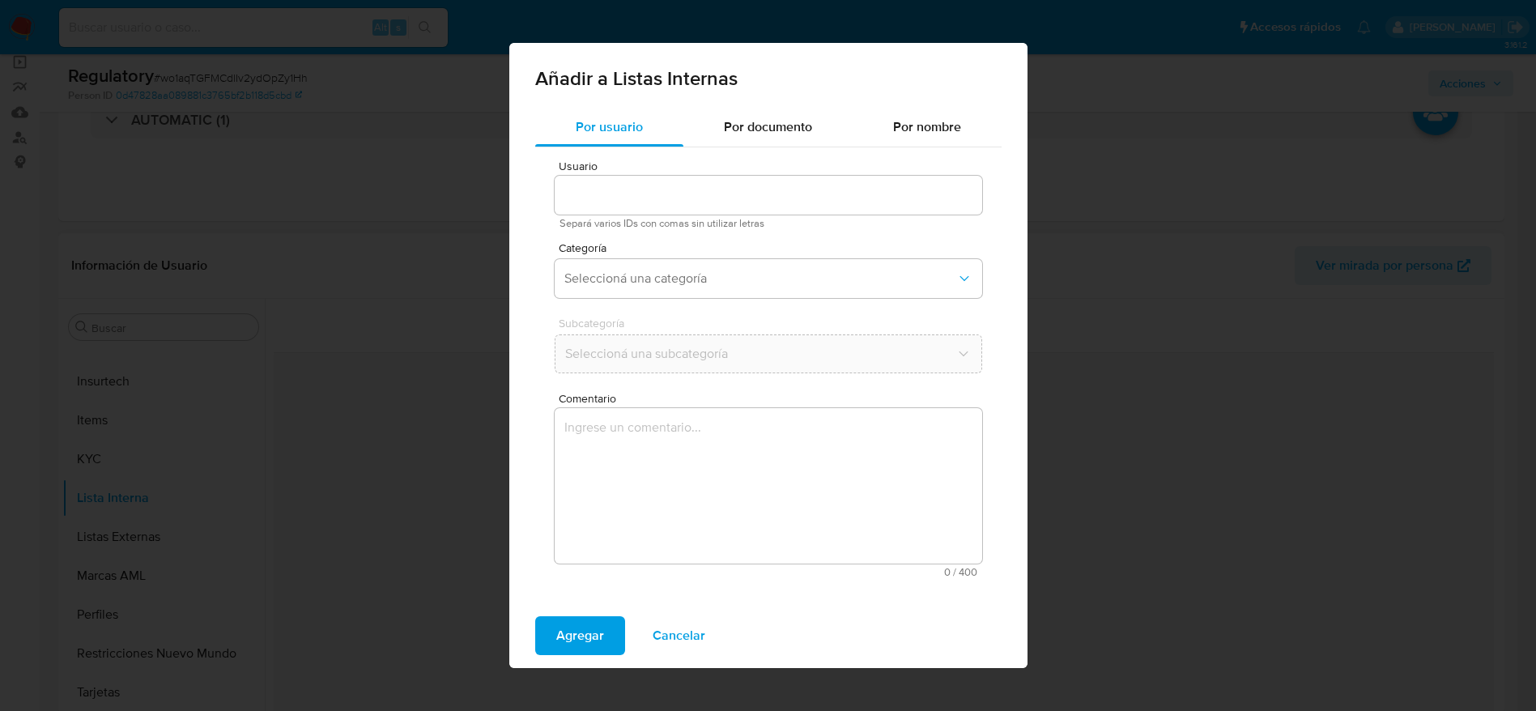
type input "2901046458"
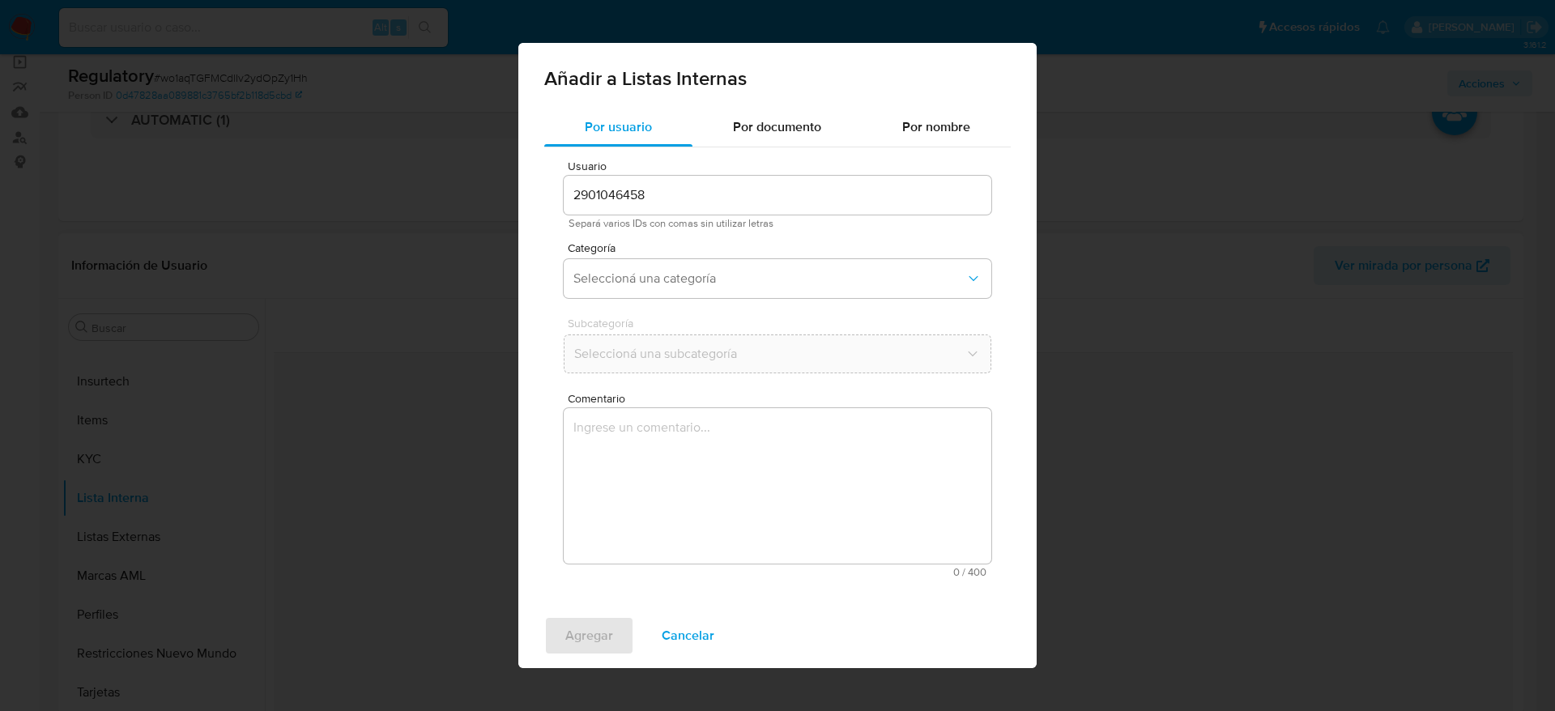
click at [782, 422] on textarea "Comentario" at bounding box center [778, 485] width 428 height 155
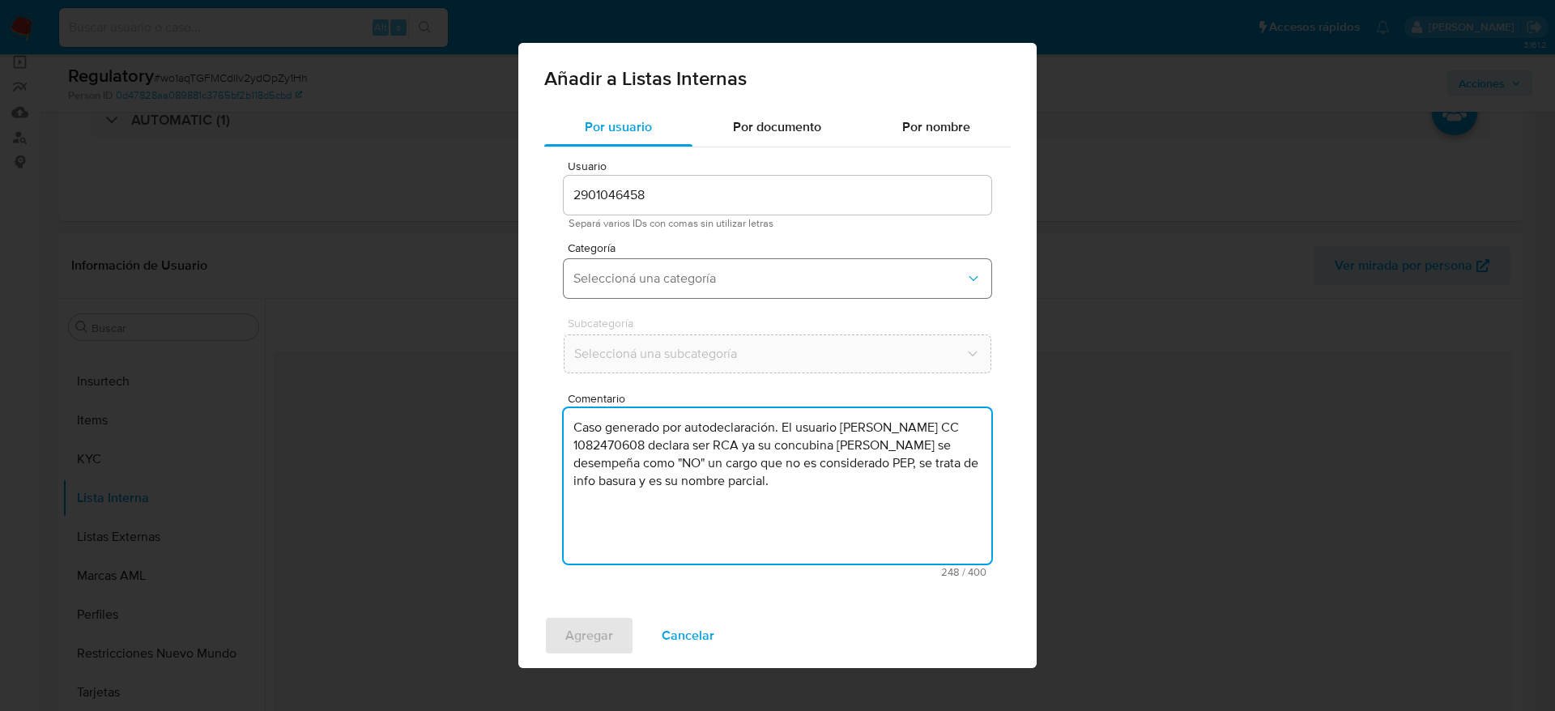
type textarea "Caso generado por autodeclaración. El usuario Shaira Alejandra Rangel Herrera C…"
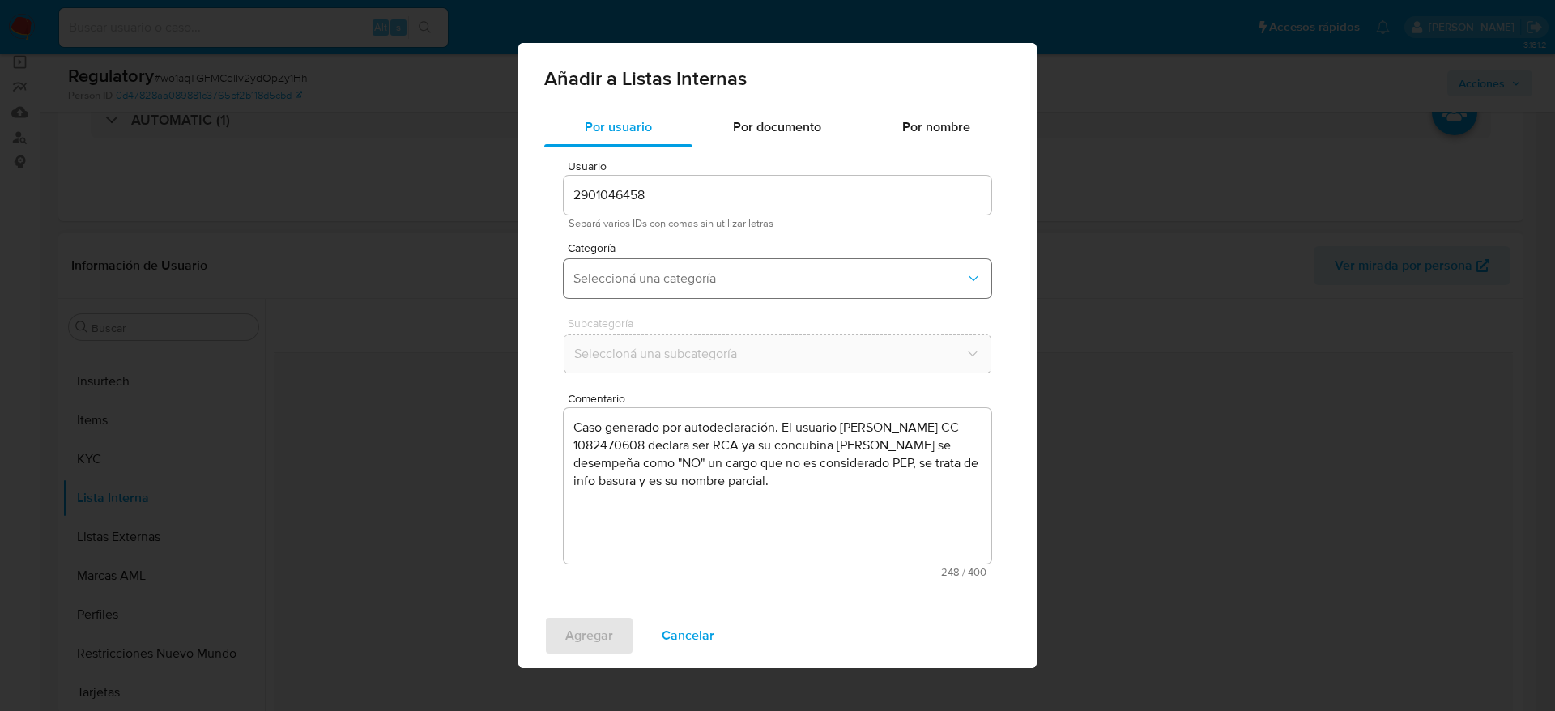
click at [744, 296] on button "Seleccioná una categoría" at bounding box center [778, 278] width 428 height 39
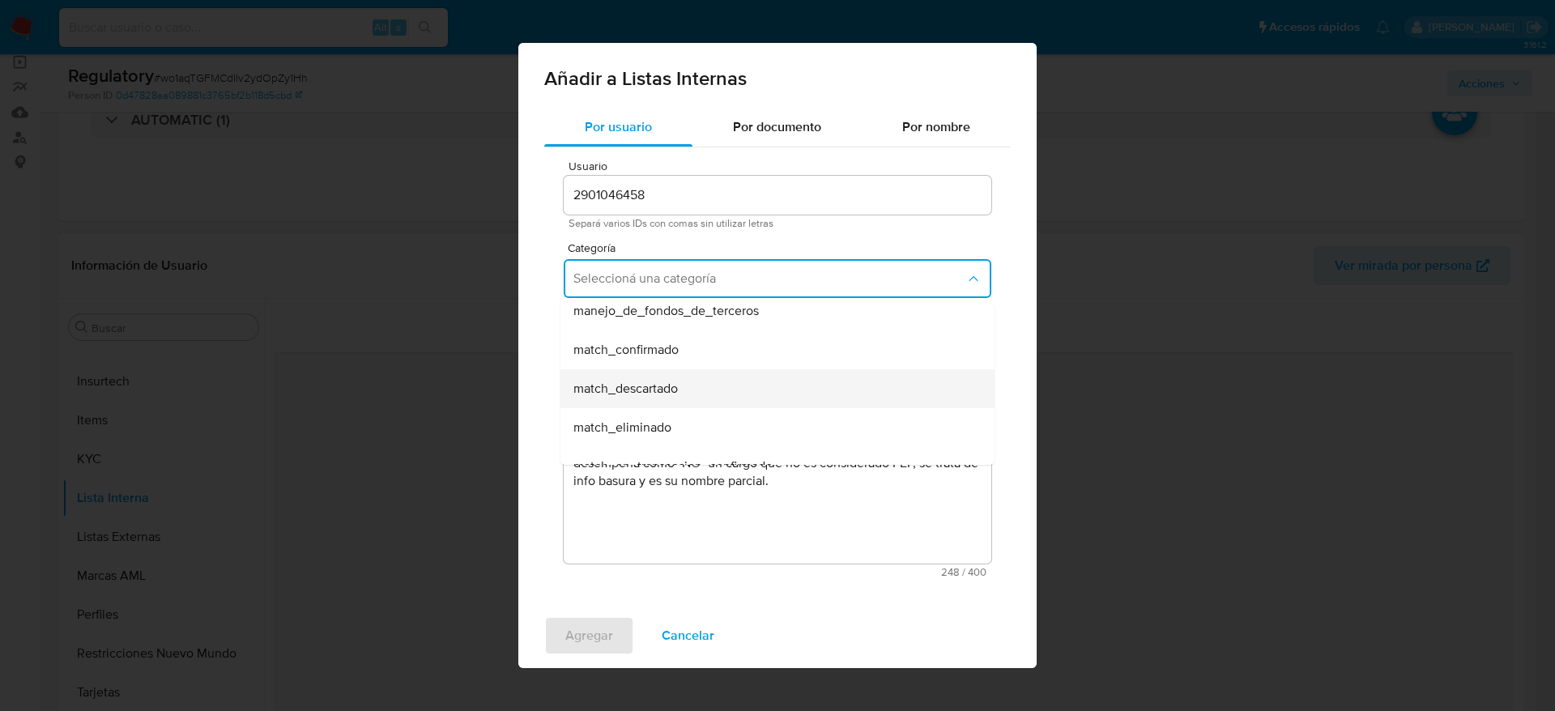
scroll to position [121, 0]
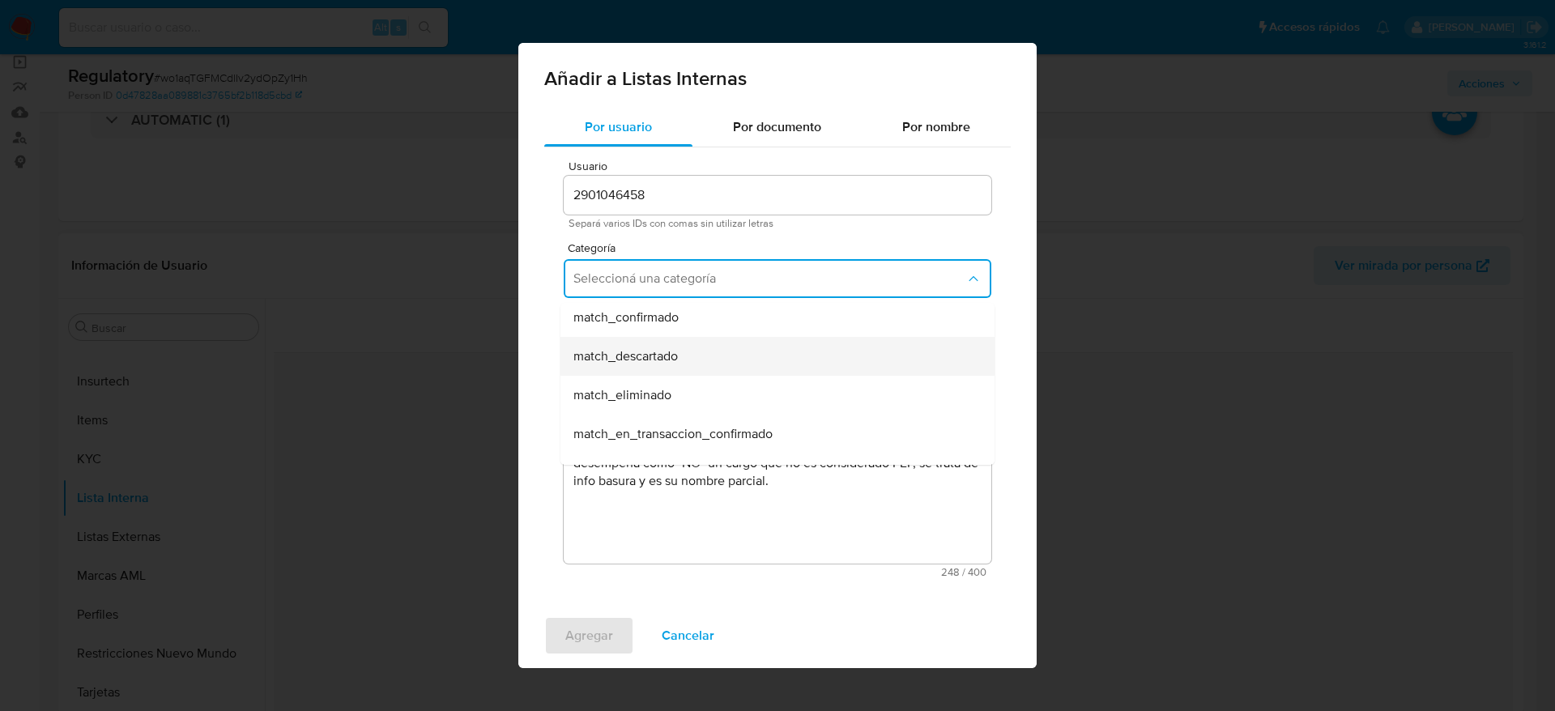
click at [639, 365] on div "match_descartado" at bounding box center [772, 356] width 398 height 39
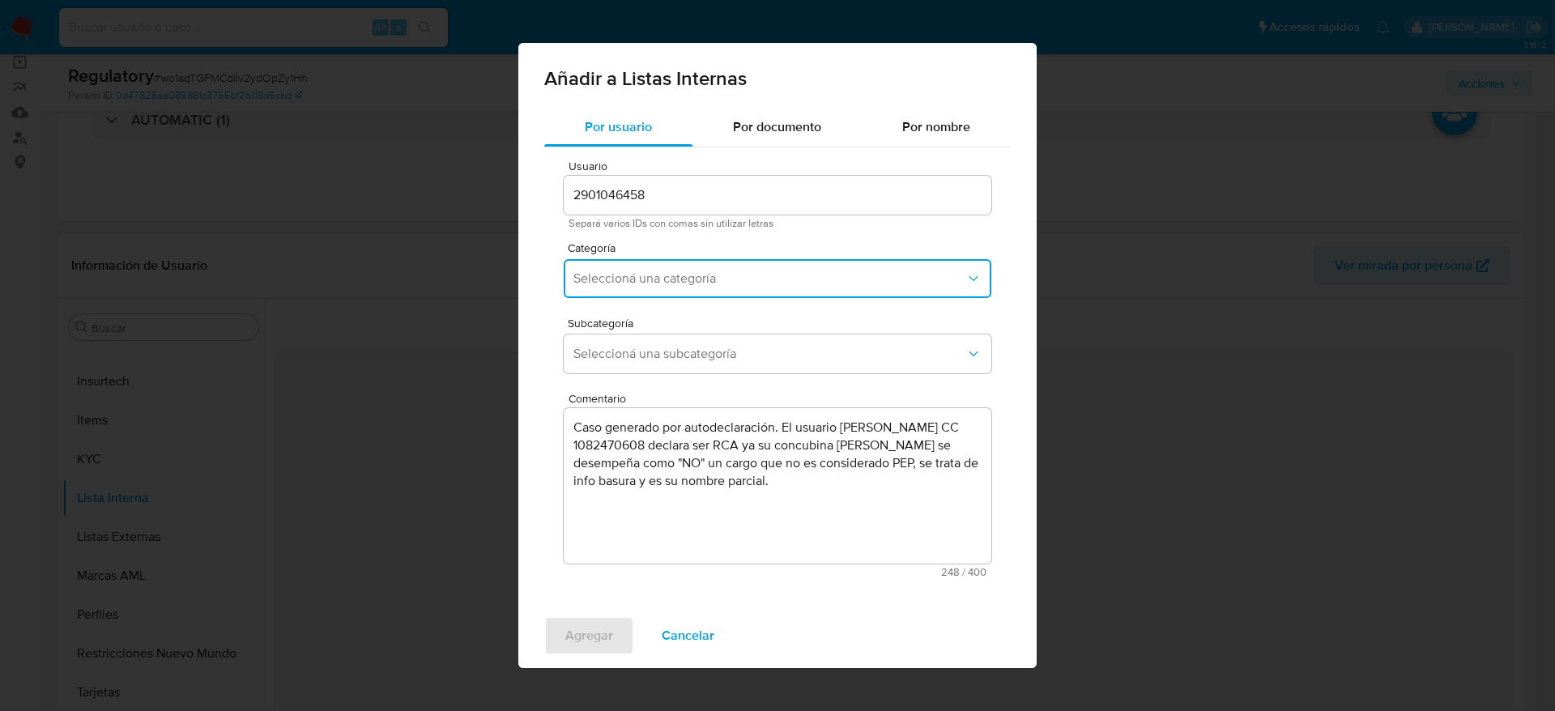
click at [639, 365] on button "Seleccioná una subcategoría" at bounding box center [778, 353] width 428 height 39
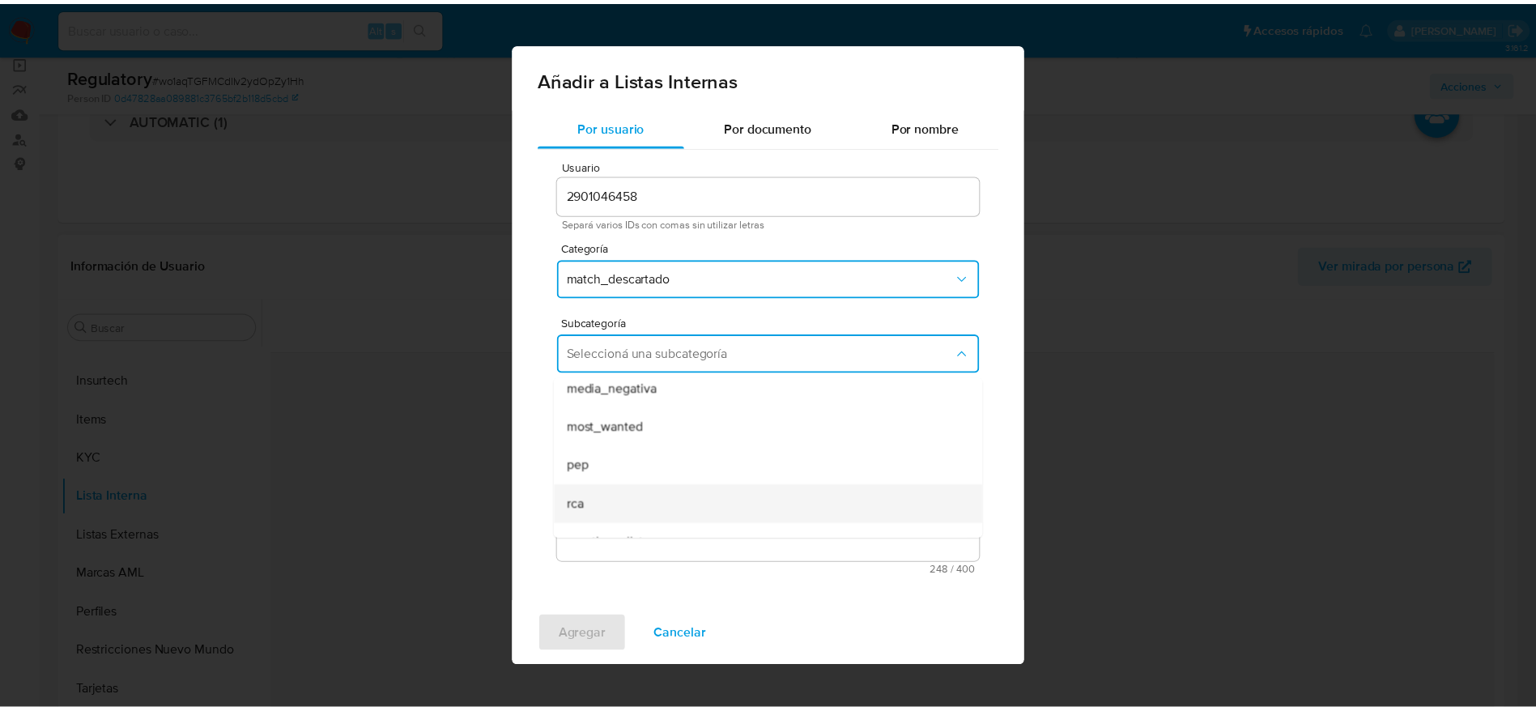
scroll to position [110, 0]
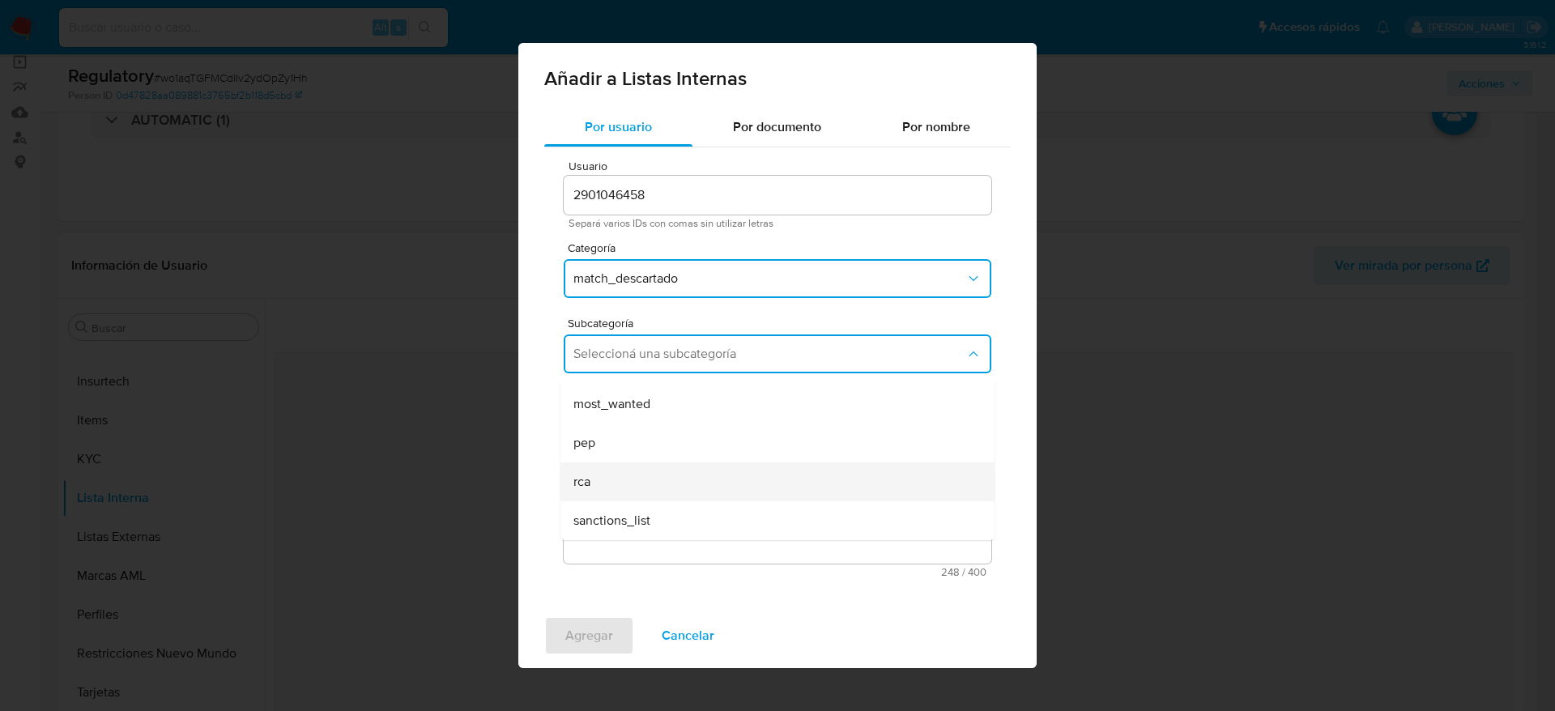
click at [638, 466] on div "rca" at bounding box center [772, 481] width 398 height 39
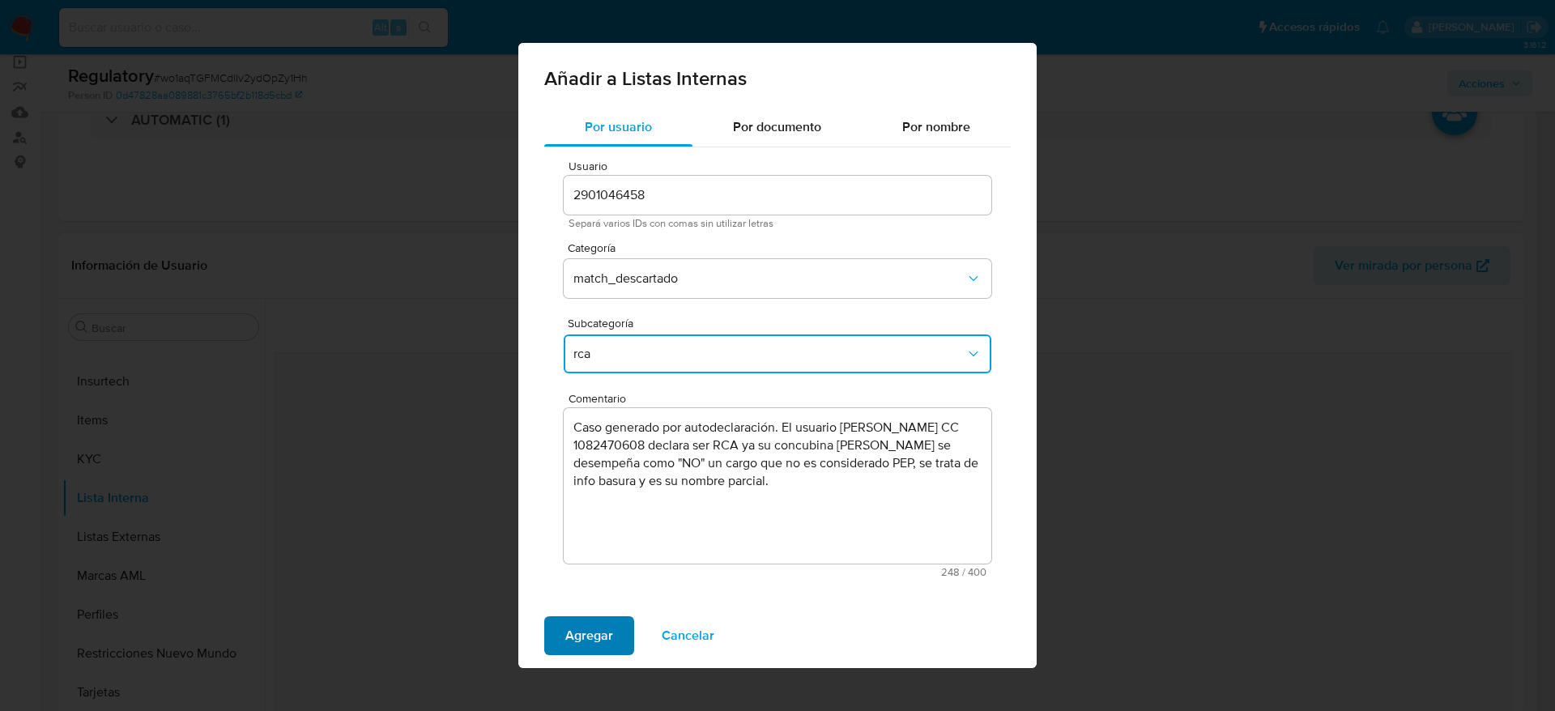
click at [591, 645] on span "Agregar" at bounding box center [589, 636] width 48 height 36
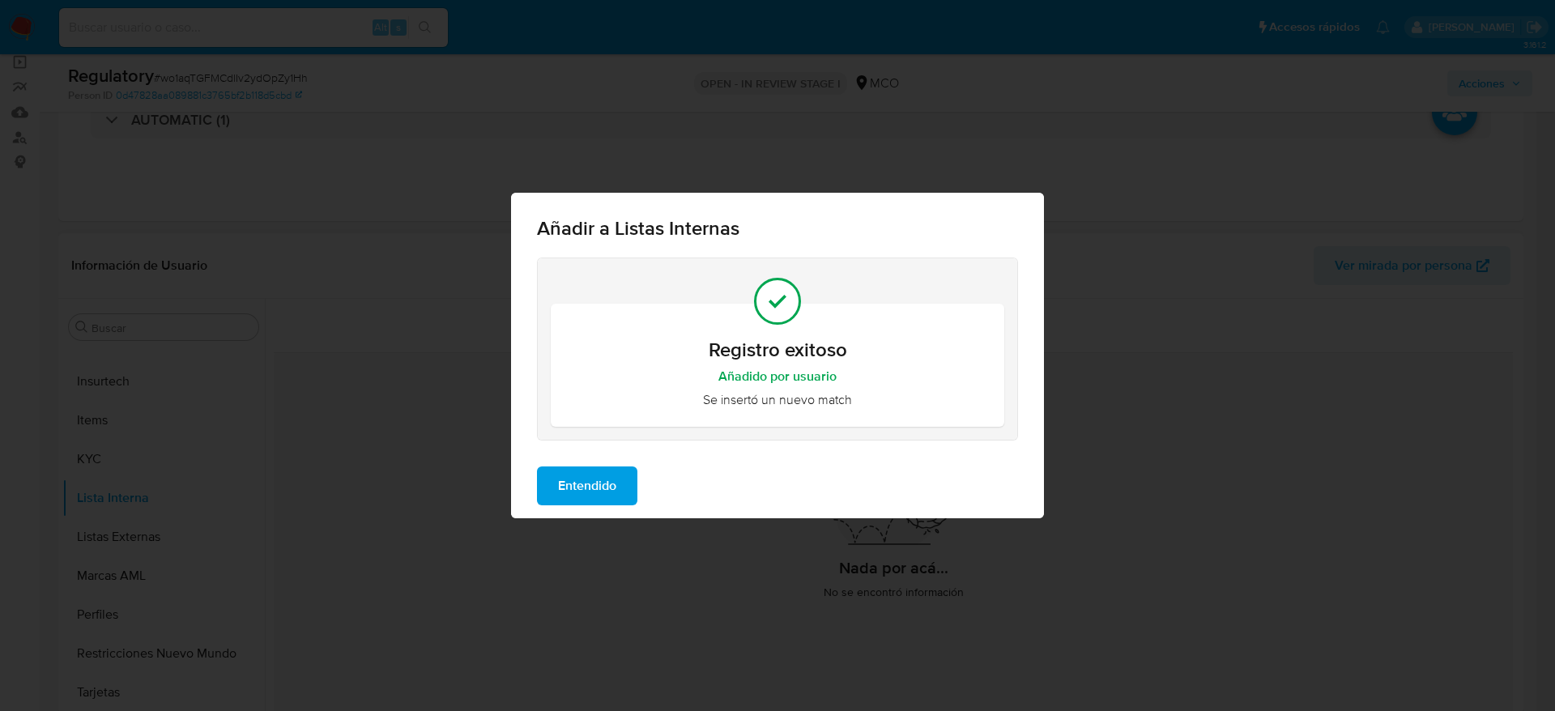
click at [582, 482] on span "Entendido" at bounding box center [587, 486] width 58 height 36
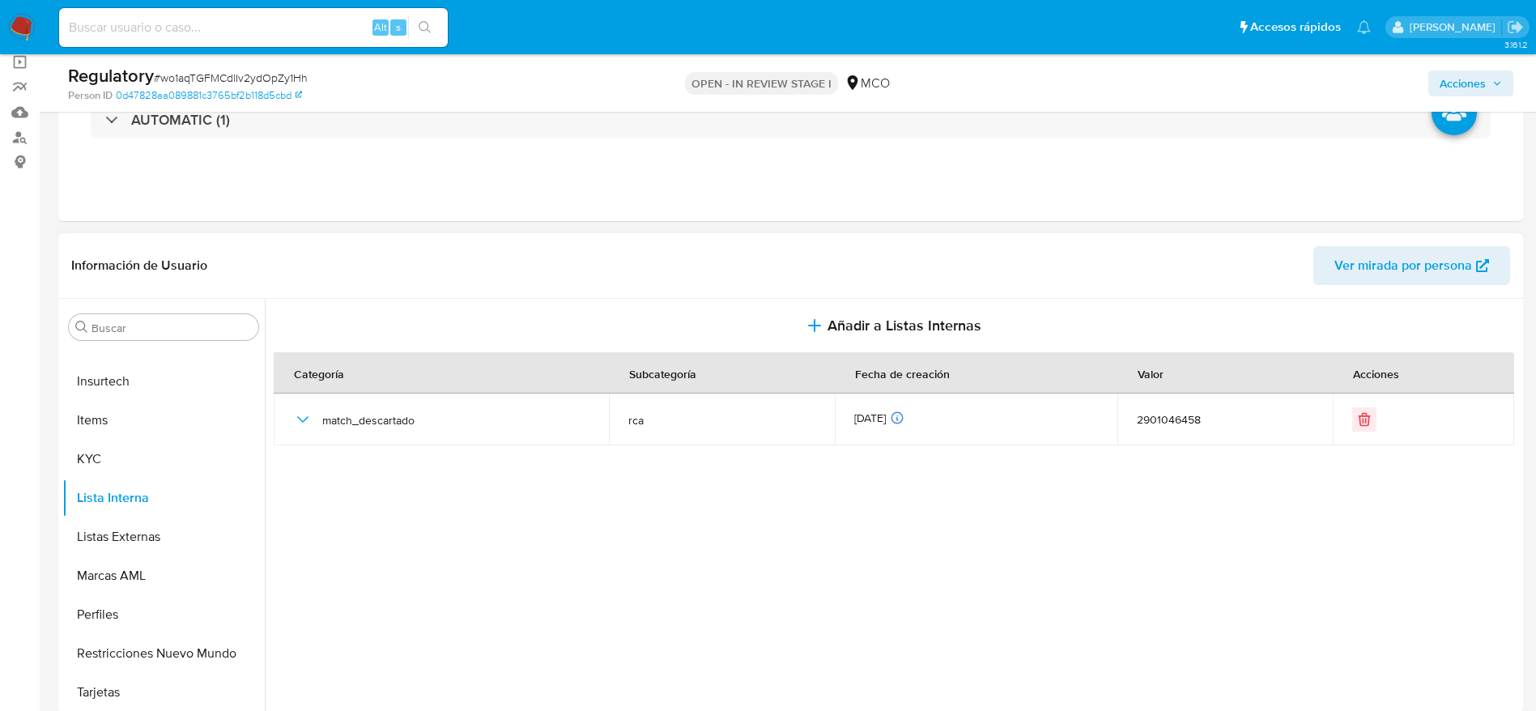
click at [1467, 82] on span "Acciones" at bounding box center [1463, 83] width 46 height 26
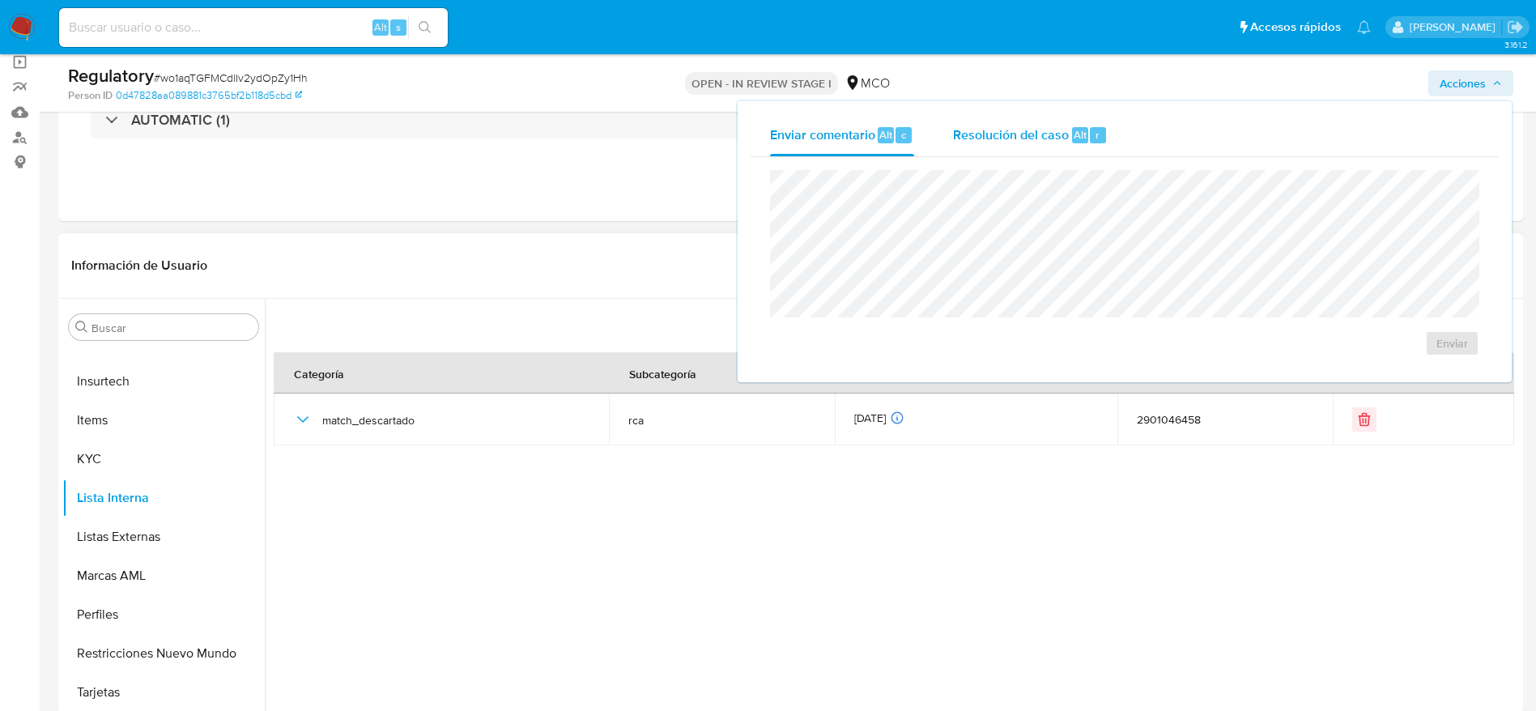
click at [990, 144] on div "Resolución del caso Alt r" at bounding box center [1030, 135] width 155 height 42
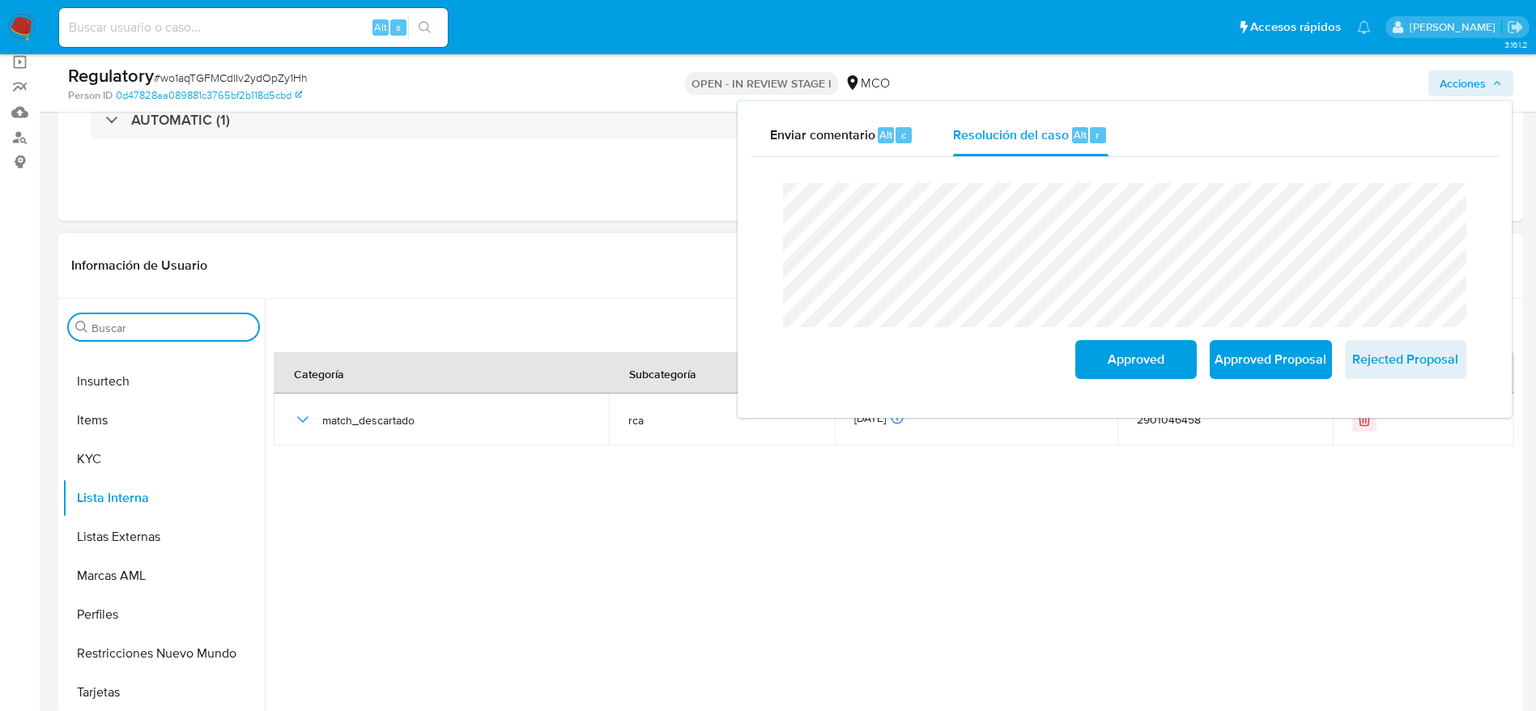
click at [134, 321] on input "Buscar" at bounding box center [172, 328] width 160 height 15
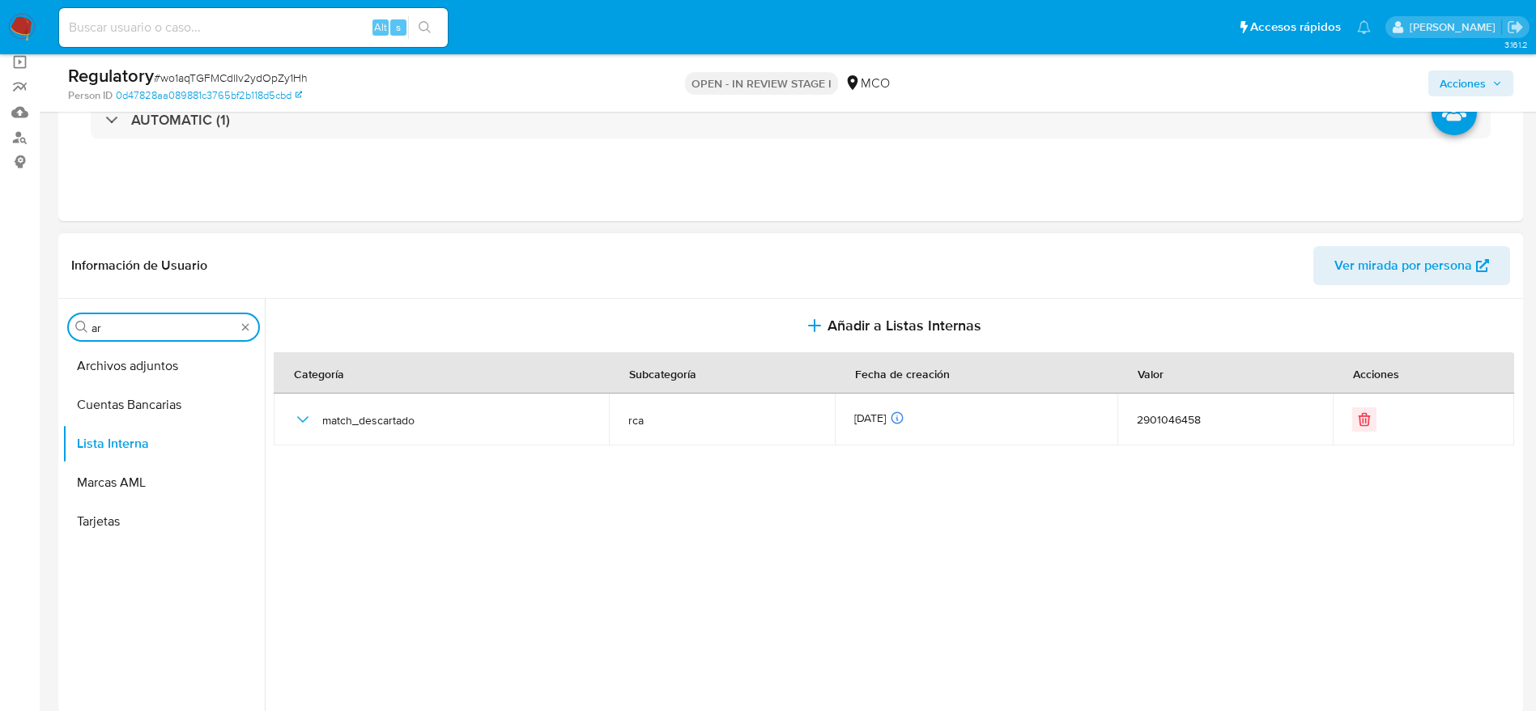
scroll to position [0, 0]
type input "ar"
click at [91, 362] on button "Archivos adjuntos" at bounding box center [157, 366] width 190 height 39
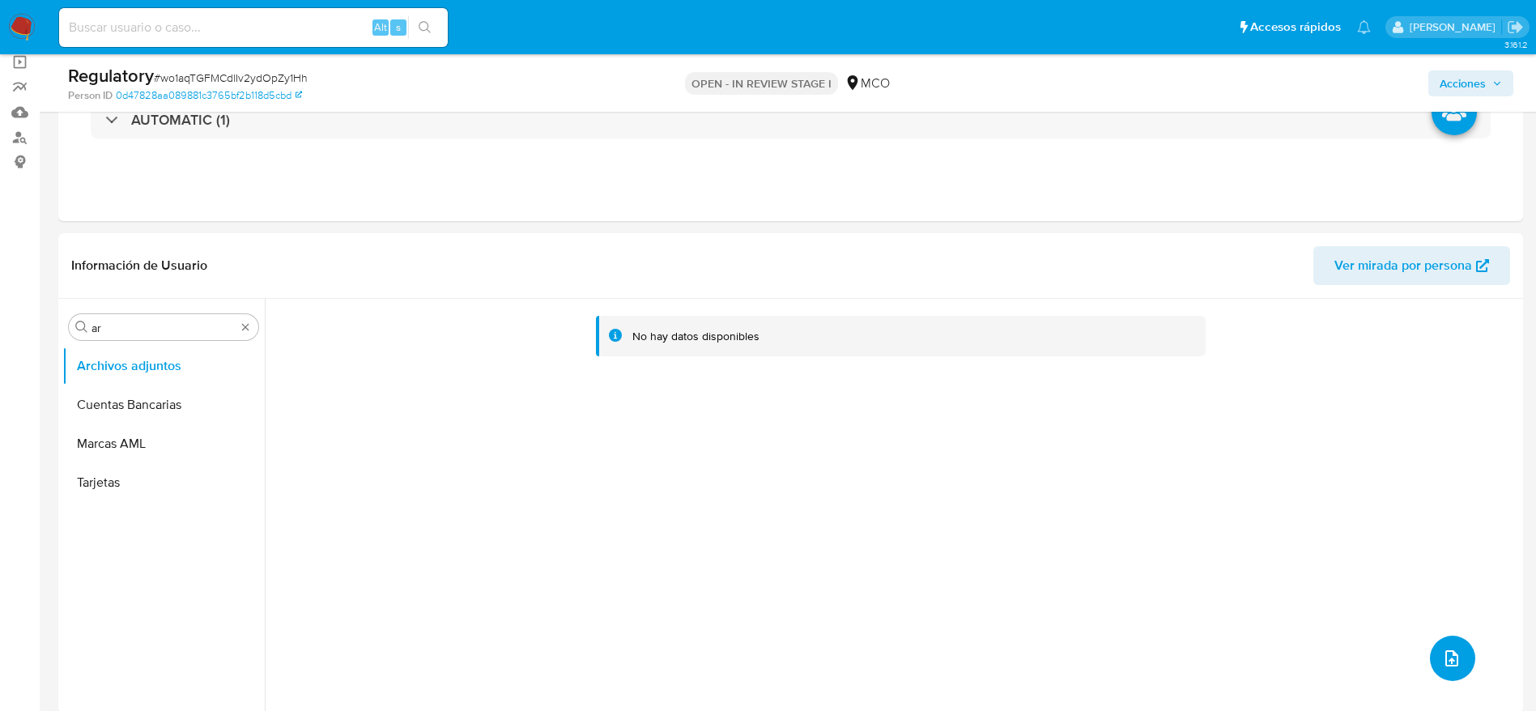
click at [1462, 651] on button "upload-file" at bounding box center [1452, 658] width 45 height 45
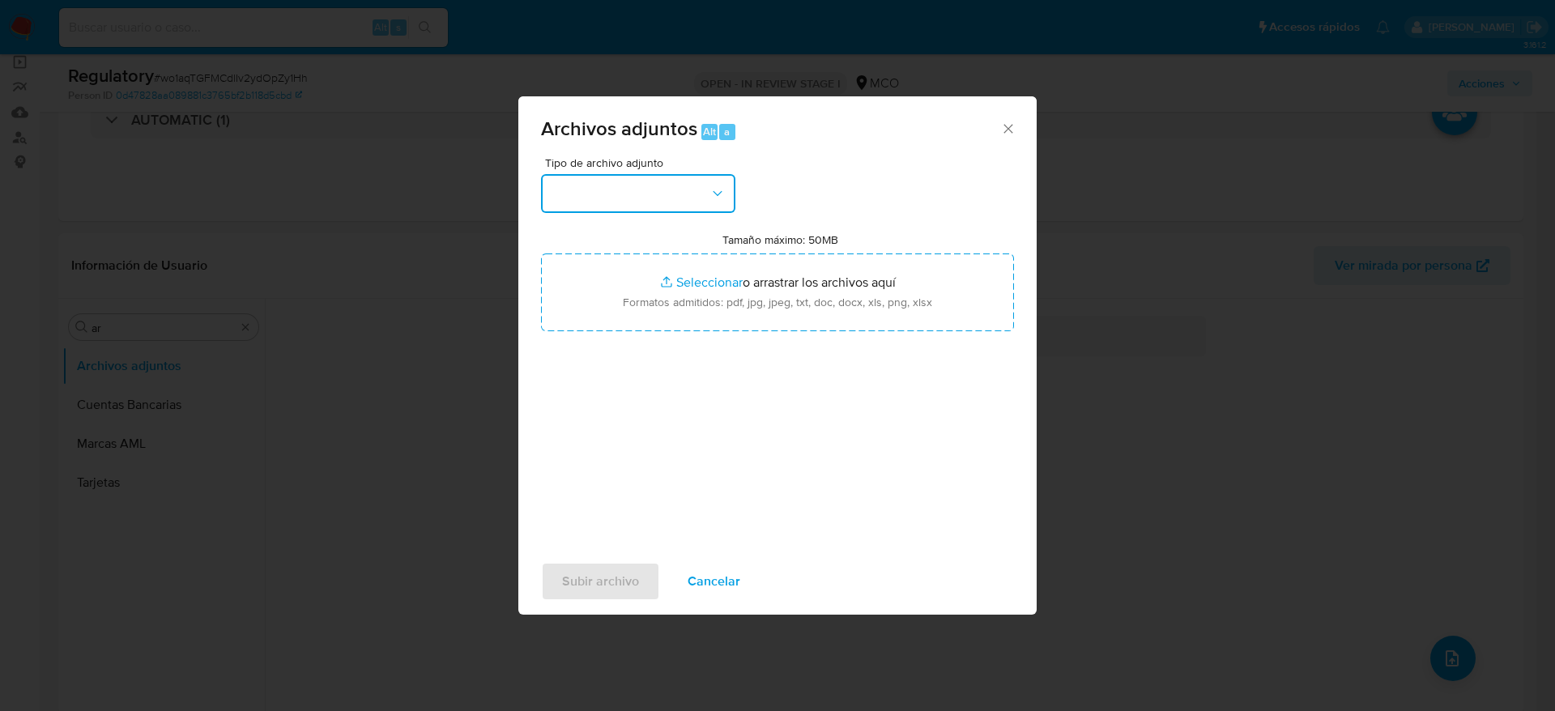
click at [644, 201] on button "button" at bounding box center [638, 193] width 194 height 39
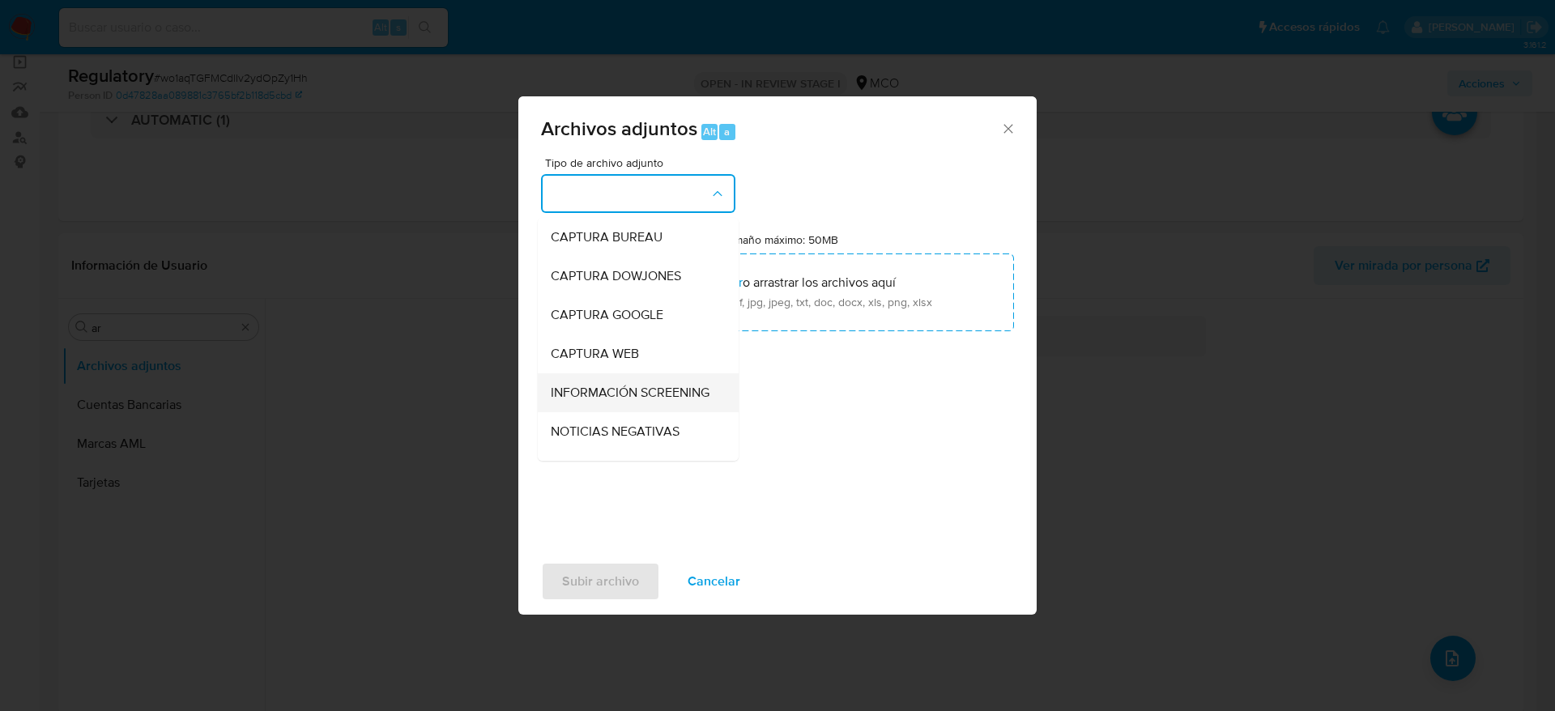
click at [624, 401] on span "INFORMACIÓN SCREENING" at bounding box center [630, 393] width 159 height 16
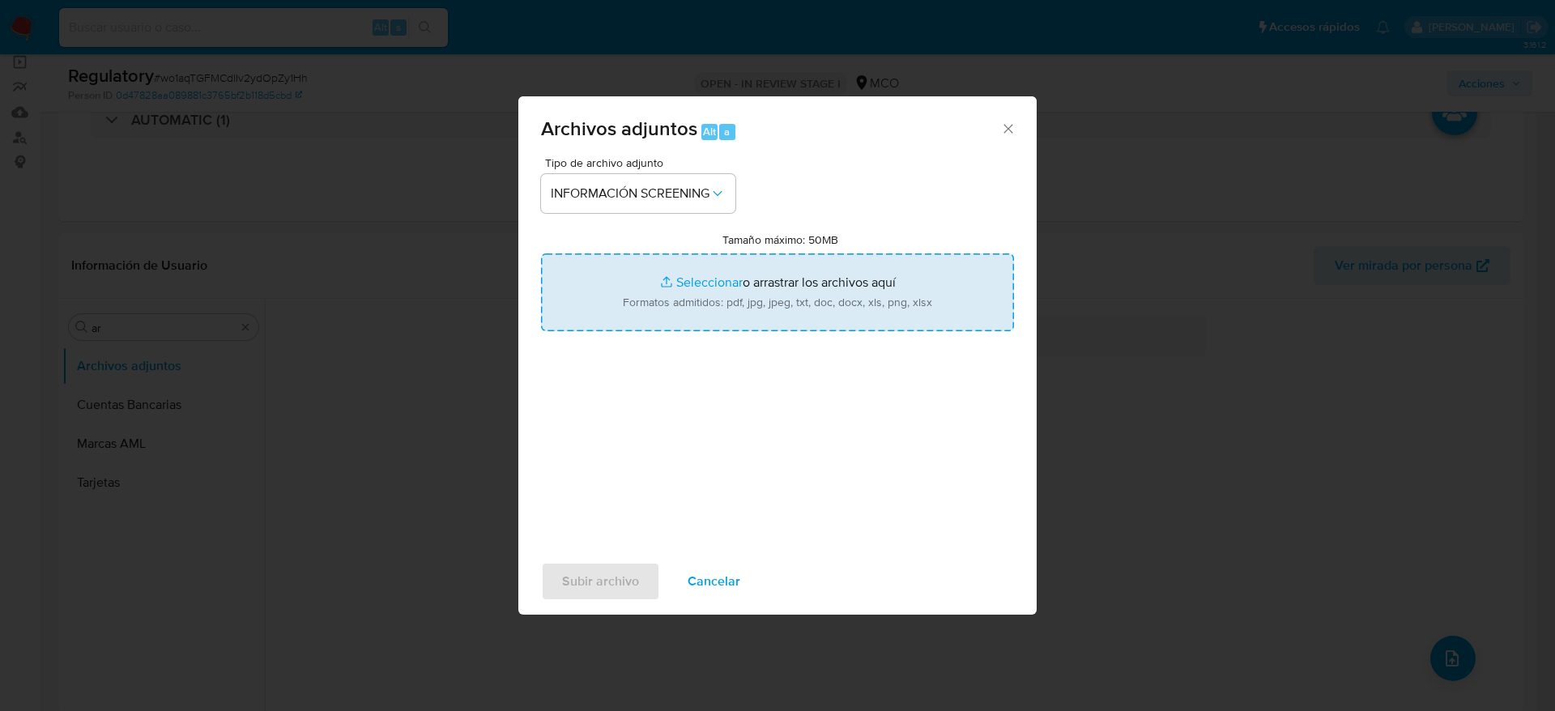
click at [645, 317] on input "Tamaño máximo: 50MB Seleccionar archivos" at bounding box center [777, 292] width 473 height 78
type input "C:\fakepath\_Alejandra Rangel_ - Buscar con Google.pdf"
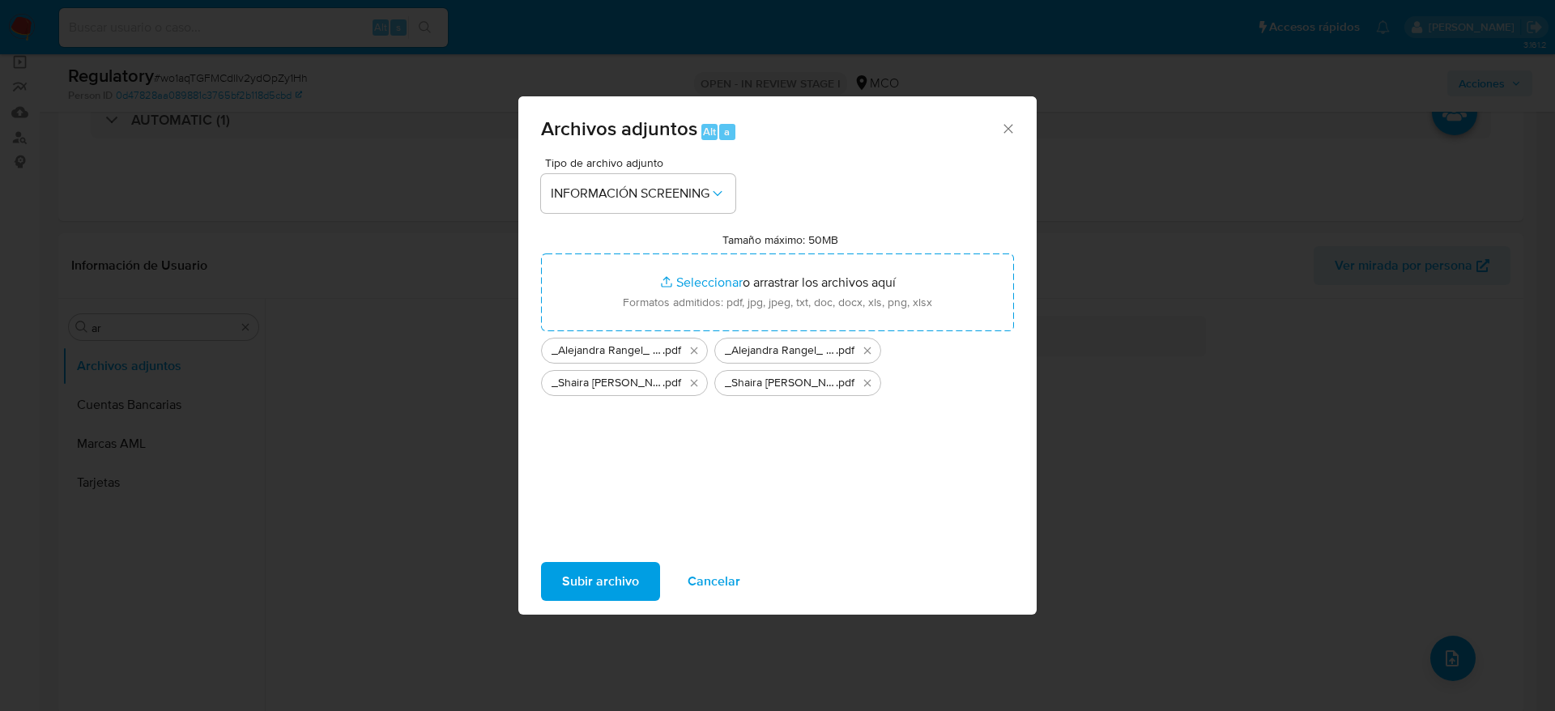
click at [608, 585] on span "Subir archivo" at bounding box center [600, 582] width 77 height 36
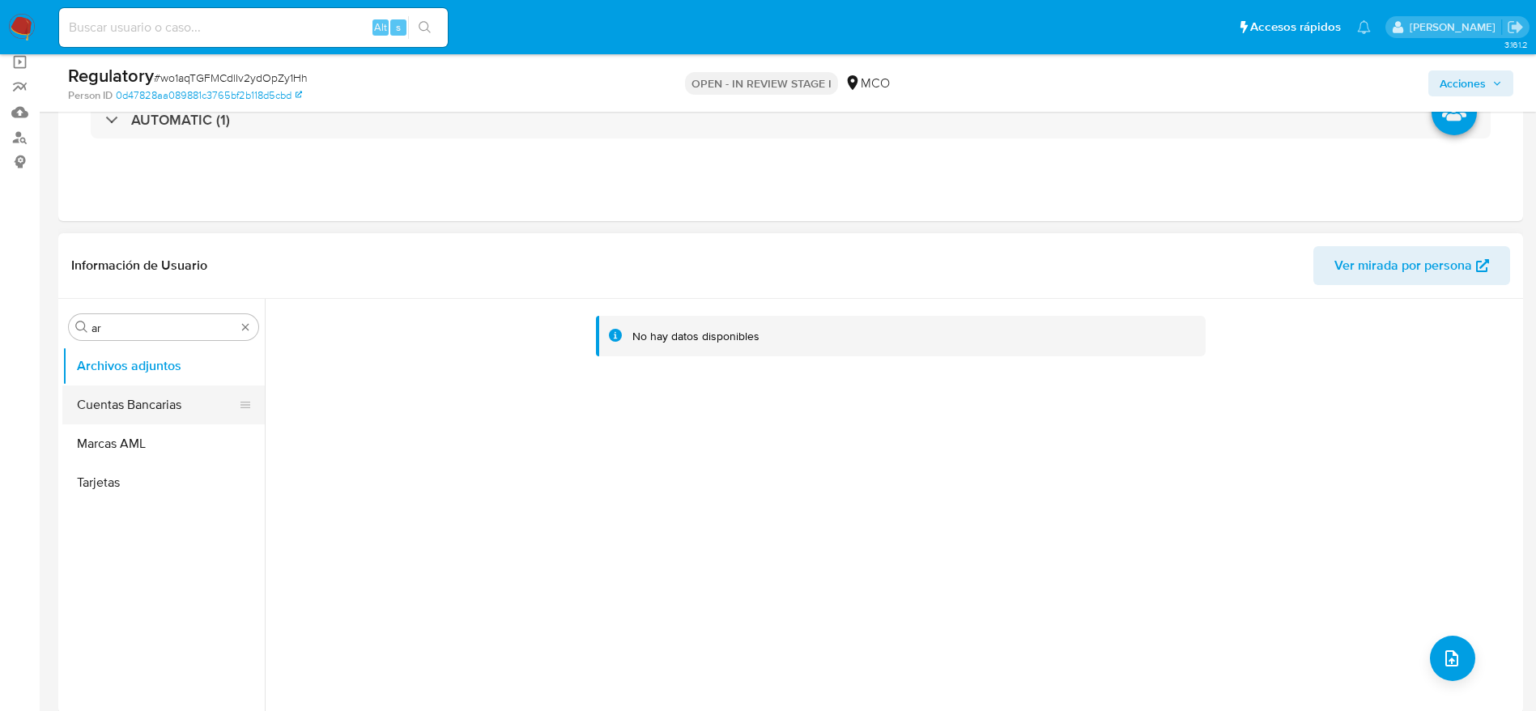
click at [132, 401] on button "Cuentas Bancarias" at bounding box center [157, 405] width 190 height 39
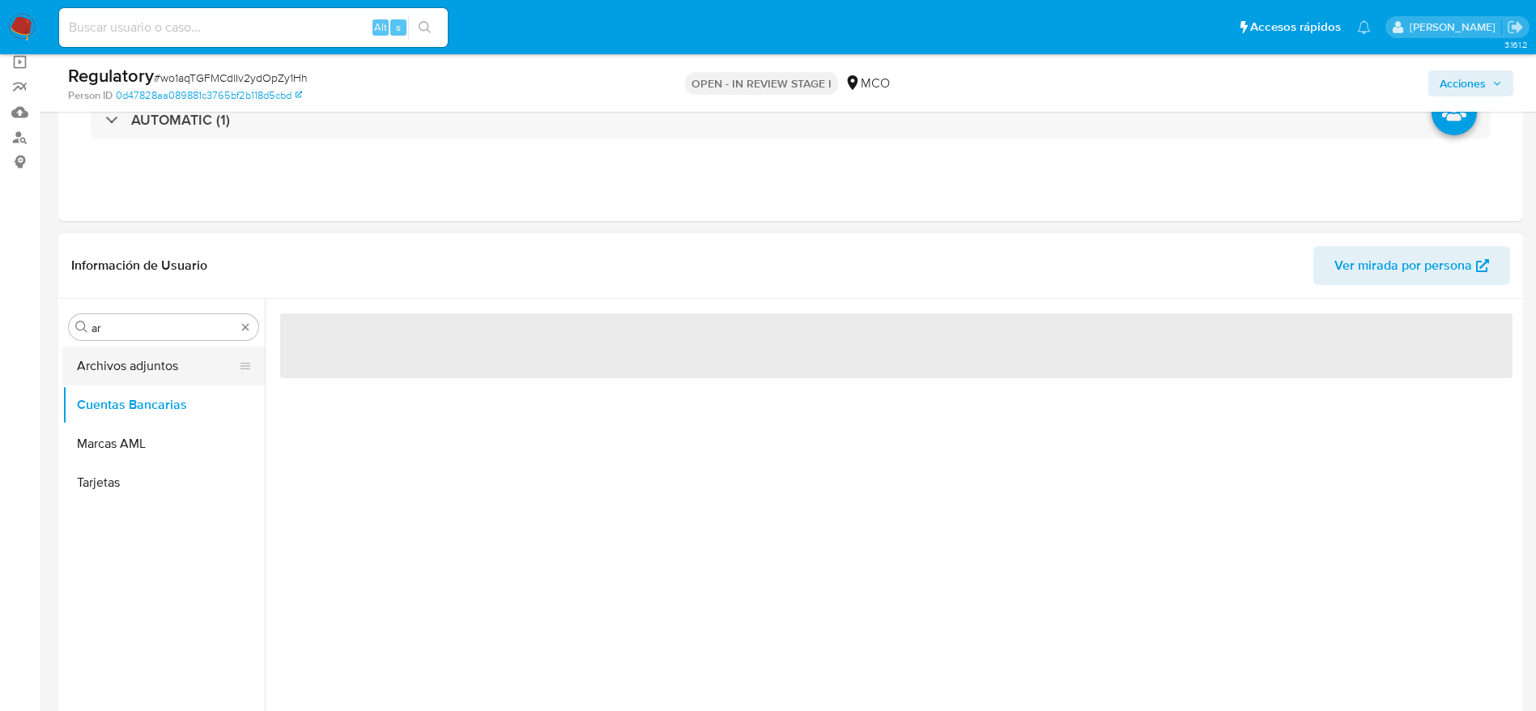
click at [132, 368] on button "Archivos adjuntos" at bounding box center [157, 366] width 190 height 39
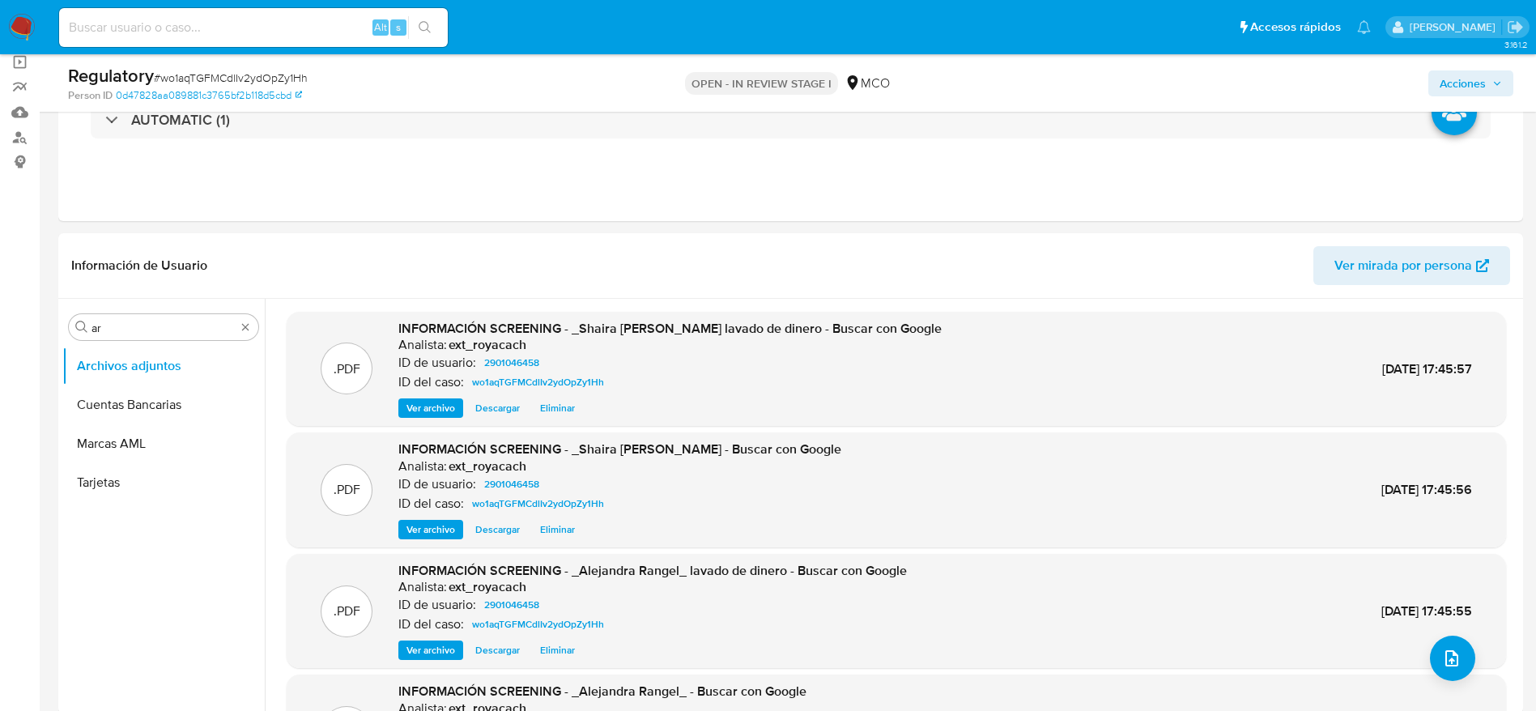
click at [1472, 65] on div "Acciones" at bounding box center [1275, 83] width 478 height 38
click at [1472, 85] on span "Acciones" at bounding box center [1463, 83] width 46 height 26
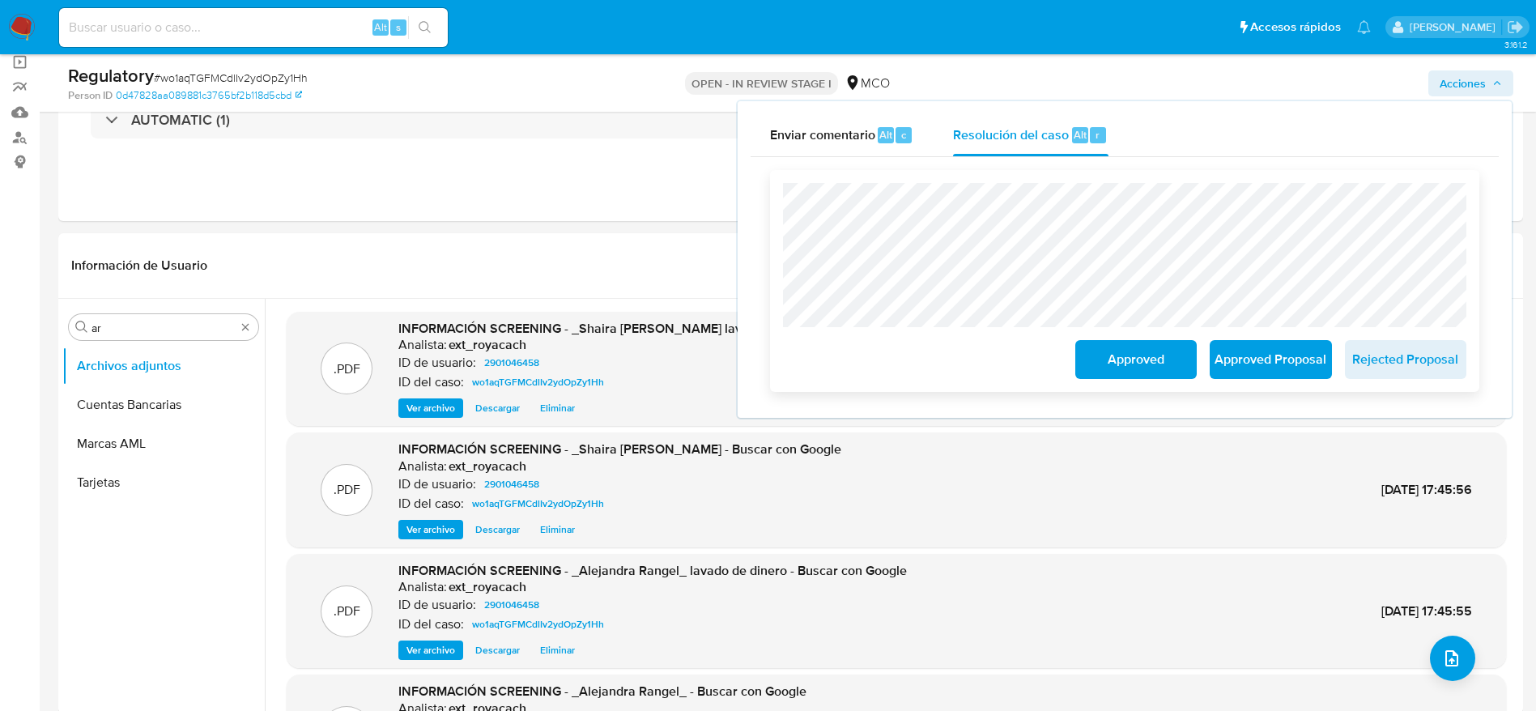
click at [1153, 351] on span "Approved" at bounding box center [1136, 360] width 79 height 36
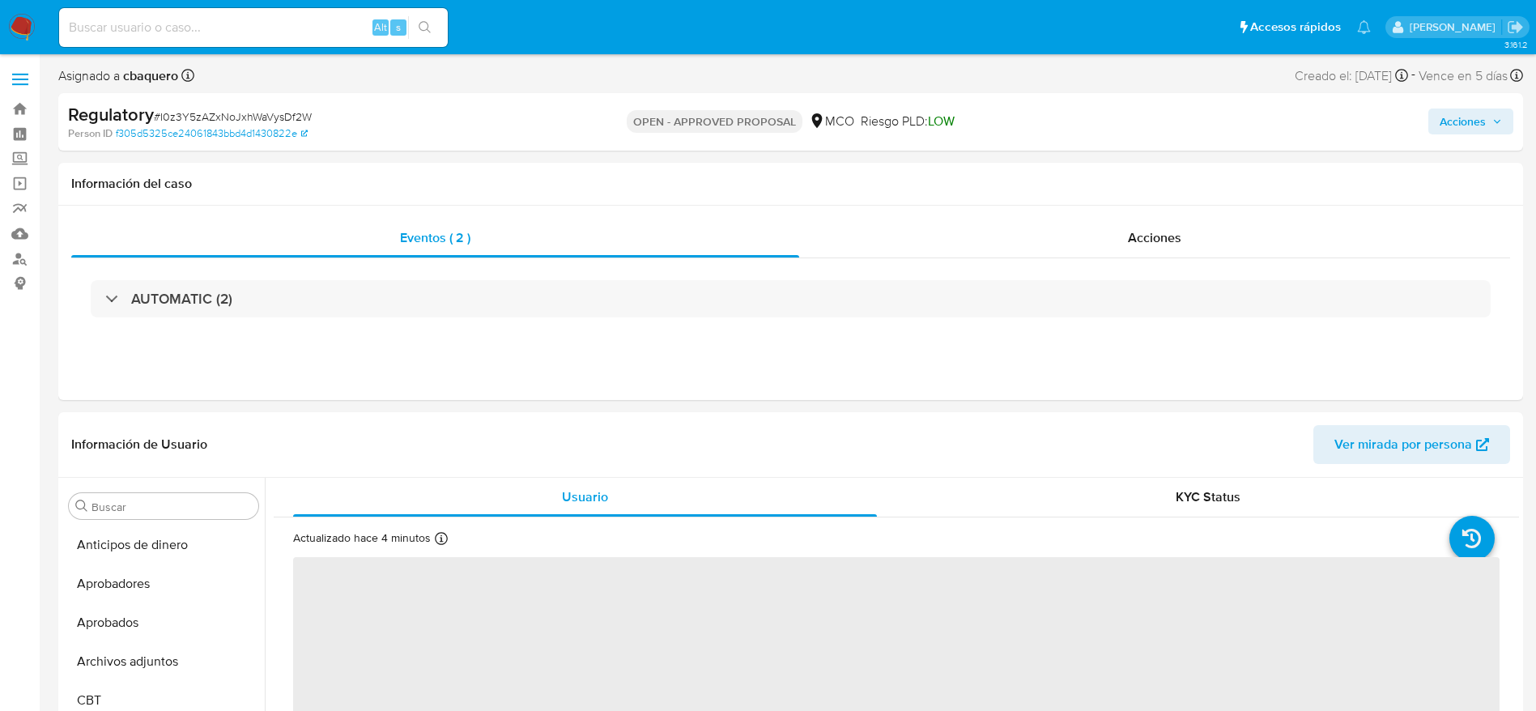
select select "10"
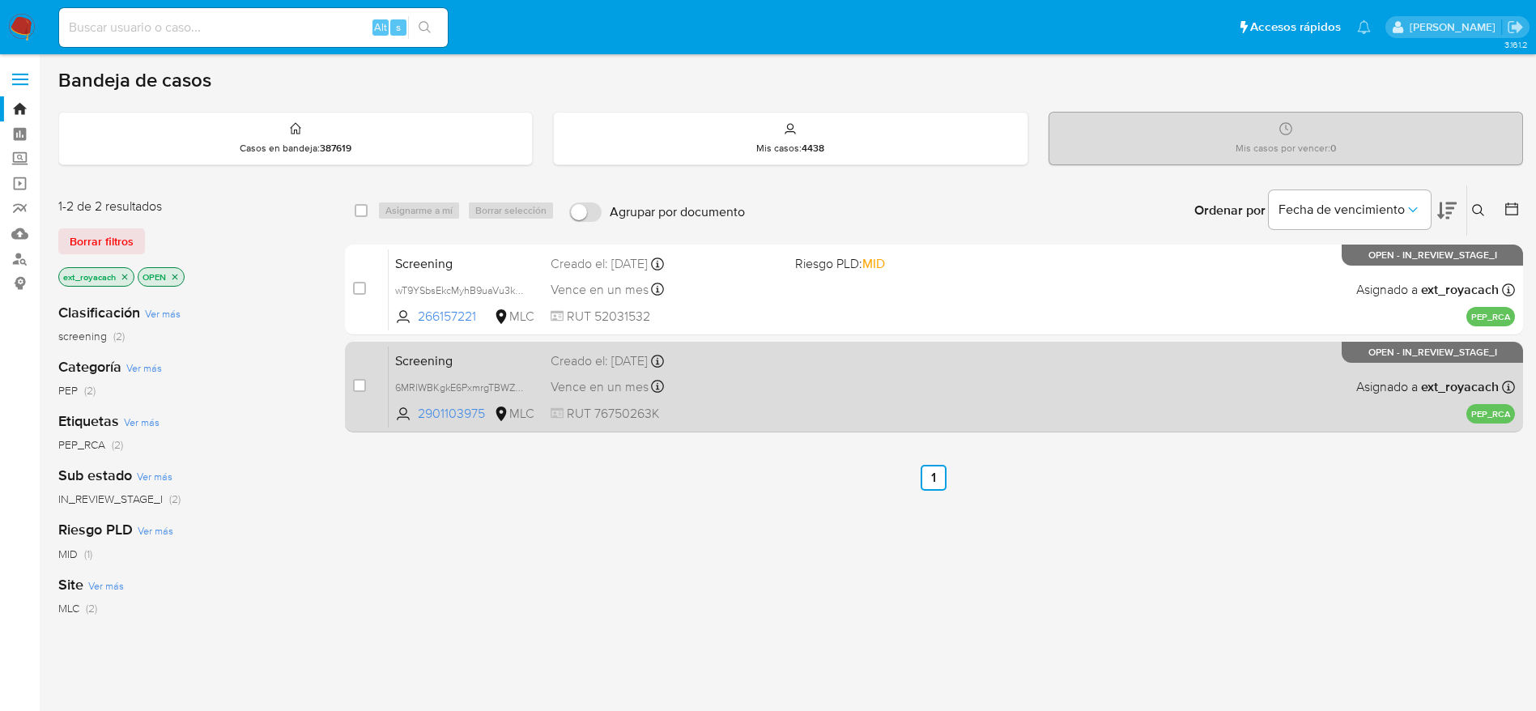
click at [760, 400] on div "Screening 6MRlWBKgkE6PxmrgTBWZNS7J 2901103975 MLC Creado el: [DATE] Creado el: …" at bounding box center [952, 387] width 1127 height 82
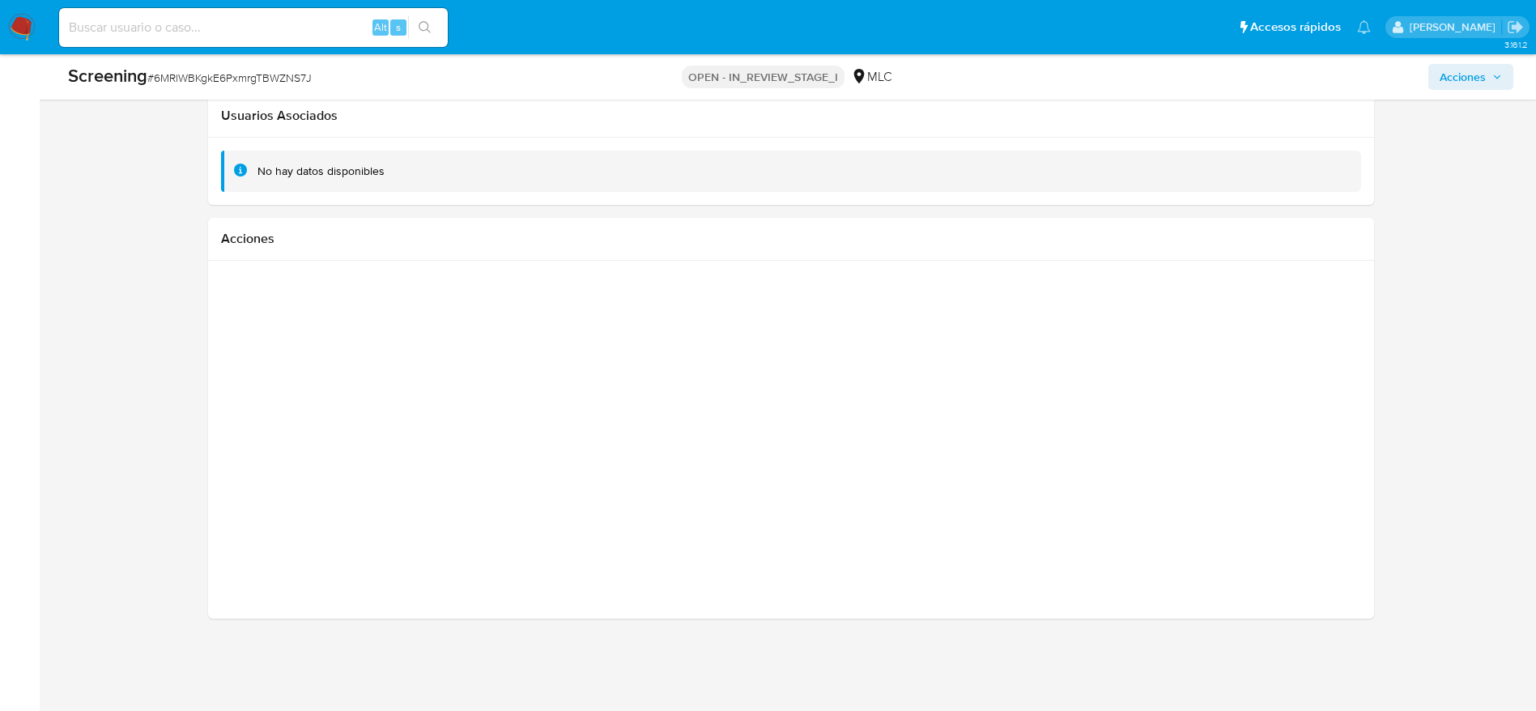
scroll to position [1398, 0]
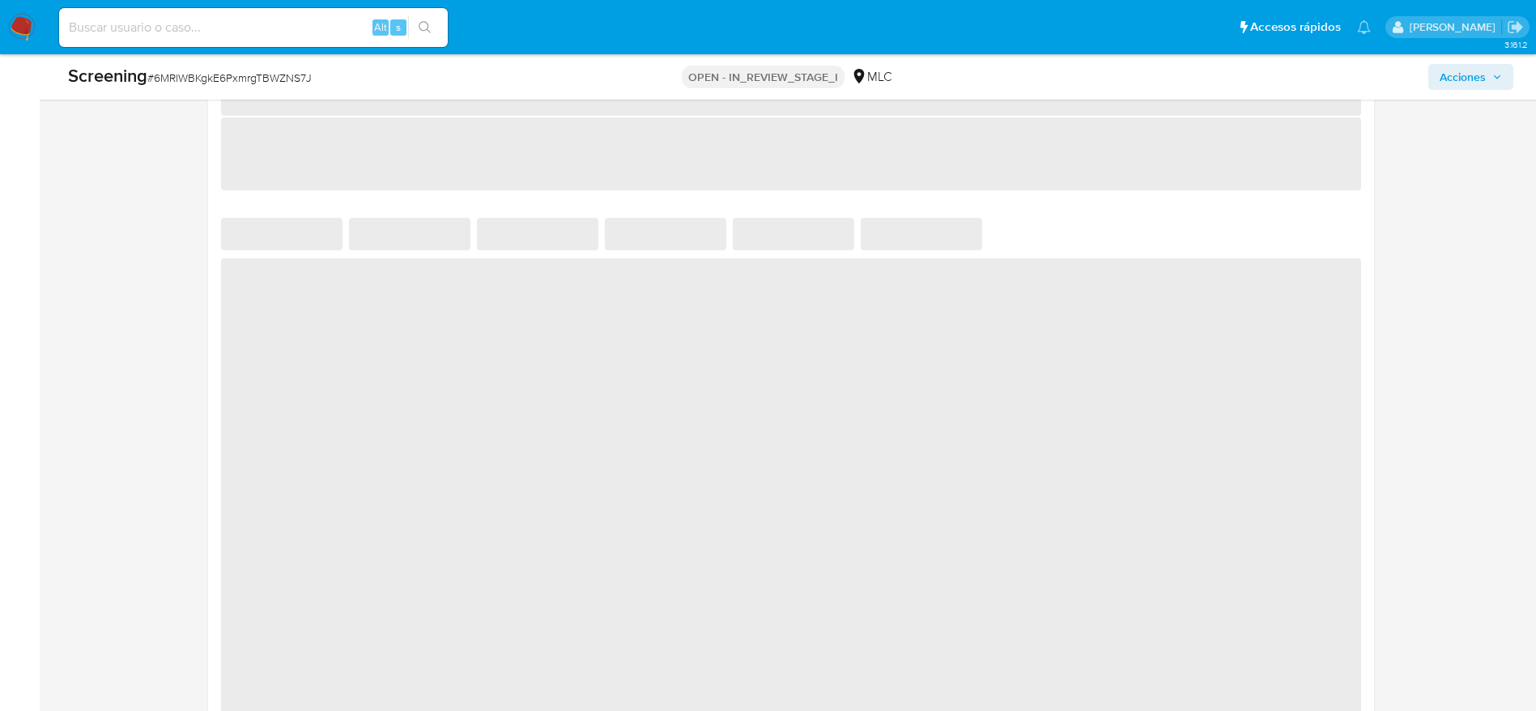
select select "10"
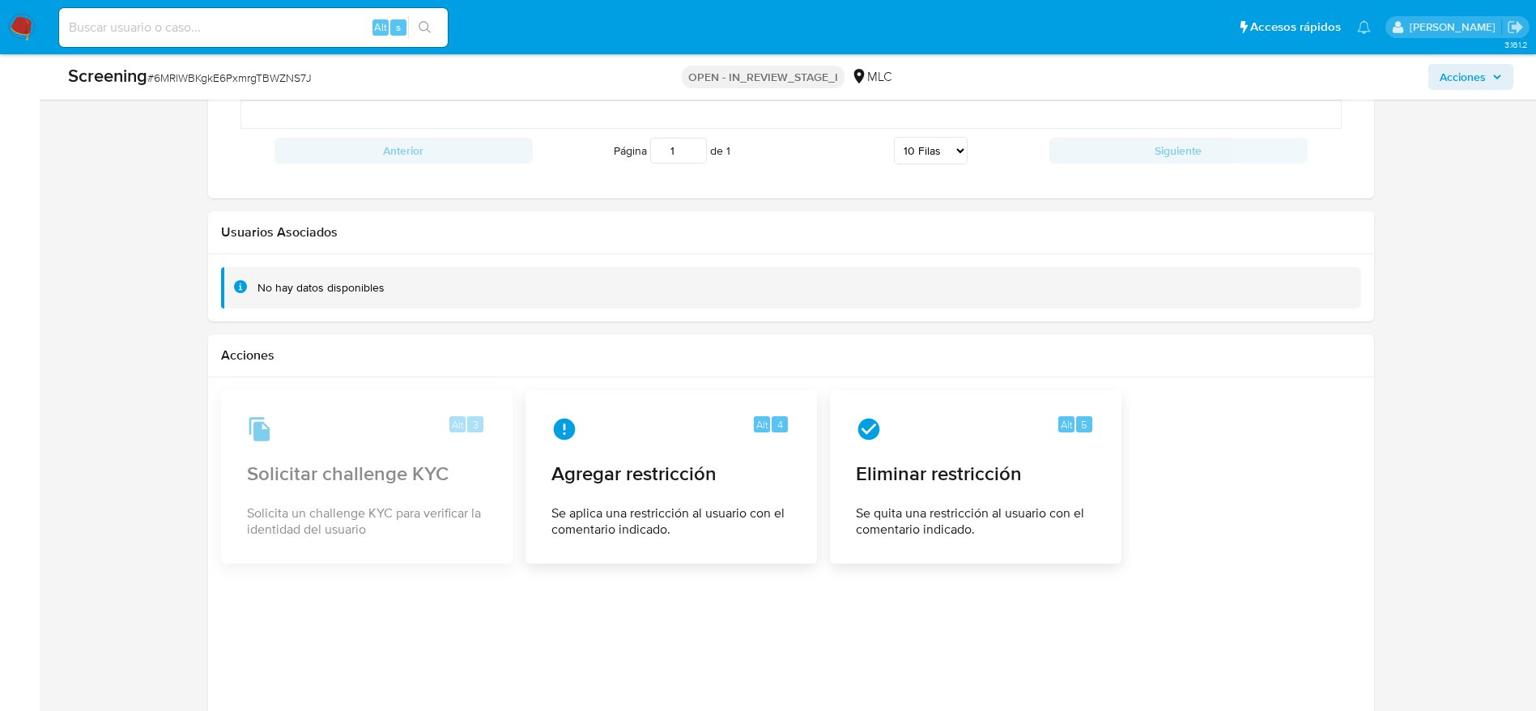
scroll to position [2211, 0]
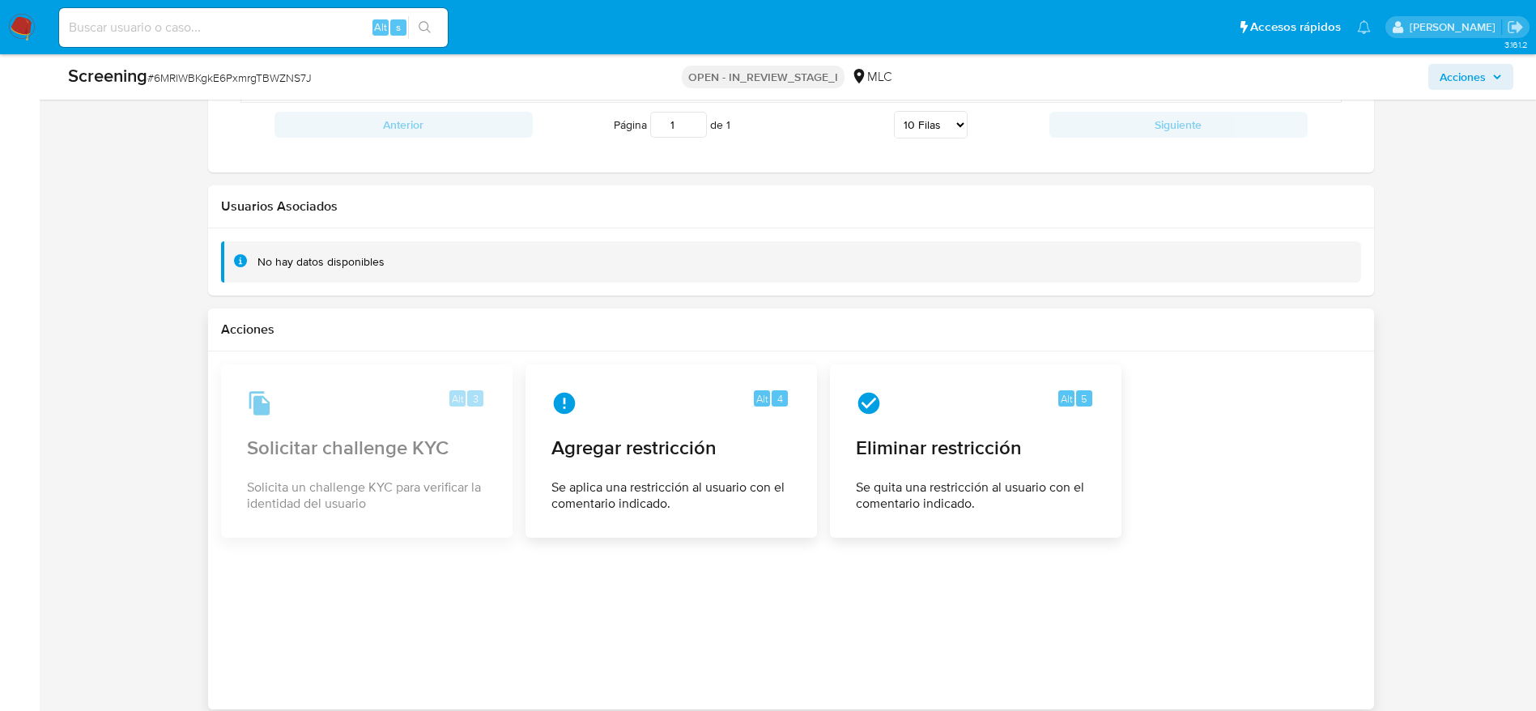
click at [1001, 605] on div at bounding box center [791, 530] width 1140 height 332
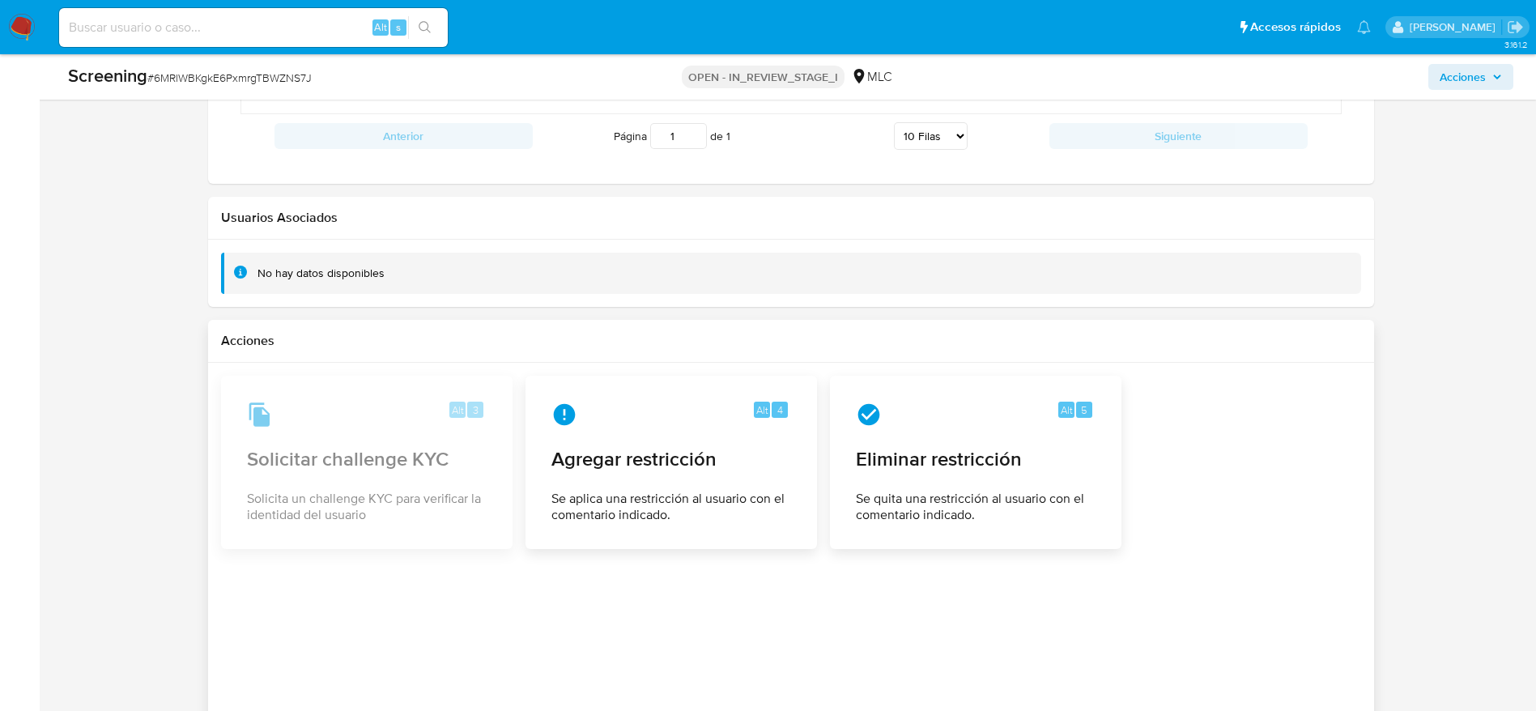
scroll to position [2330, 0]
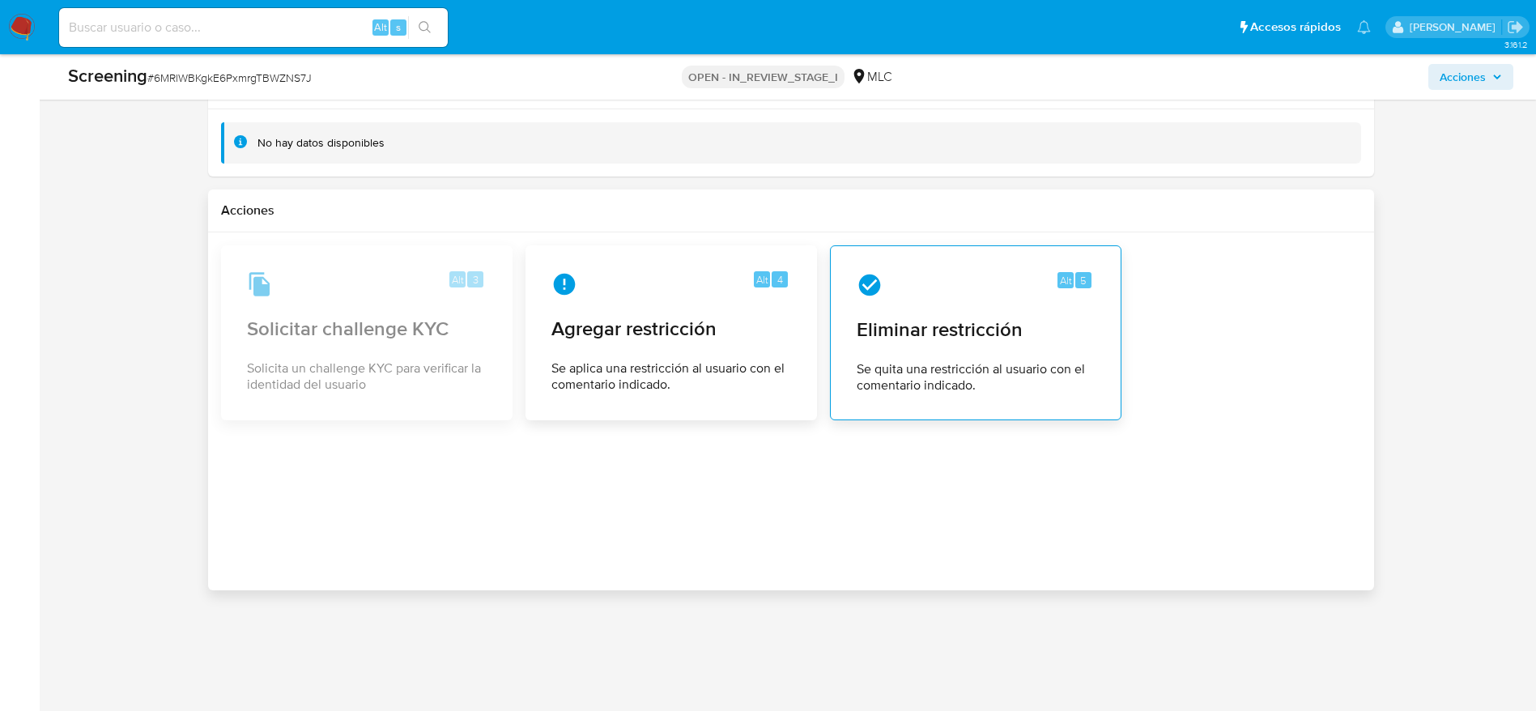
click at [965, 317] on span "Eliminar restricción" at bounding box center [976, 329] width 238 height 24
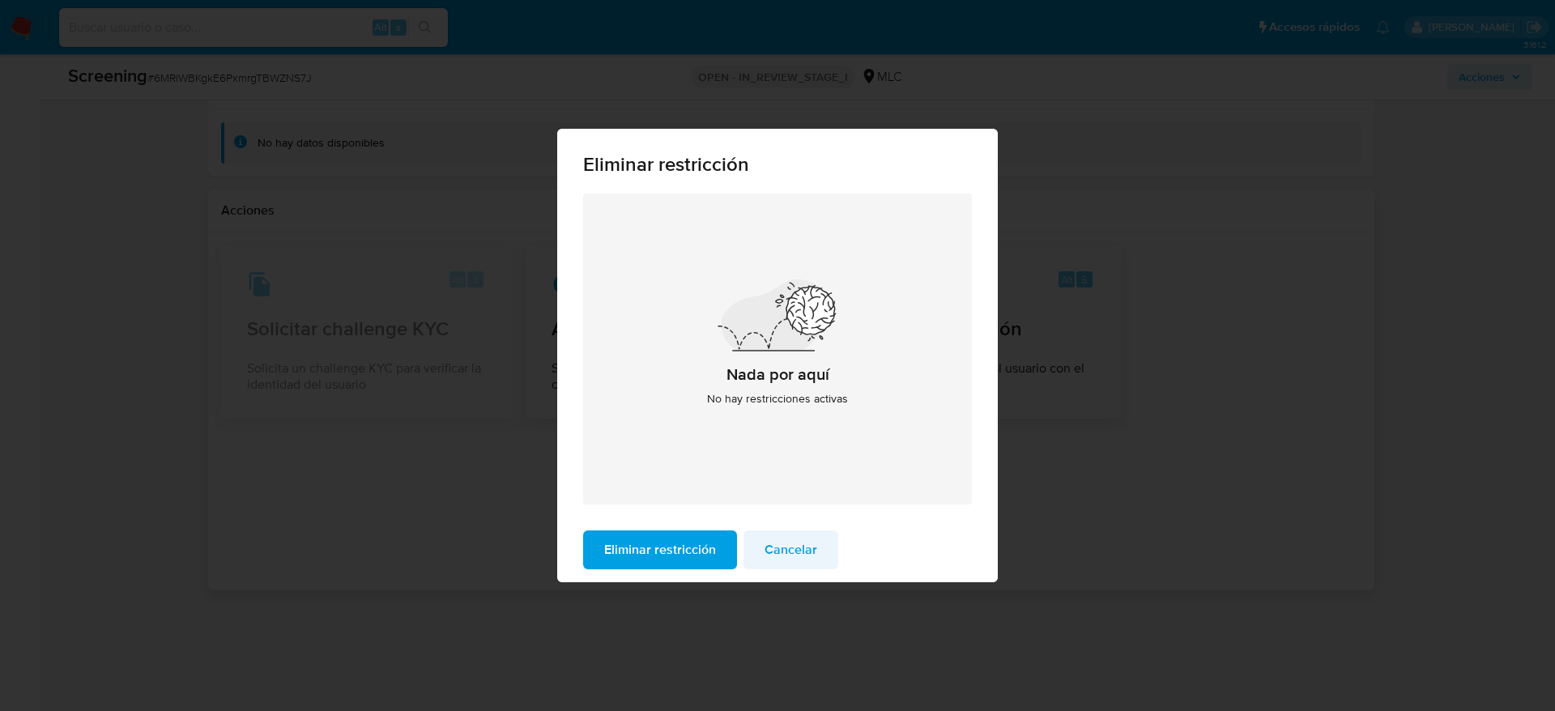
click at [784, 565] on span "Cancelar" at bounding box center [791, 550] width 53 height 36
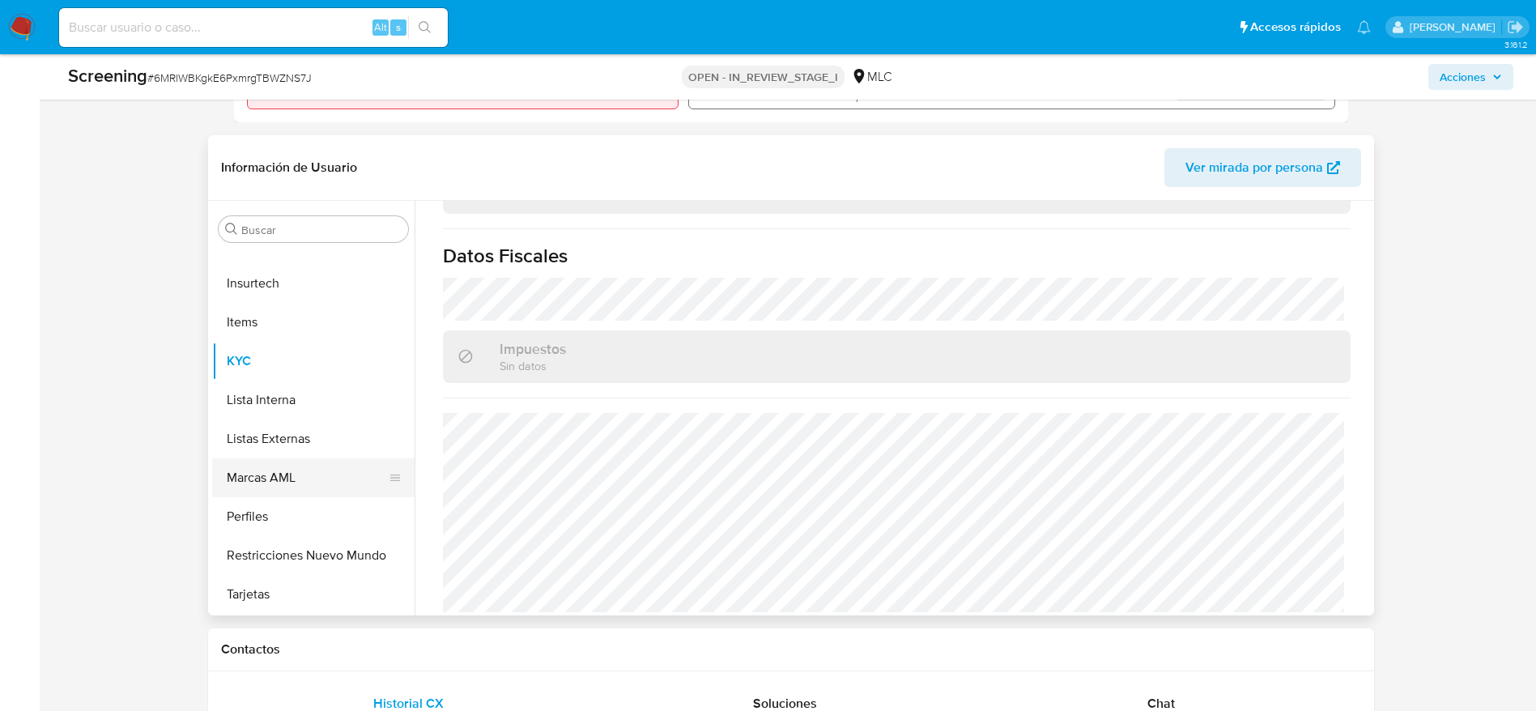
scroll to position [585, 0]
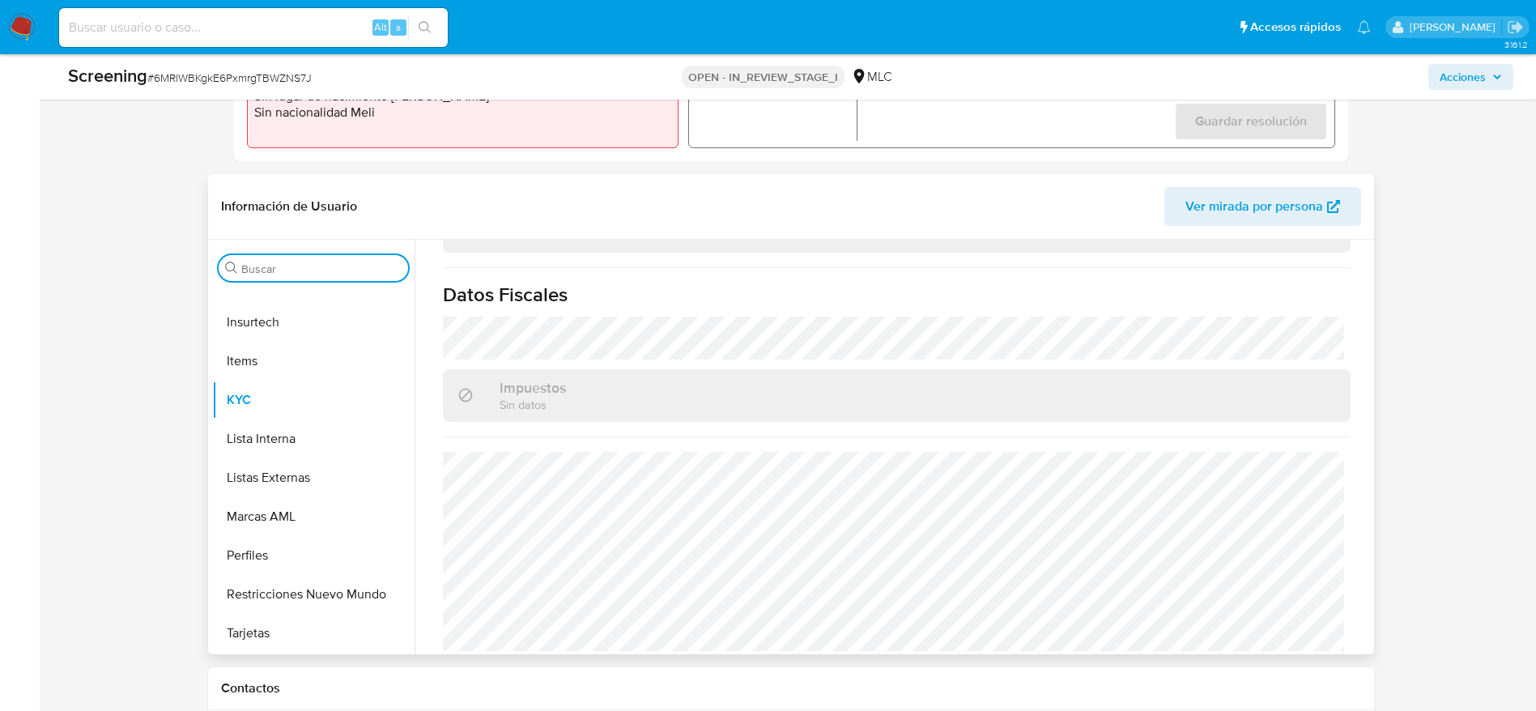
click at [281, 263] on input "Buscar" at bounding box center [321, 269] width 160 height 15
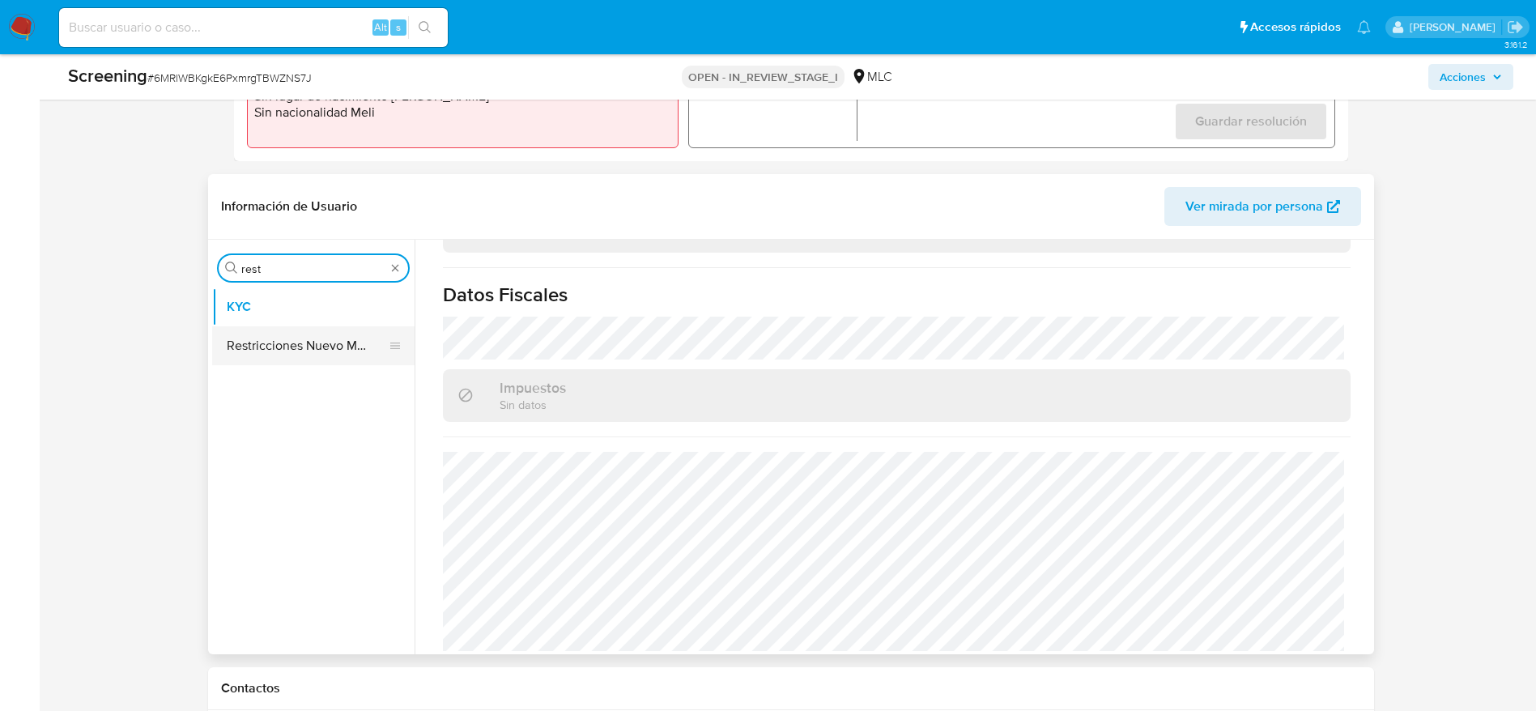
type input "rest"
click at [331, 351] on button "Restricciones Nuevo Mundo" at bounding box center [307, 345] width 190 height 39
